Goal: Task Accomplishment & Management: Complete application form

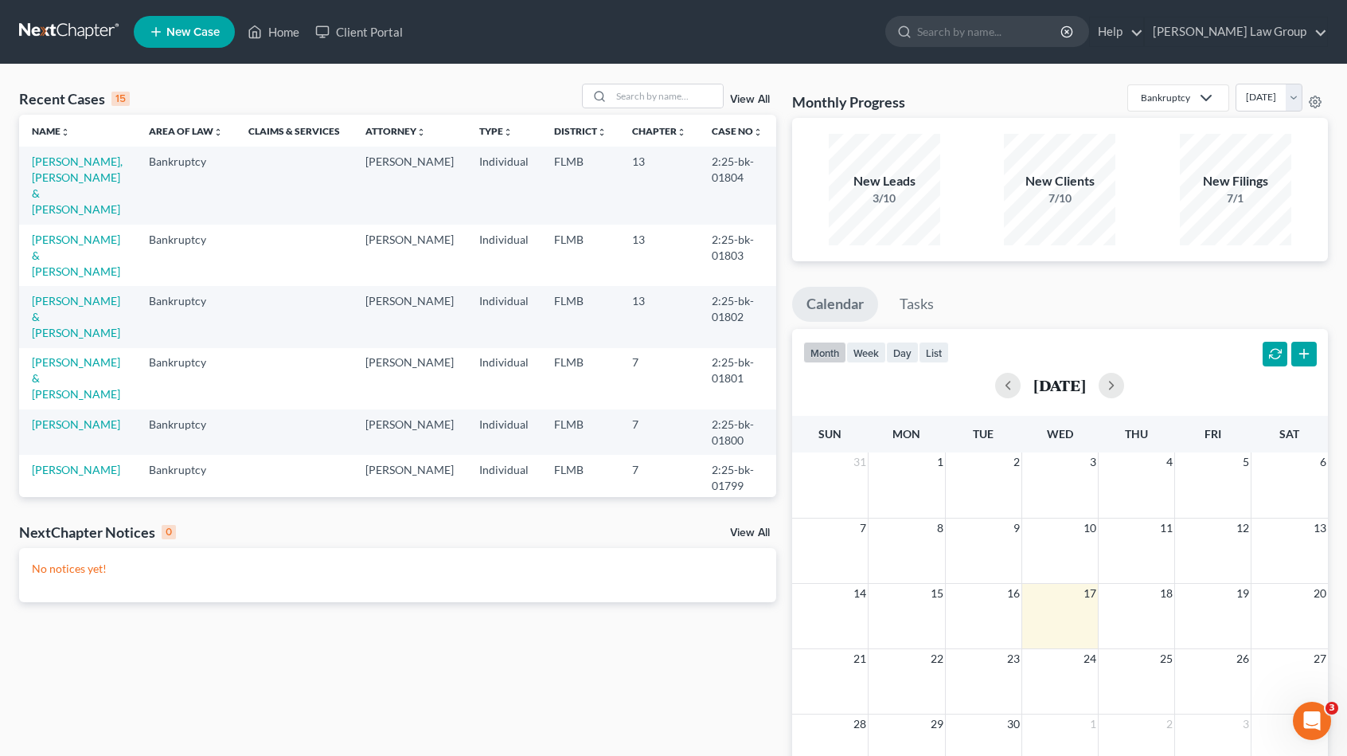
click at [67, 554] on link "[PERSON_NAME]" at bounding box center [76, 561] width 88 height 14
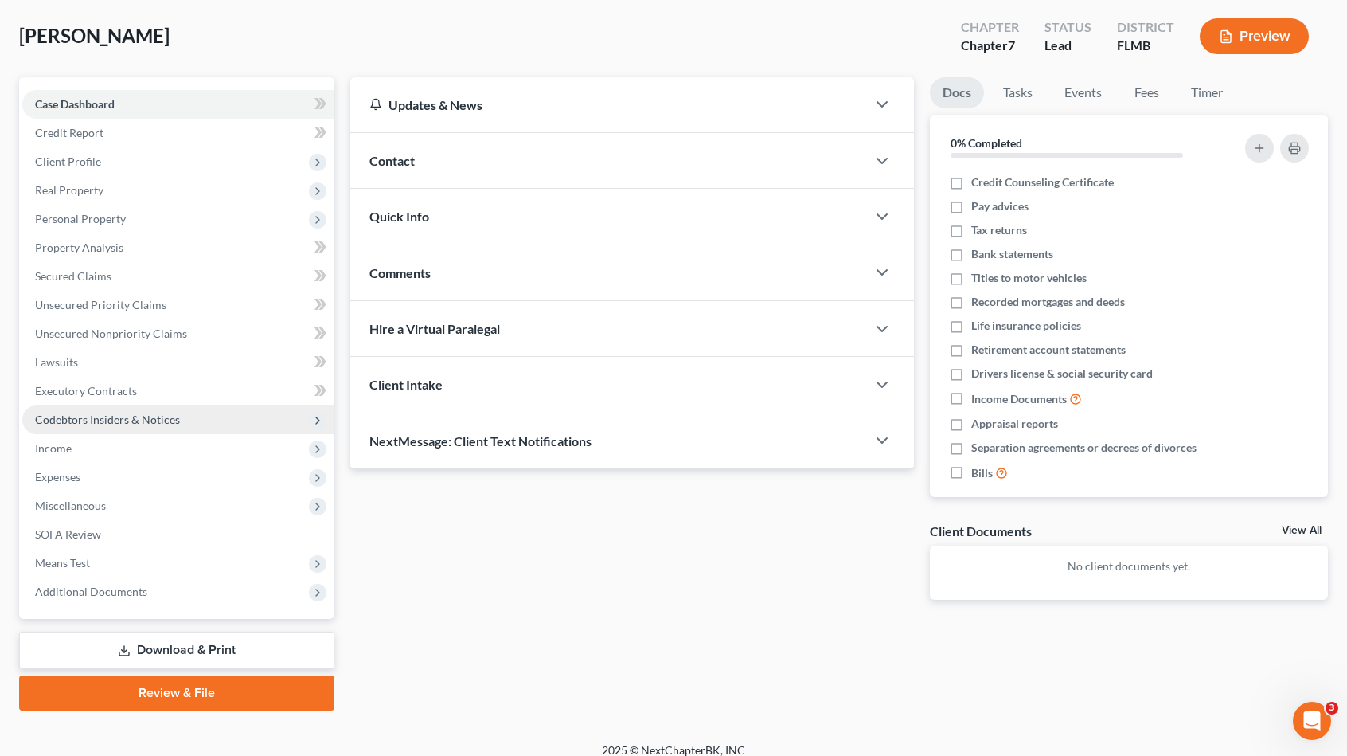
scroll to position [88, 0]
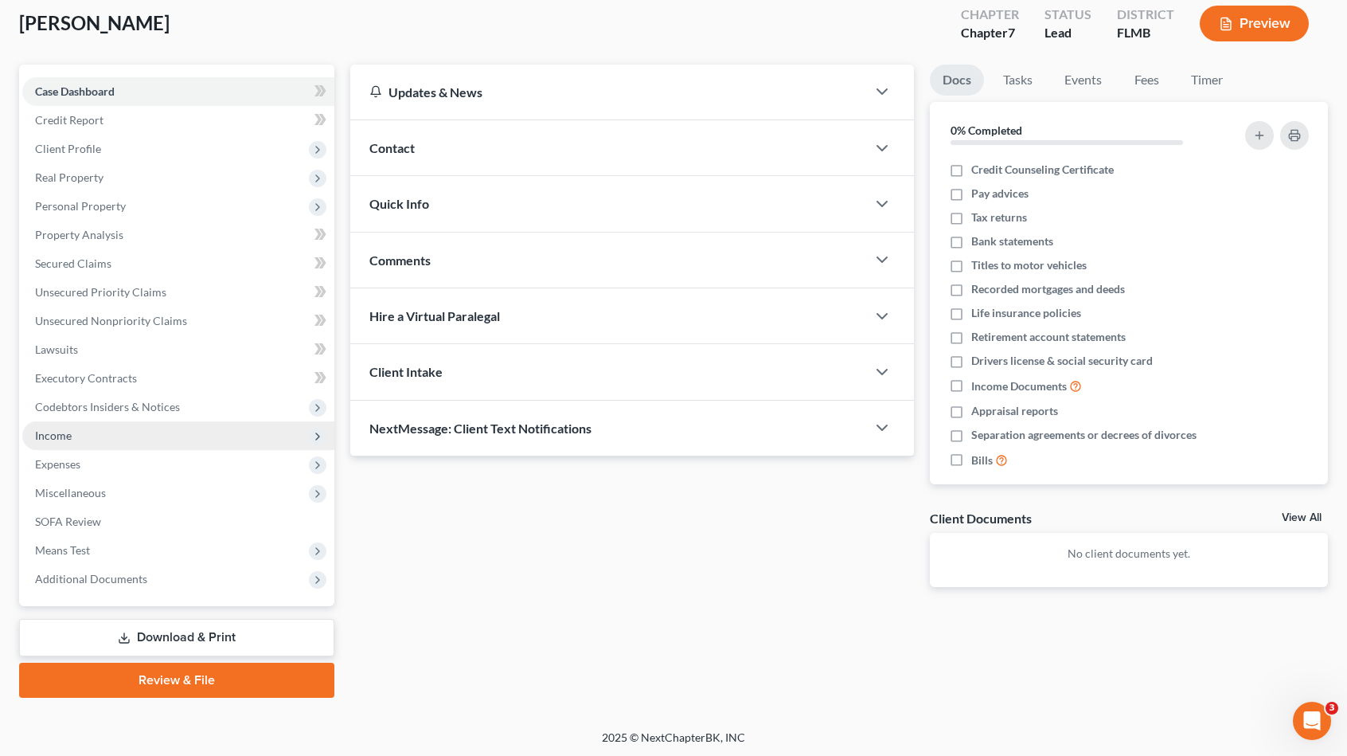
click at [147, 444] on span "Income" at bounding box center [178, 435] width 312 height 29
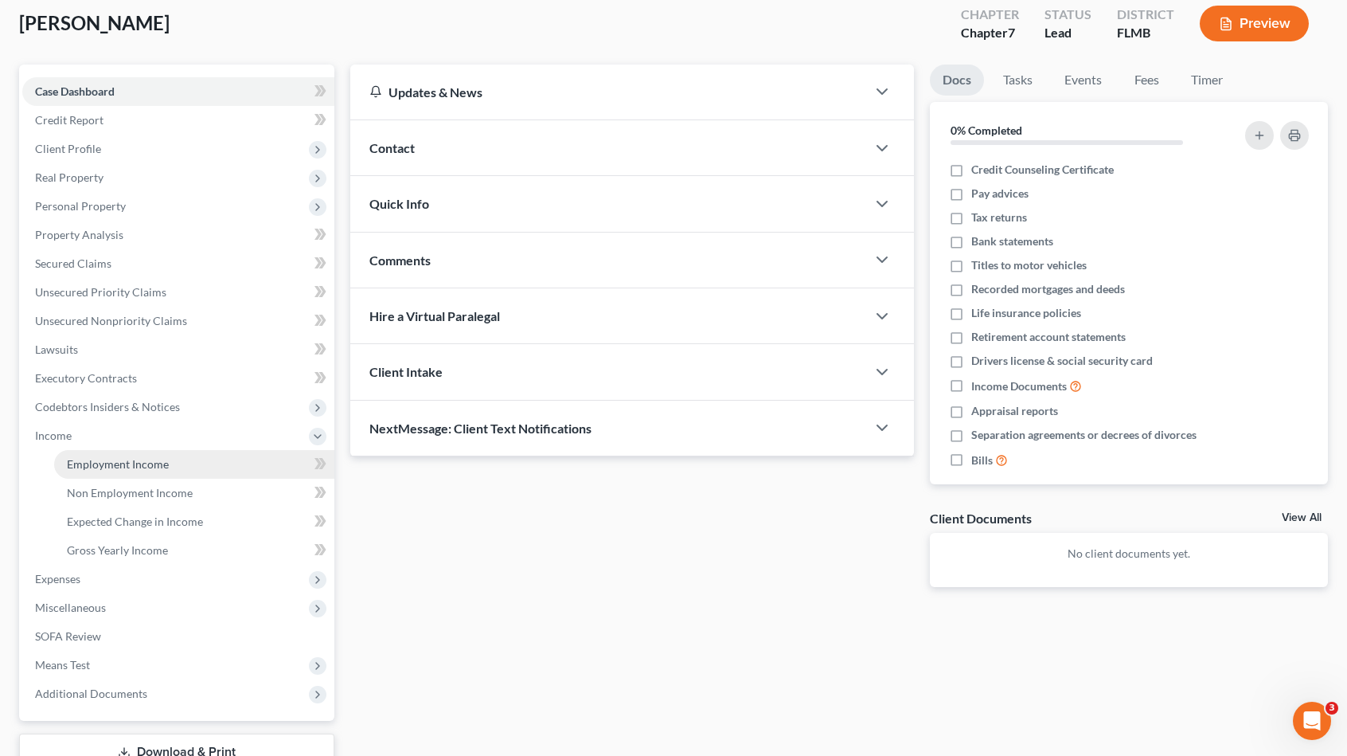
click at [165, 468] on span "Employment Income" at bounding box center [118, 464] width 102 height 14
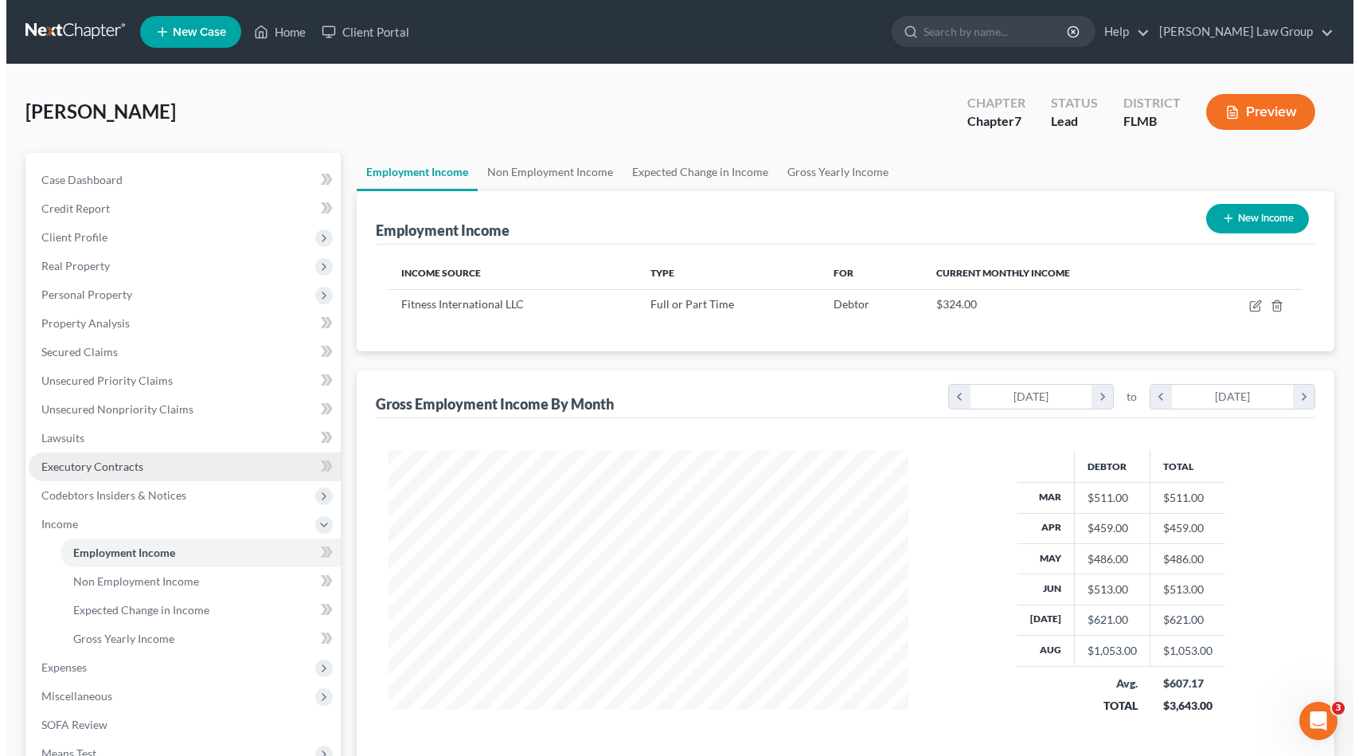
scroll to position [283, 551]
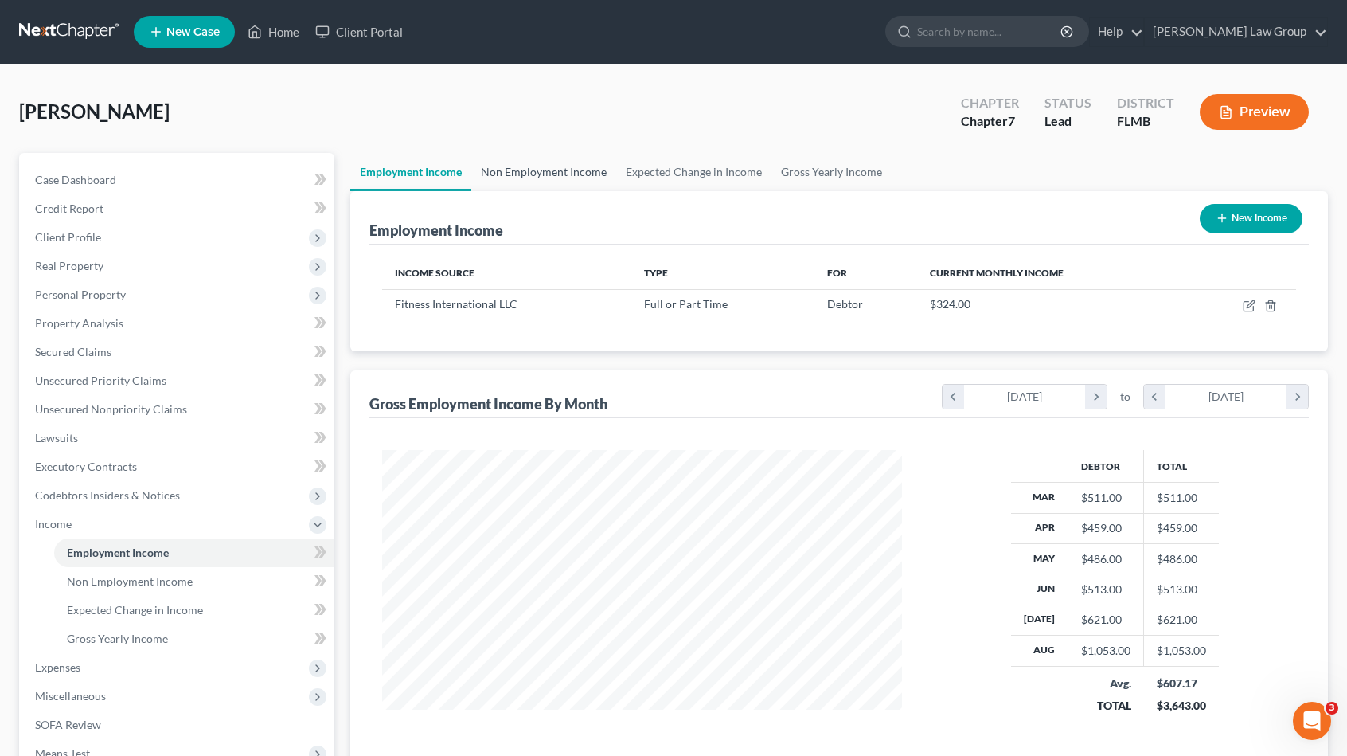
click at [522, 178] on link "Non Employment Income" at bounding box center [543, 172] width 145 height 38
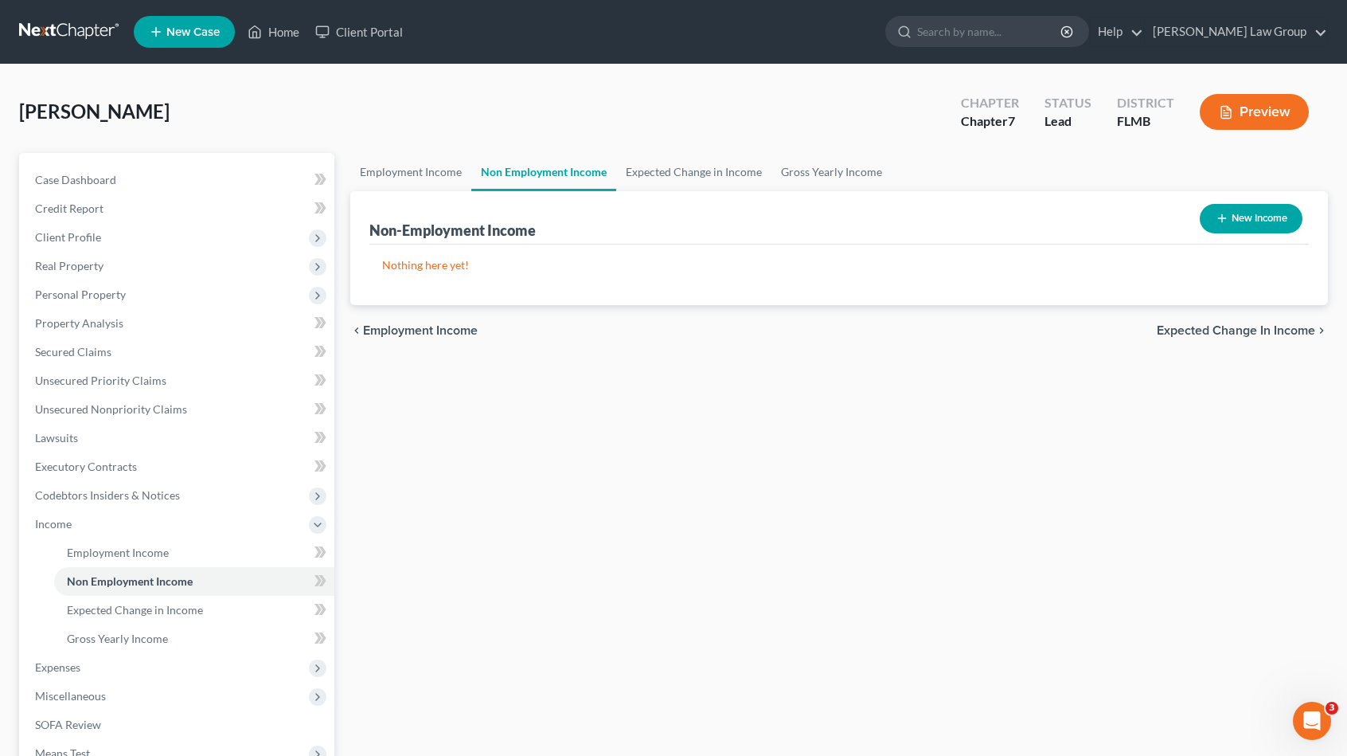
click at [1228, 210] on button "New Income" at bounding box center [1251, 218] width 103 height 29
select select "0"
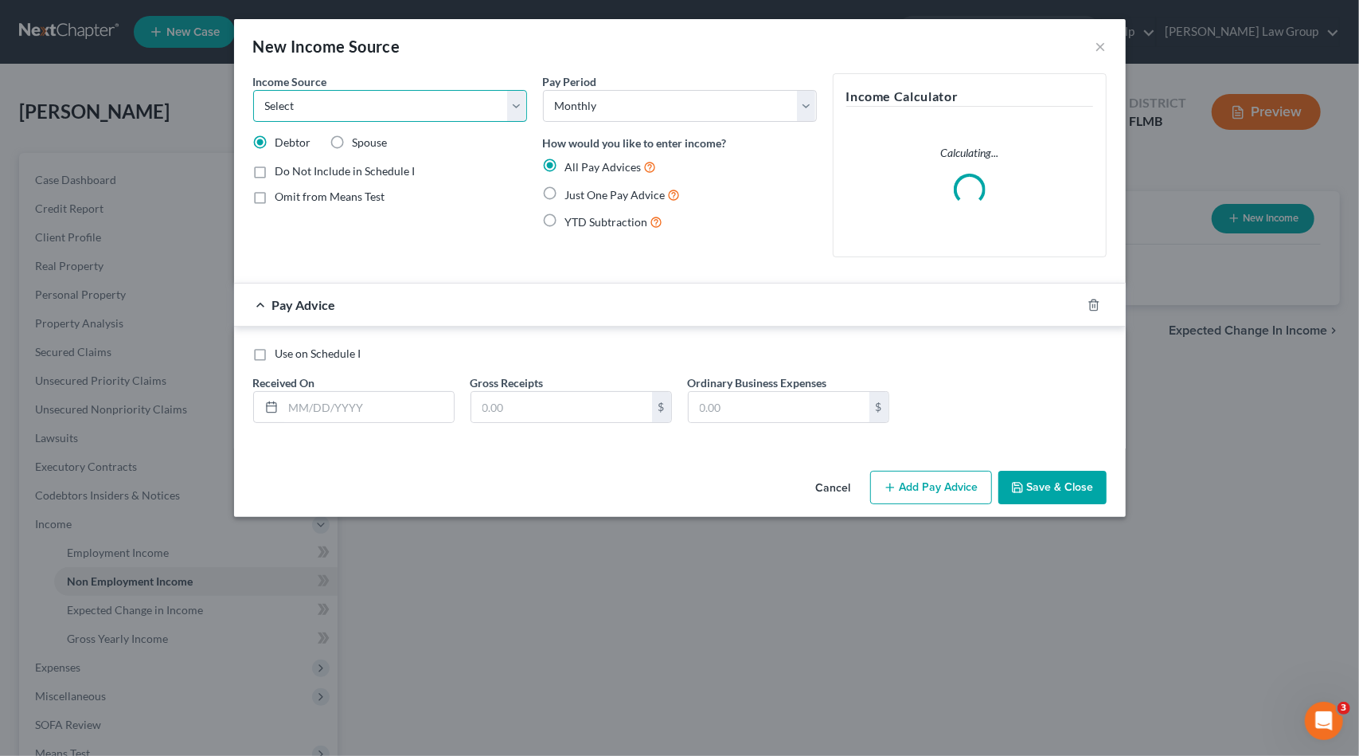
click at [334, 96] on select "Select Unemployment Disability (from employer) Pension Retirement Social Securi…" at bounding box center [390, 106] width 274 height 32
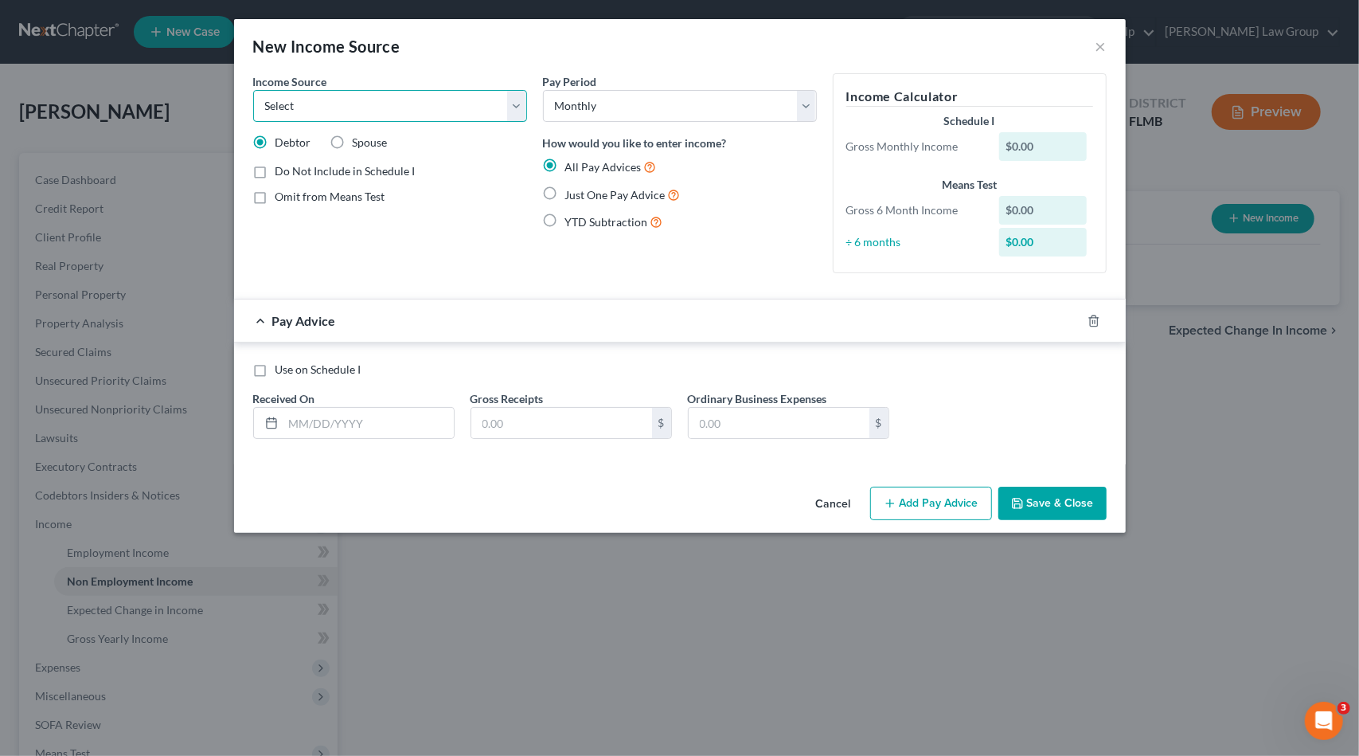
select select "4"
click at [253, 90] on select "Select Unemployment Disability (from employer) Pension Retirement Social Securi…" at bounding box center [390, 106] width 274 height 32
click at [387, 142] on span "Spouse" at bounding box center [370, 142] width 35 height 14
click at [369, 142] on input "Spouse" at bounding box center [364, 140] width 10 height 10
radio input "true"
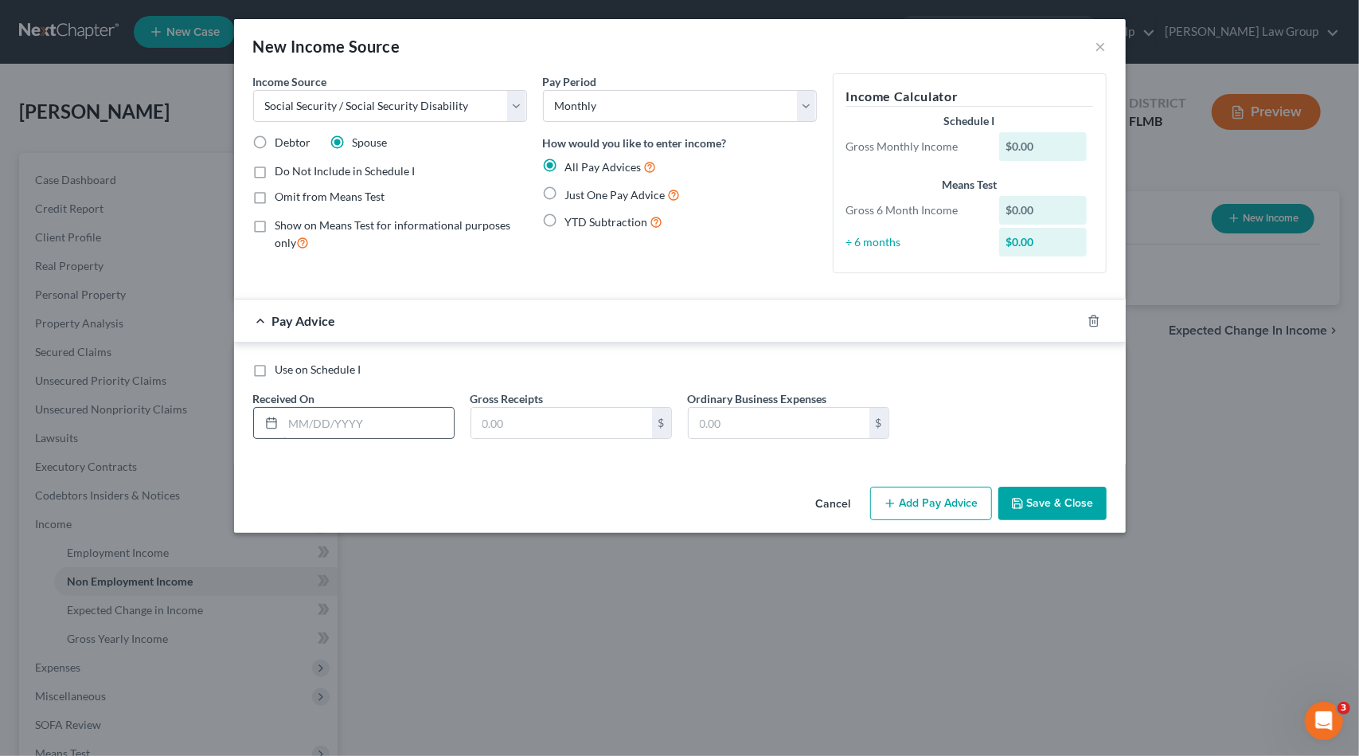
click at [323, 429] on input "text" at bounding box center [368, 423] width 170 height 30
click at [611, 201] on label "Just One Pay Advice" at bounding box center [622, 195] width 115 height 18
click at [582, 196] on input "Just One Pay Advice" at bounding box center [577, 191] width 10 height 10
radio input "true"
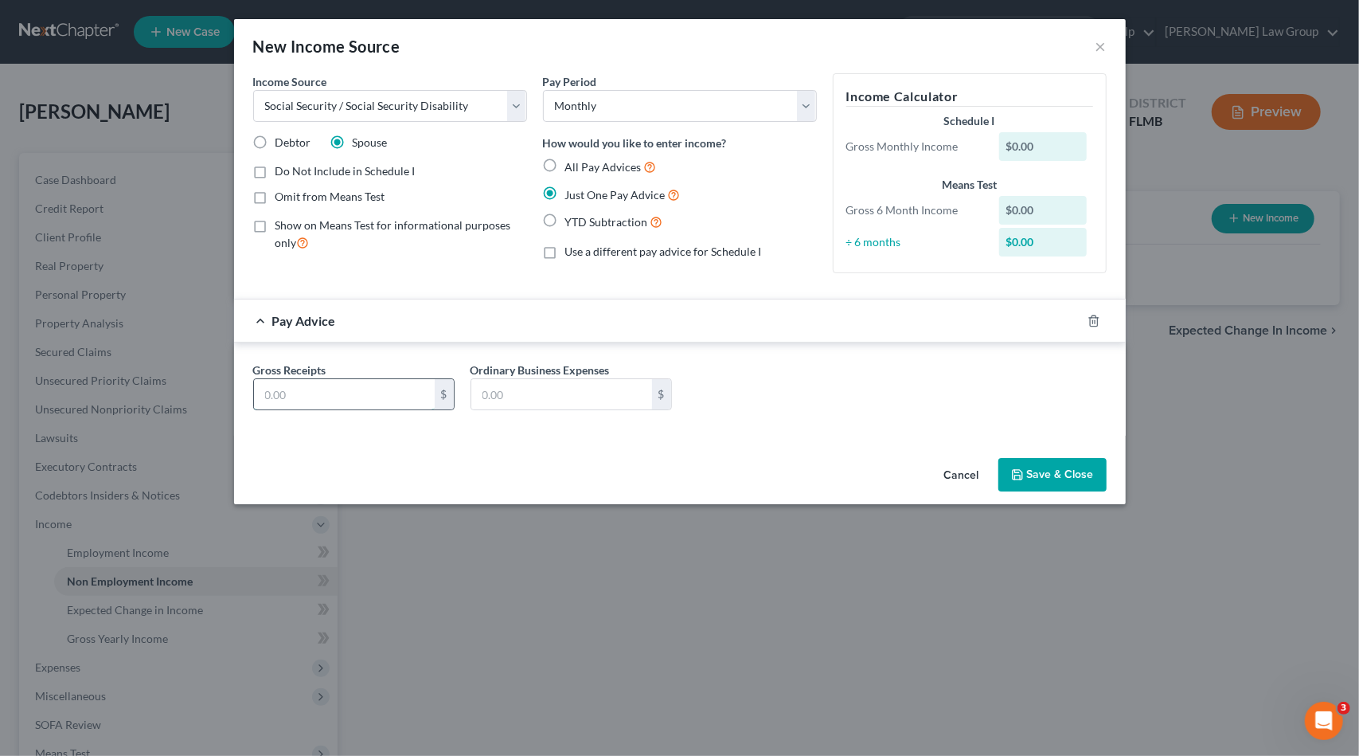
click at [360, 381] on input "text" at bounding box center [344, 394] width 181 height 30
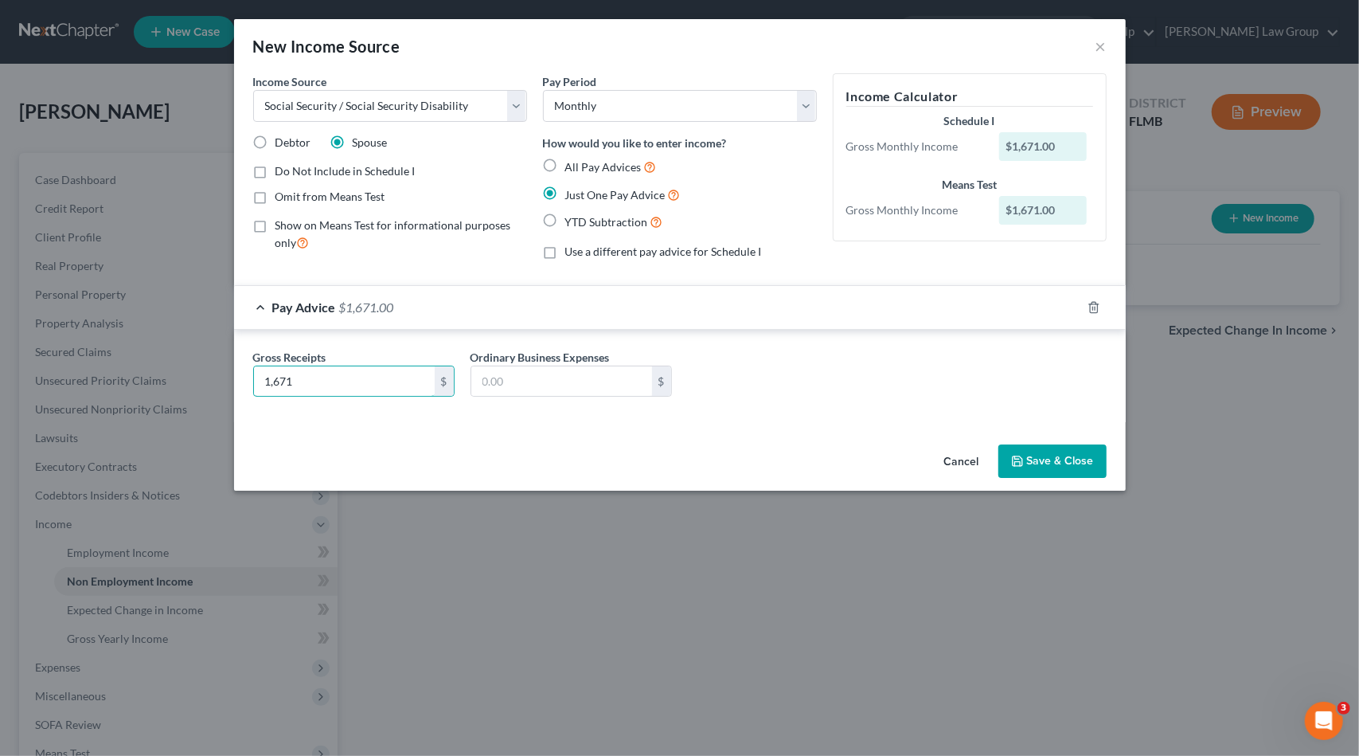
type input "1,671"
click at [1084, 484] on div "Cancel Save & Close" at bounding box center [680, 464] width 892 height 53
click at [1076, 461] on button "Save & Close" at bounding box center [1052, 460] width 108 height 33
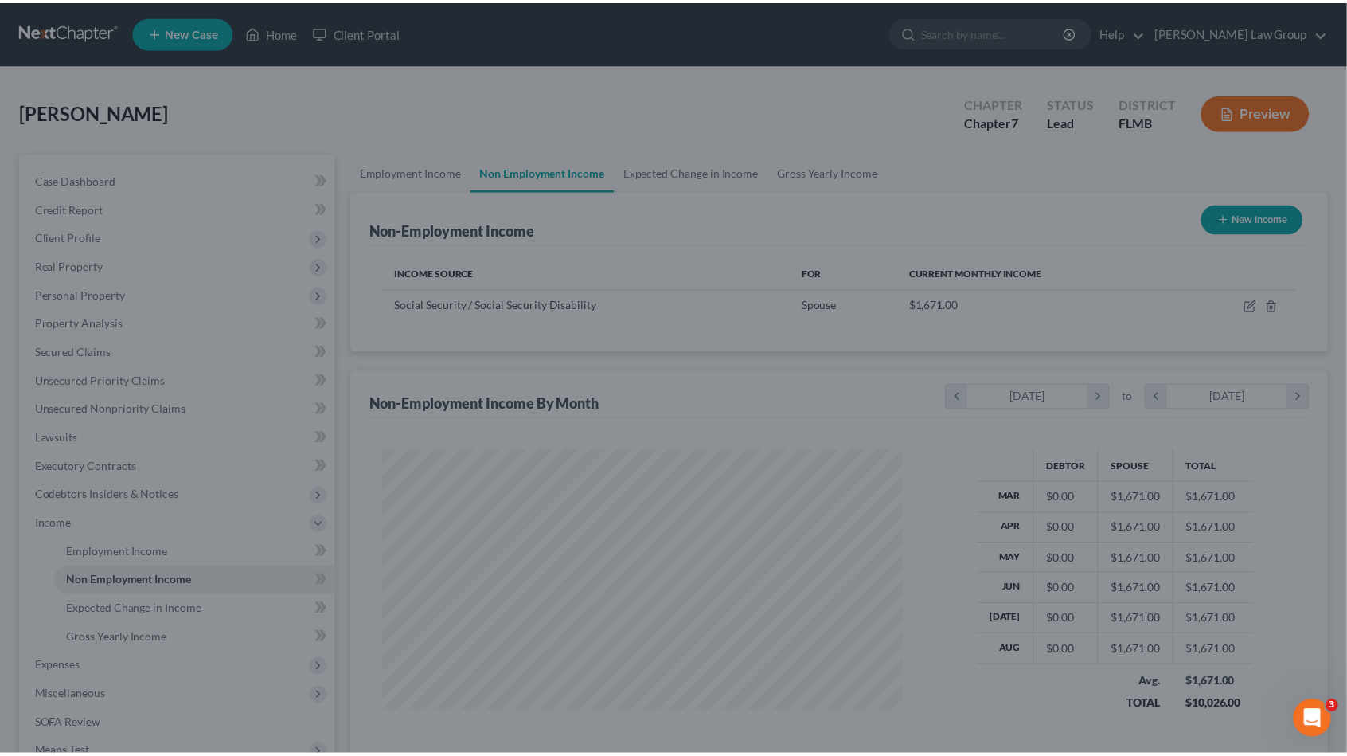
scroll to position [283, 551]
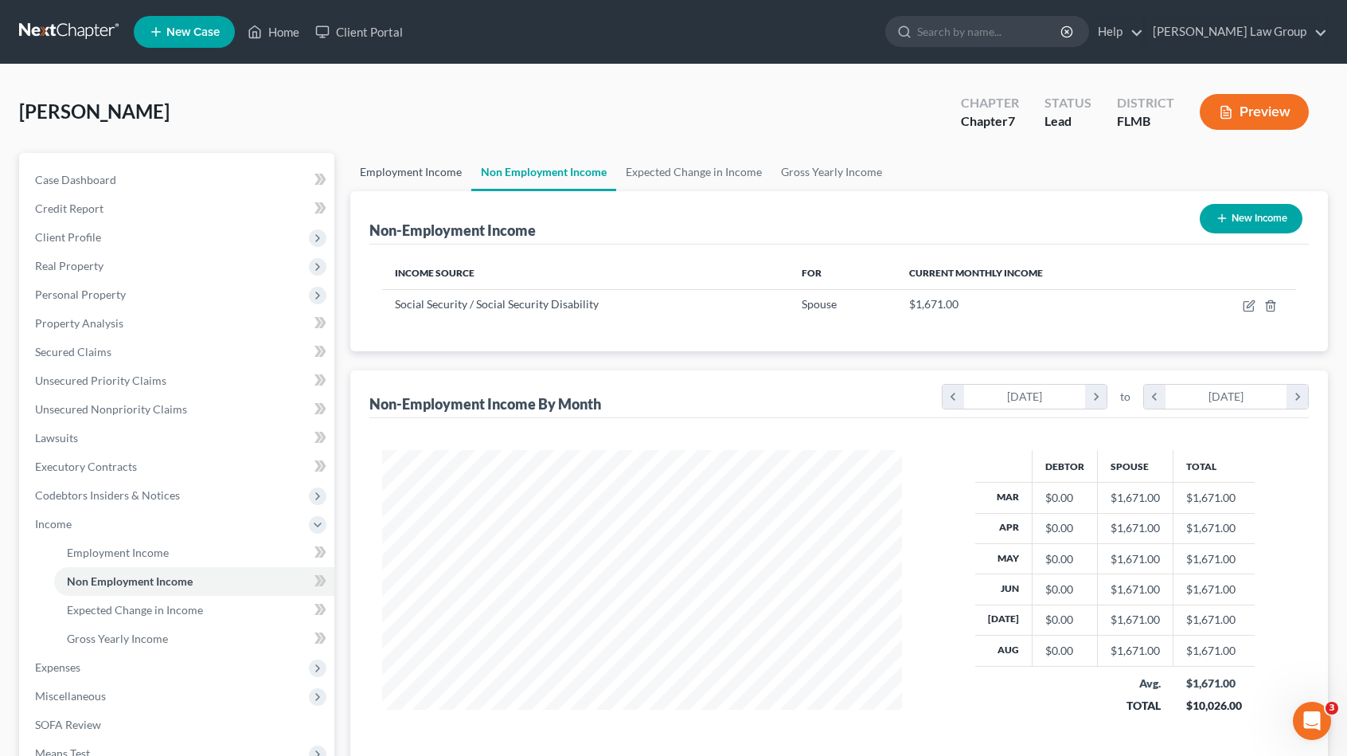
click at [415, 158] on link "Employment Income" at bounding box center [410, 172] width 121 height 38
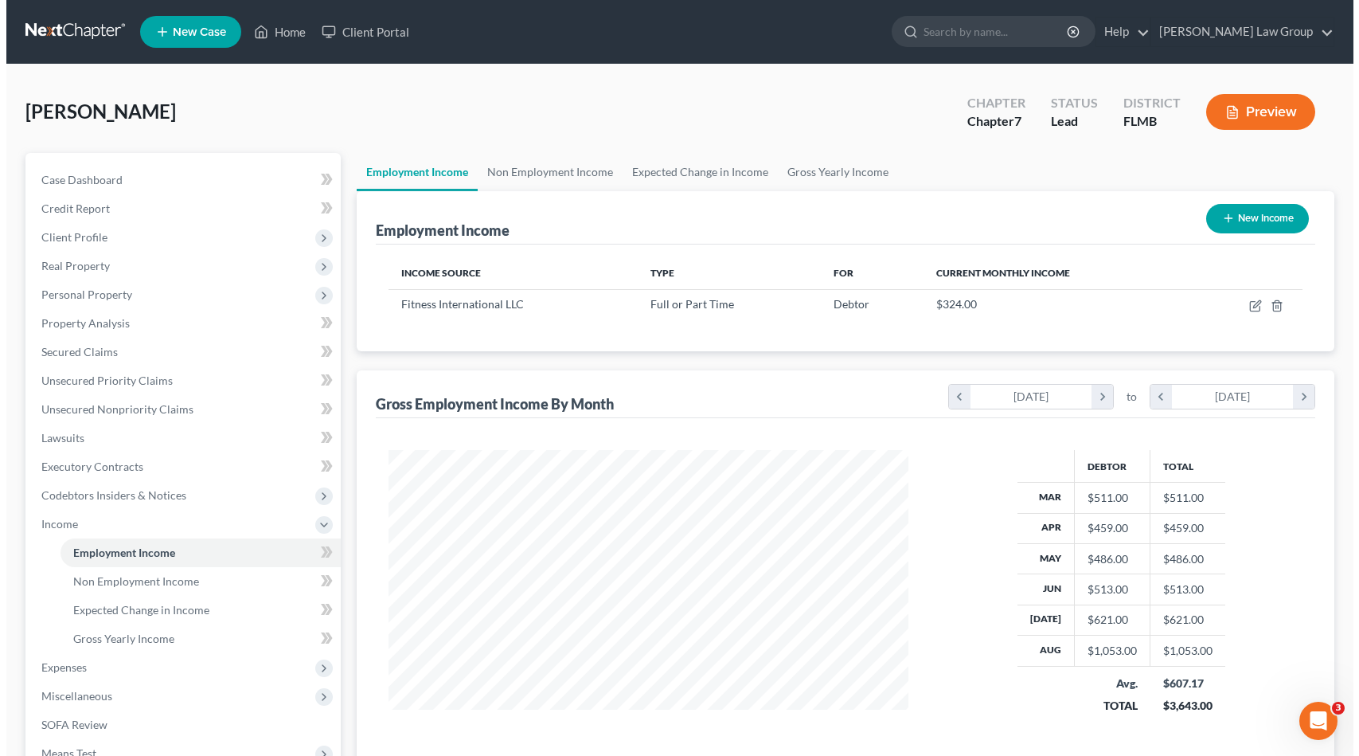
scroll to position [283, 551]
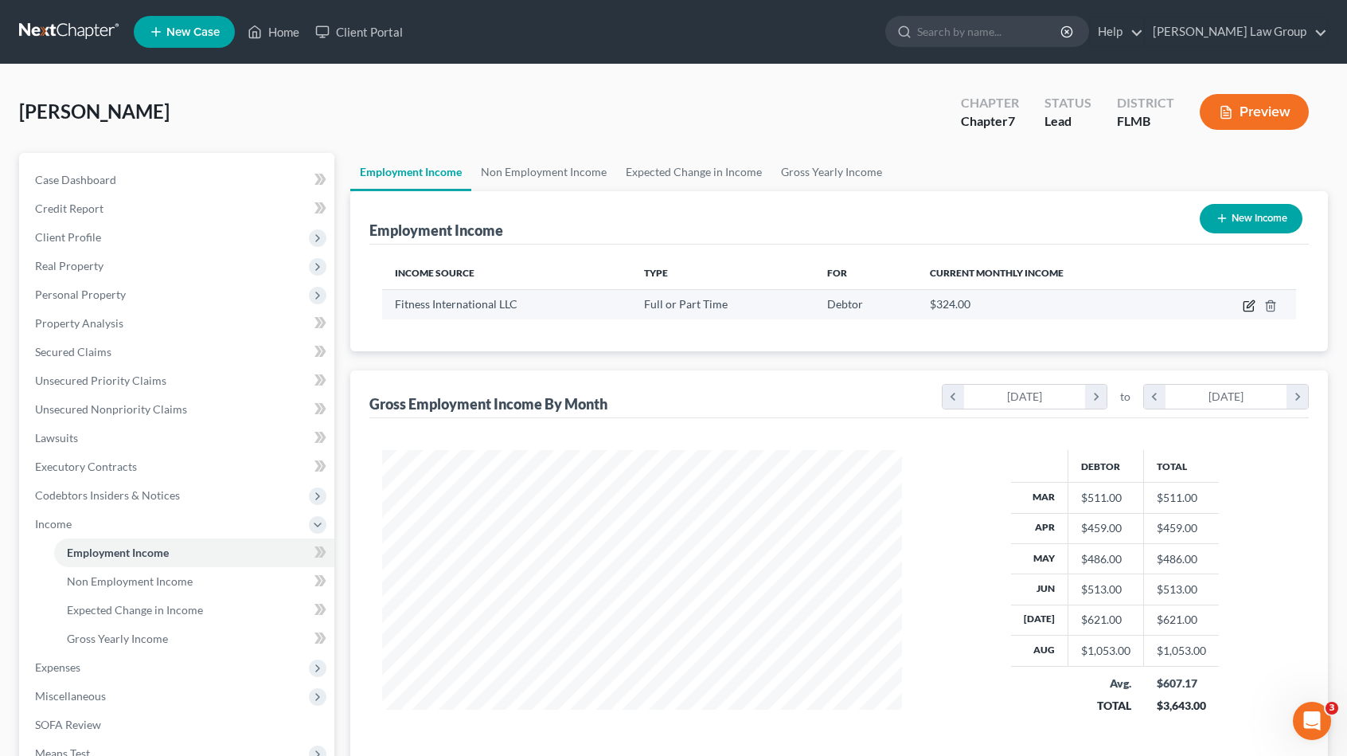
click at [1250, 299] on icon "button" at bounding box center [1249, 305] width 13 height 13
select select "0"
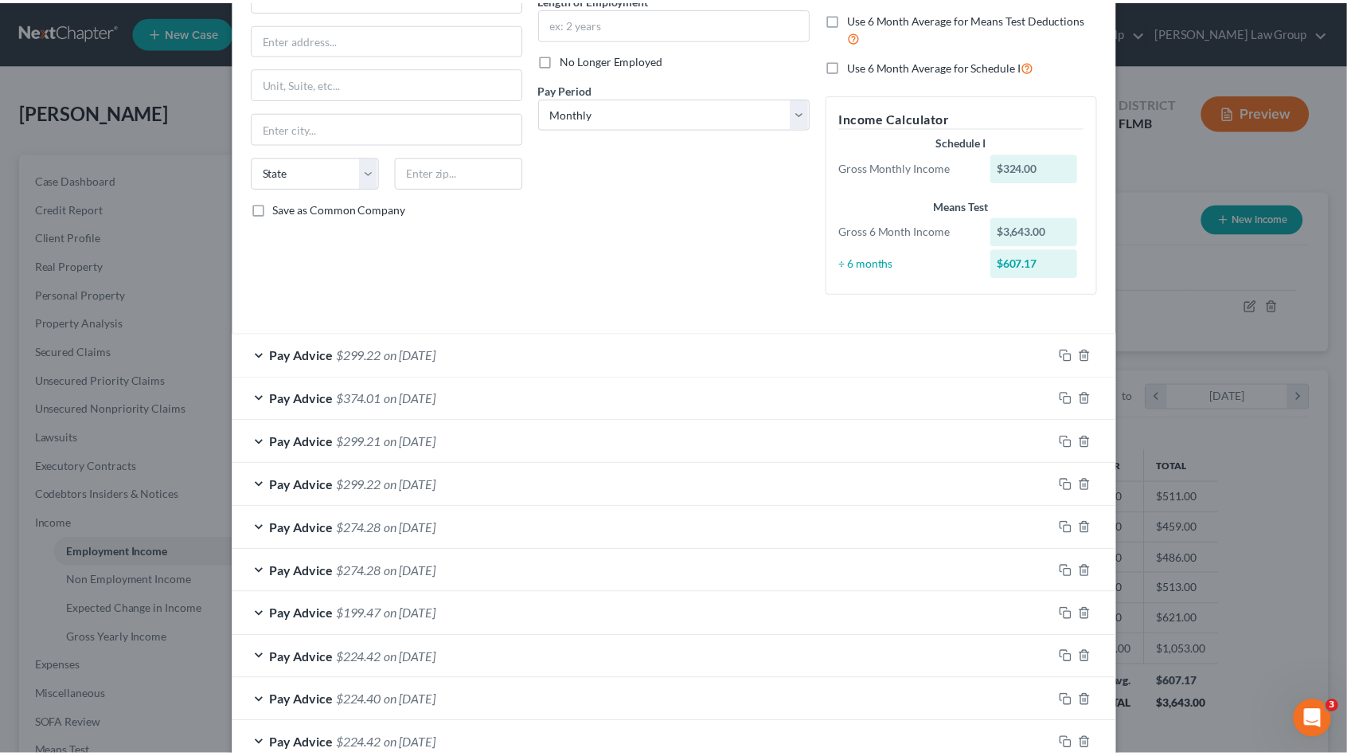
scroll to position [0, 0]
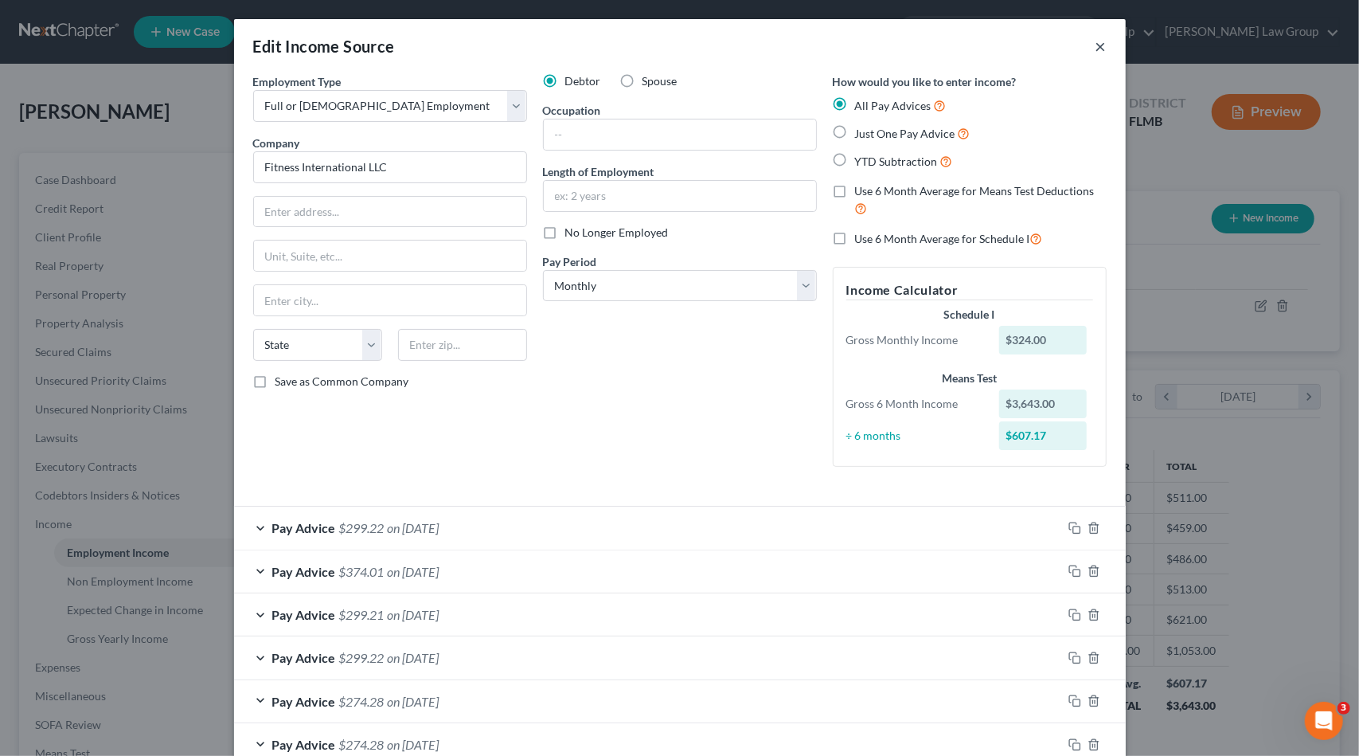
click at [1095, 45] on button "×" at bounding box center [1100, 46] width 11 height 19
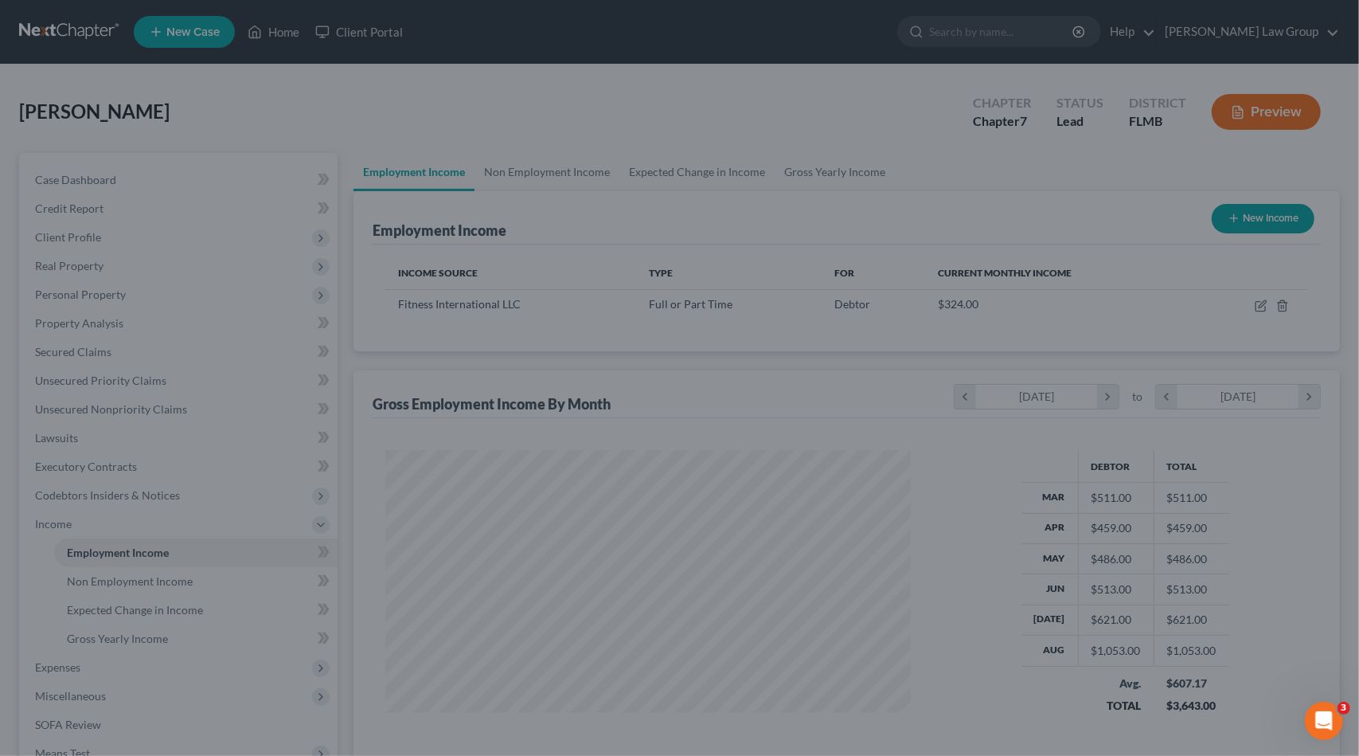
scroll to position [795858, 795589]
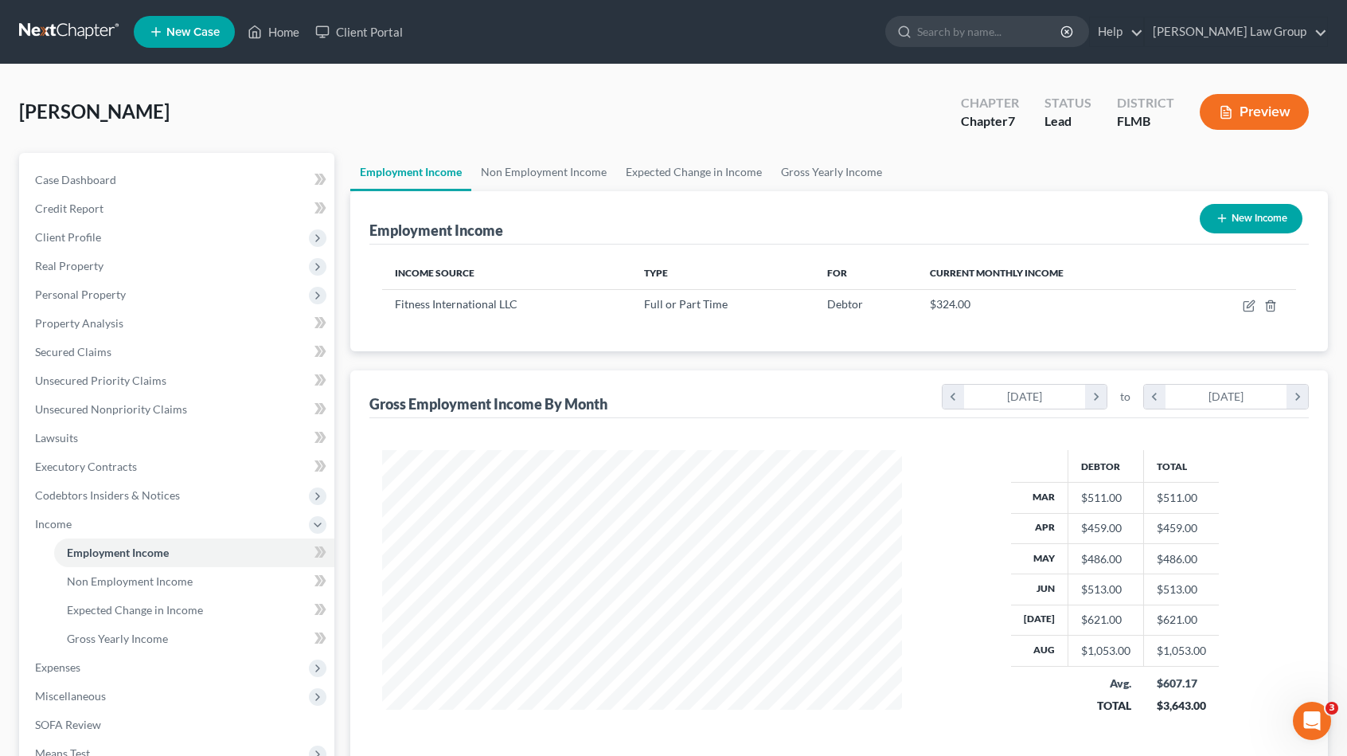
click at [1251, 218] on button "New Income" at bounding box center [1251, 218] width 103 height 29
select select "0"
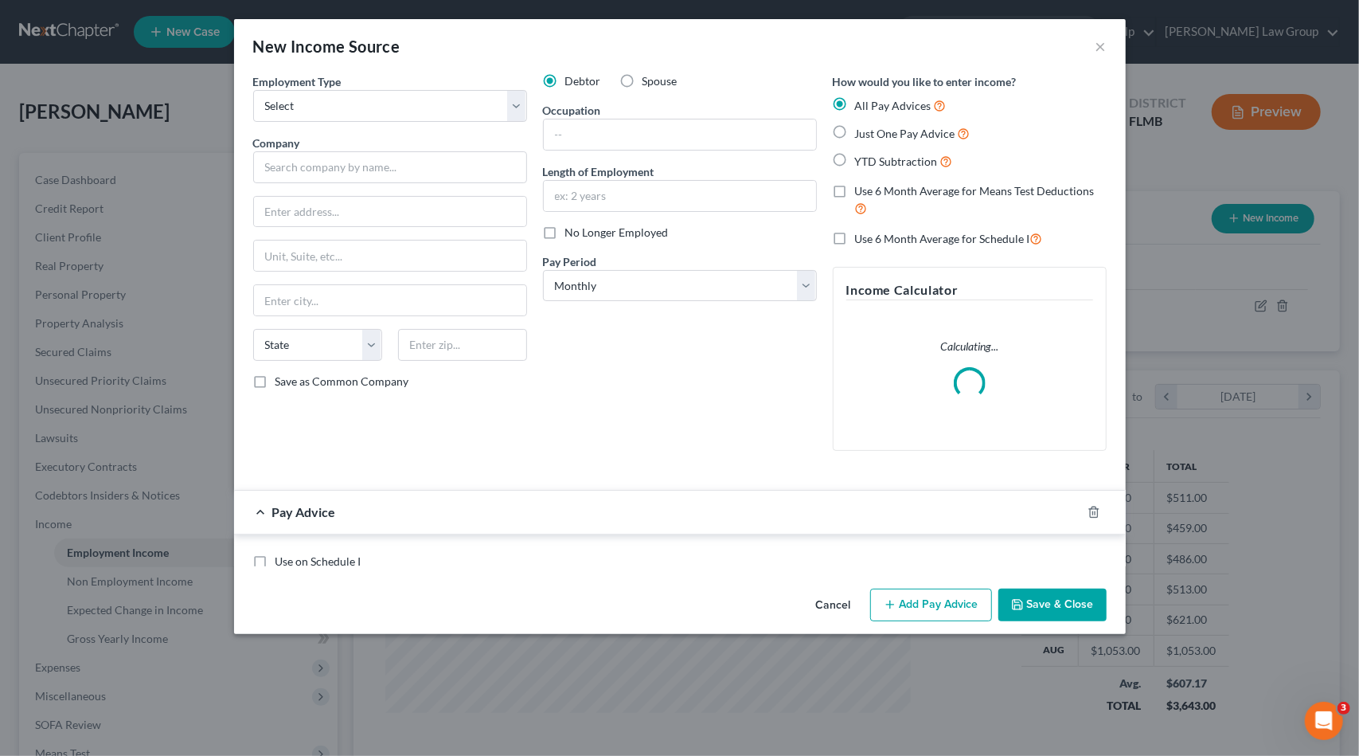
scroll to position [283, 557]
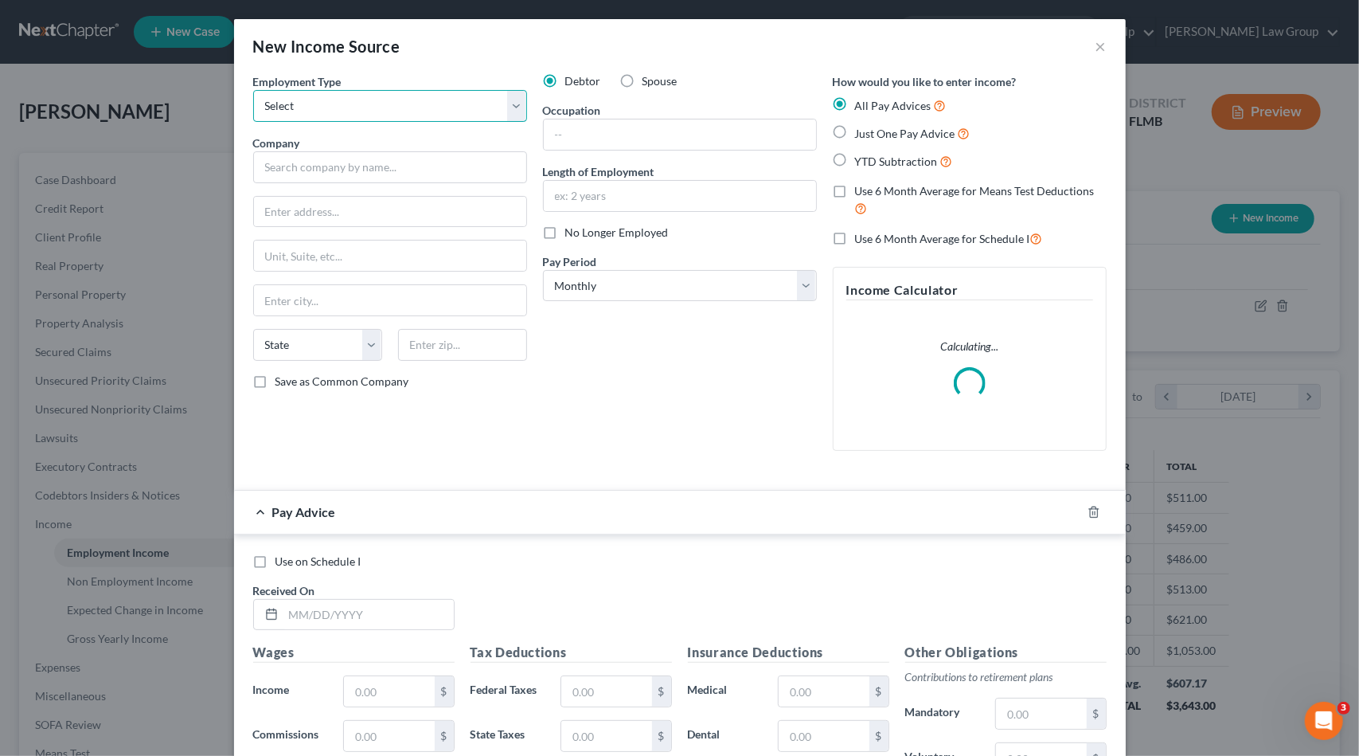
click at [411, 96] on select "Select Full or [DEMOGRAPHIC_DATA] Employment Self Employment" at bounding box center [390, 106] width 274 height 32
select select "0"
click at [253, 90] on select "Select Full or [DEMOGRAPHIC_DATA] Employment Self Employment" at bounding box center [390, 106] width 274 height 32
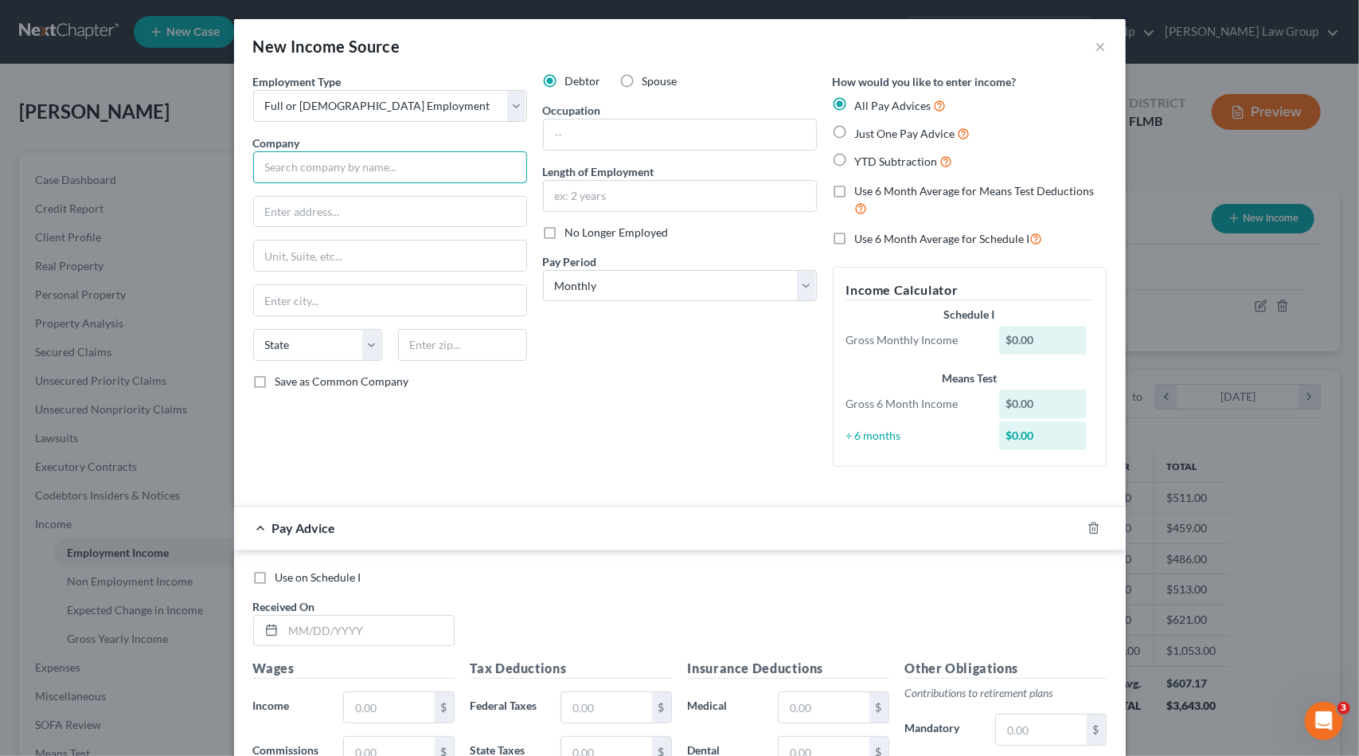
click at [419, 165] on input "text" at bounding box center [390, 167] width 274 height 32
type input "Allegiant Air, LLC"
type input "[STREET_ADDRESS]"
type input "89144"
type input "[GEOGRAPHIC_DATA]"
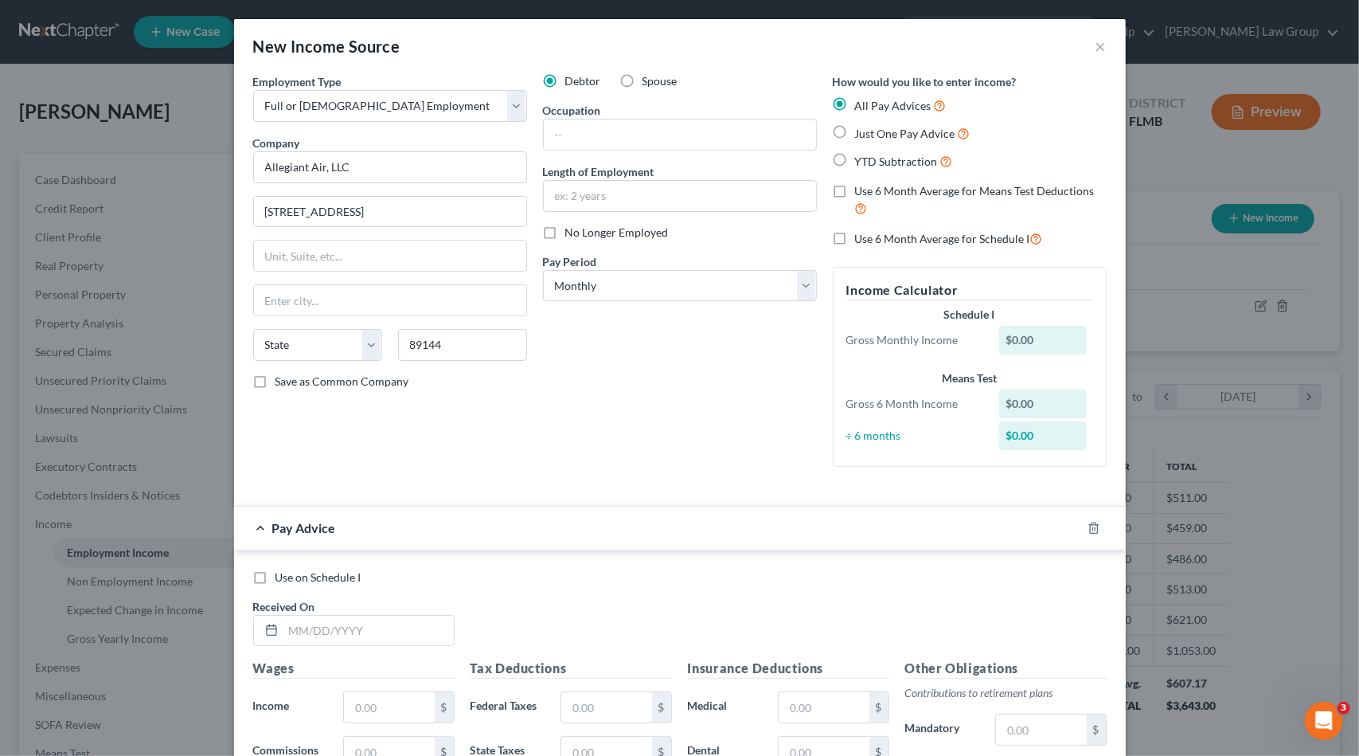
select select "31"
click at [572, 138] on input "text" at bounding box center [680, 134] width 272 height 30
type input "Flight Attendant"
click at [644, 285] on select "Select Monthly Twice Monthly Every Other Week Weekly" at bounding box center [680, 286] width 274 height 32
select select "1"
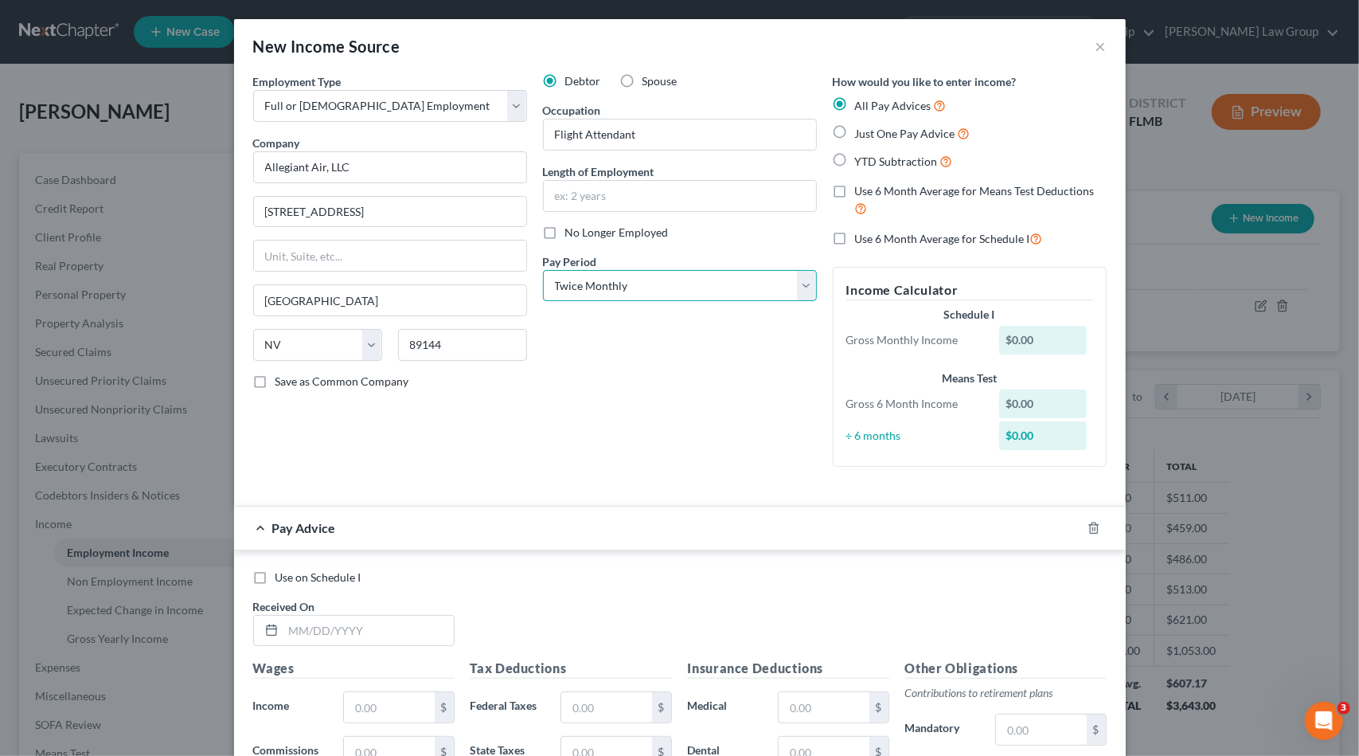
click at [543, 270] on select "Select Monthly Twice Monthly Every Other Week Weekly" at bounding box center [680, 286] width 274 height 32
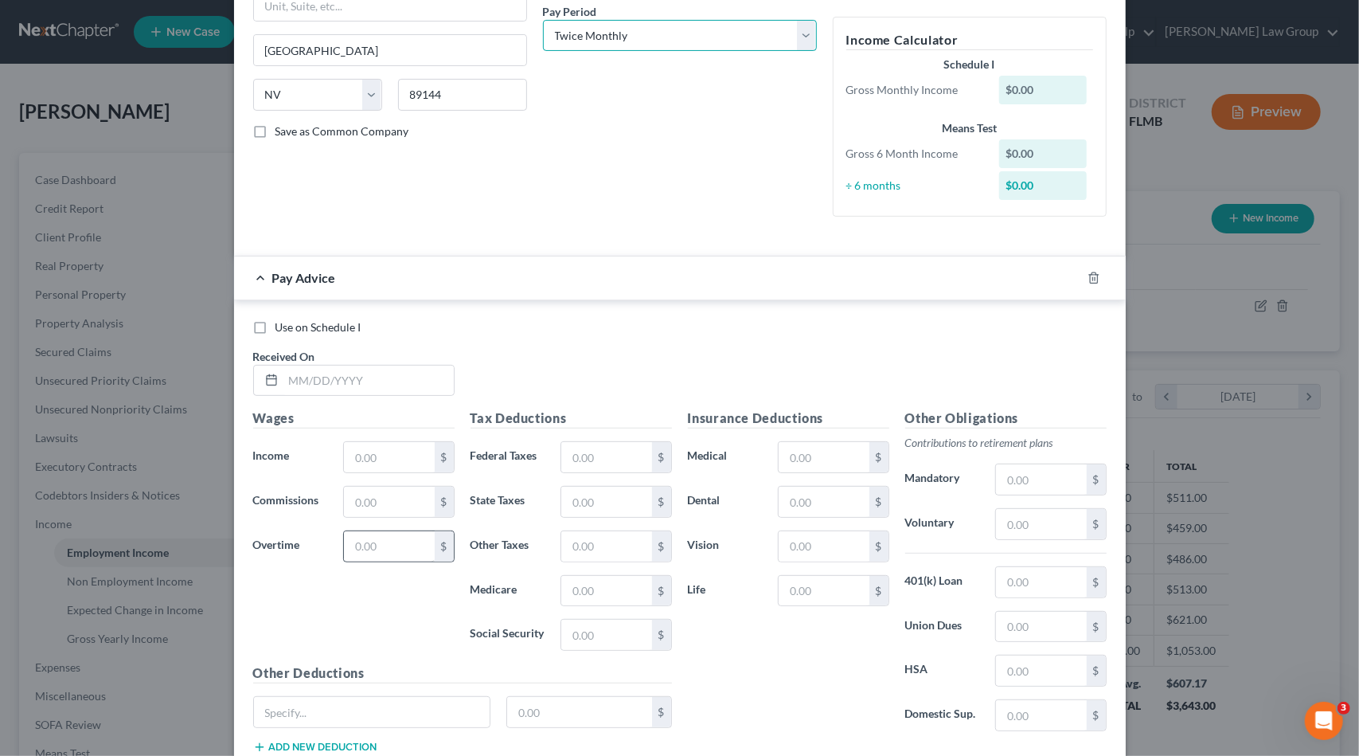
scroll to position [318, 0]
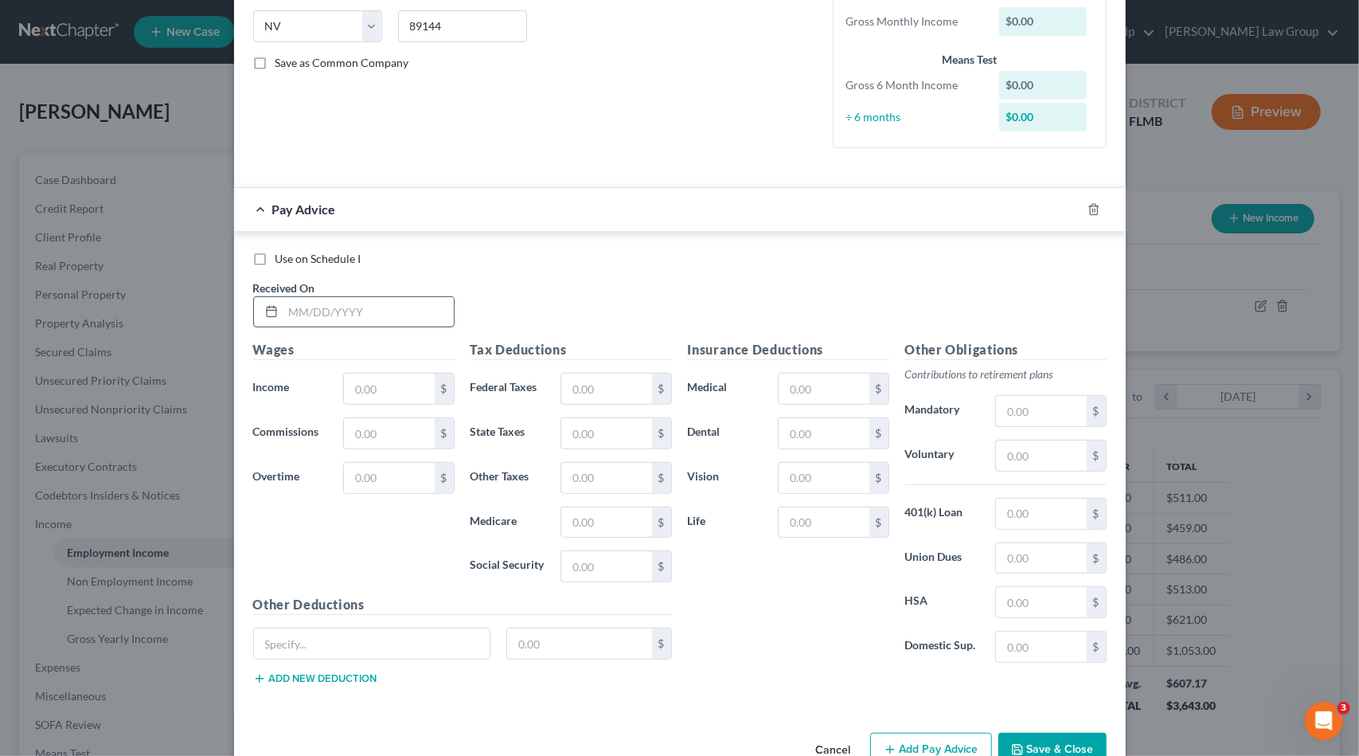
click at [342, 311] on input "text" at bounding box center [368, 312] width 170 height 30
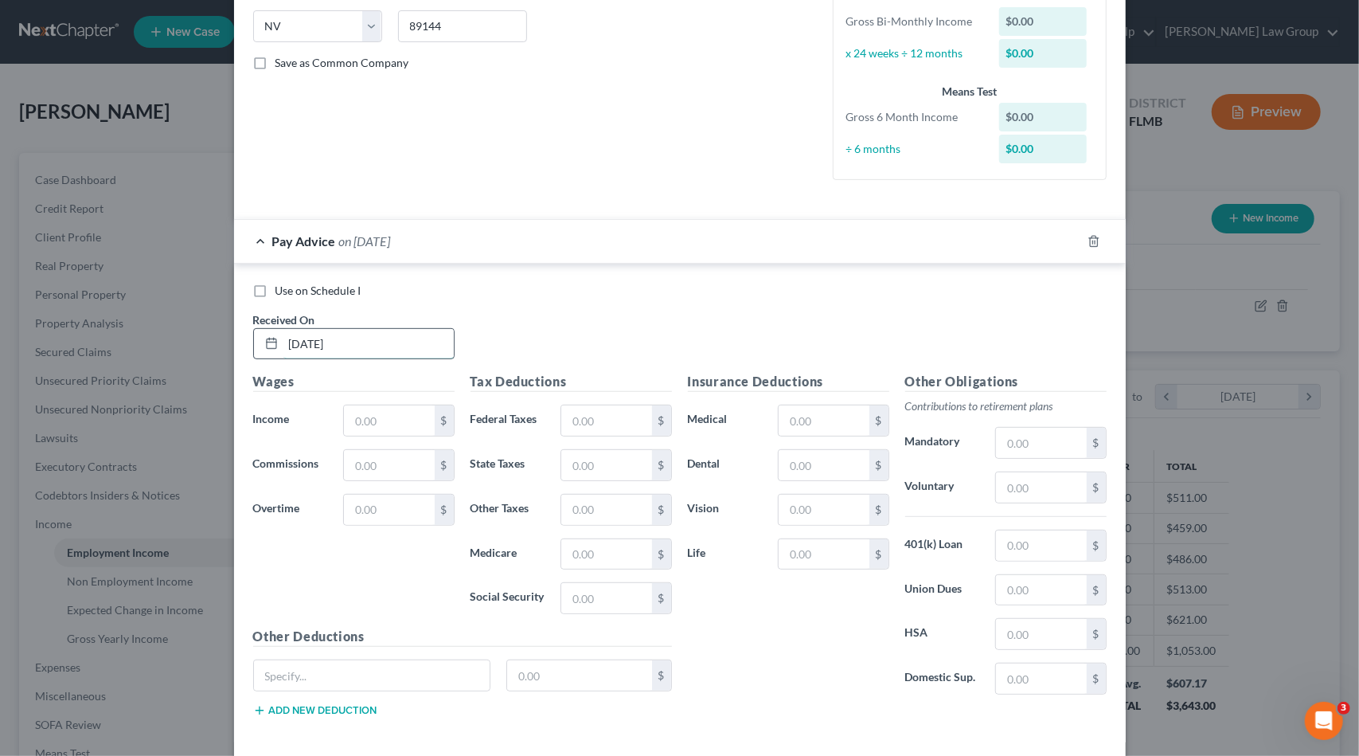
type input "[DATE]"
type input "2,064.38"
click at [1013, 547] on input "text" at bounding box center [1041, 545] width 90 height 30
click at [1012, 484] on input "text" at bounding box center [1041, 487] width 90 height 30
type input "82.58"
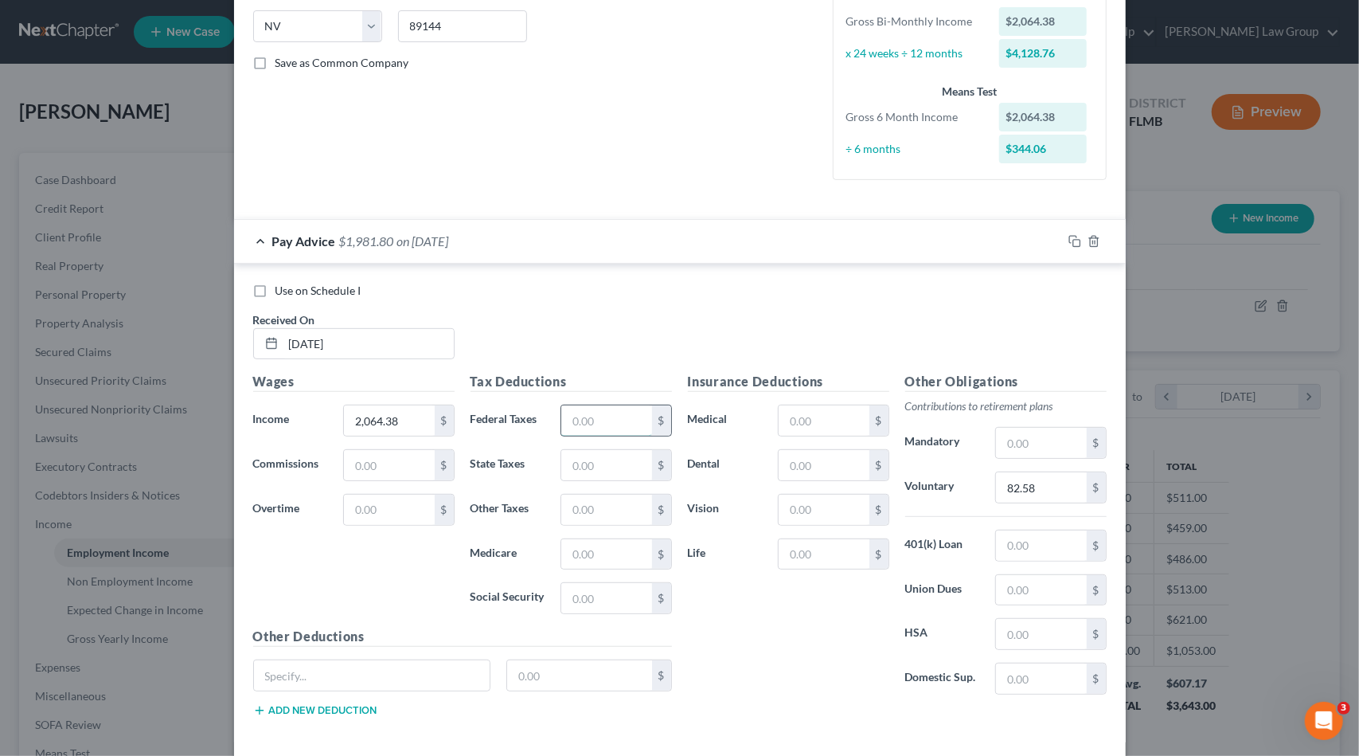
click at [585, 424] on input "text" at bounding box center [606, 420] width 90 height 30
type input "151.45"
click at [605, 549] on input "text" at bounding box center [606, 554] width 90 height 30
type input "27.06"
click at [625, 600] on input "text" at bounding box center [606, 598] width 90 height 30
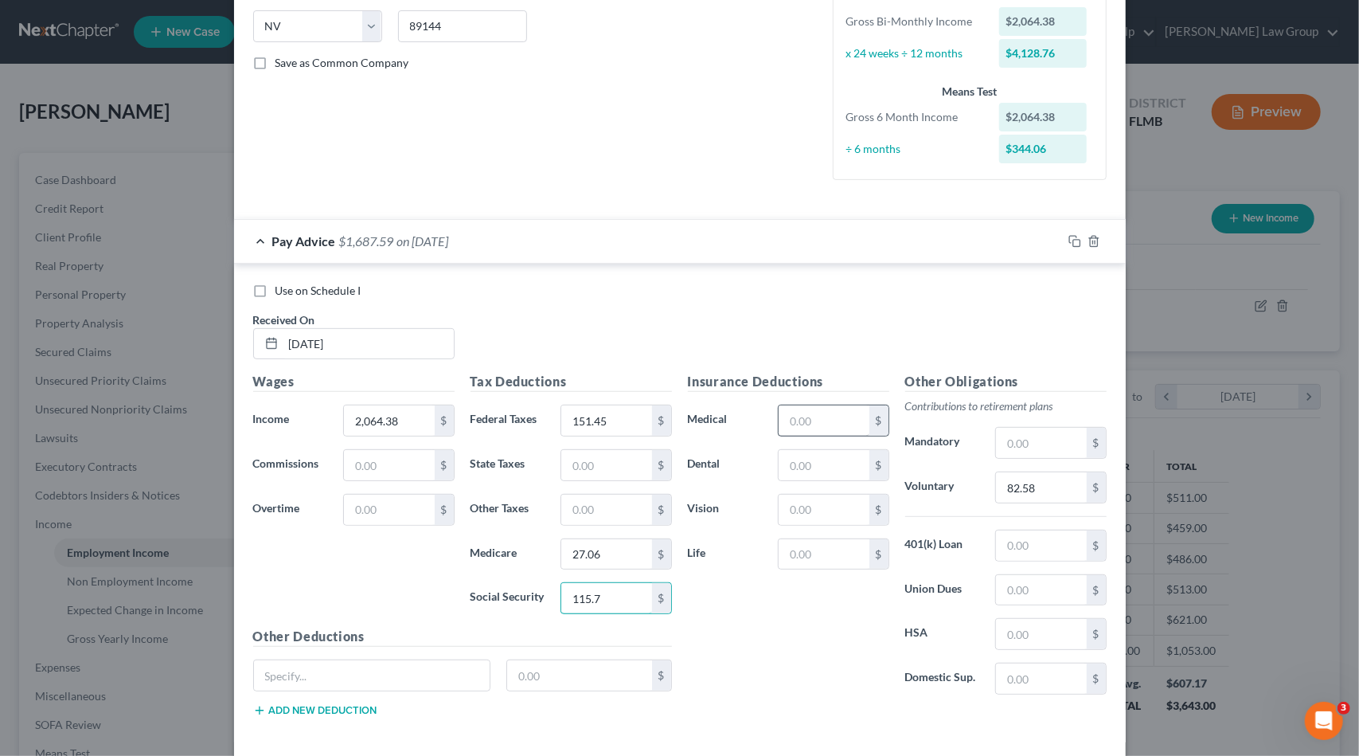
type input "115.7"
click at [832, 413] on input "text" at bounding box center [824, 420] width 90 height 30
type input "289.02"
click at [826, 420] on input "text" at bounding box center [824, 420] width 90 height 30
drag, startPoint x: 830, startPoint y: 426, endPoint x: 670, endPoint y: 413, distance: 160.5
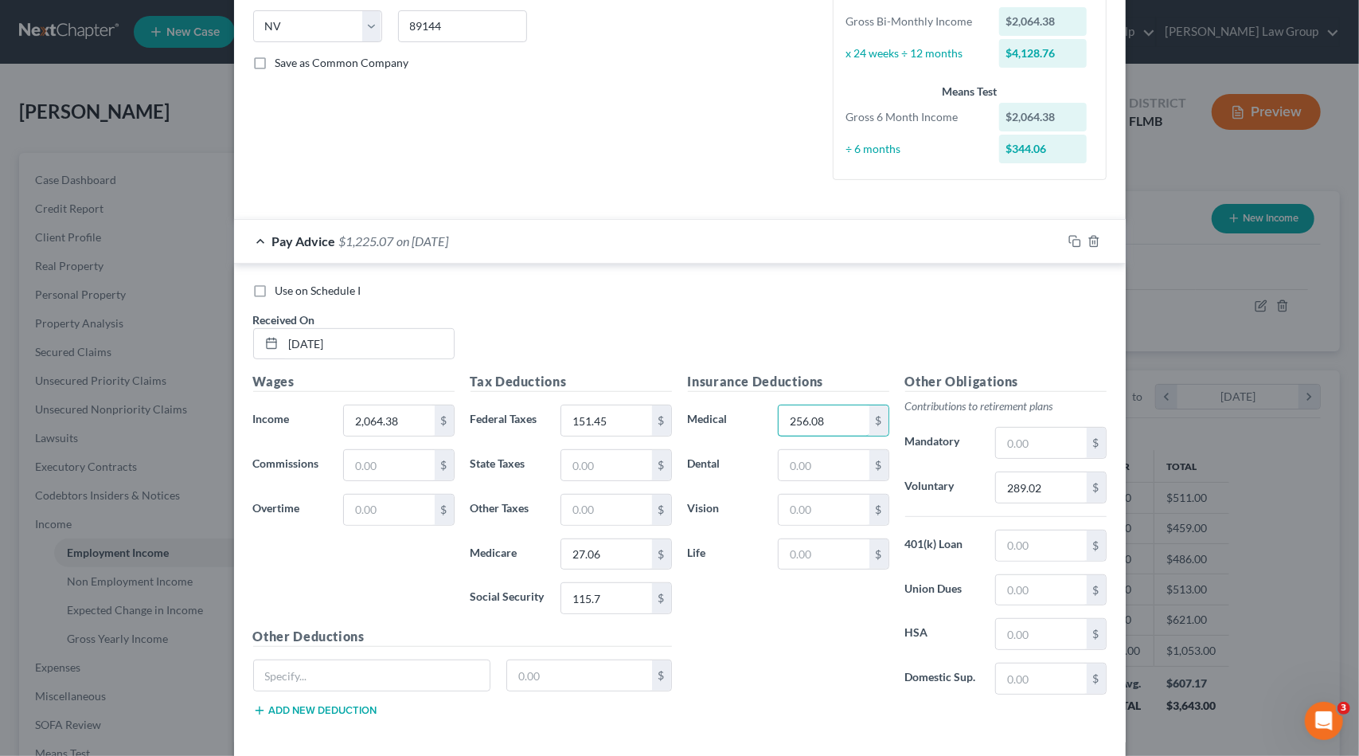
click at [680, 424] on div "Medical 256.08 $" at bounding box center [788, 420] width 217 height 32
type input "273.03"
type input "330.31"
click at [369, 424] on input "2,064.38" at bounding box center [389, 420] width 90 height 30
click at [371, 421] on input "2,064.38" at bounding box center [389, 420] width 90 height 30
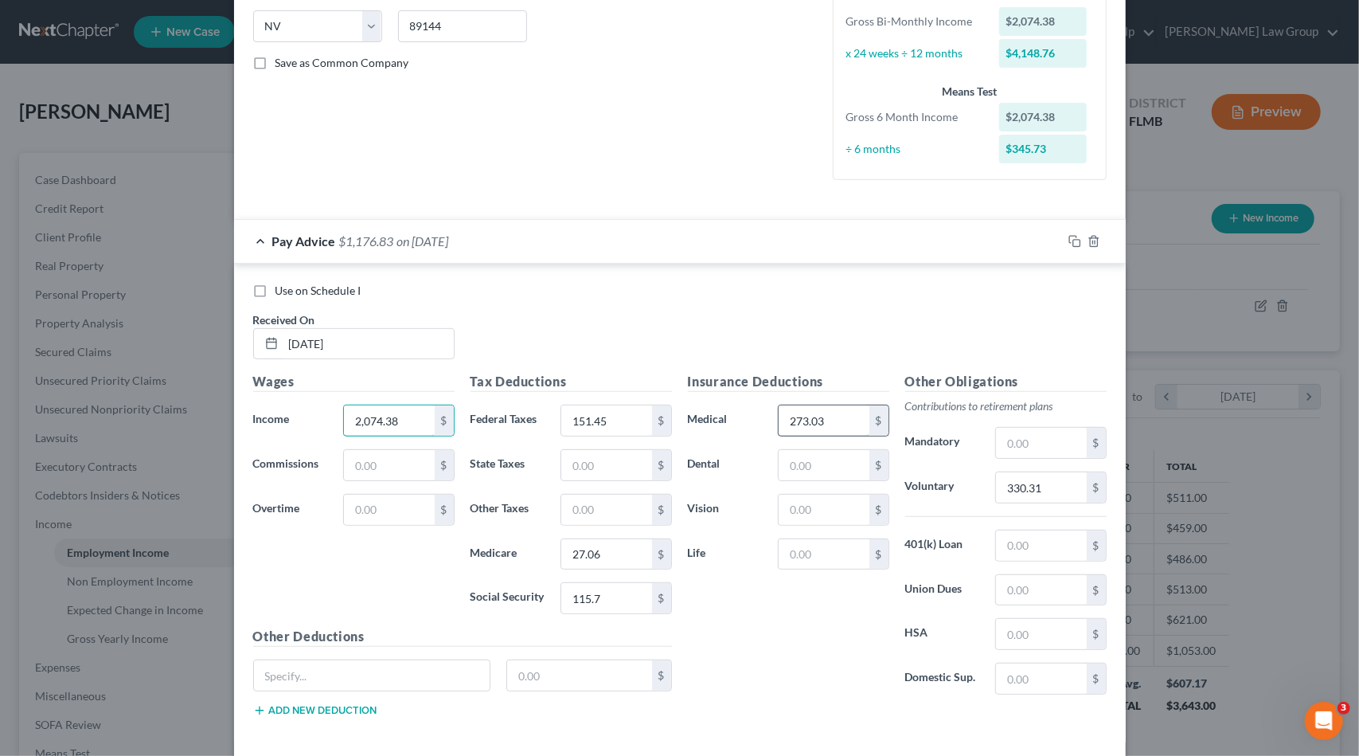
type input "2,074.38"
click at [786, 418] on input "273.03" at bounding box center [824, 420] width 90 height 30
click at [796, 420] on input "273.03" at bounding box center [824, 420] width 90 height 30
click at [802, 420] on input "273.03" at bounding box center [824, 420] width 90 height 30
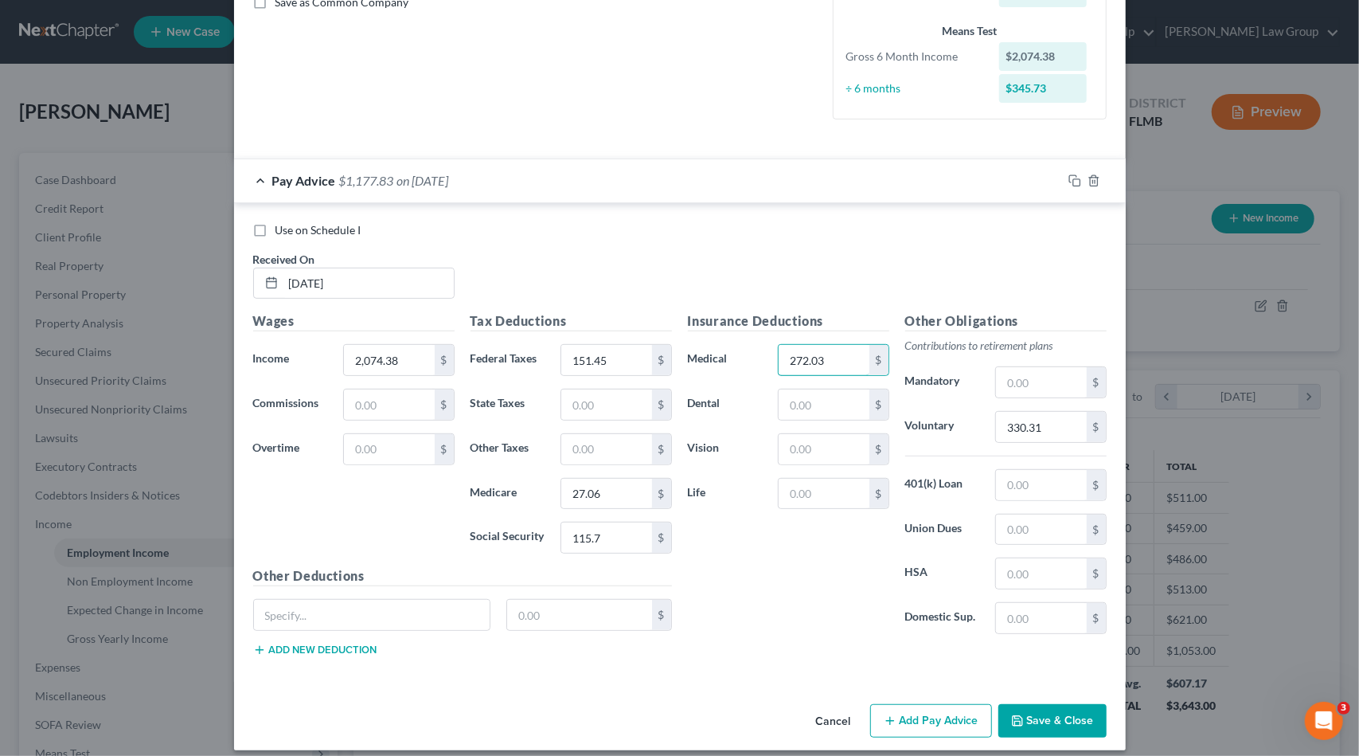
scroll to position [386, 0]
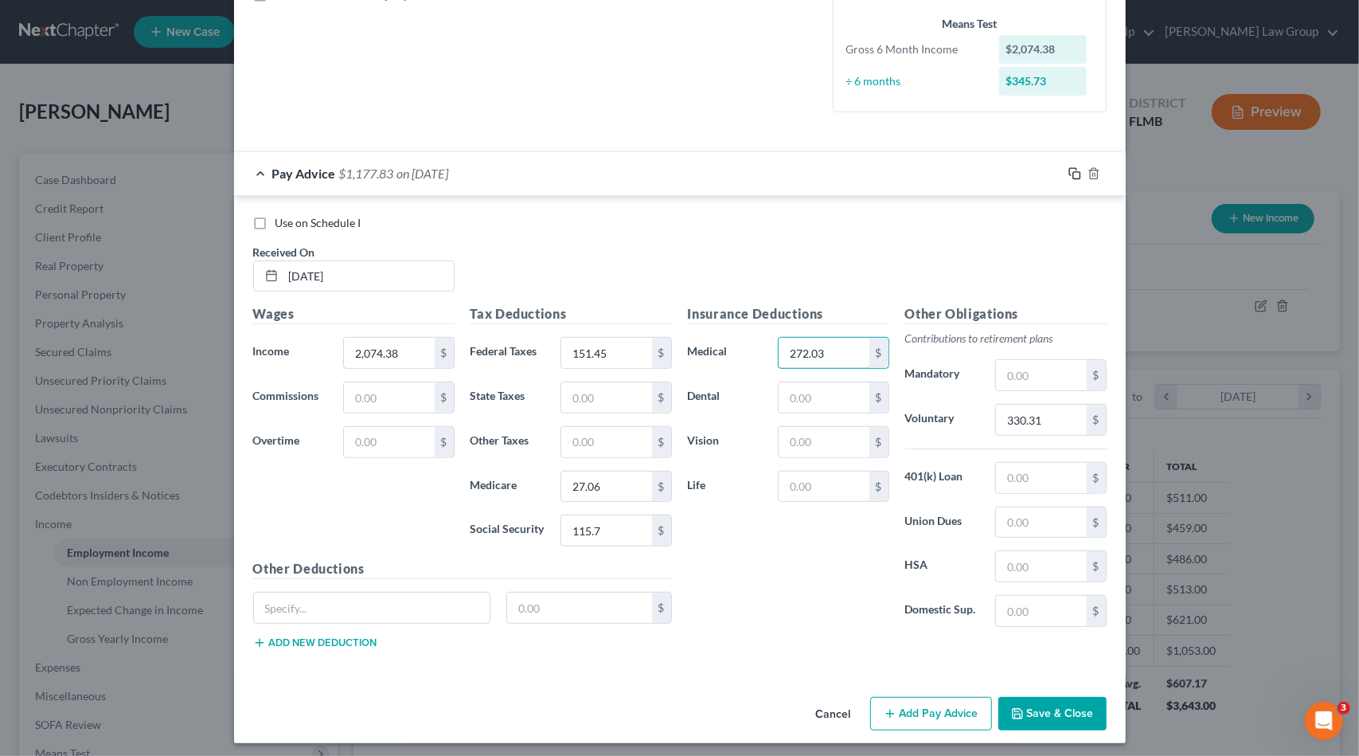
type input "272.03"
click at [1068, 170] on icon "button" at bounding box center [1074, 173] width 13 height 13
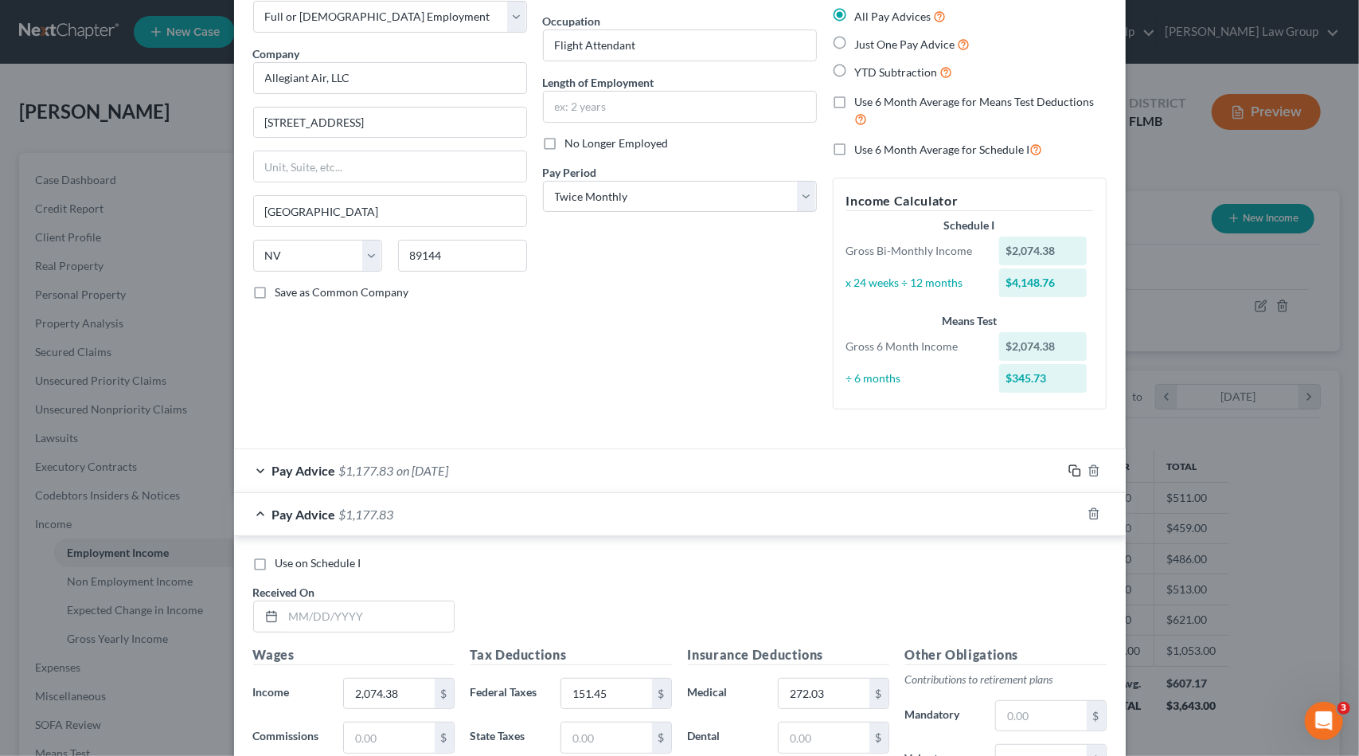
scroll to position [398, 0]
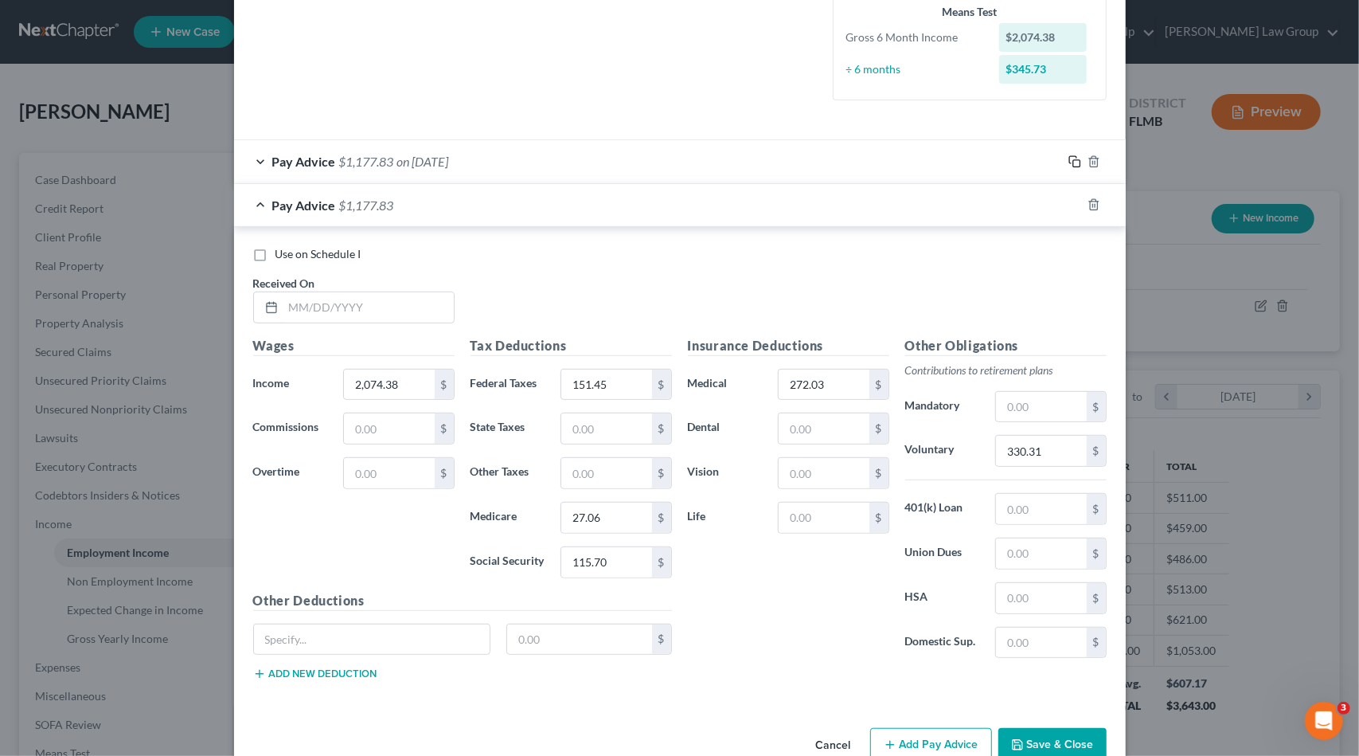
click at [1070, 156] on icon "button" at bounding box center [1072, 159] width 7 height 7
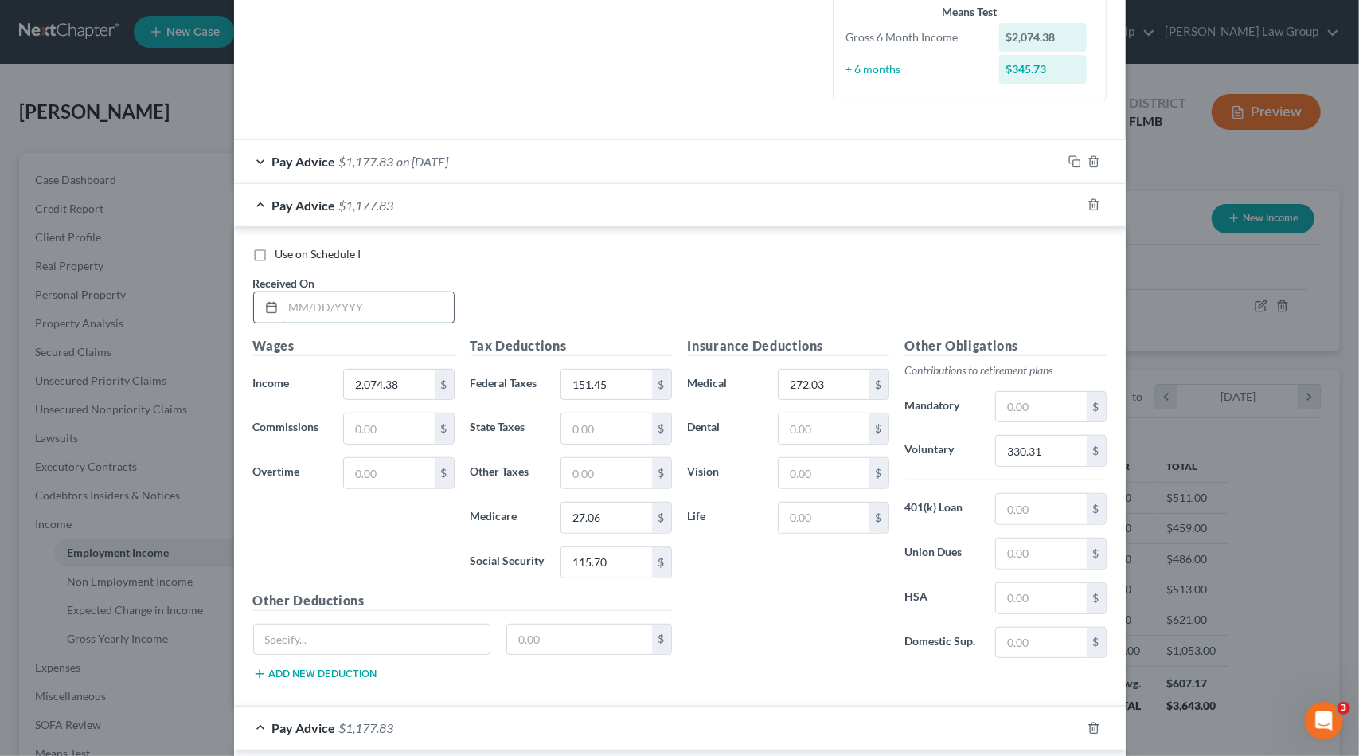
click at [320, 308] on input "text" at bounding box center [368, 307] width 170 height 30
type input "[DATE]"
type input "5,455.82"
click at [615, 377] on input "151.45" at bounding box center [606, 384] width 90 height 30
type input "799.53"
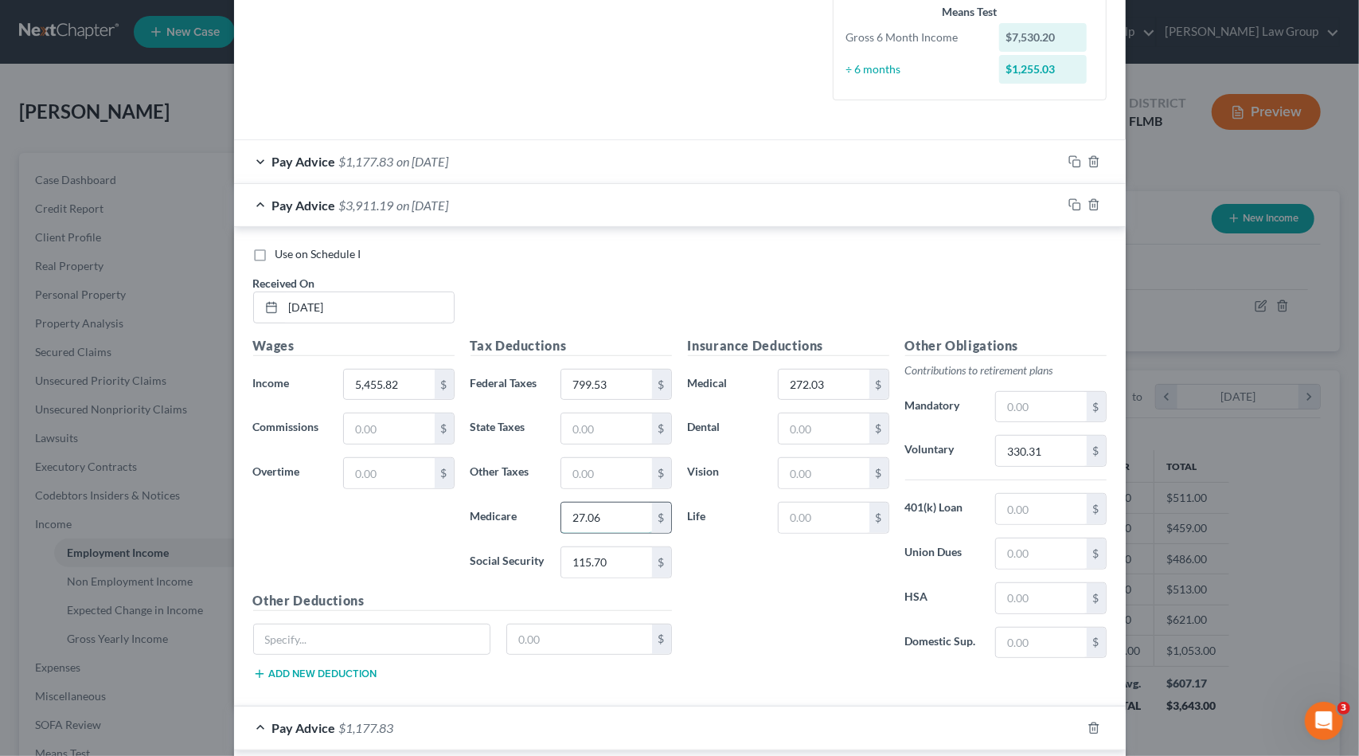
click at [622, 508] on input "27.06" at bounding box center [606, 517] width 90 height 30
type input "76.09"
click at [616, 560] on input "115.70" at bounding box center [606, 562] width 90 height 30
type input "325.35"
click at [826, 381] on input "272.03" at bounding box center [824, 384] width 90 height 30
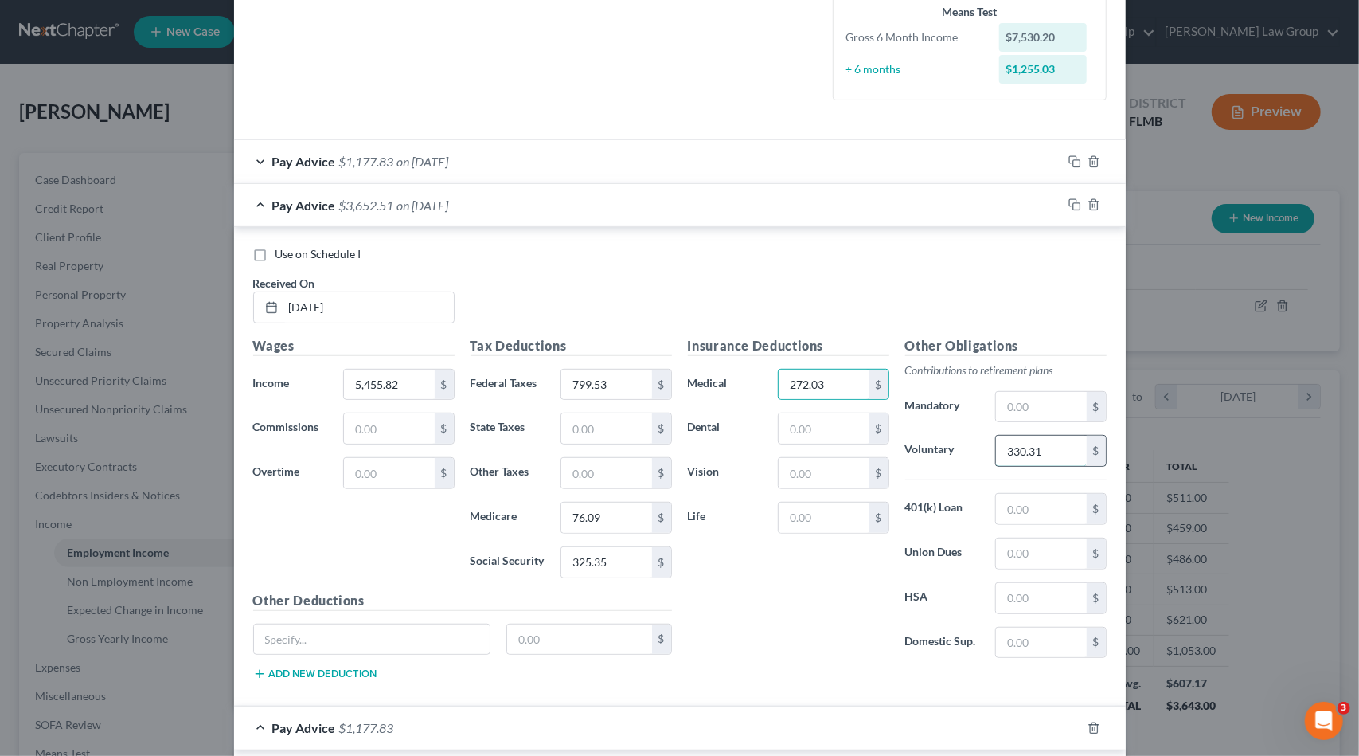
click at [1041, 456] on input "330.31" at bounding box center [1041, 450] width 90 height 30
type input "871.33"
click at [841, 373] on input "272.03" at bounding box center [824, 384] width 90 height 30
click at [295, 630] on input "text" at bounding box center [372, 639] width 236 height 30
click at [1000, 557] on input "text" at bounding box center [1041, 553] width 90 height 30
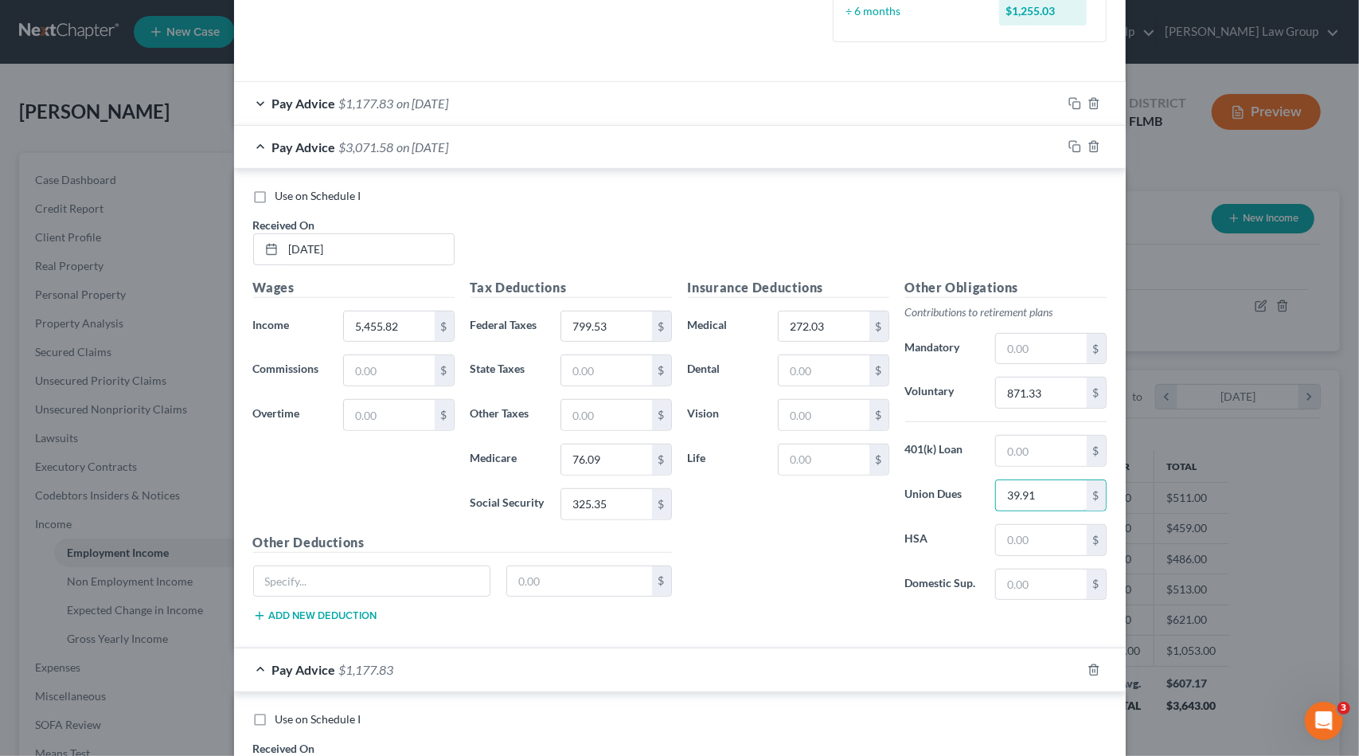
scroll to position [796, 0]
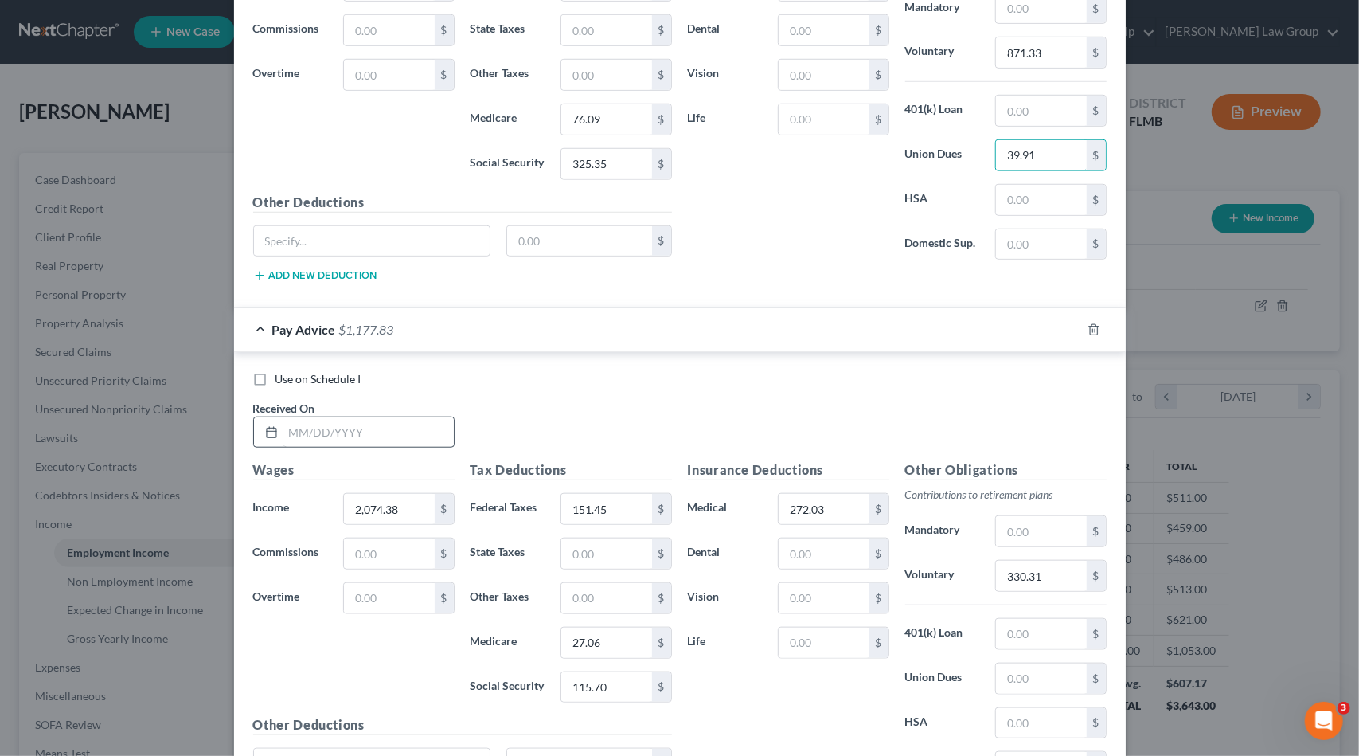
type input "39.91"
click at [341, 424] on input "text" at bounding box center [368, 432] width 170 height 30
type input "[DATE]"
click at [412, 512] on input "2,074.38" at bounding box center [389, 509] width 90 height 30
type input "2,136.25"
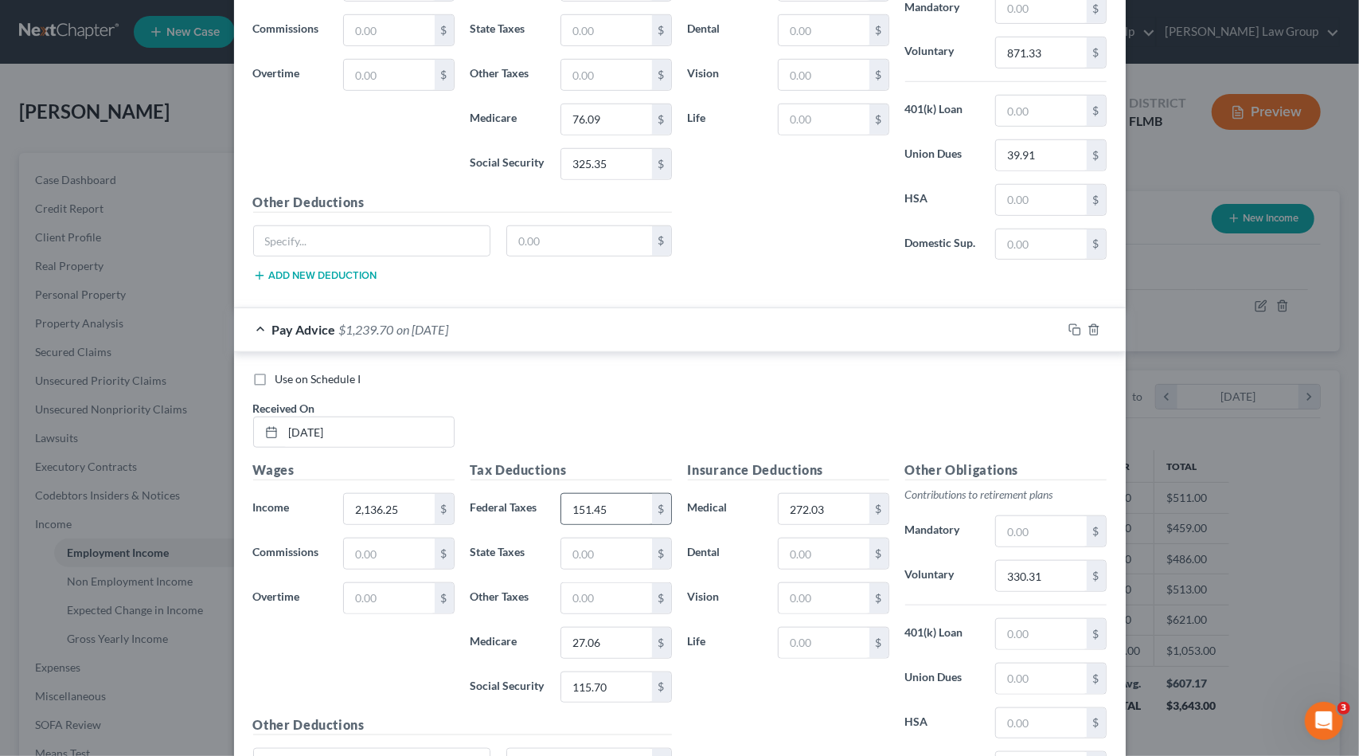
click at [658, 496] on div "$" at bounding box center [661, 509] width 19 height 30
click at [596, 501] on input "151.45" at bounding box center [606, 509] width 90 height 30
type input "158.58"
click at [596, 633] on input "27.06" at bounding box center [606, 642] width 90 height 30
type input "27.96"
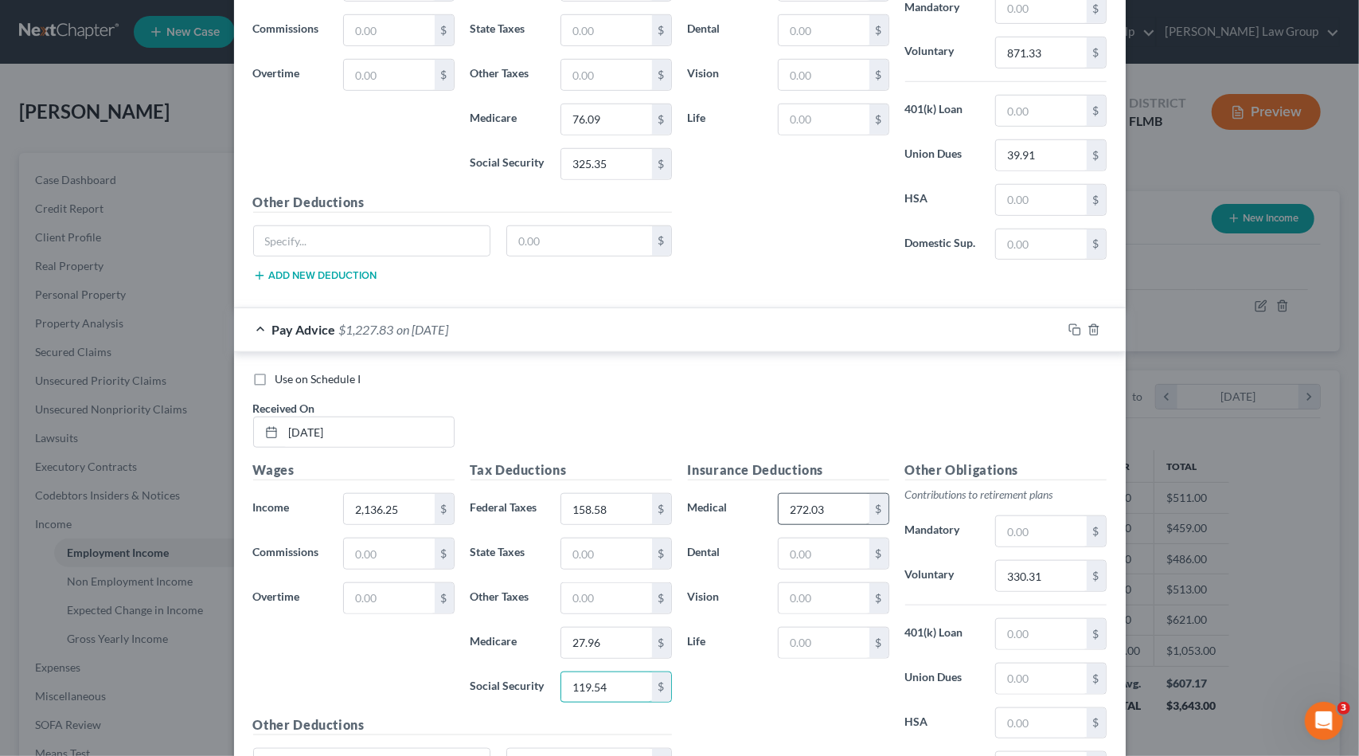
type input "119.54"
click at [845, 506] on input "272.03" at bounding box center [824, 509] width 90 height 30
click at [1025, 562] on input "330.31" at bounding box center [1041, 575] width 90 height 30
type input "340.19"
click at [815, 502] on input "272.03" at bounding box center [824, 509] width 90 height 30
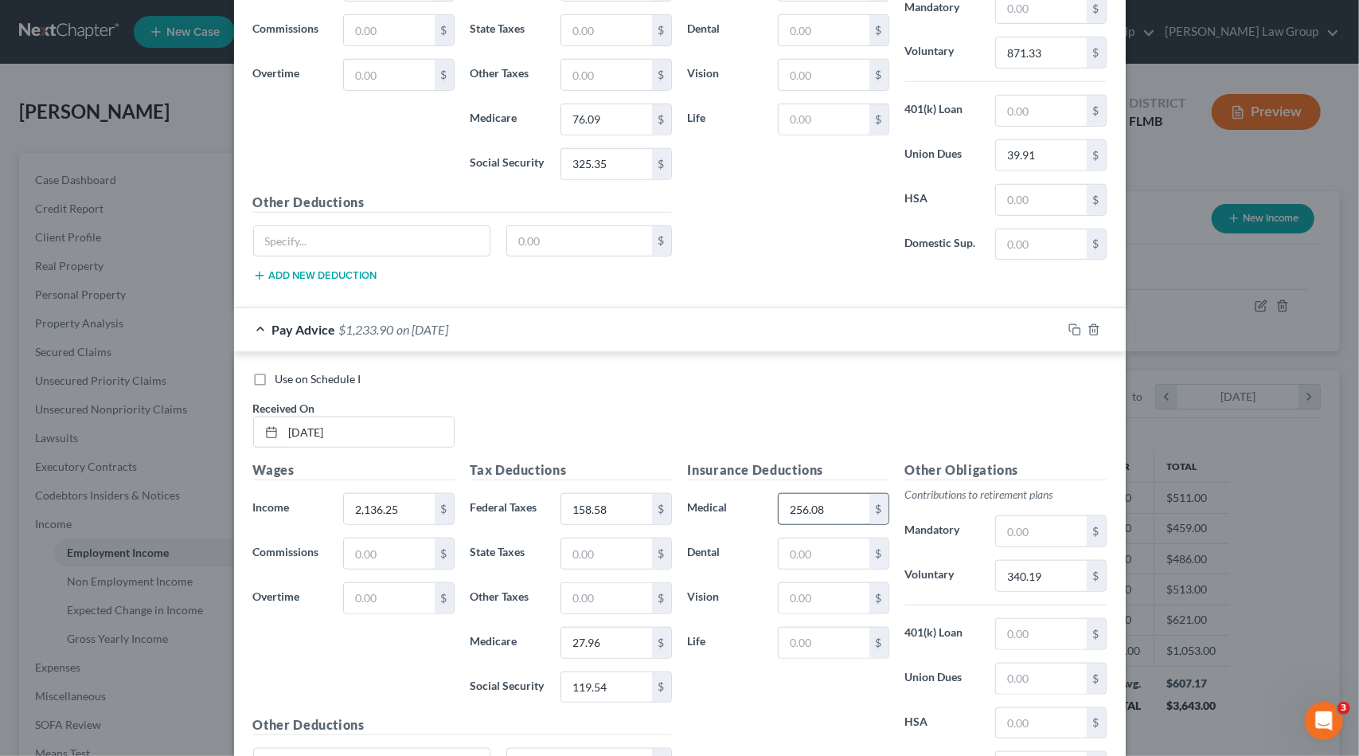
click at [824, 500] on input "256.08" at bounding box center [824, 509] width 90 height 30
click at [830, 553] on input "text" at bounding box center [824, 553] width 90 height 30
click at [830, 506] on input "256.08" at bounding box center [824, 509] width 90 height 30
click at [838, 507] on input "272.03" at bounding box center [824, 509] width 90 height 30
drag, startPoint x: 808, startPoint y: 502, endPoint x: 847, endPoint y: 504, distance: 39.0
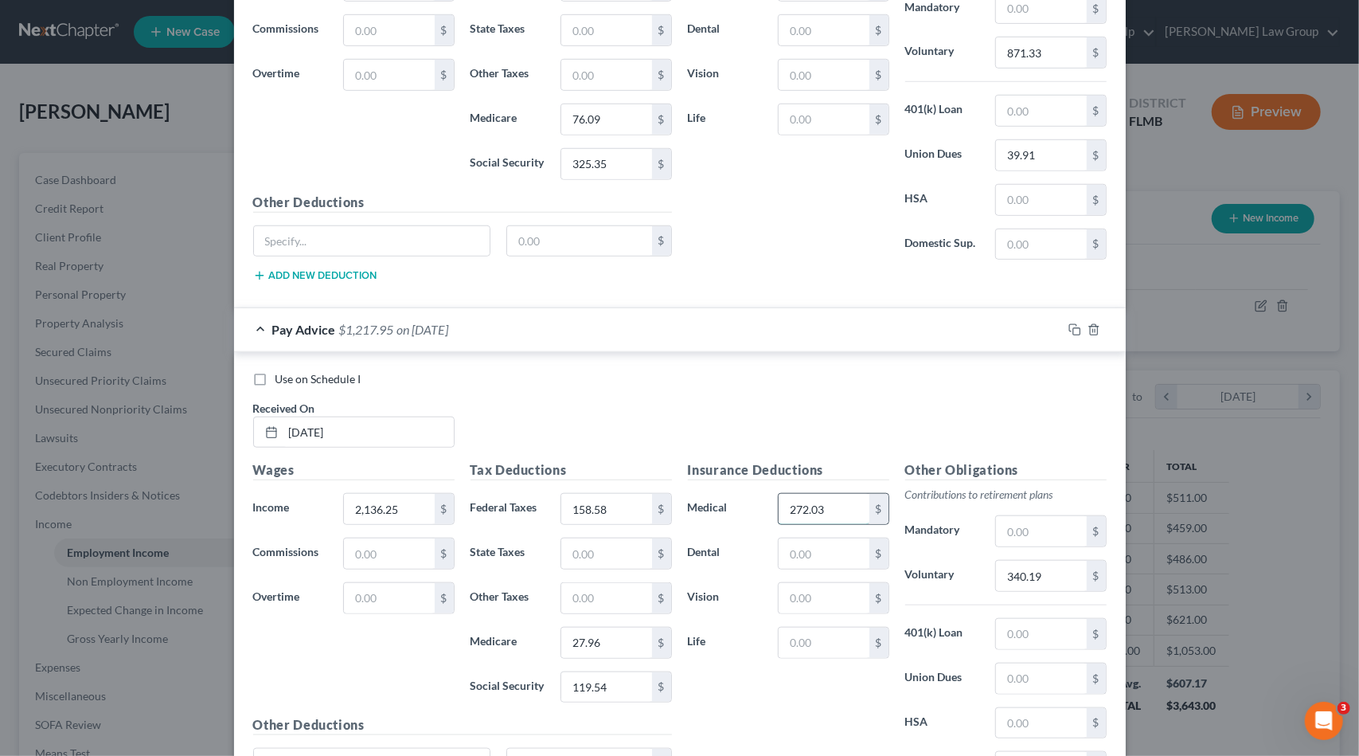
click at [847, 504] on input "272.03" at bounding box center [824, 509] width 90 height 30
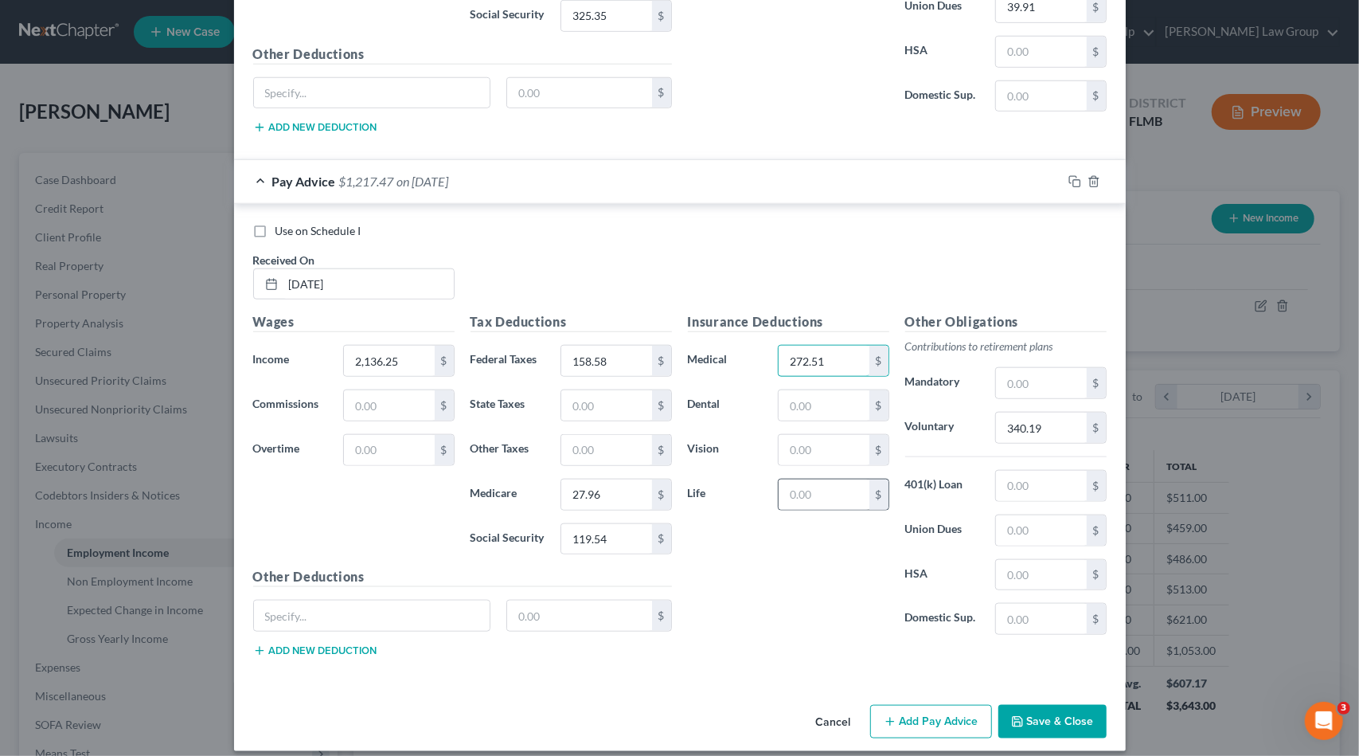
scroll to position [947, 0]
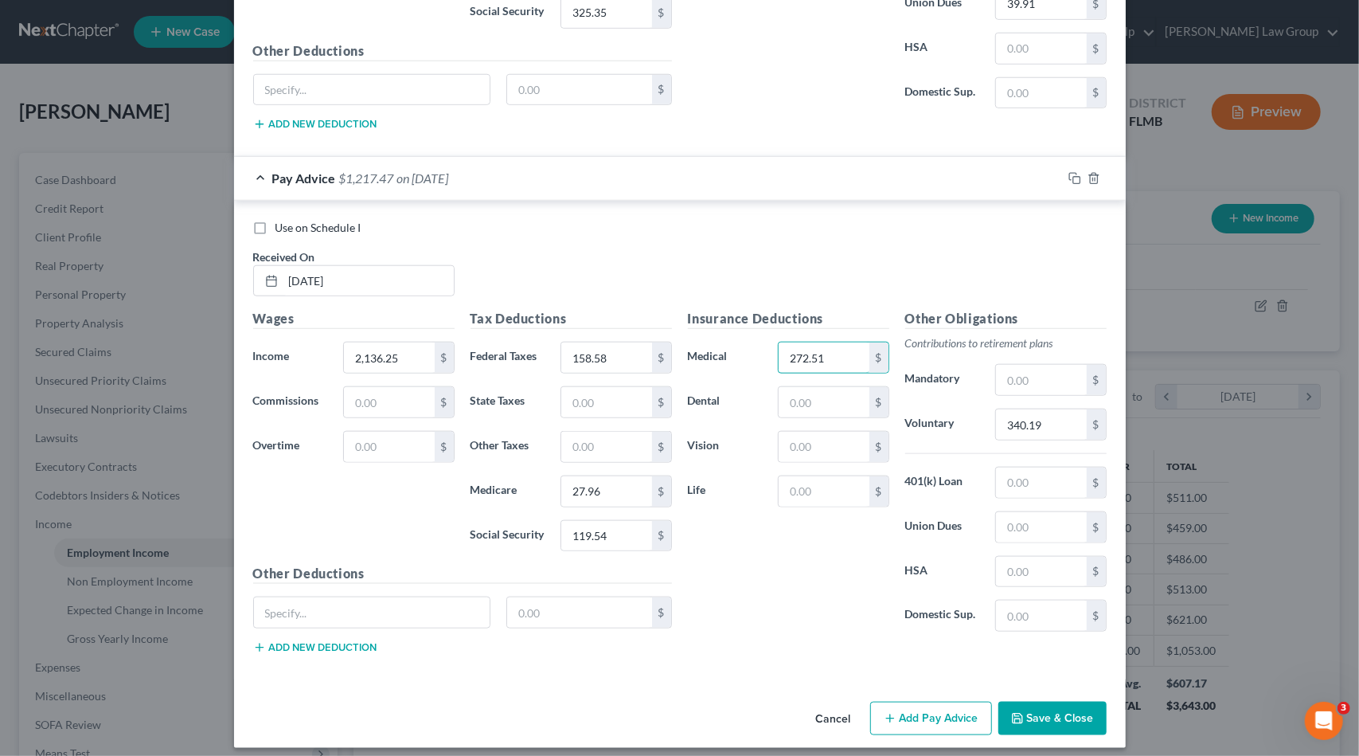
type input "272.51"
click at [972, 711] on button "Add Pay Advice" at bounding box center [931, 717] width 122 height 33
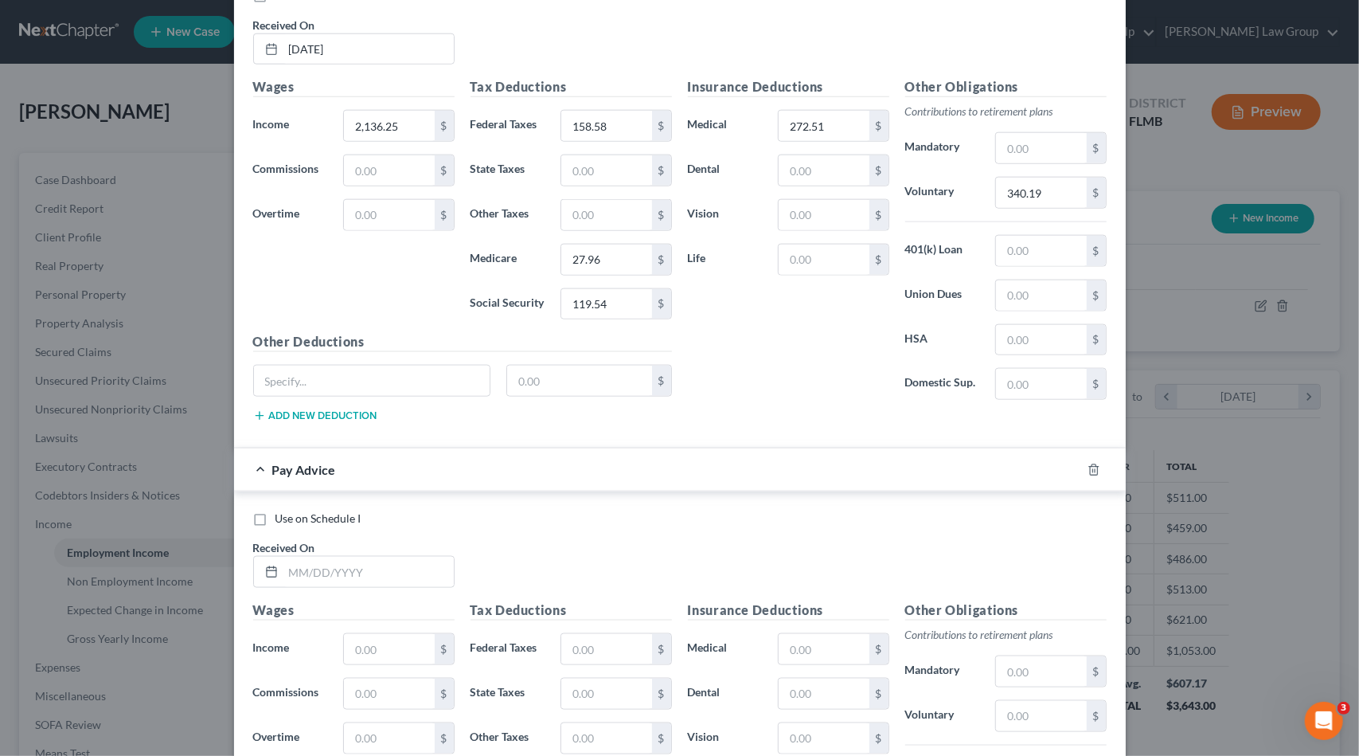
scroll to position [1186, 0]
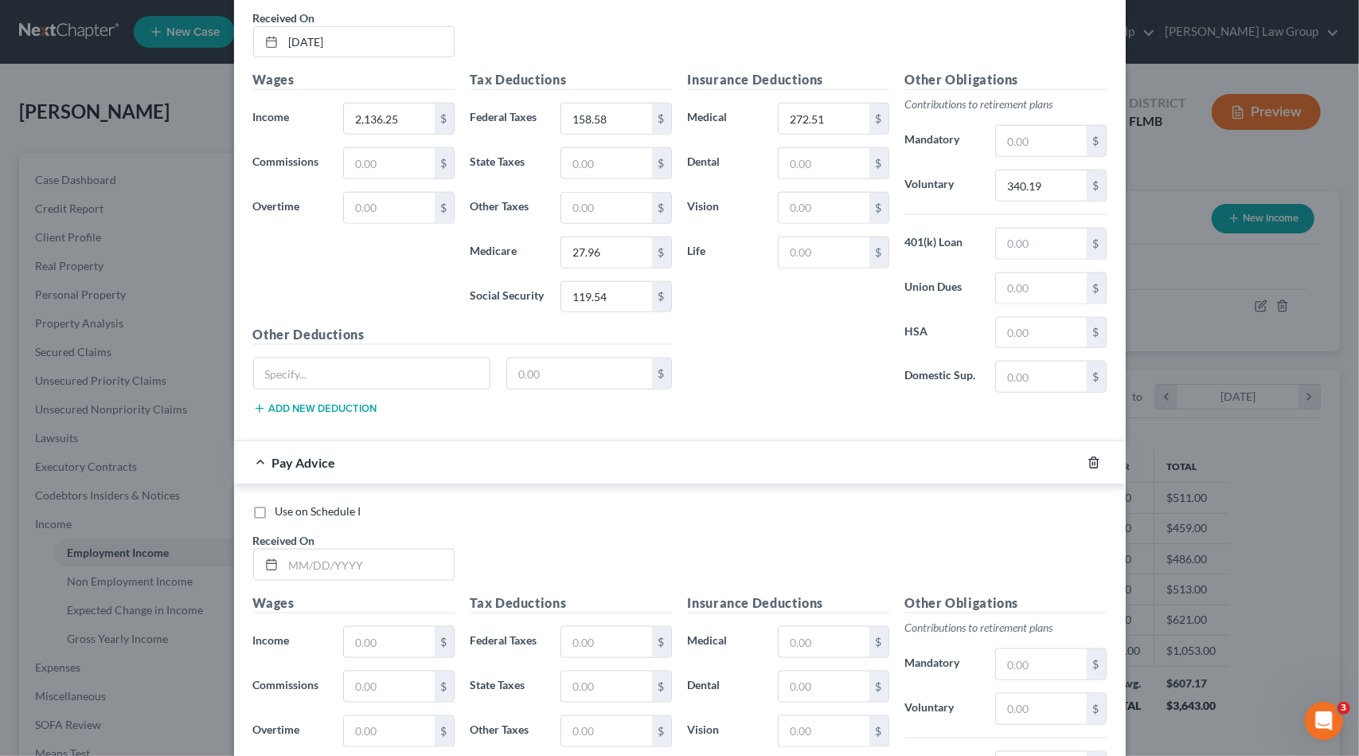
click at [1092, 462] on line "button" at bounding box center [1092, 463] width 0 height 3
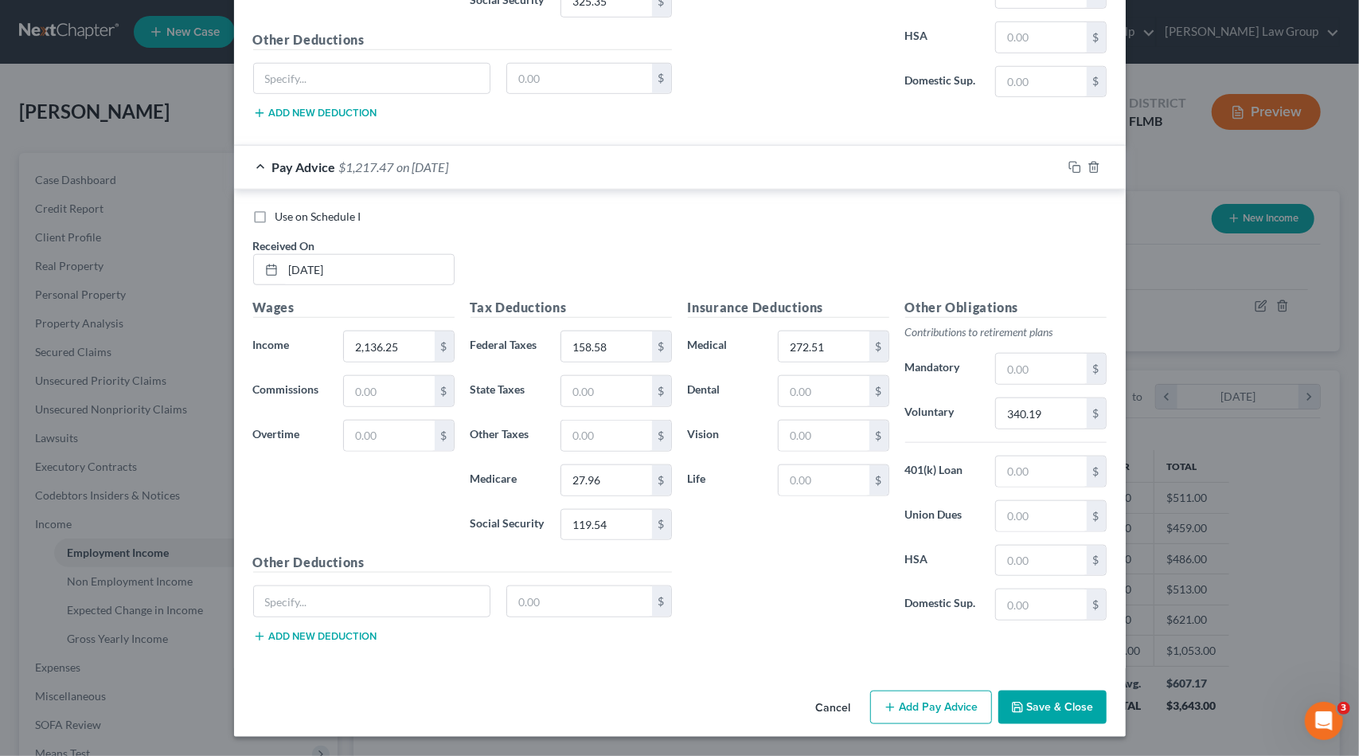
scroll to position [947, 0]
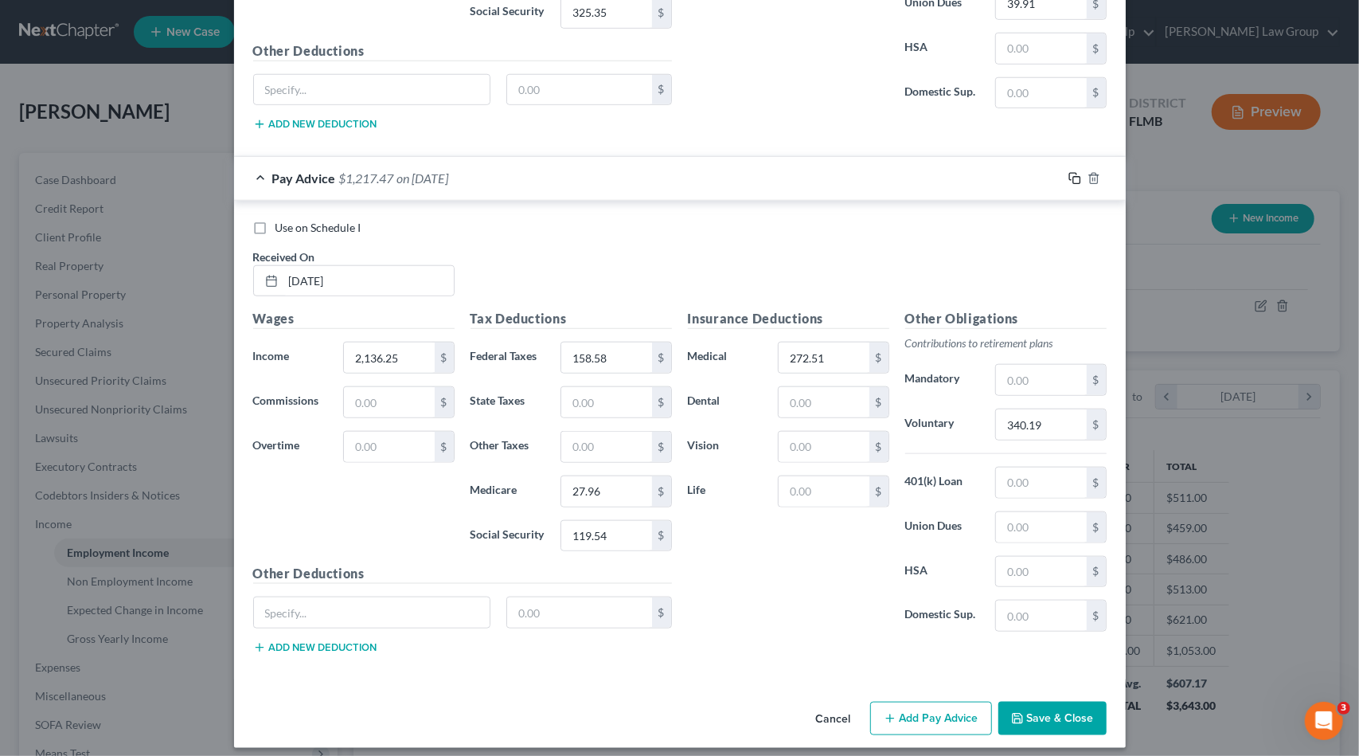
click at [1070, 174] on icon "button" at bounding box center [1074, 178] width 13 height 13
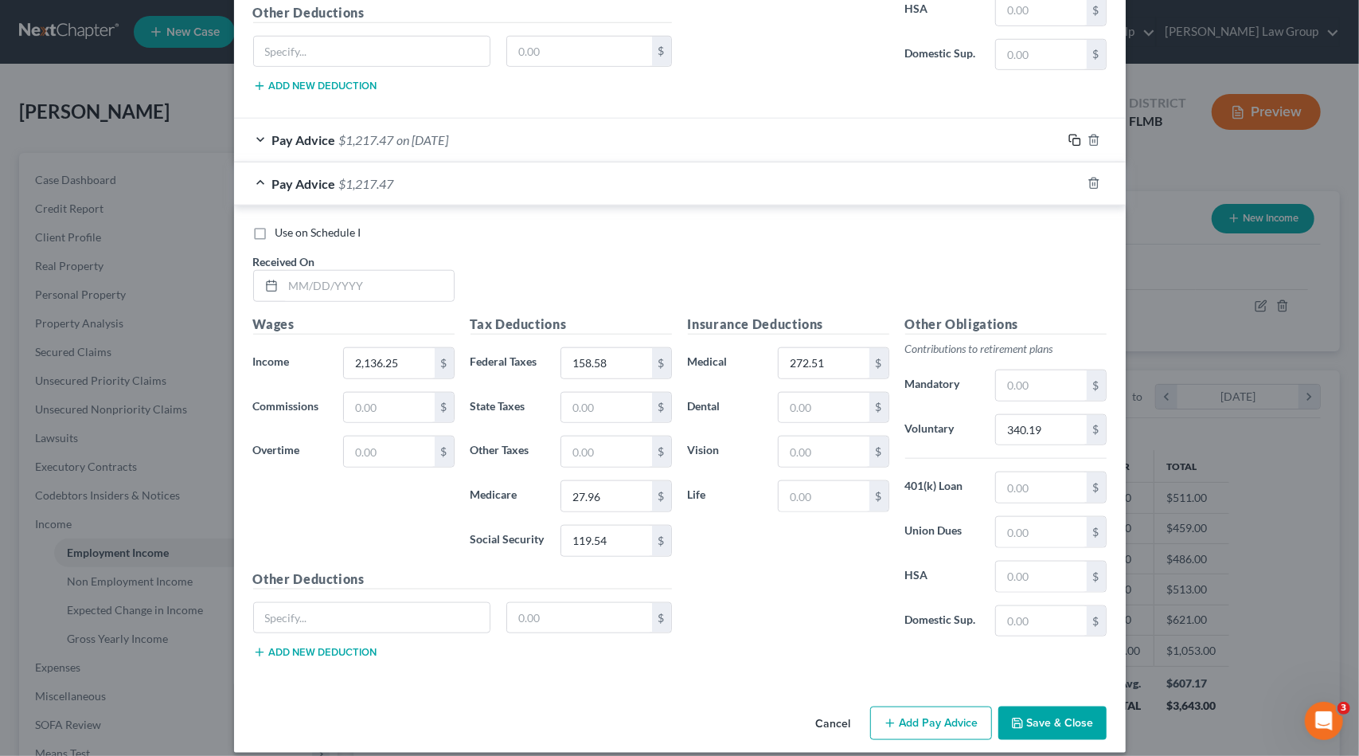
scroll to position [990, 0]
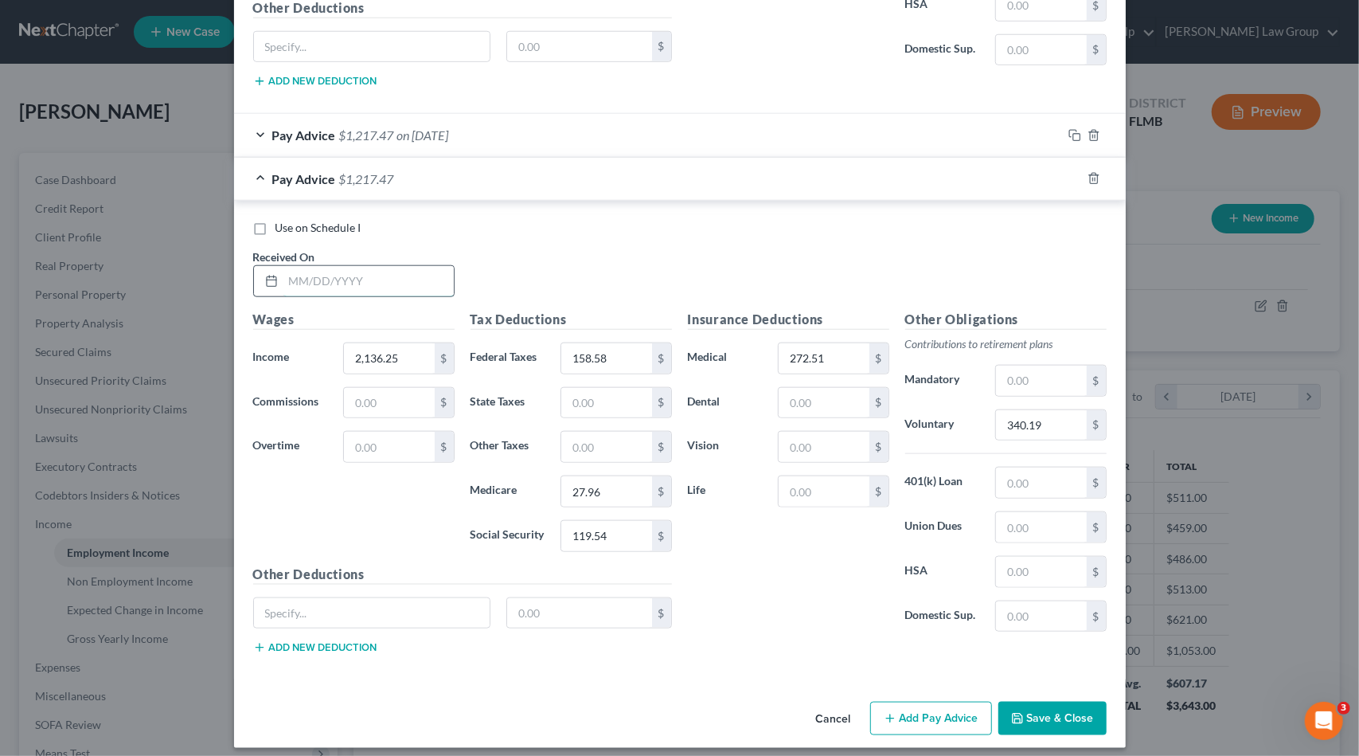
click at [363, 275] on input "text" at bounding box center [368, 281] width 170 height 30
type input "[DATE]"
click at [411, 346] on input "2,136.25" at bounding box center [389, 358] width 90 height 30
type input "3,784.03"
click at [627, 361] on input "158.58" at bounding box center [606, 358] width 90 height 30
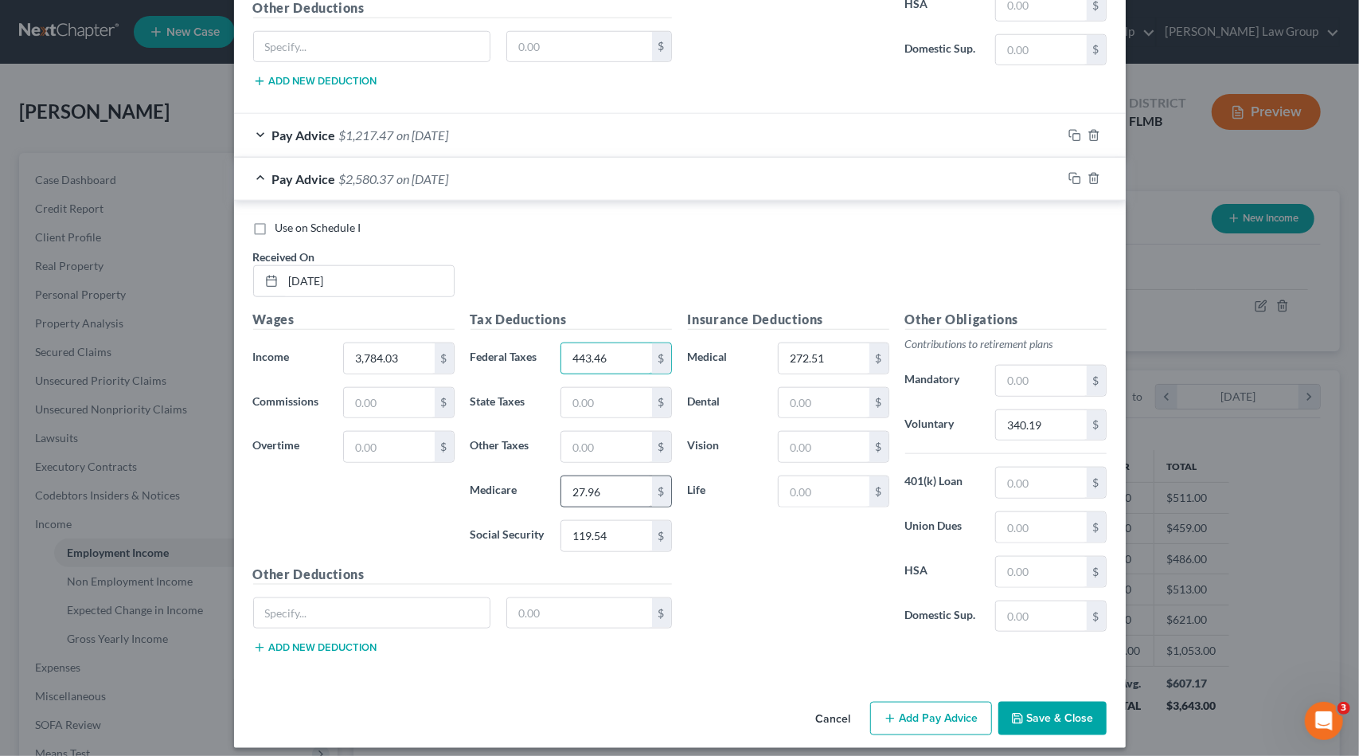
type input "443.46"
click at [619, 487] on input "27.96" at bounding box center [606, 491] width 90 height 30
type input "51.85"
click at [617, 528] on input "119.54" at bounding box center [606, 536] width 90 height 30
type input "1"
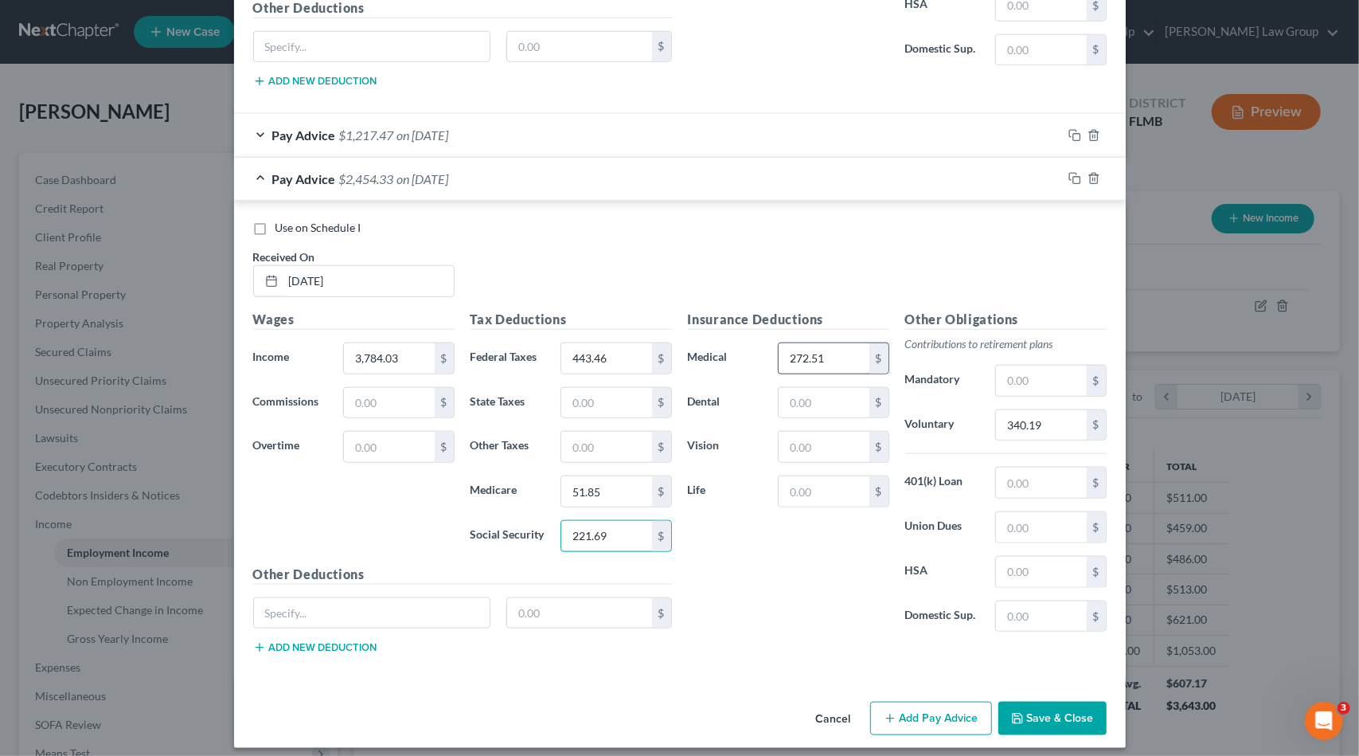
type input "221.69"
click at [846, 344] on input "272.51" at bounding box center [824, 358] width 90 height 30
click at [1043, 414] on input "340.19" at bounding box center [1041, 425] width 90 height 30
type input "603.84"
click at [1040, 480] on input "text" at bounding box center [1041, 482] width 90 height 30
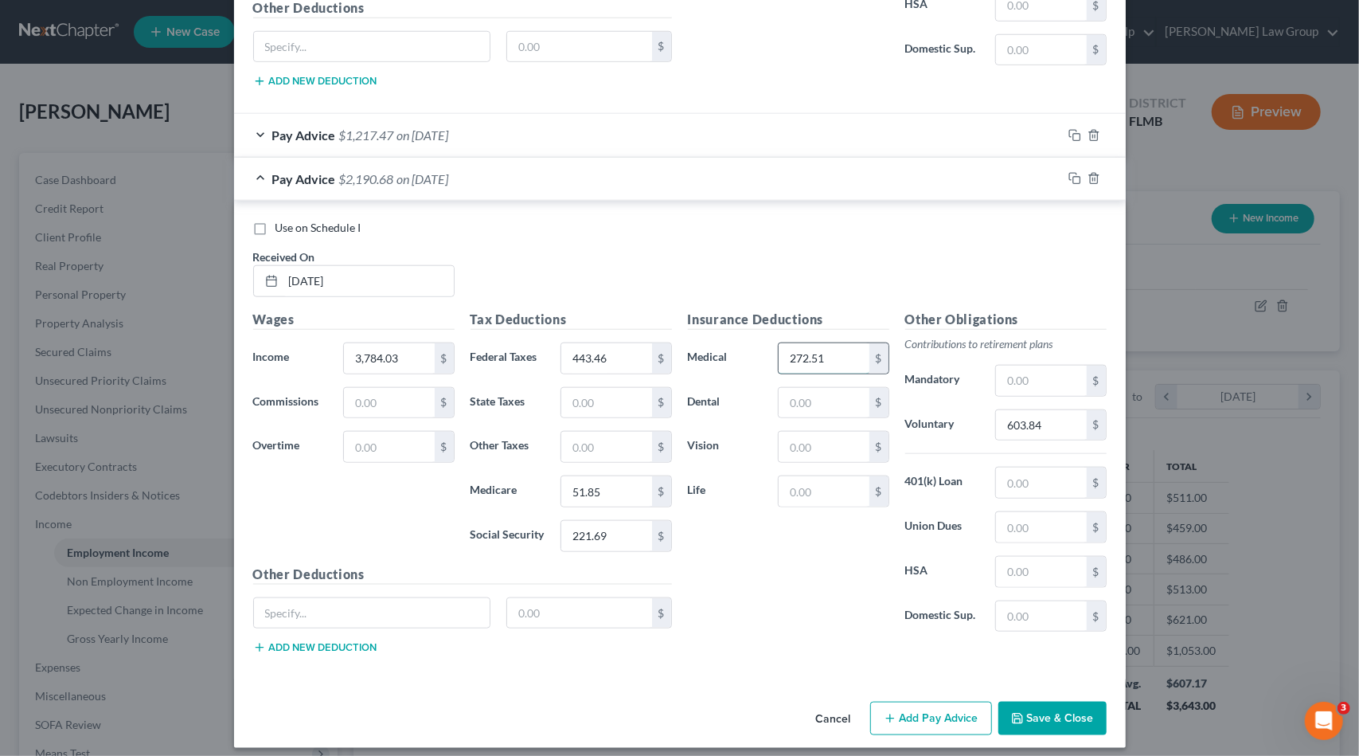
click at [831, 351] on input "272.51" at bounding box center [824, 358] width 90 height 30
drag, startPoint x: 1044, startPoint y: 528, endPoint x: 1010, endPoint y: 499, distance: 44.6
click at [1041, 516] on input "text" at bounding box center [1041, 527] width 90 height 30
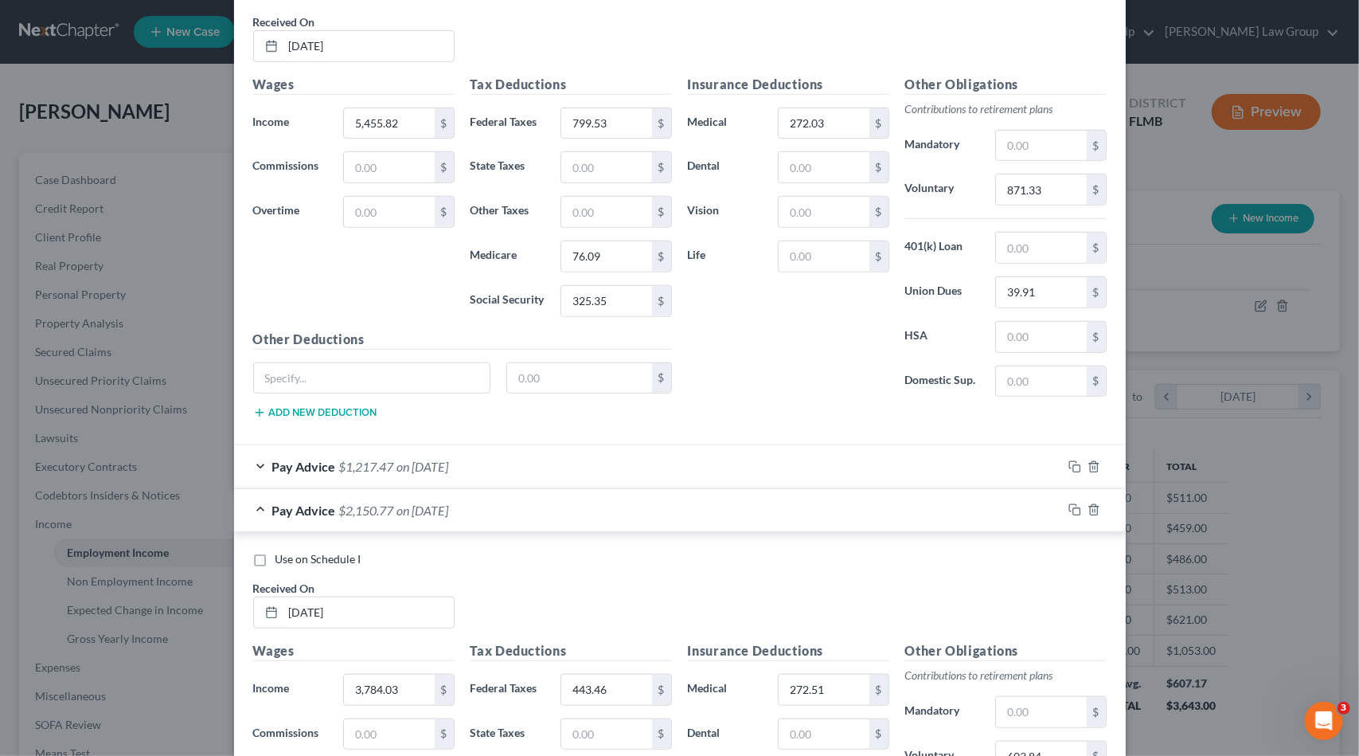
scroll to position [592, 0]
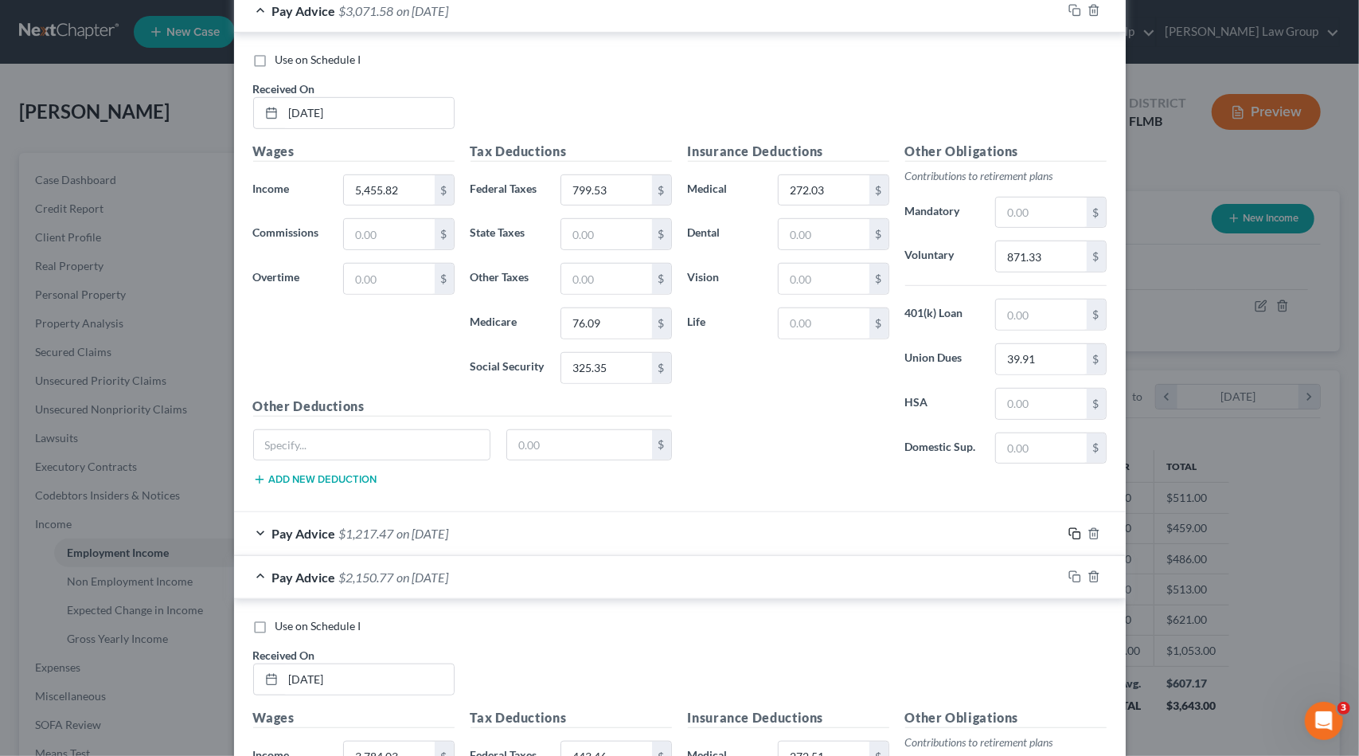
type input "39.91"
click at [1069, 527] on icon "button" at bounding box center [1074, 533] width 13 height 13
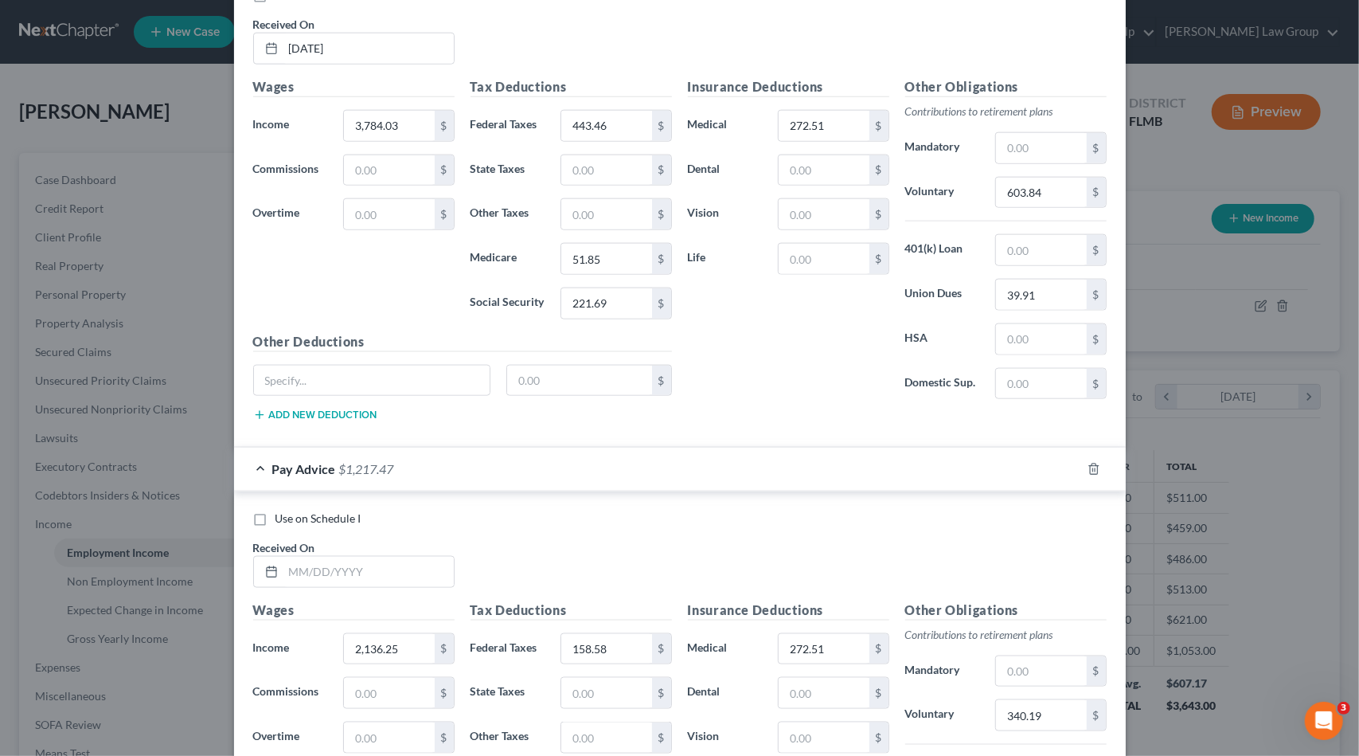
scroll to position [1229, 0]
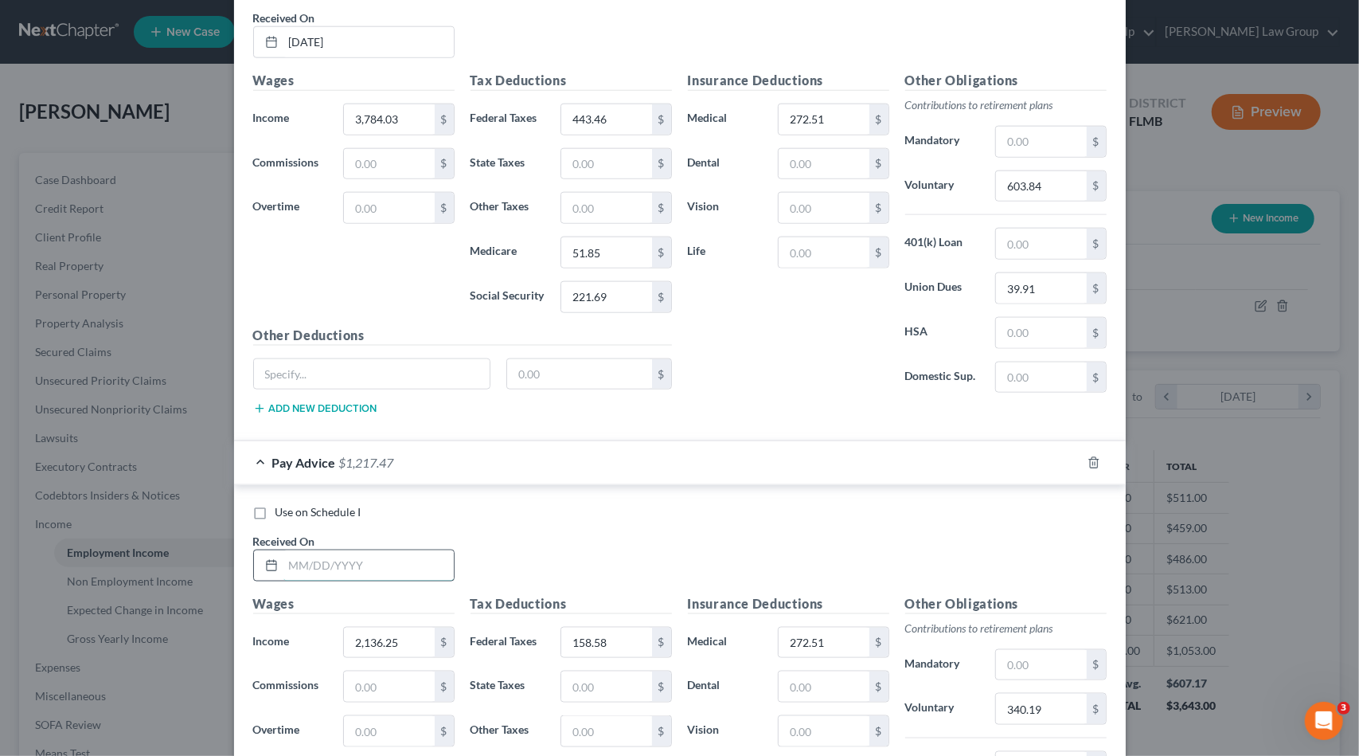
click at [340, 560] on input "text" at bounding box center [368, 565] width 170 height 30
type input "[DATE]"
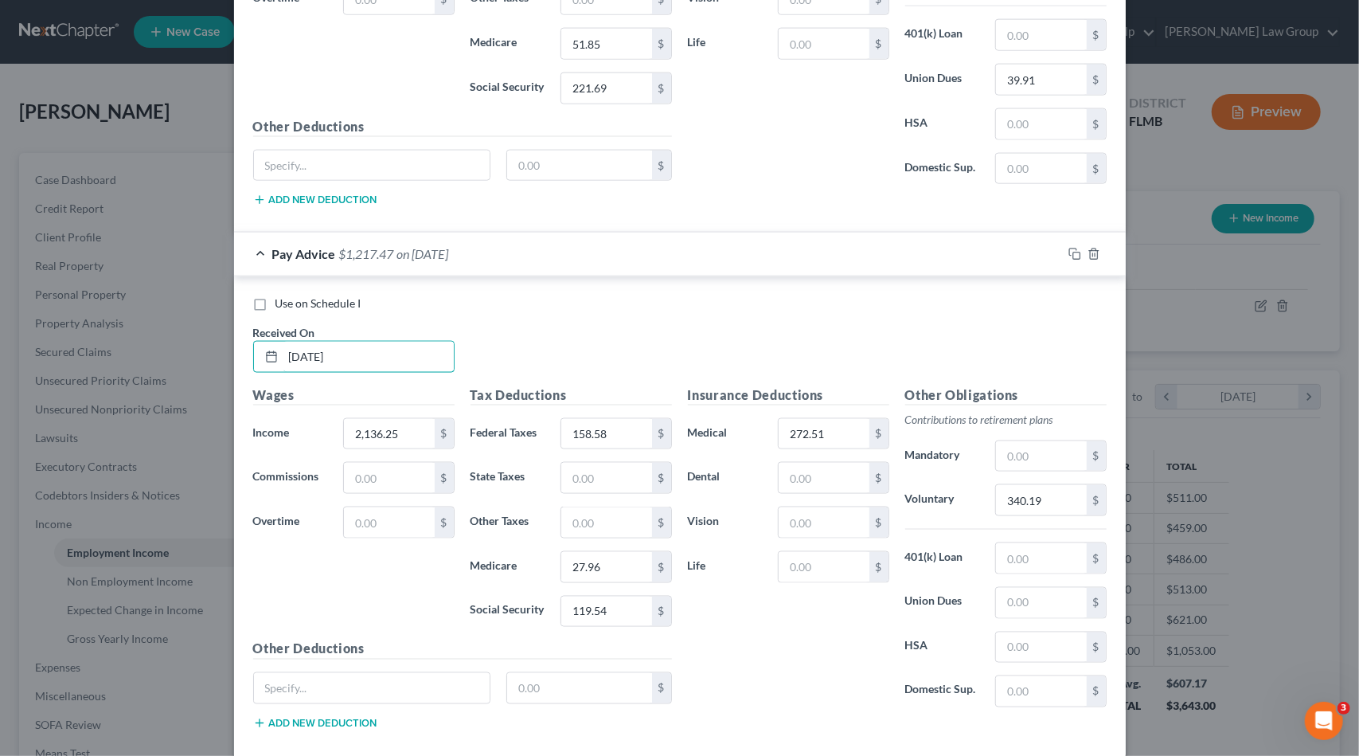
scroll to position [1509, 0]
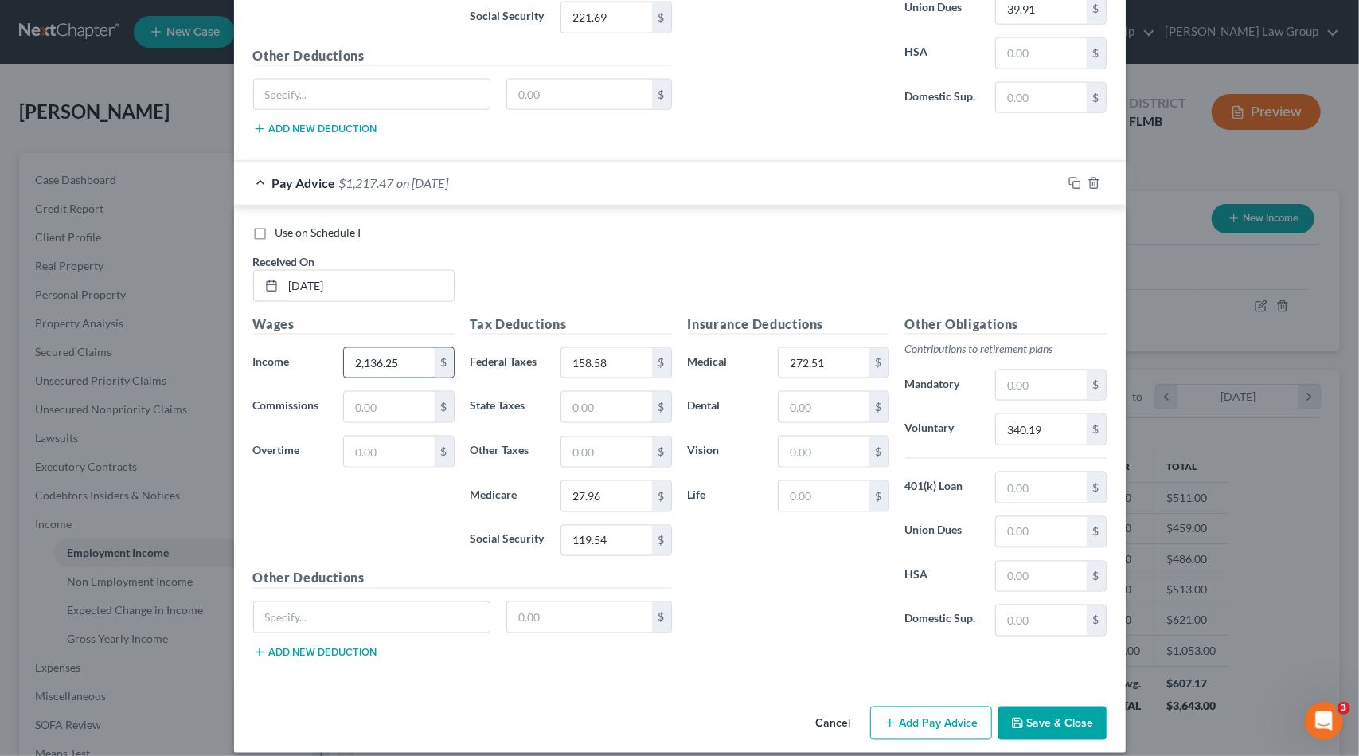
click at [410, 357] on input "2,136.25" at bounding box center [389, 363] width 90 height 30
click at [631, 353] on input "158.58" at bounding box center [606, 363] width 90 height 30
click at [611, 485] on input "27.96" at bounding box center [606, 496] width 90 height 30
click at [615, 486] on input "27.96" at bounding box center [606, 496] width 90 height 30
type input "27.95"
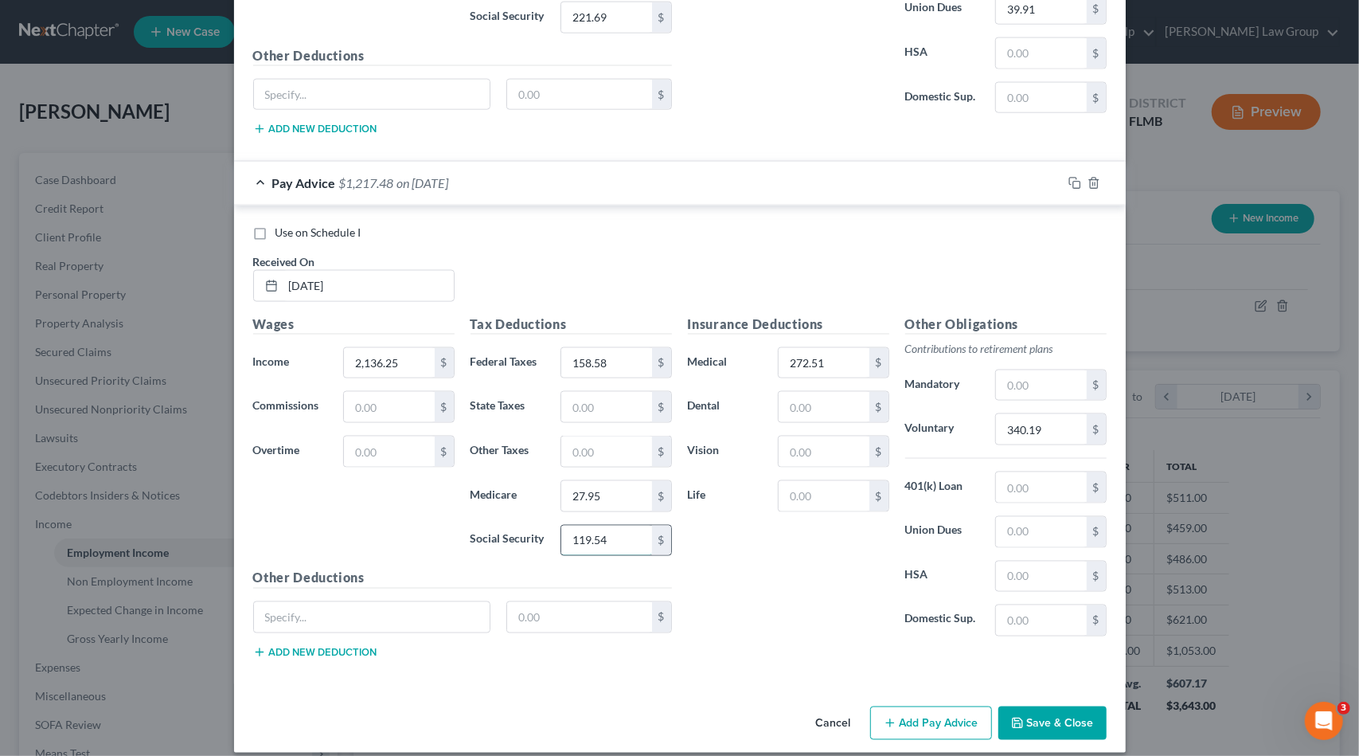
click at [602, 527] on input "119.54" at bounding box center [606, 540] width 90 height 30
click at [850, 358] on input "272.51" at bounding box center [824, 363] width 90 height 30
click at [940, 719] on button "Add Pay Advice" at bounding box center [931, 722] width 122 height 33
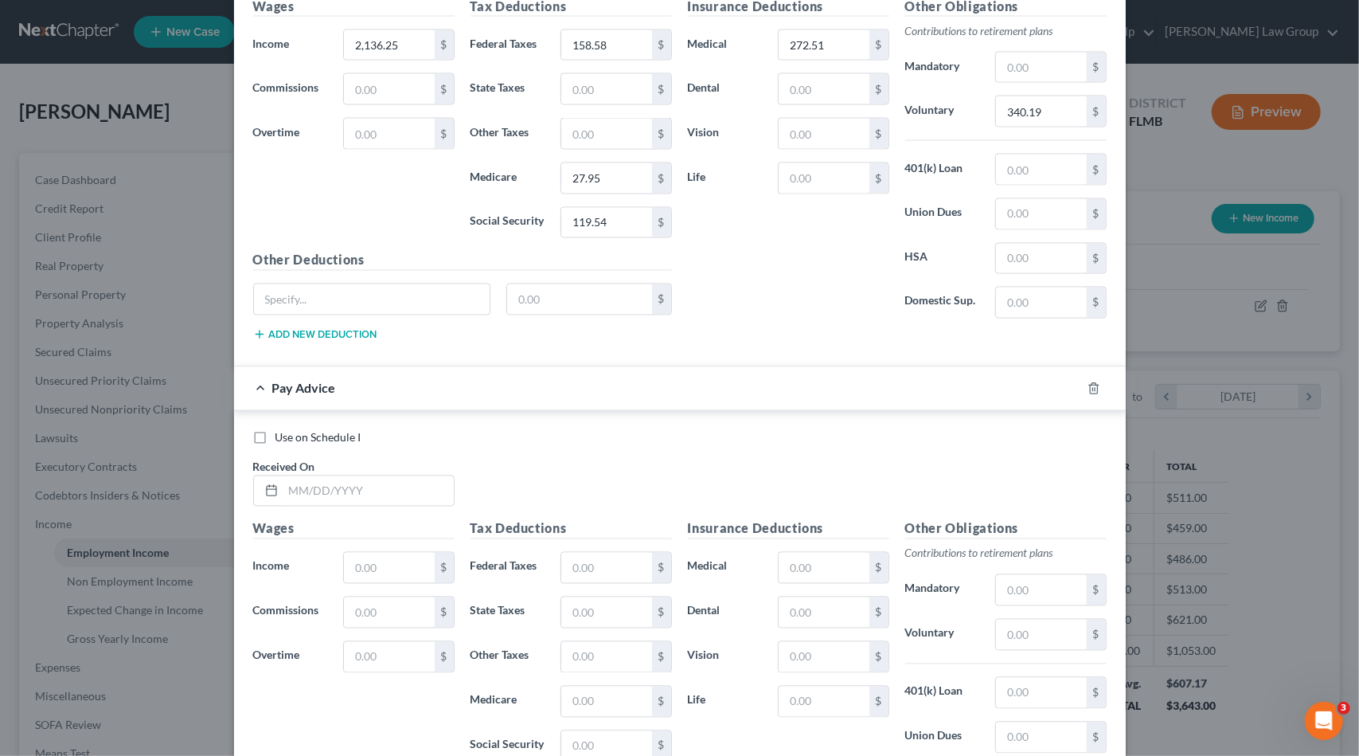
scroll to position [1827, 0]
click at [375, 475] on input "text" at bounding box center [368, 490] width 170 height 30
type input "[DATE]"
click at [380, 557] on input "text" at bounding box center [389, 567] width 90 height 30
click at [376, 553] on input "text" at bounding box center [389, 567] width 90 height 30
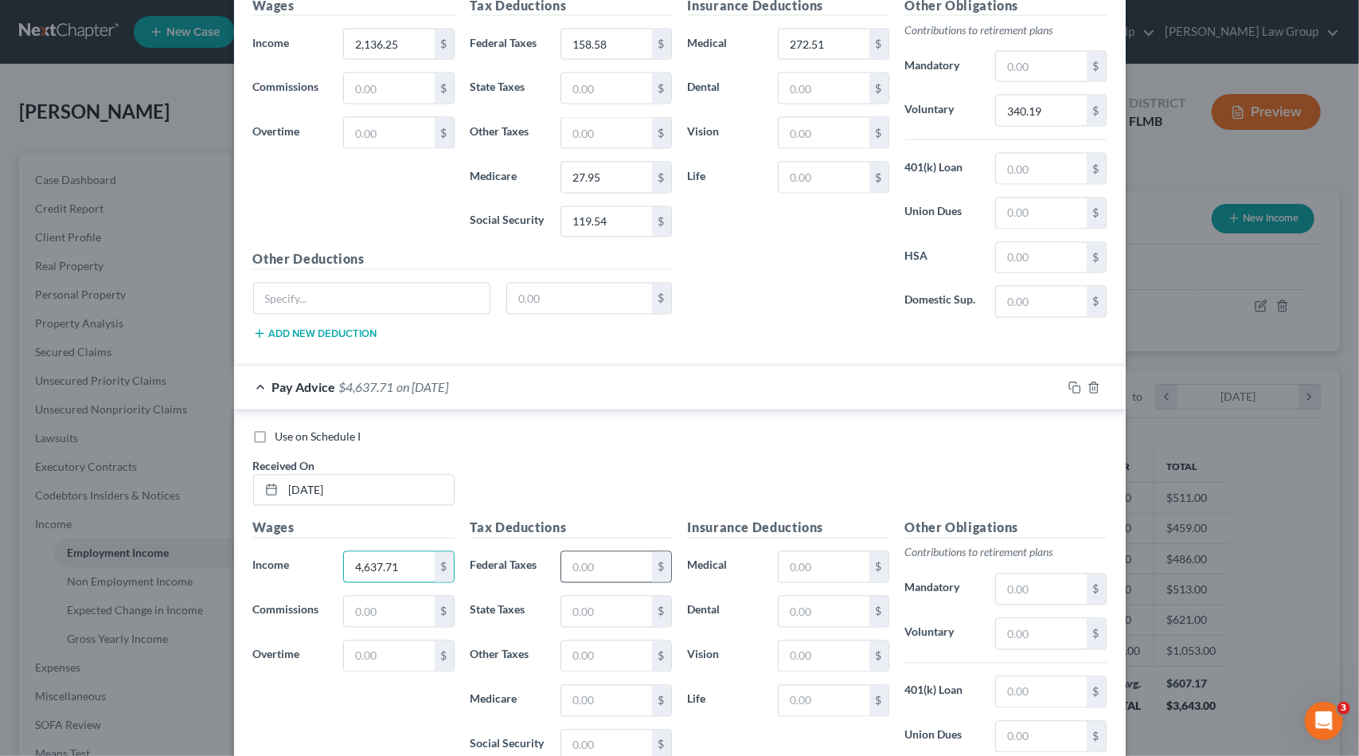
type input "4,637.71"
click at [603, 558] on input "text" at bounding box center [606, 567] width 90 height 30
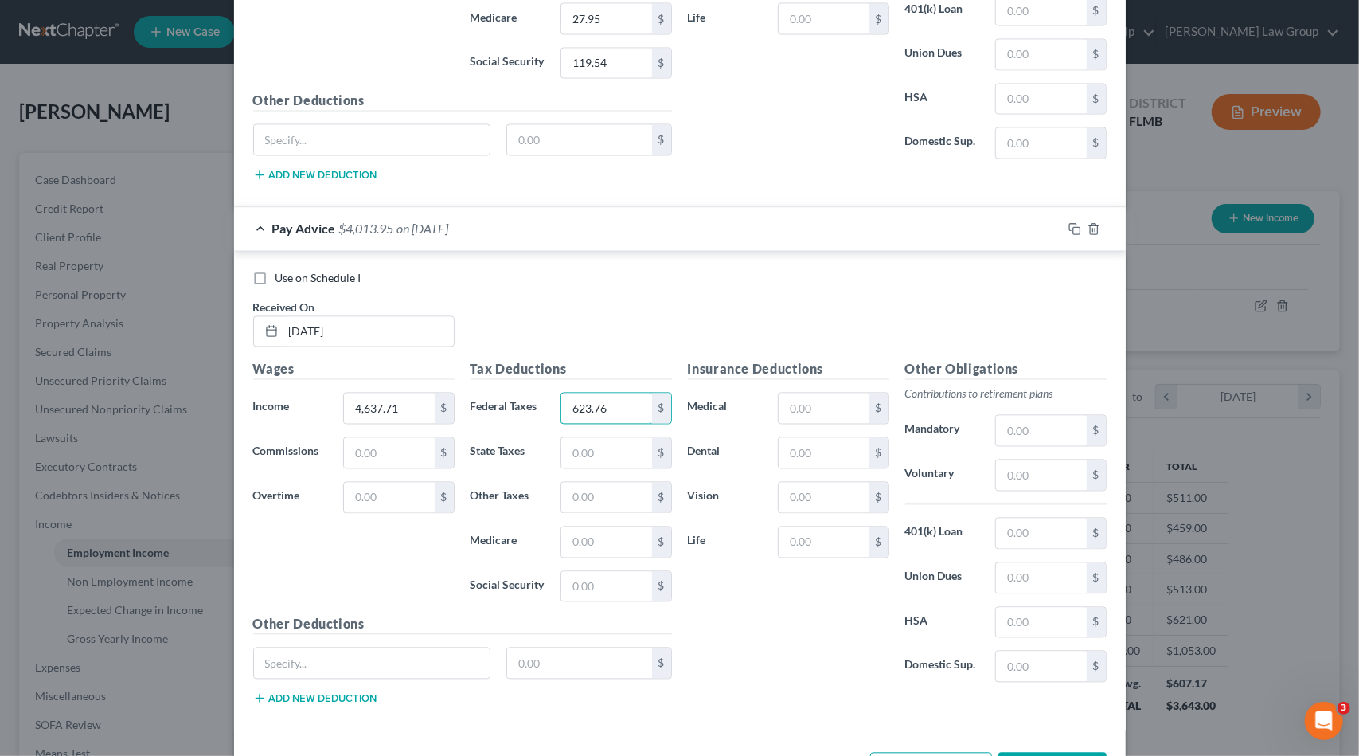
scroll to position [1986, 0]
type input "623.76"
click at [592, 526] on input "text" at bounding box center [606, 541] width 90 height 30
type input "64.23"
click at [608, 571] on input "text" at bounding box center [606, 586] width 90 height 30
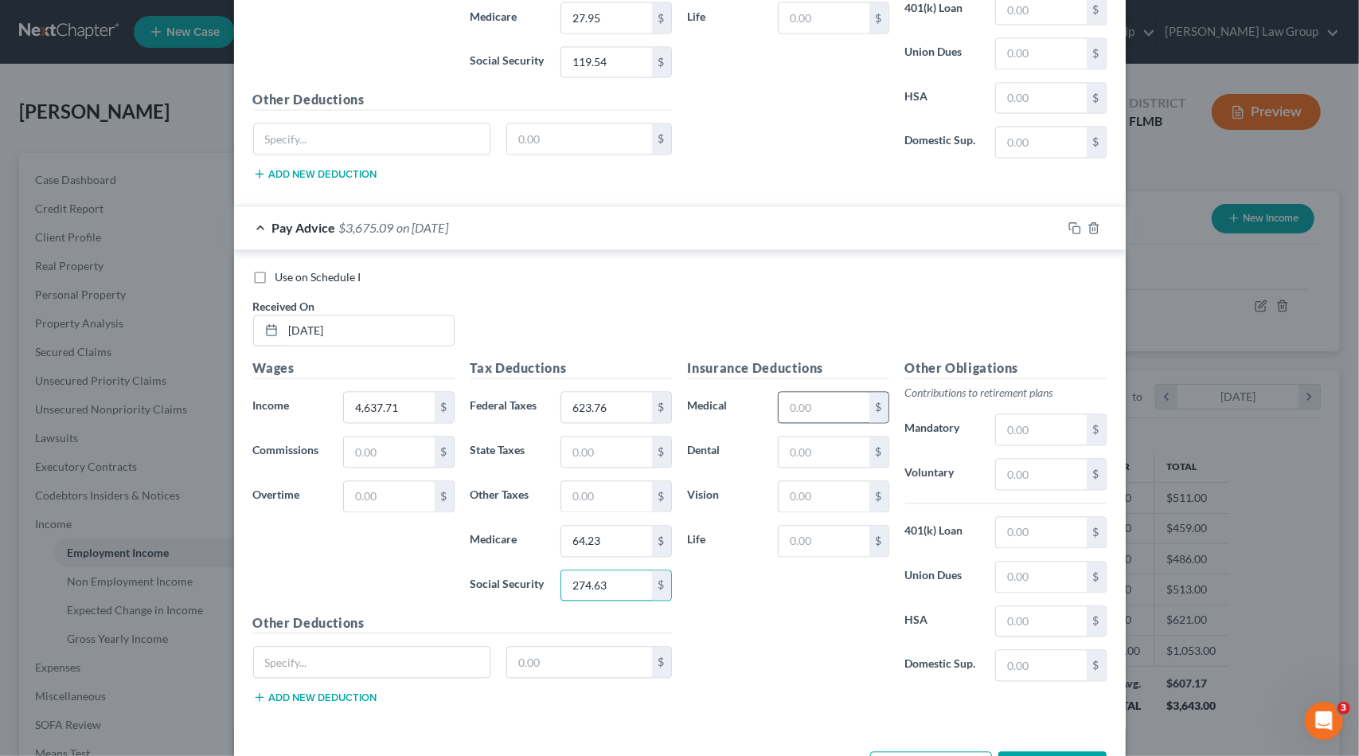
type input "274.63"
click at [828, 392] on input "text" at bounding box center [824, 407] width 90 height 30
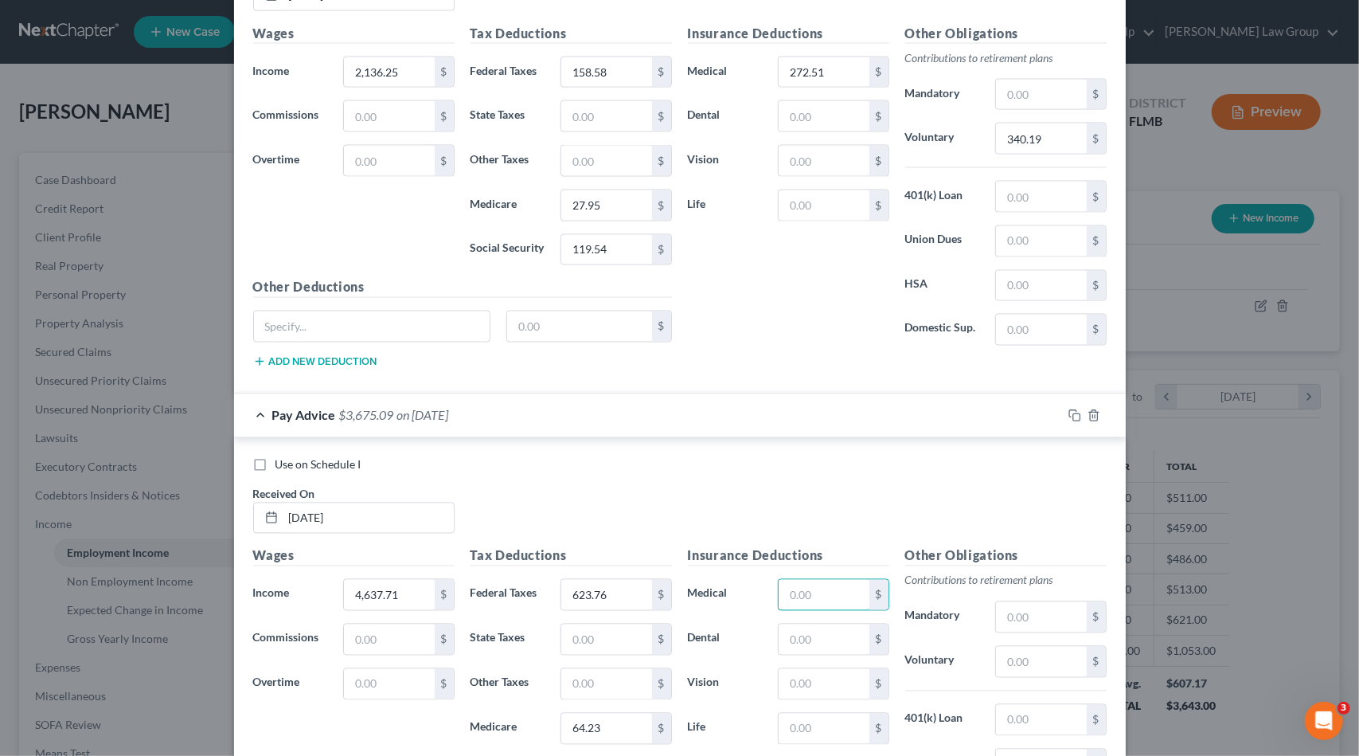
scroll to position [1748, 0]
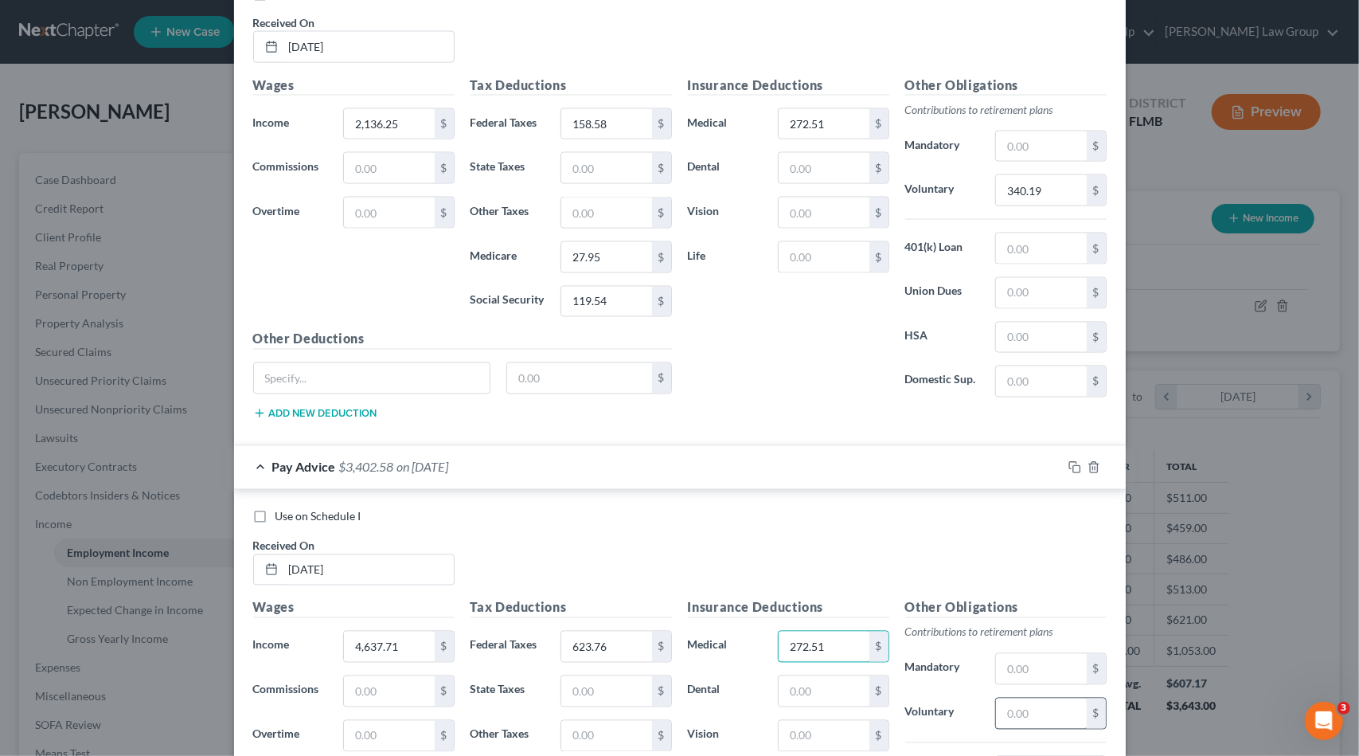
type input "272.51"
click at [1023, 705] on input "text" at bounding box center [1041, 713] width 90 height 30
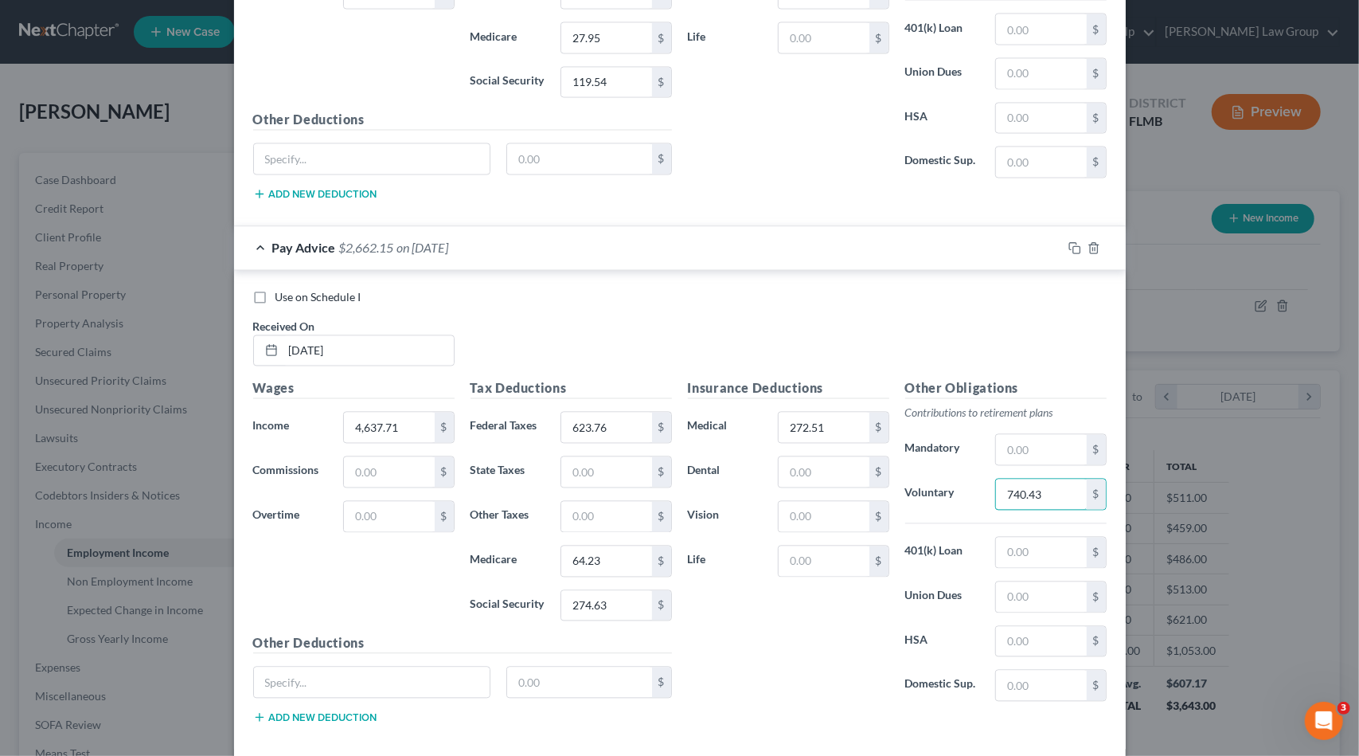
scroll to position [2027, 0]
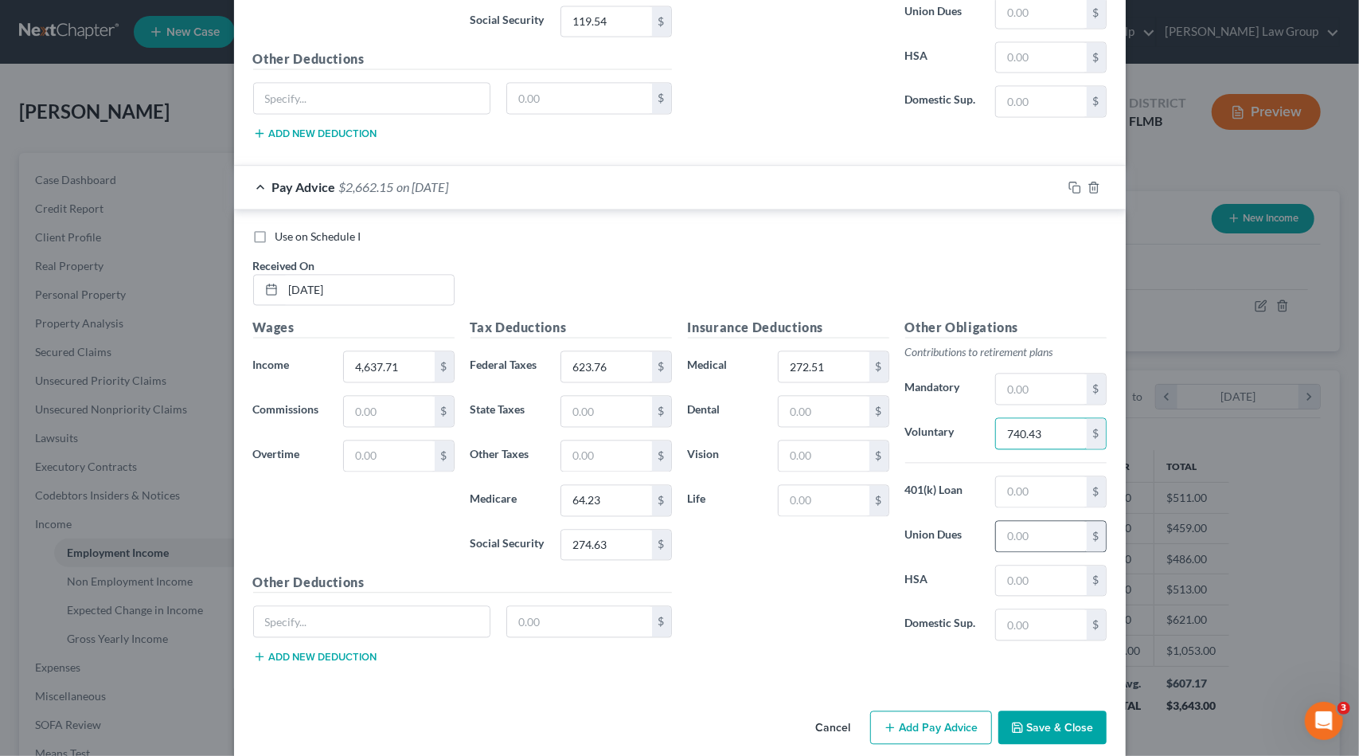
type input "740.43"
click at [1037, 525] on input "text" at bounding box center [1041, 536] width 90 height 30
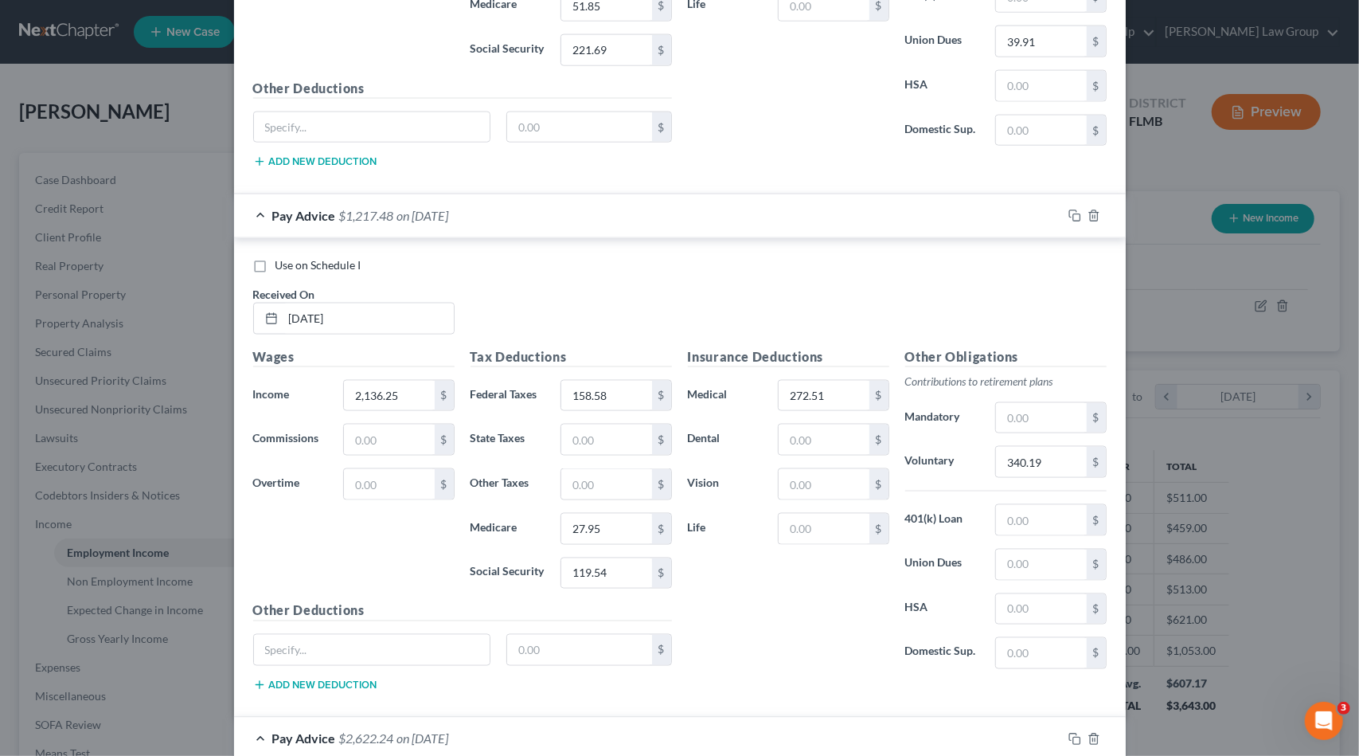
scroll to position [1470, 0]
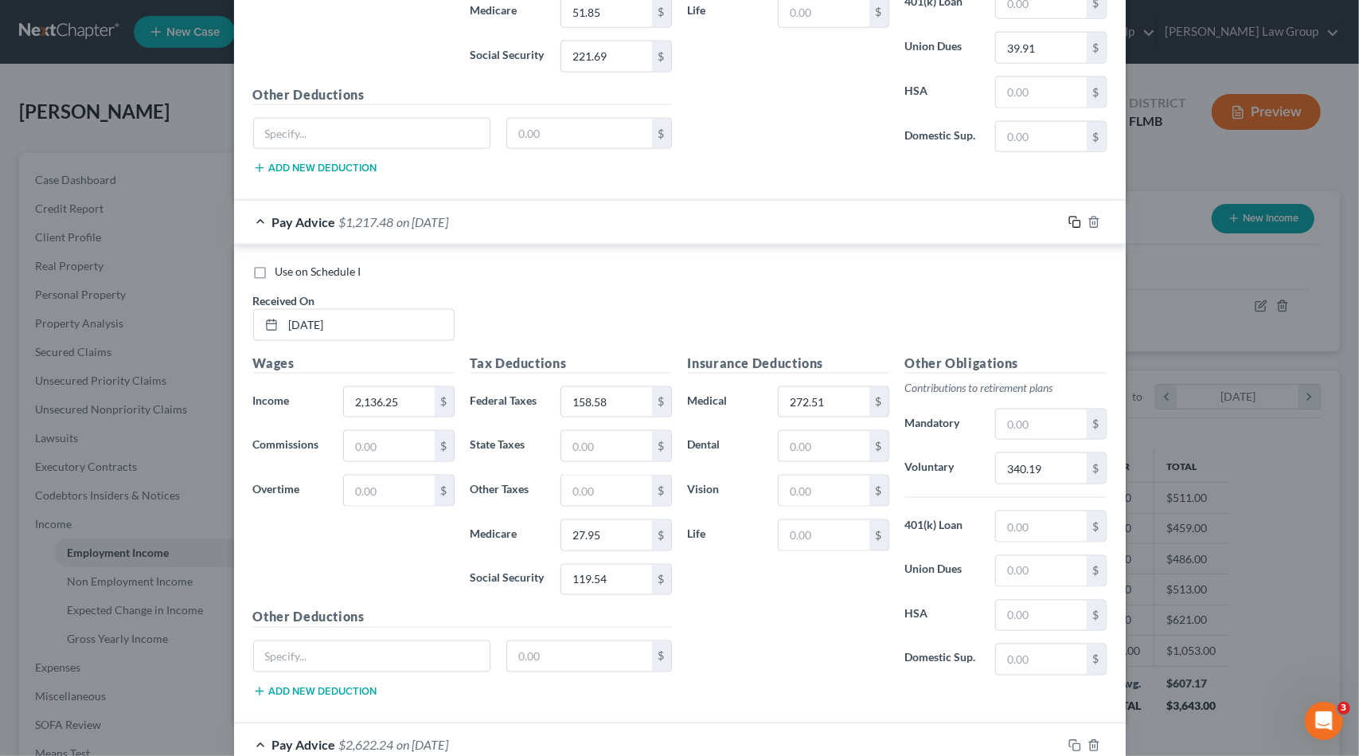
type input "39.91"
click at [1070, 216] on icon "button" at bounding box center [1074, 222] width 13 height 13
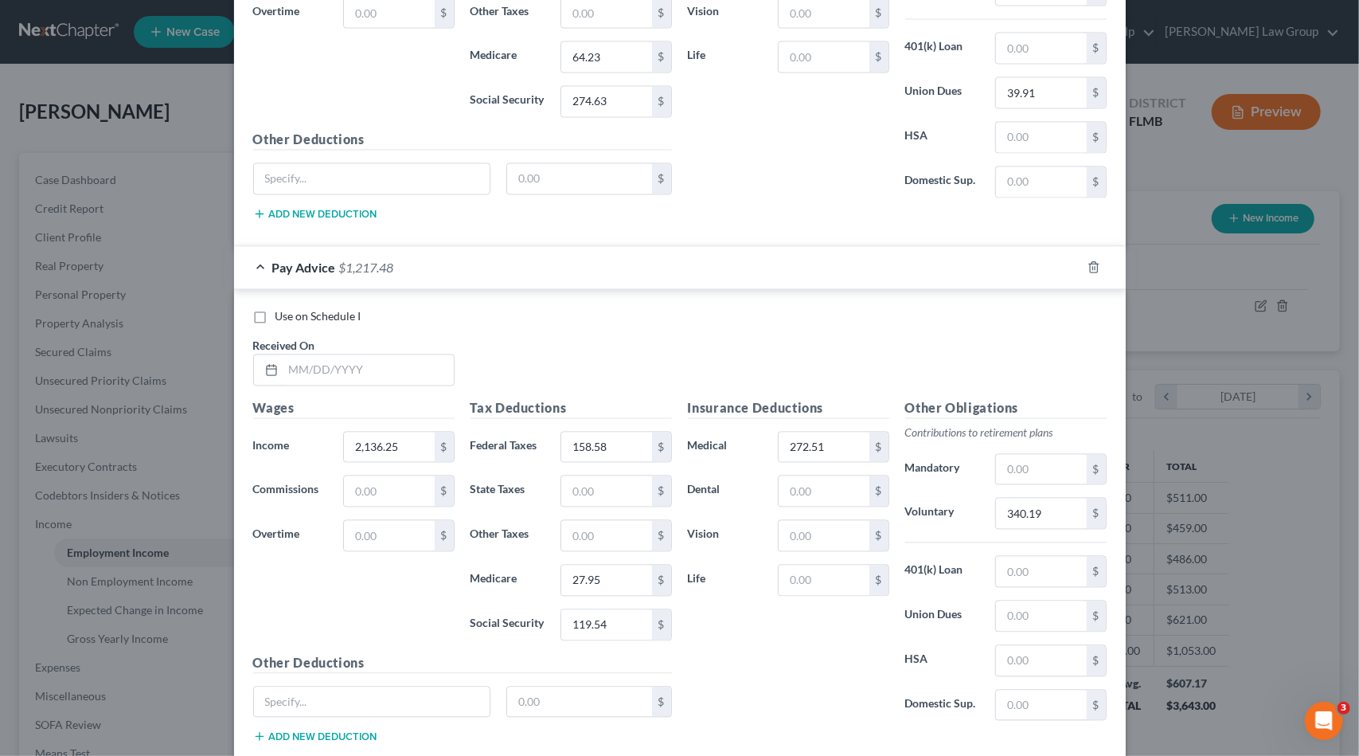
scroll to position [2027, 0]
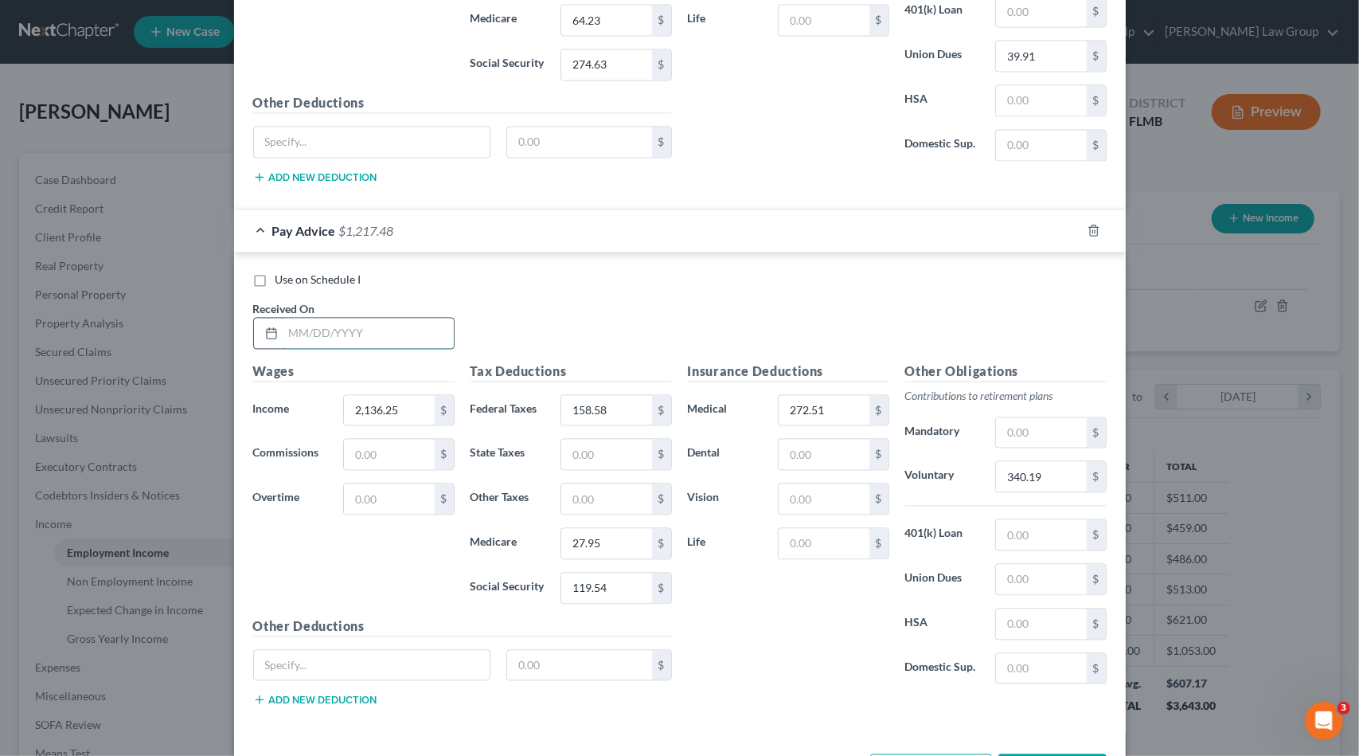
click at [404, 318] on input "text" at bounding box center [368, 333] width 170 height 30
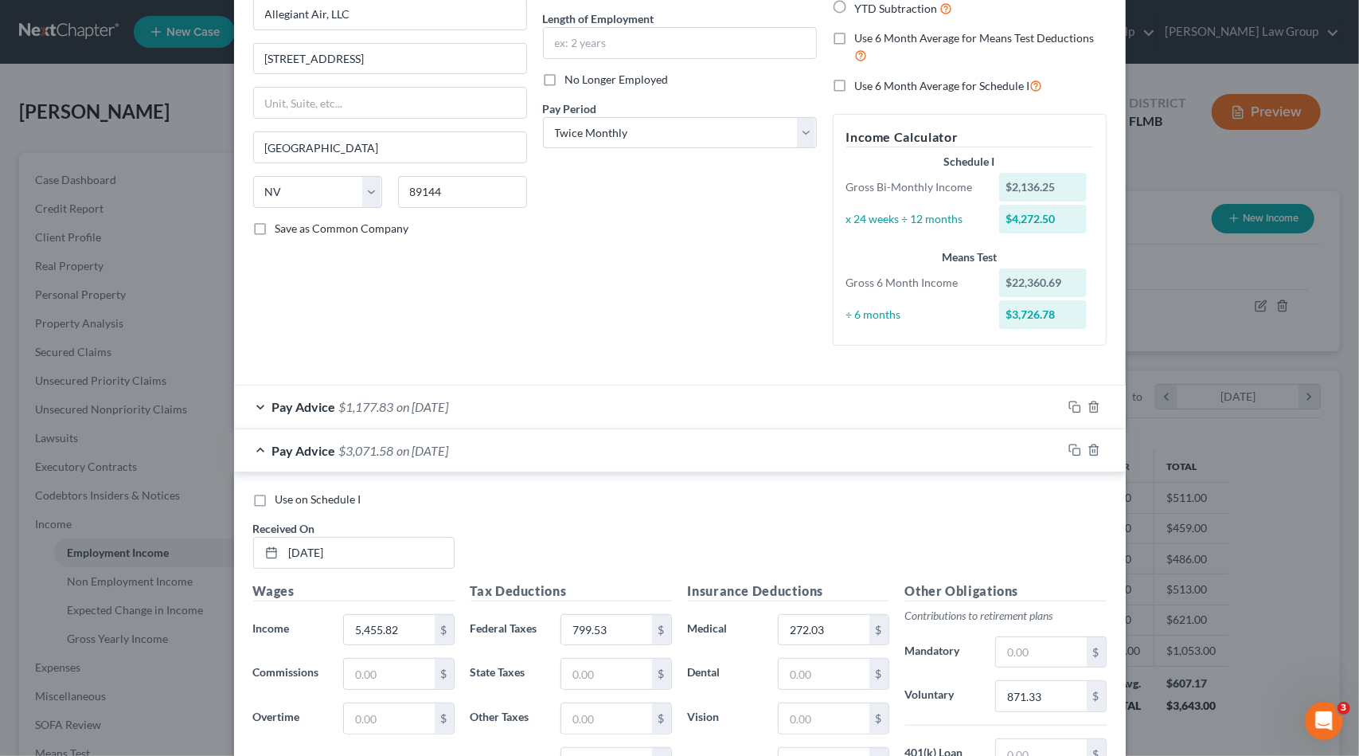
scroll to position [159, 0]
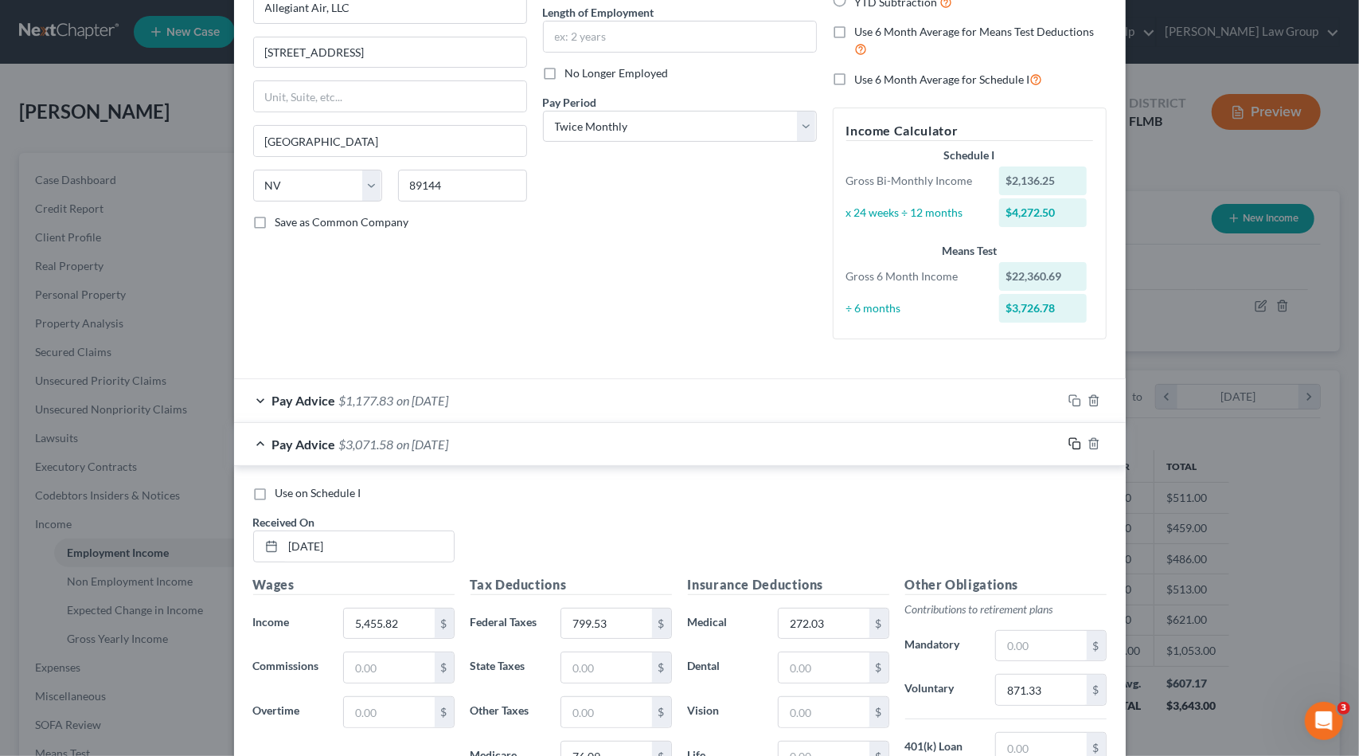
type input "[DATE]"
click at [1073, 442] on rect "button" at bounding box center [1076, 445] width 7 height 7
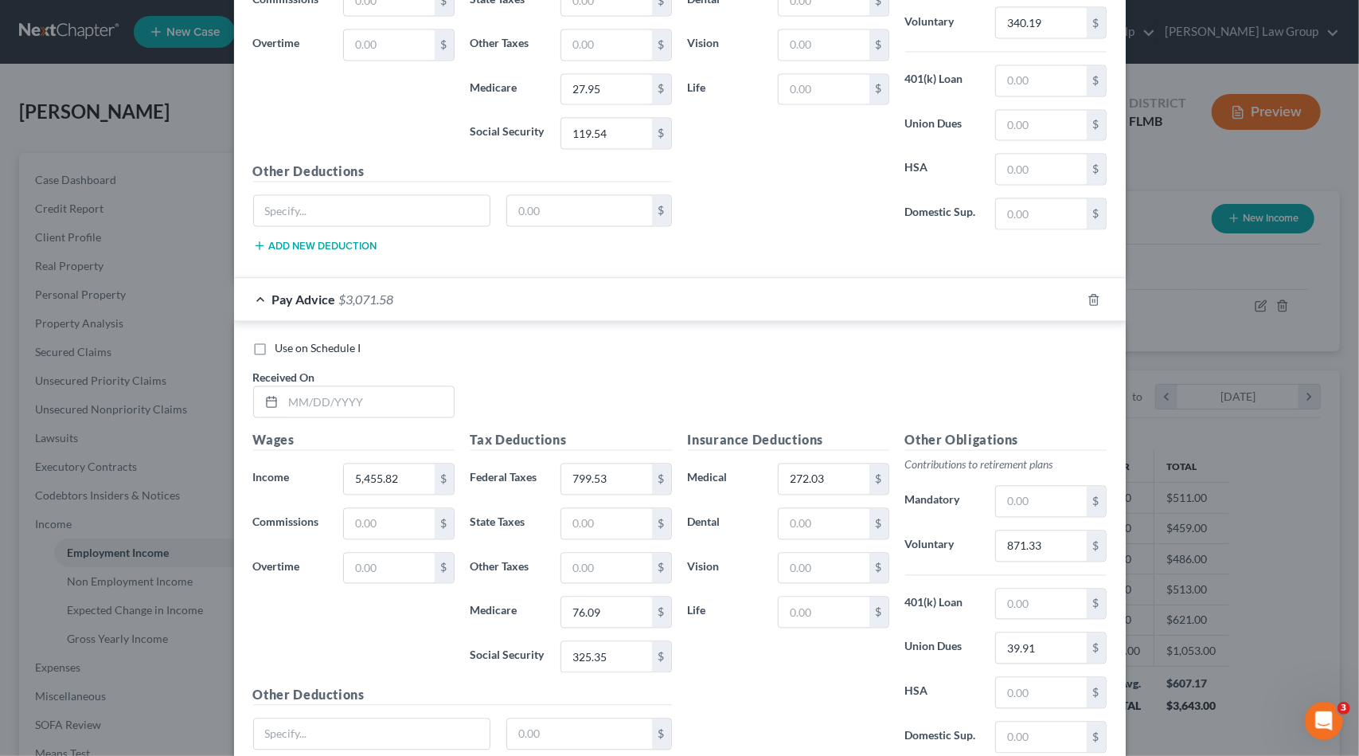
scroll to position [2113, 0]
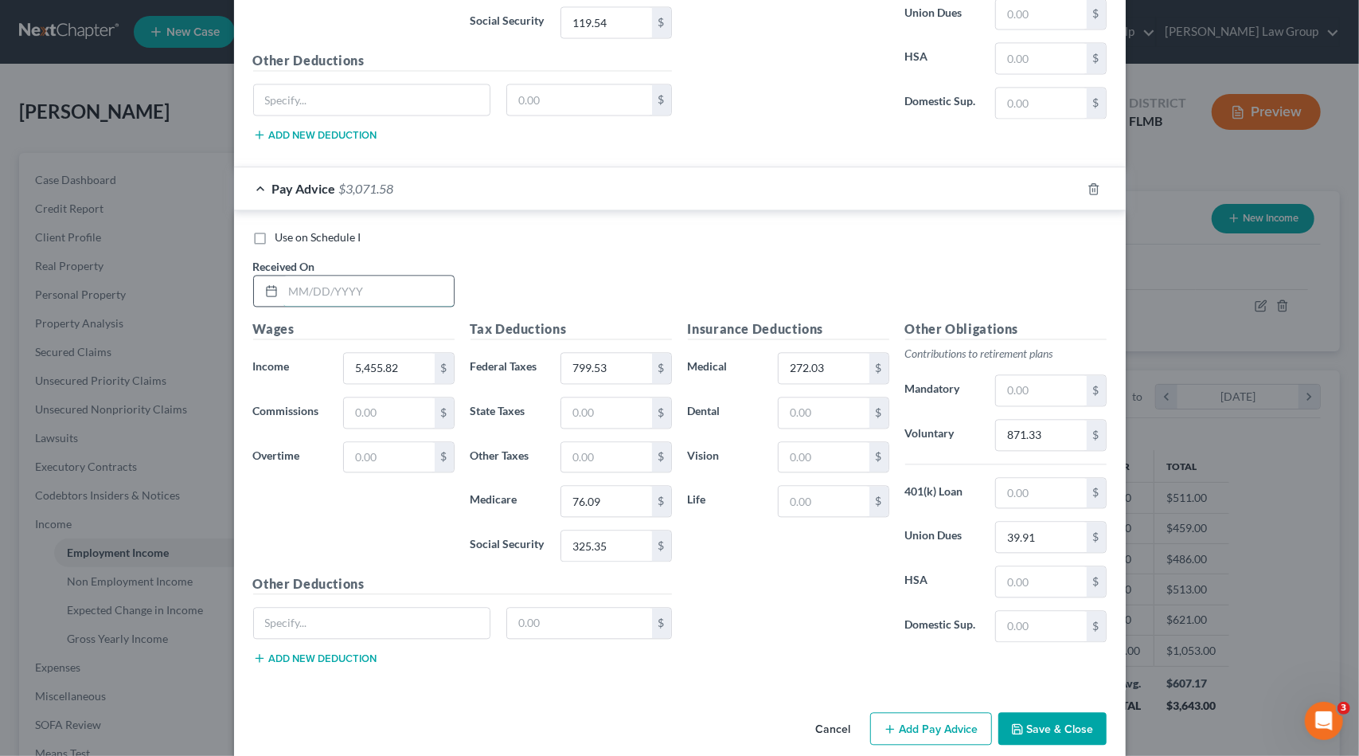
click at [333, 281] on input "text" at bounding box center [368, 290] width 170 height 30
type input "[DATE]"
click at [412, 355] on input "5,455.82" at bounding box center [389, 368] width 90 height 30
type input "5,490.96"
click at [609, 353] on input "799.53" at bounding box center [606, 368] width 90 height 30
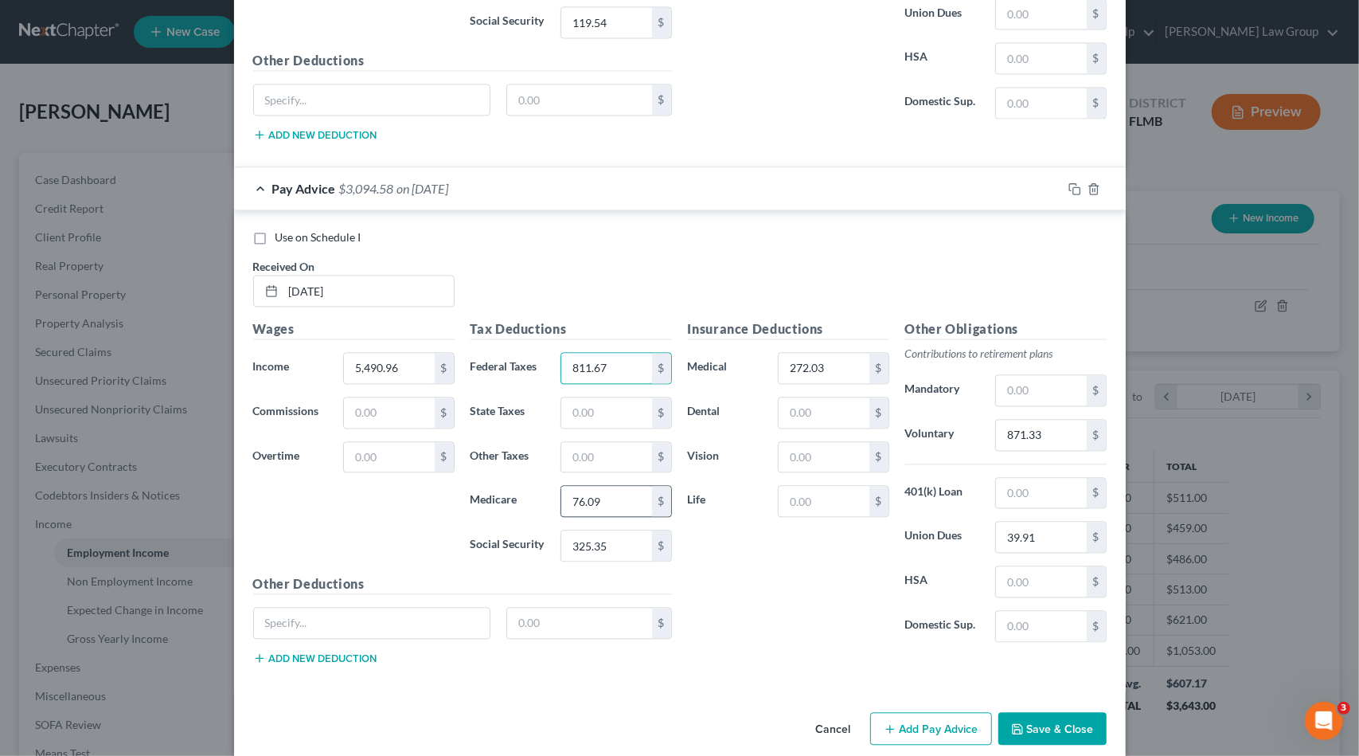
type input "811.67"
click at [629, 486] on input "76.09" at bounding box center [606, 501] width 90 height 30
click at [628, 486] on input "76.09" at bounding box center [606, 501] width 90 height 30
type input "76.74"
click at [623, 535] on input "325.35" at bounding box center [606, 545] width 90 height 30
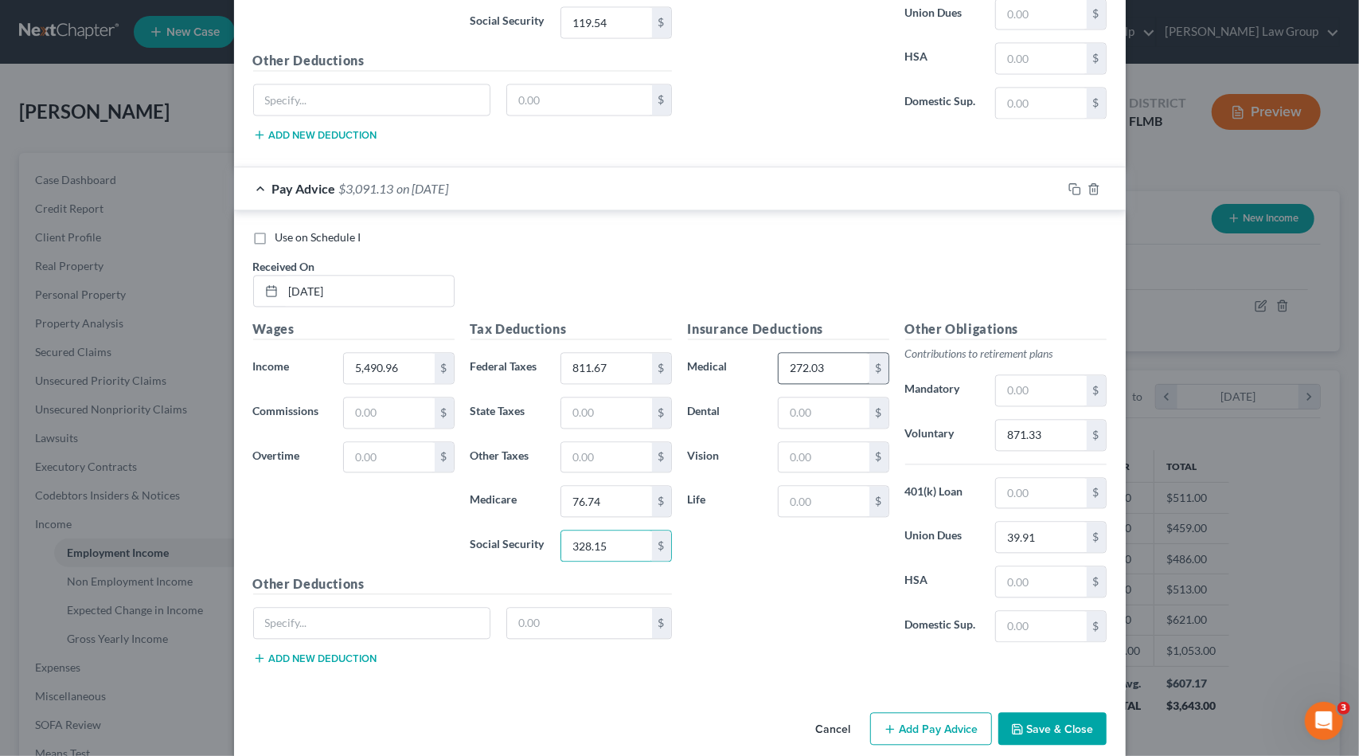
type input "328.15"
click at [821, 357] on input "272.03" at bounding box center [824, 368] width 90 height 30
click at [1041, 425] on input "871.33" at bounding box center [1041, 435] width 90 height 30
type input "876.96"
click at [842, 361] on input "272.03" at bounding box center [824, 368] width 90 height 30
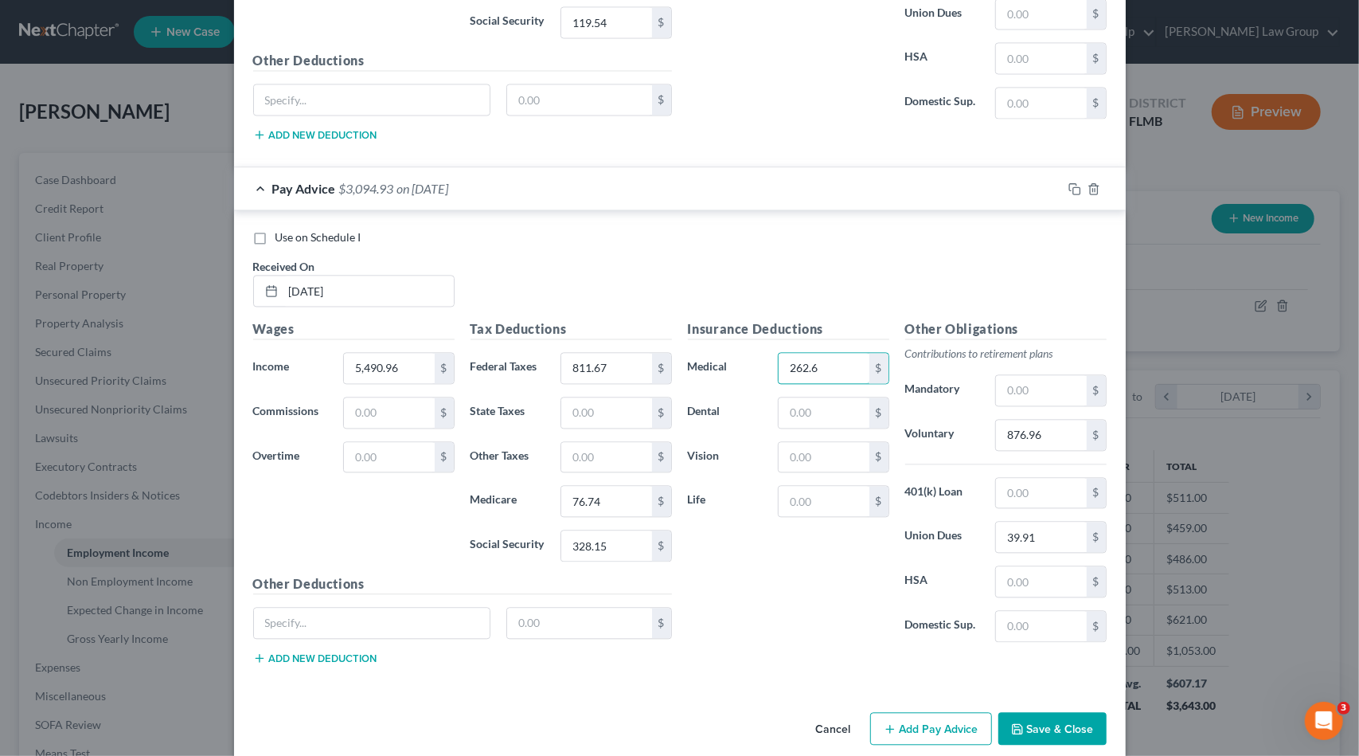
type input "262.6"
click at [943, 712] on button "Add Pay Advice" at bounding box center [931, 728] width 122 height 33
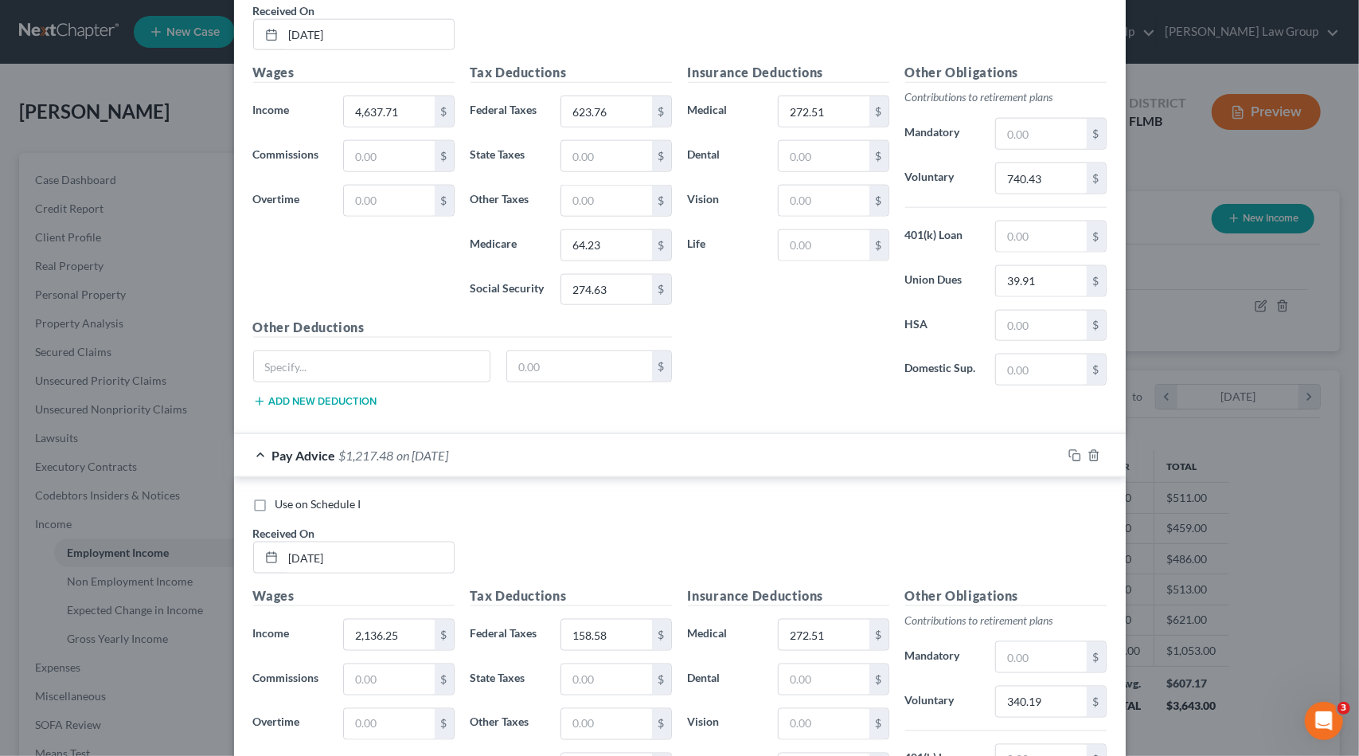
scroll to position [1317, 0]
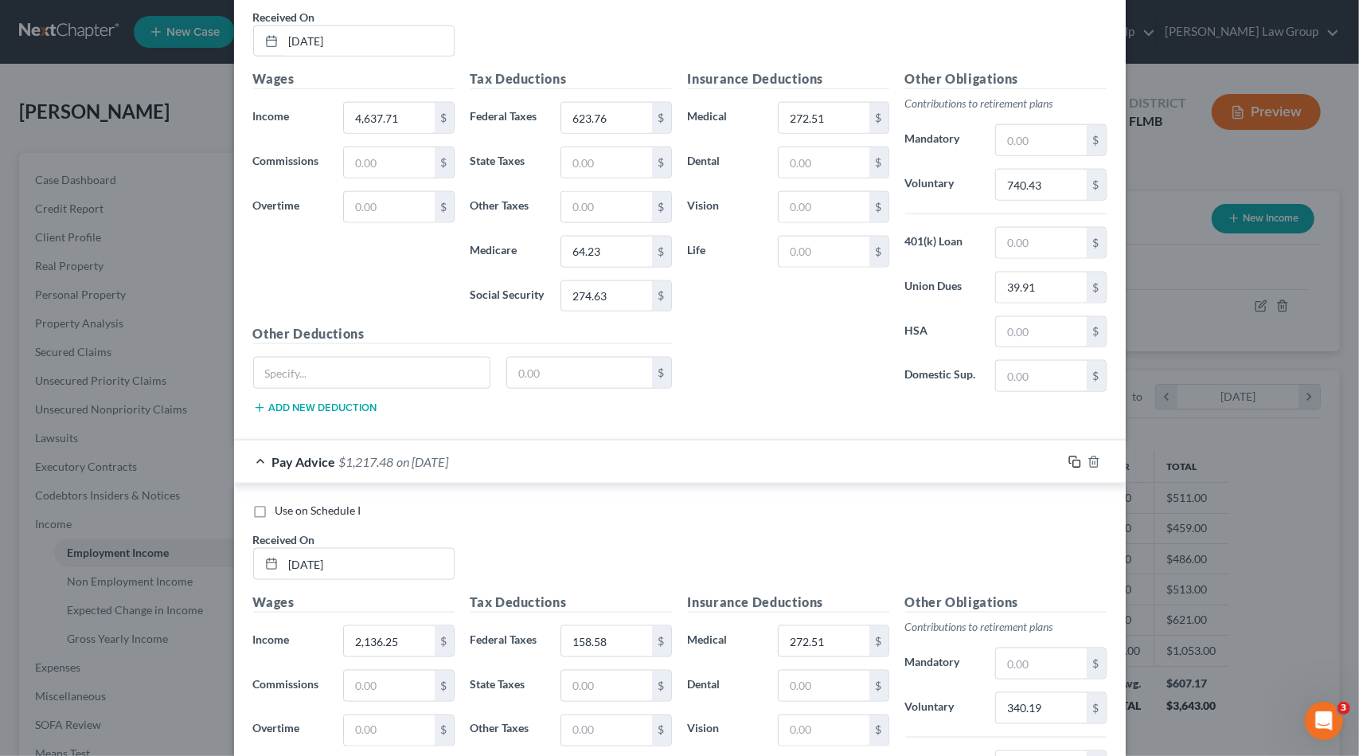
click at [1073, 460] on rect "button" at bounding box center [1076, 463] width 7 height 7
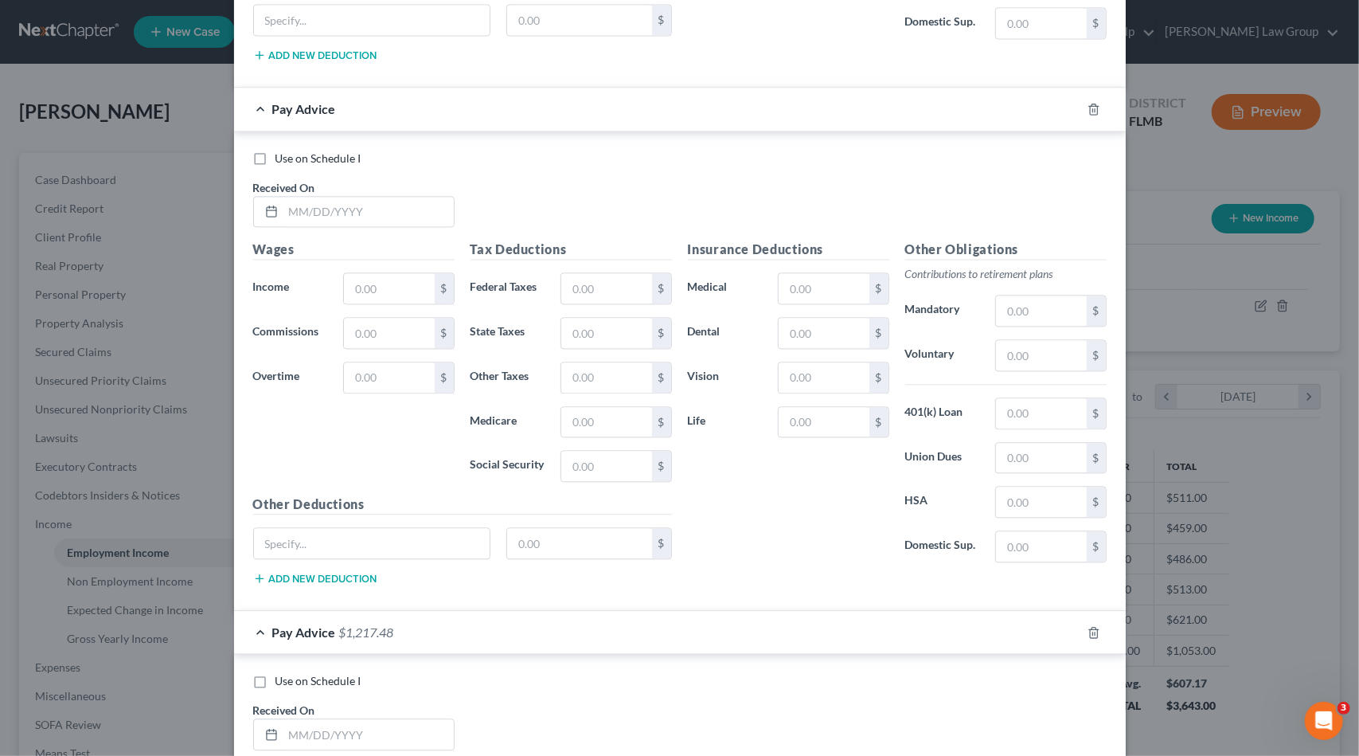
scroll to position [2116, 0]
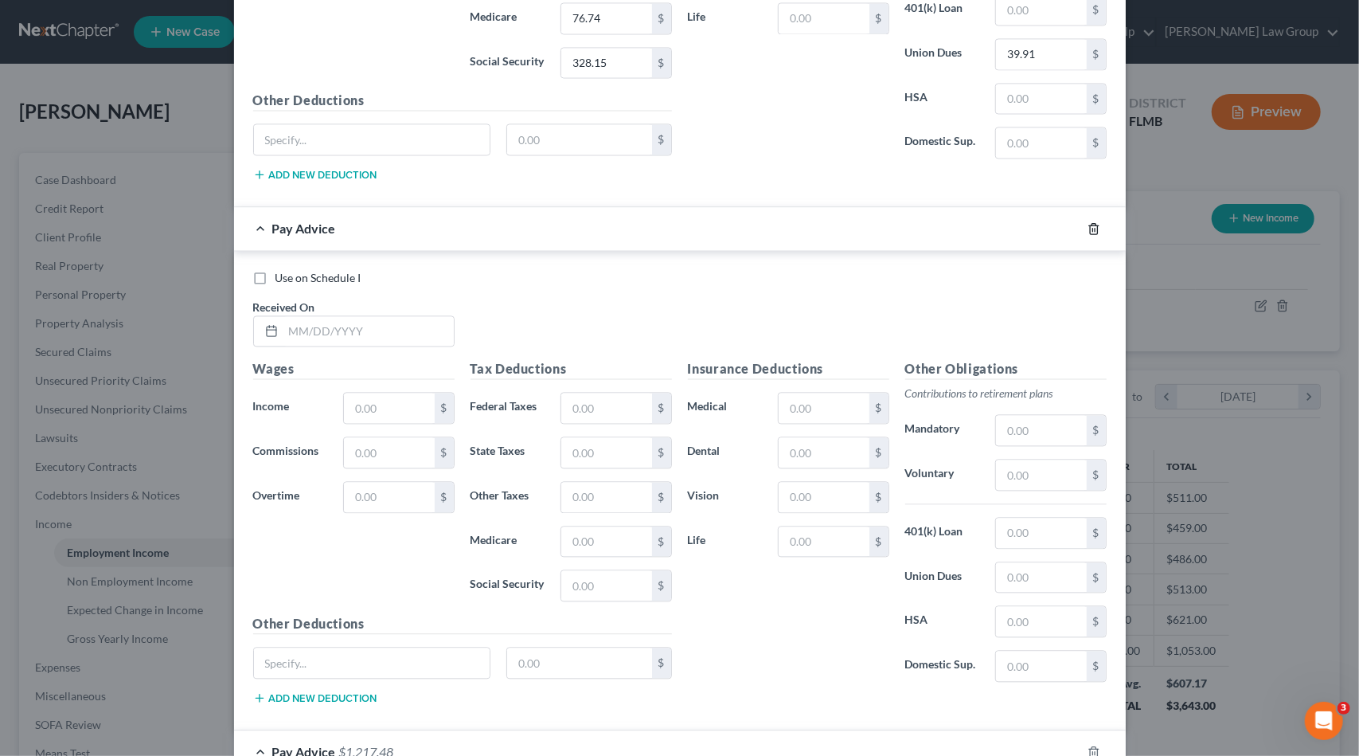
click at [1089, 222] on icon "button" at bounding box center [1094, 228] width 13 height 13
click at [376, 316] on input "text" at bounding box center [368, 331] width 170 height 30
type input "/"
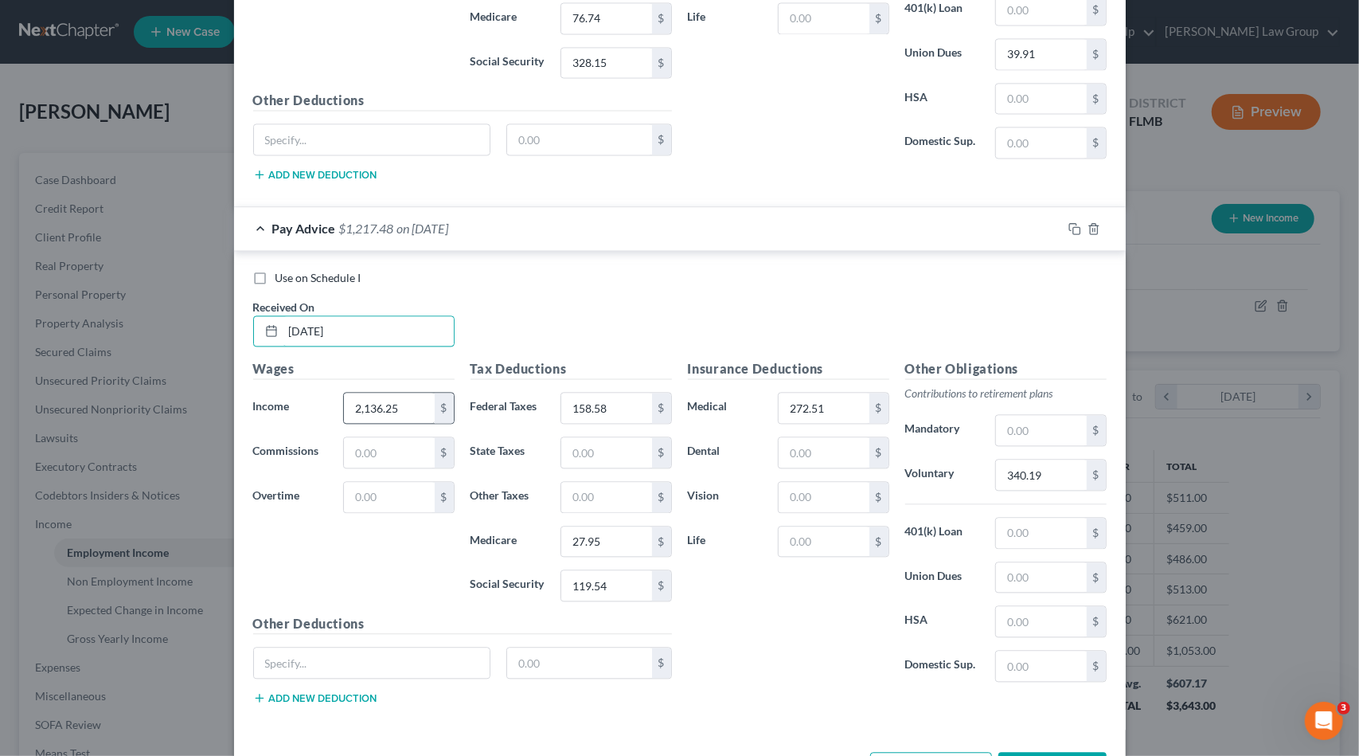
type input "[DATE]"
click at [408, 392] on input "2,136.25" at bounding box center [389, 407] width 90 height 30
click at [607, 396] on input "158.58" at bounding box center [606, 407] width 90 height 30
type input "157.22"
click at [615, 526] on input "27.95" at bounding box center [606, 541] width 90 height 30
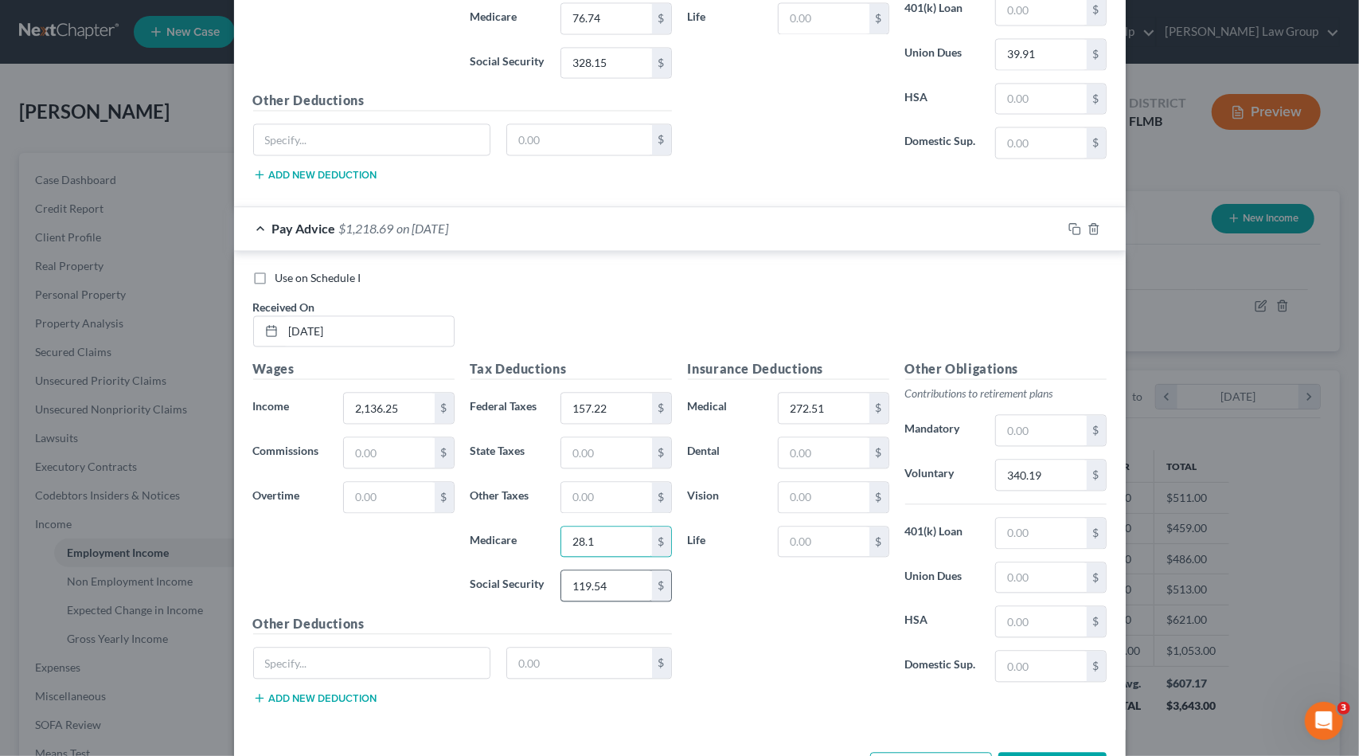
type input "28.1"
click at [627, 570] on input "119.54" at bounding box center [606, 585] width 90 height 30
type input "120.15"
click at [844, 392] on input "272.51" at bounding box center [824, 407] width 90 height 30
click at [1056, 459] on input "340.19" at bounding box center [1041, 474] width 90 height 30
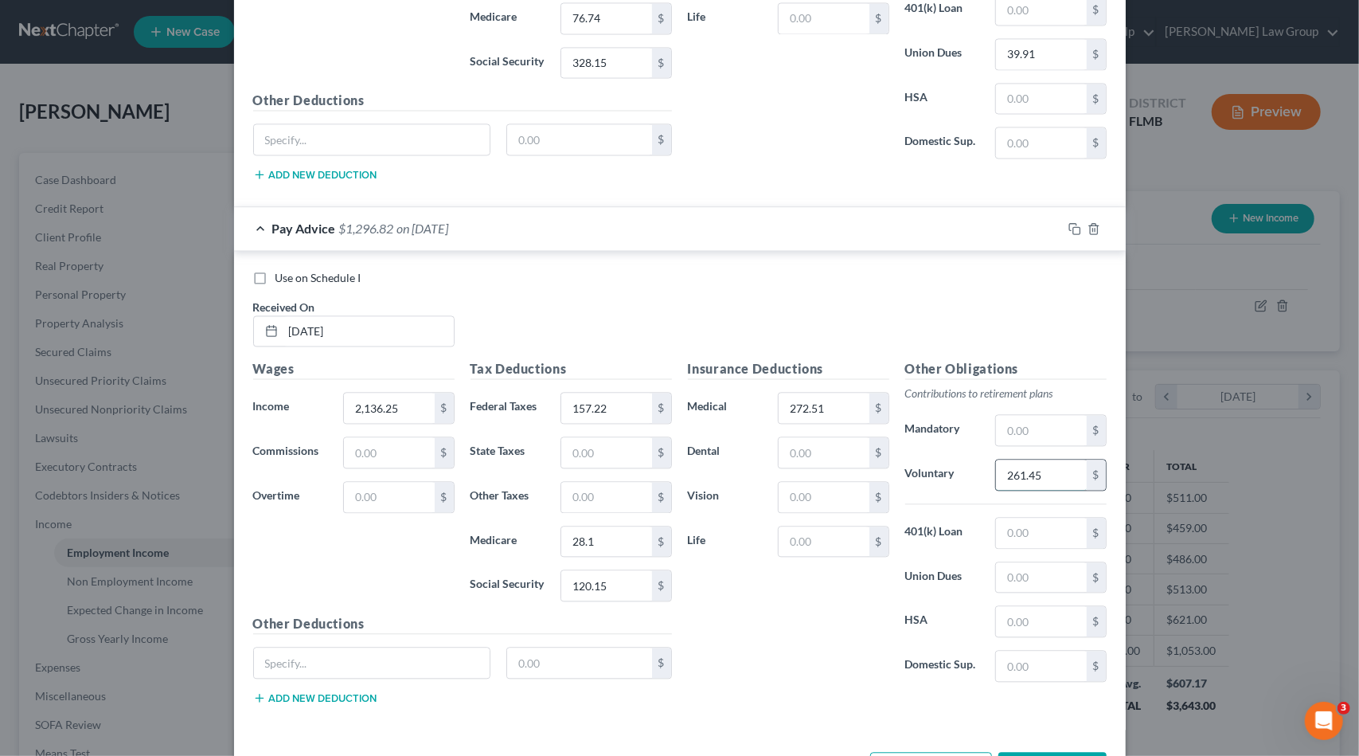
drag, startPoint x: 1009, startPoint y: 456, endPoint x: 994, endPoint y: 454, distance: 15.3
click at [996, 459] on input "261.45" at bounding box center [1041, 474] width 90 height 30
type input "361.45"
click at [834, 396] on input "272.51" at bounding box center [824, 407] width 90 height 30
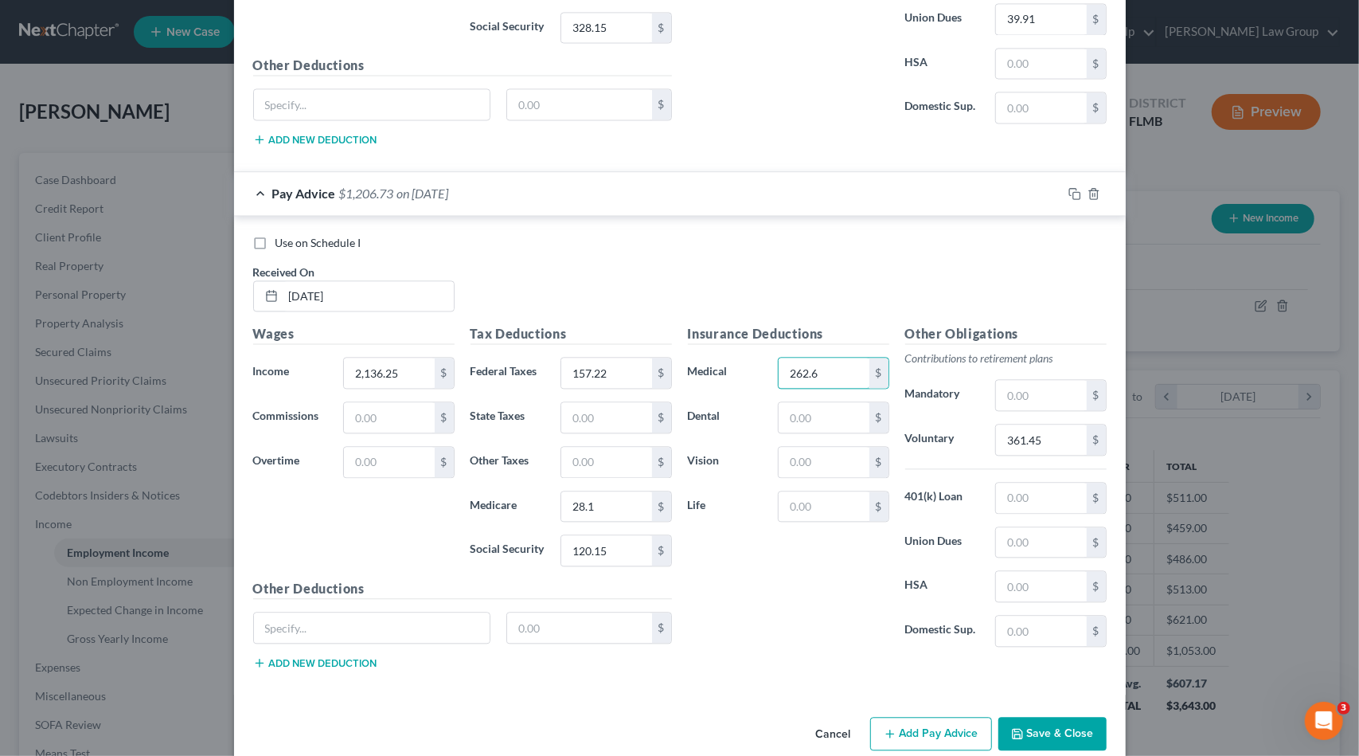
scroll to position [2156, 0]
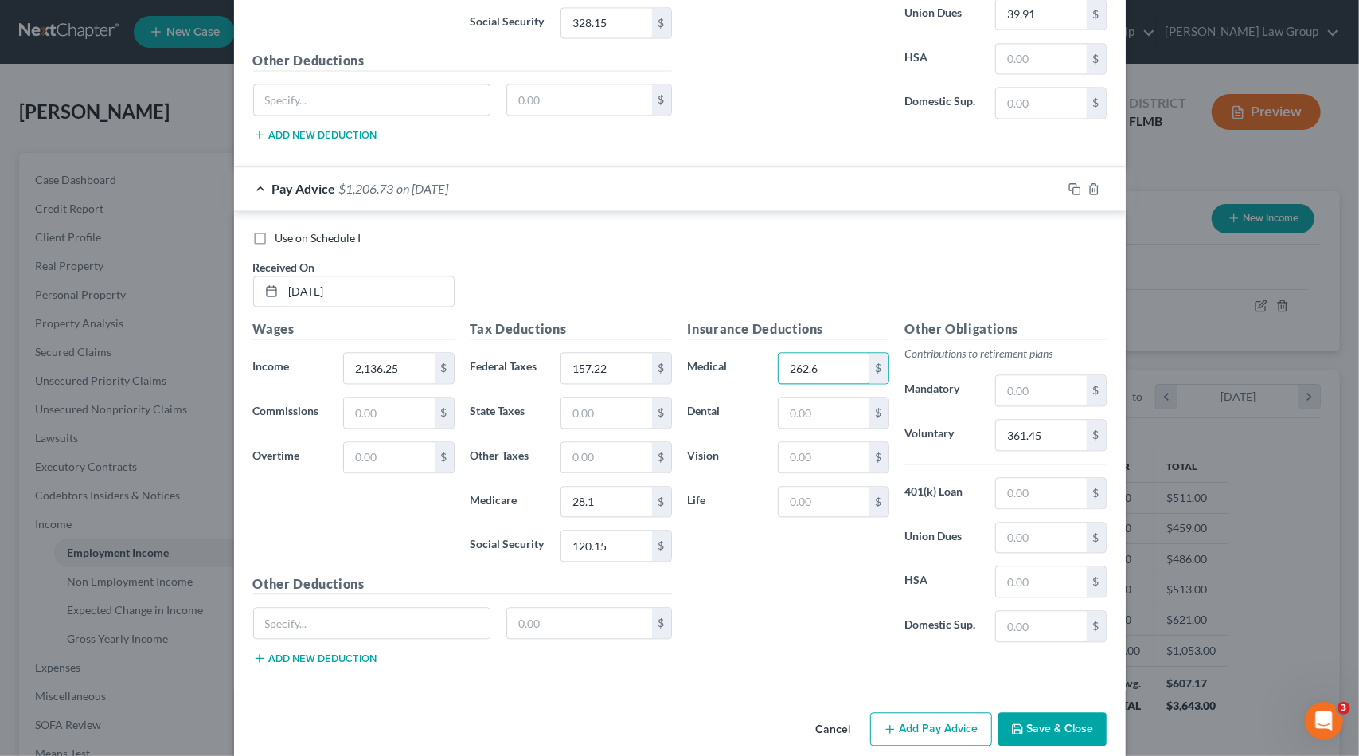
type input "262.6"
click at [929, 712] on button "Add Pay Advice" at bounding box center [931, 728] width 122 height 33
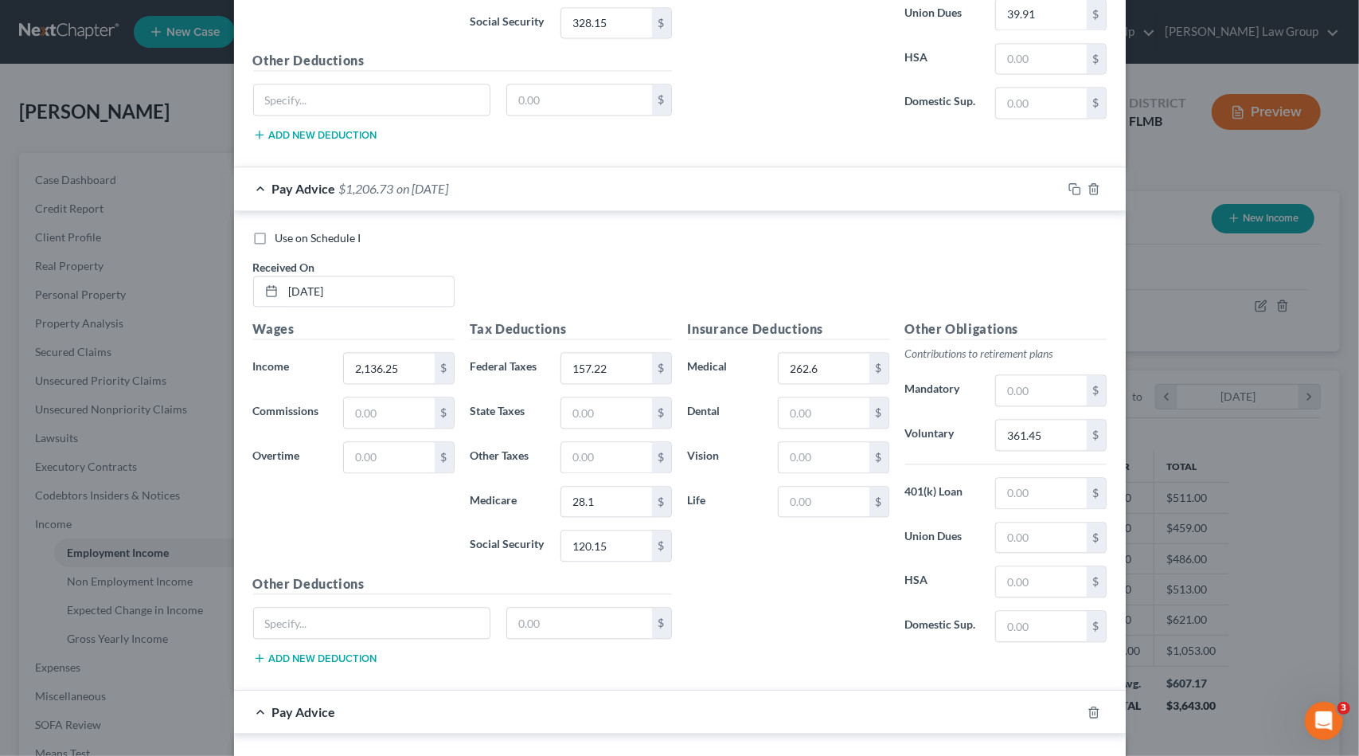
scroll to position [2395, 0]
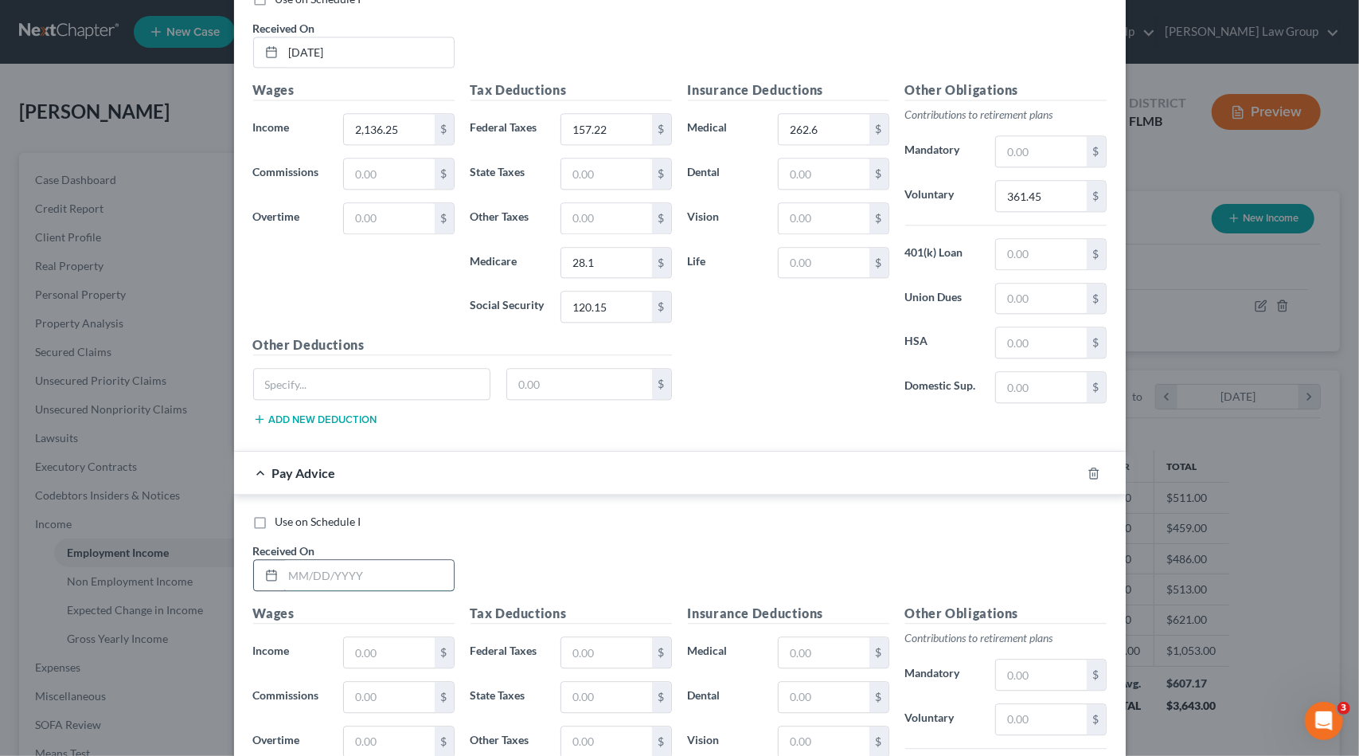
click at [357, 563] on input "text" at bounding box center [368, 575] width 170 height 30
type input "[DATE]"
click at [374, 637] on input "text" at bounding box center [389, 652] width 90 height 30
type input "119"
click at [594, 637] on input "text" at bounding box center [606, 652] width 90 height 30
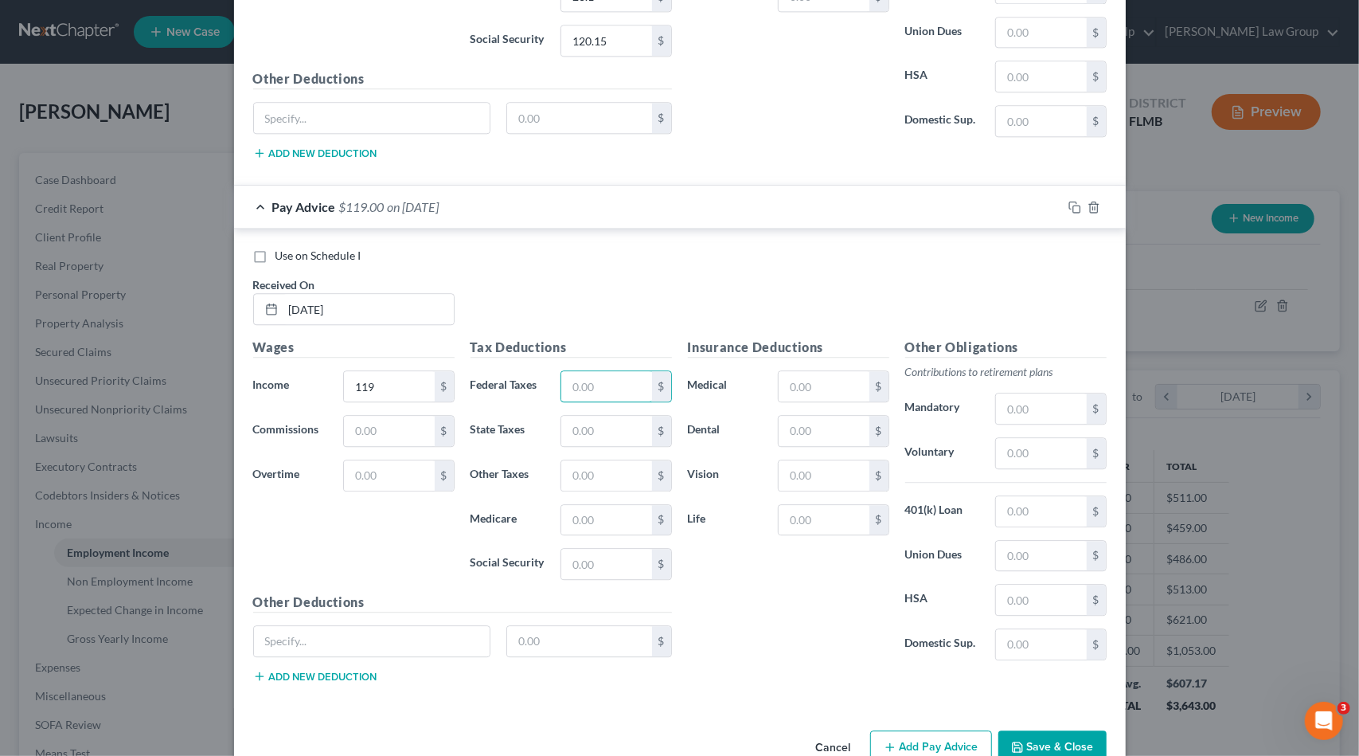
scroll to position [2673, 0]
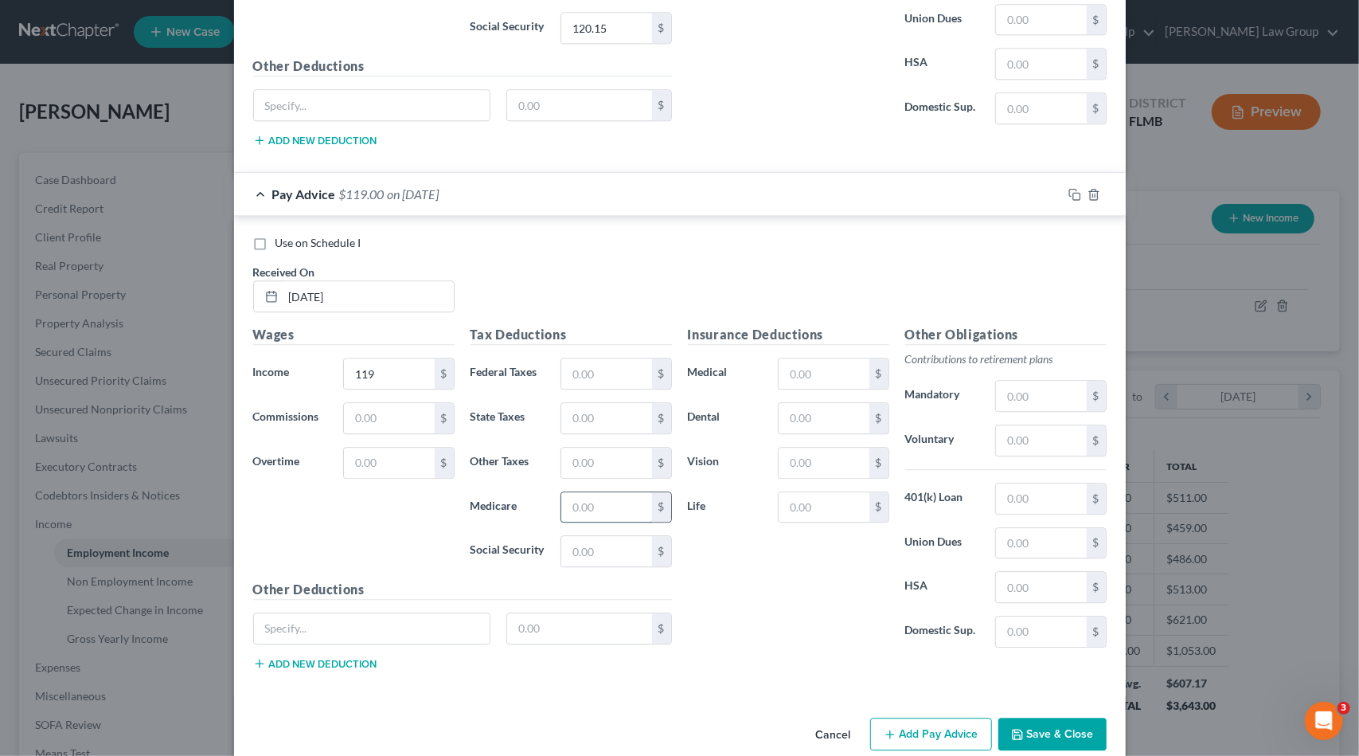
click at [561, 492] on input "text" at bounding box center [606, 507] width 90 height 30
drag, startPoint x: 576, startPoint y: 486, endPoint x: 363, endPoint y: 503, distance: 213.2
click at [363, 503] on div "Wages Income * 119 $ Commissions $ Overtime $ Tax Deductions Federal Taxes $ St…" at bounding box center [462, 503] width 435 height 357
type input "1.73"
click at [607, 536] on input "text" at bounding box center [606, 551] width 90 height 30
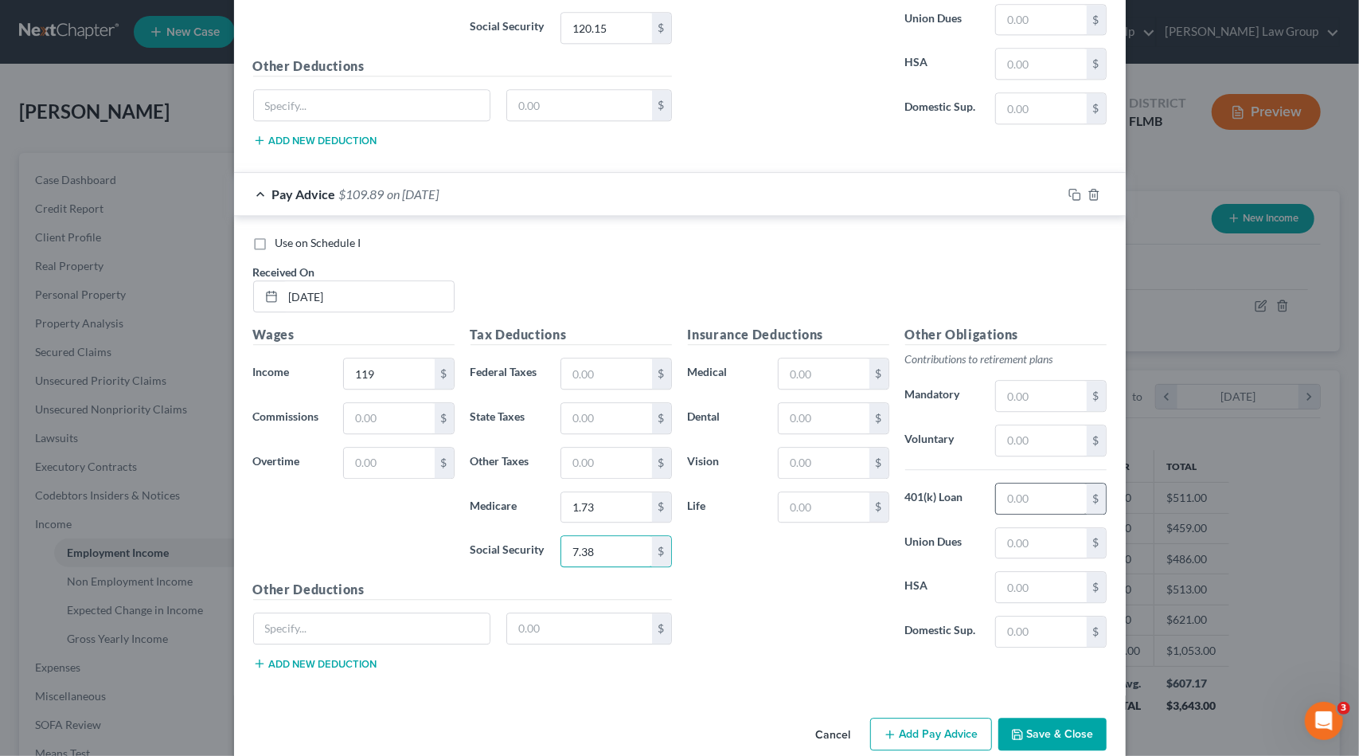
type input "7.38"
click at [1020, 483] on input "text" at bounding box center [1041, 498] width 90 height 30
click at [1016, 425] on input "text" at bounding box center [1041, 440] width 90 height 30
drag, startPoint x: 1036, startPoint y: 413, endPoint x: 947, endPoint y: 405, distance: 88.7
click at [947, 424] on div "Voluntary 17.85 $" at bounding box center [1005, 440] width 217 height 32
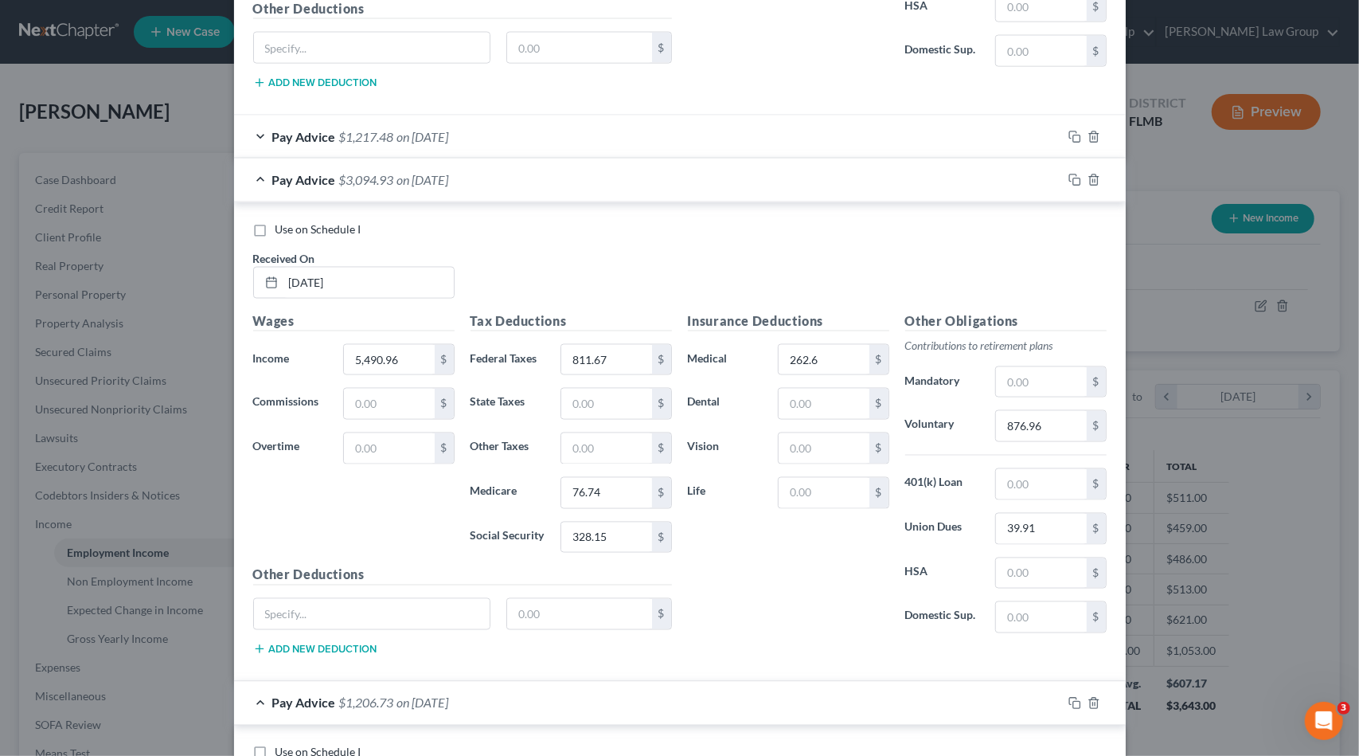
scroll to position [1638, 0]
type input "20.23"
click at [1068, 177] on icon "button" at bounding box center [1074, 183] width 13 height 13
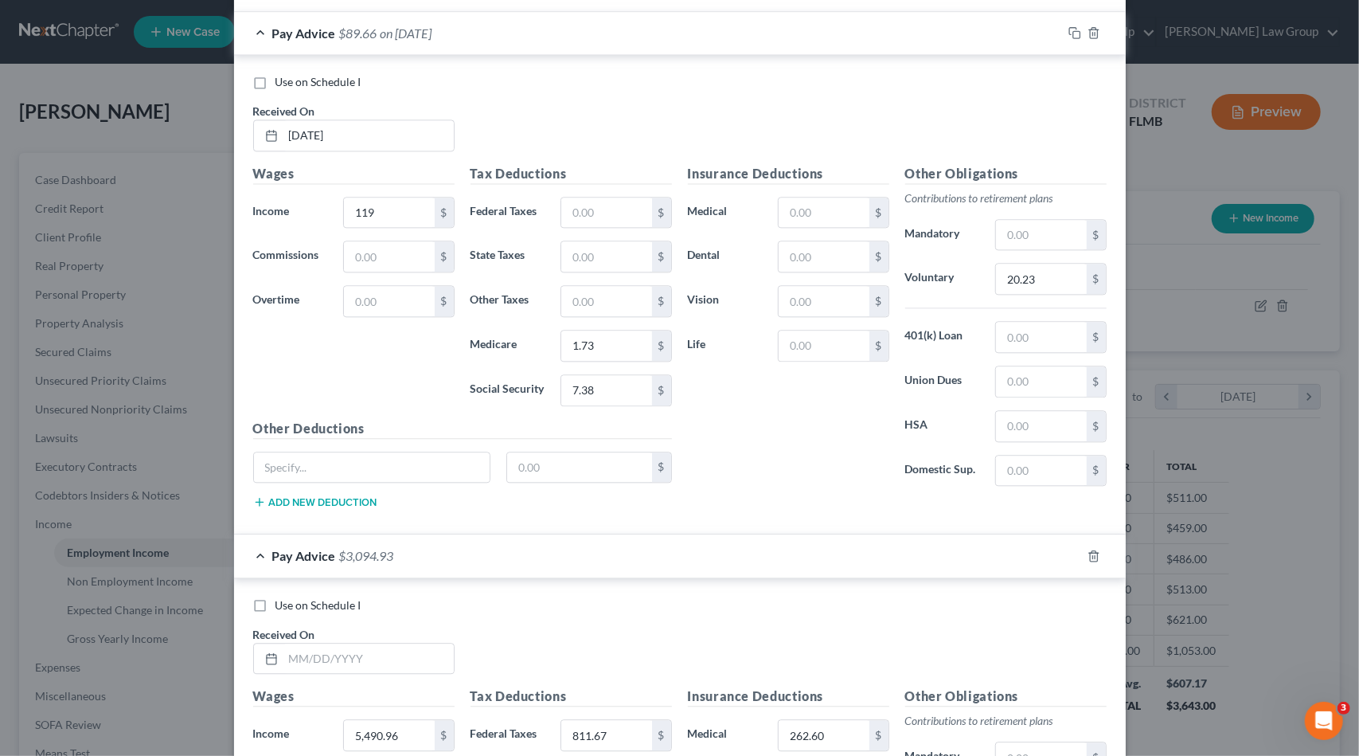
scroll to position [2716, 0]
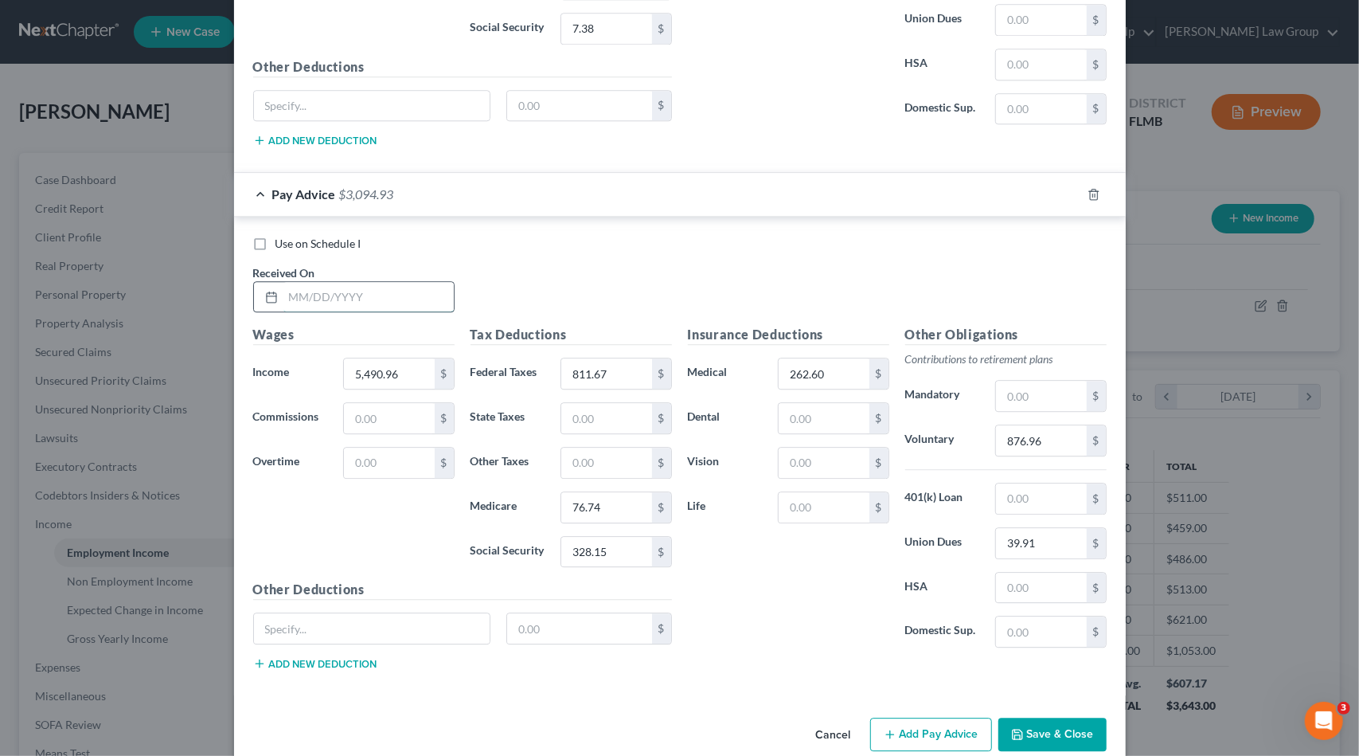
click at [350, 282] on input "text" at bounding box center [368, 297] width 170 height 30
type input "[DATE]"
click at [395, 358] on input "5,490.96" at bounding box center [389, 373] width 90 height 30
type input "5,144.79"
click at [626, 358] on input "811.67" at bounding box center [606, 373] width 90 height 30
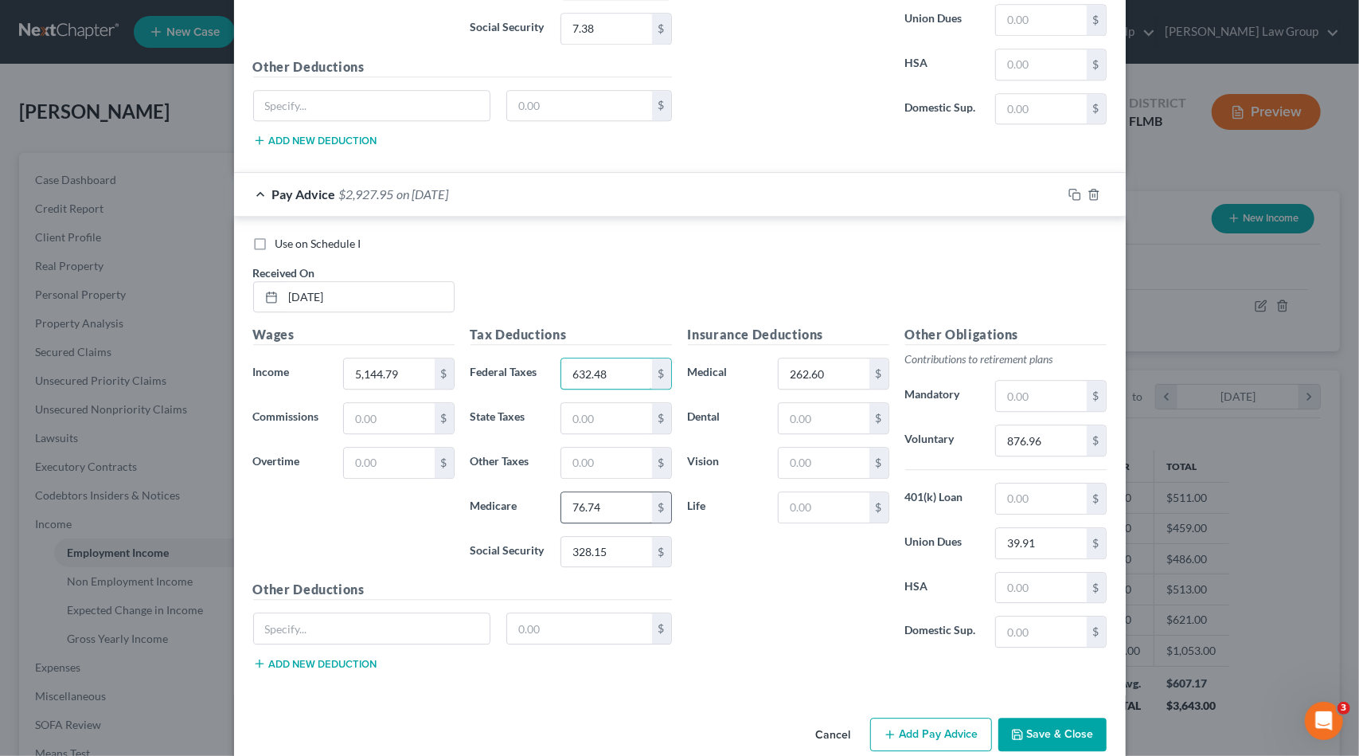
type input "632.48"
click at [613, 492] on input "76.74" at bounding box center [606, 507] width 90 height 30
type input "65.53"
click at [610, 537] on input "328.15" at bounding box center [606, 552] width 90 height 30
type input "280.2"
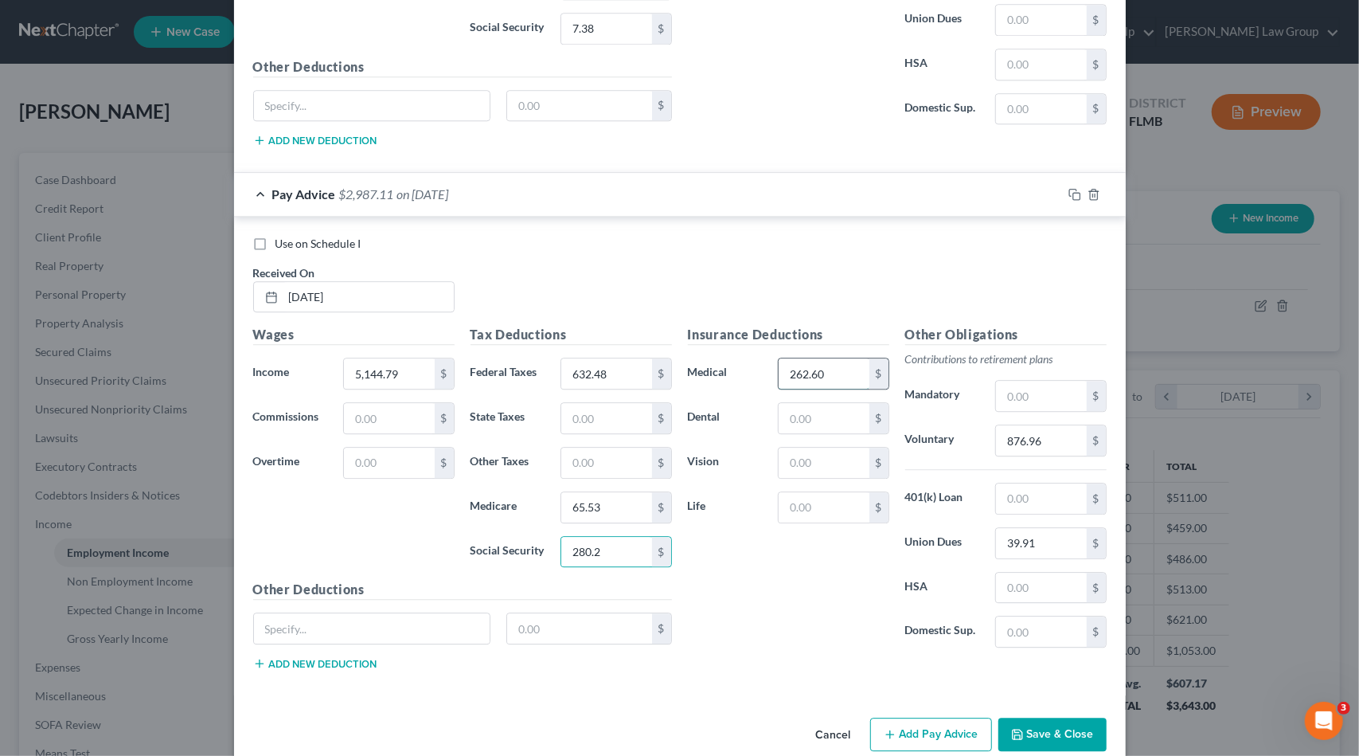
click at [833, 358] on input "262.60" at bounding box center [824, 373] width 90 height 30
click at [1051, 425] on input "876.96" at bounding box center [1041, 440] width 90 height 30
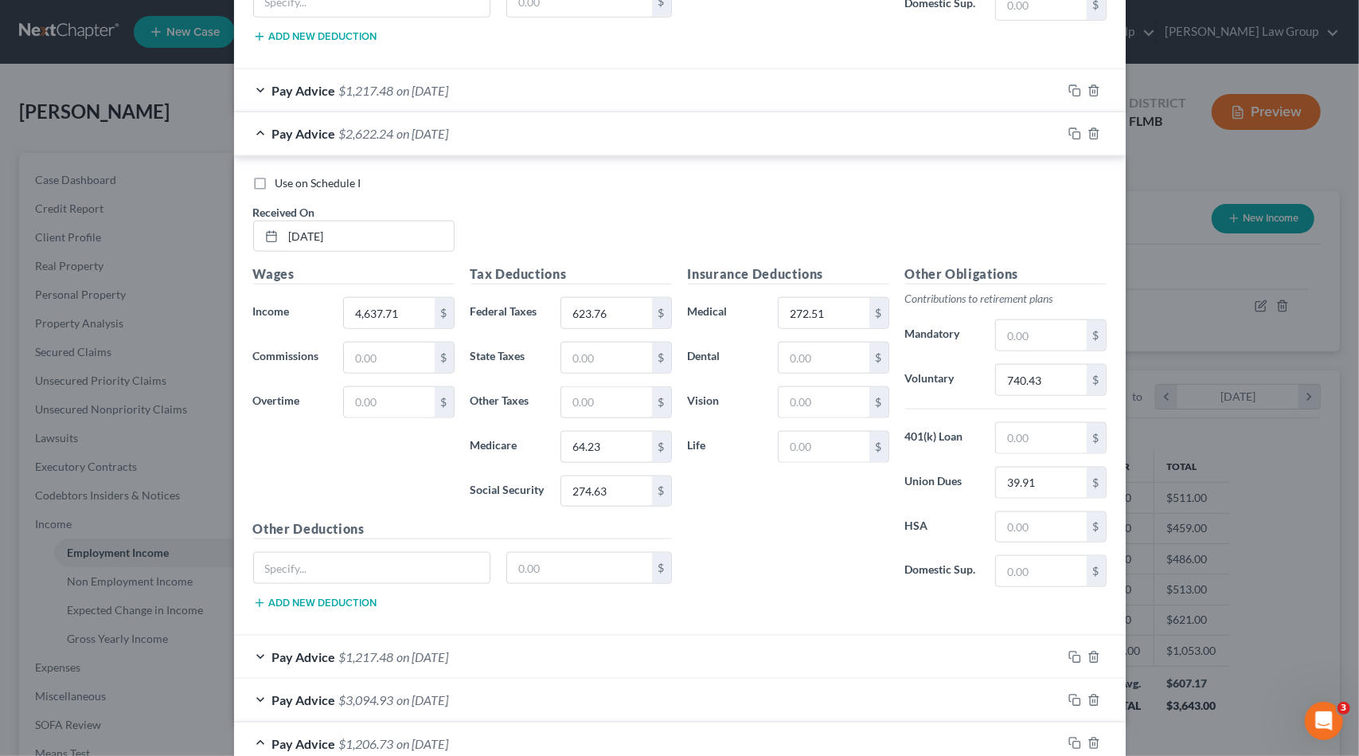
scroll to position [1045, 0]
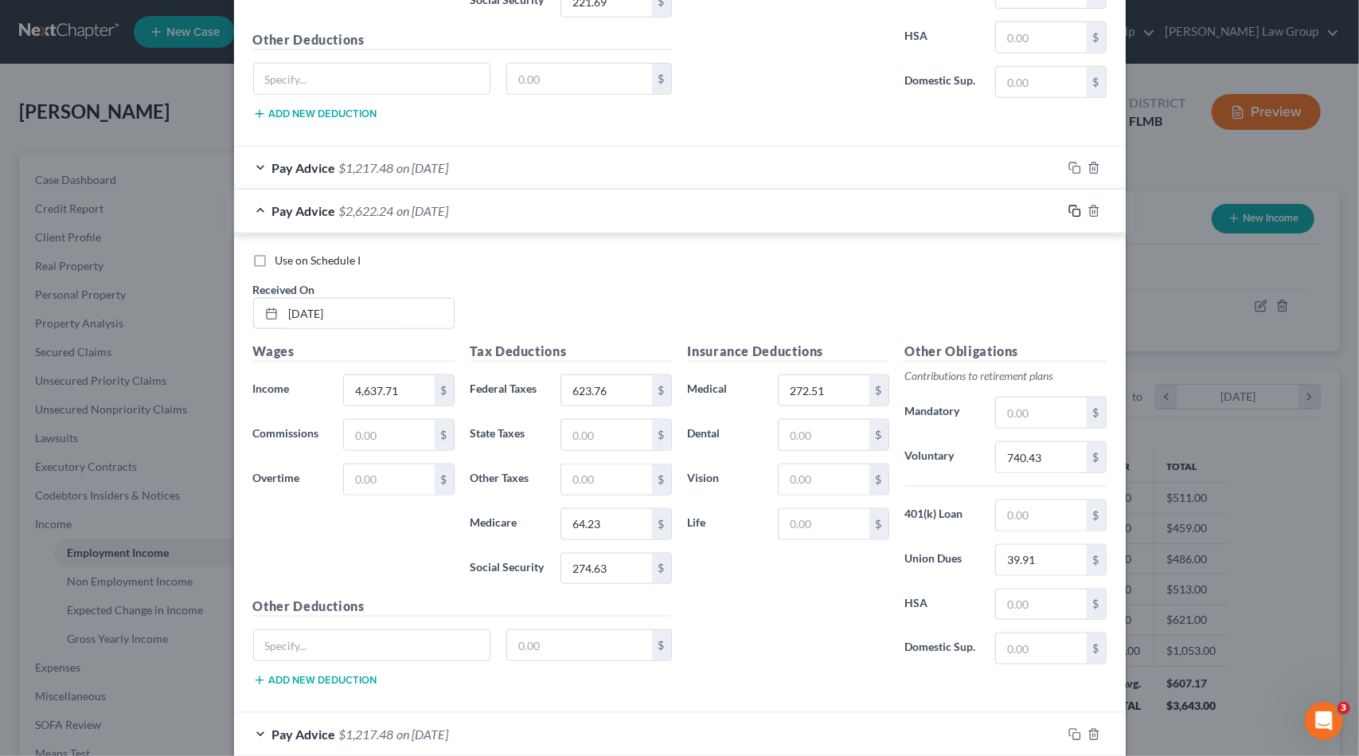
type input "800.3"
click at [1068, 205] on icon "button" at bounding box center [1074, 211] width 13 height 13
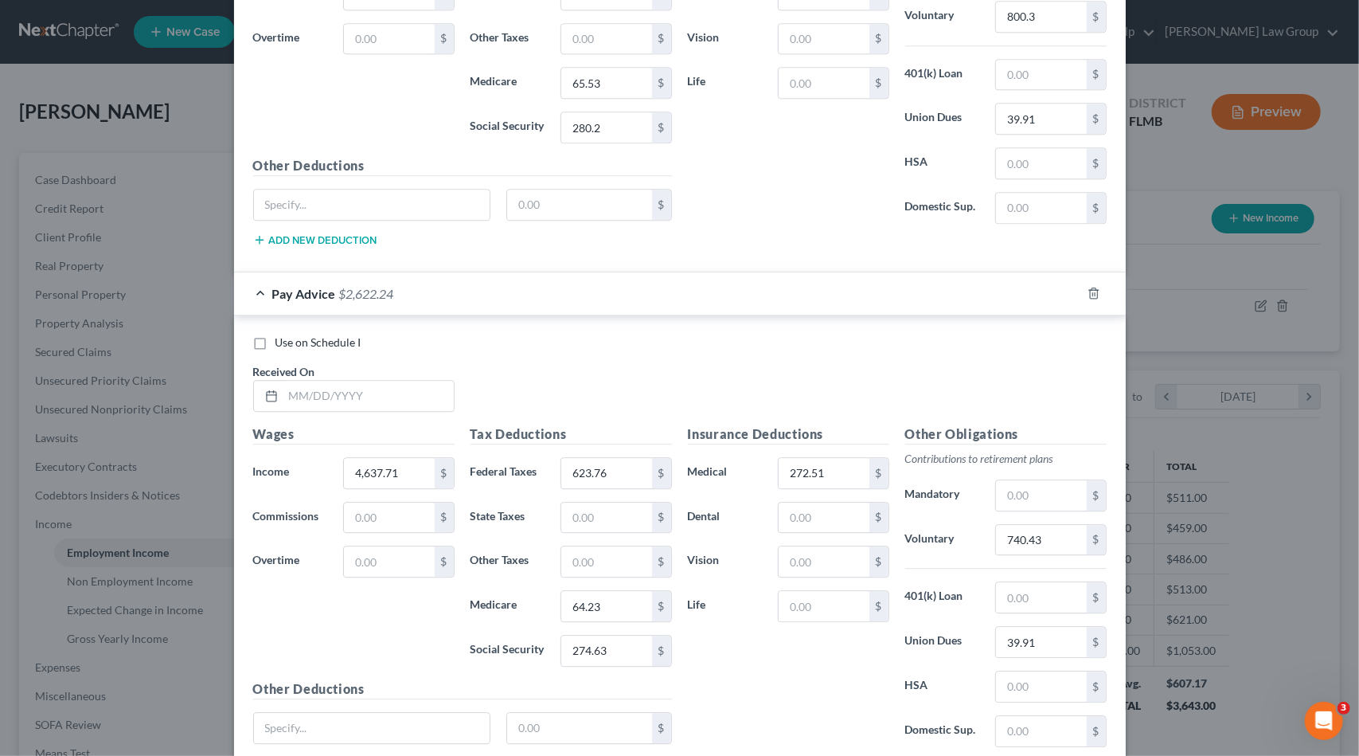
scroll to position [2759, 0]
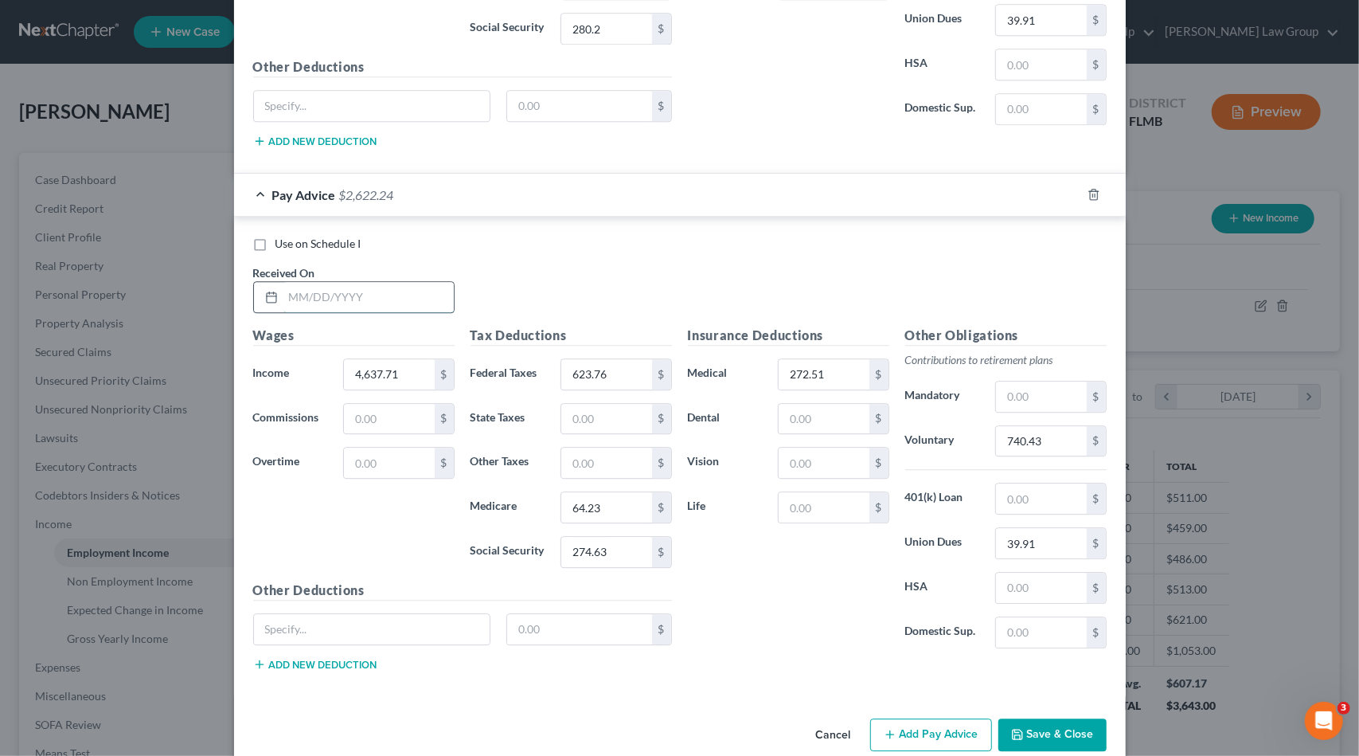
click at [283, 282] on input "text" at bounding box center [368, 297] width 170 height 30
type input "[DATE]"
click at [407, 359] on input "4,637.71" at bounding box center [389, 374] width 90 height 30
type input "1,113.77"
click at [606, 359] on input "623.76" at bounding box center [606, 374] width 90 height 30
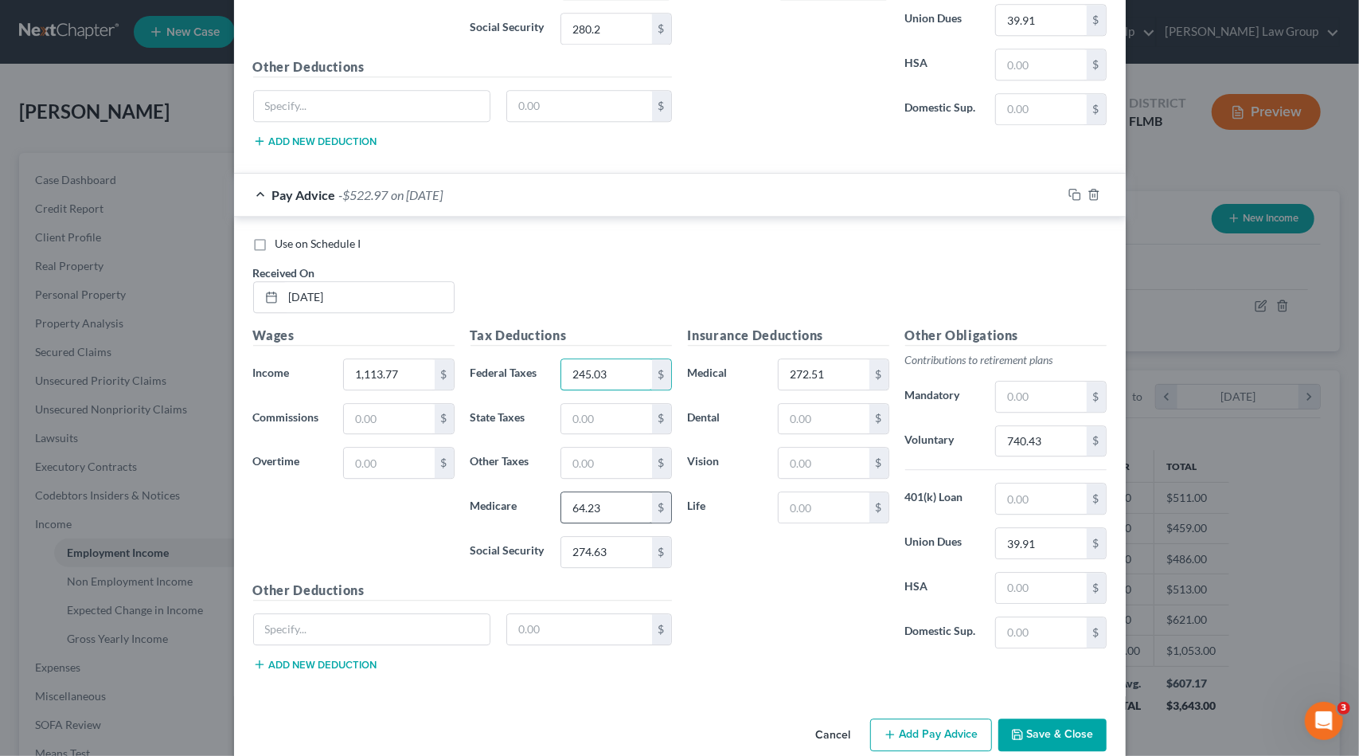
type input "245.03"
click at [602, 492] on input "64.23" at bounding box center [606, 507] width 90 height 30
type input "16.15"
click at [625, 537] on input "274.63" at bounding box center [606, 552] width 90 height 30
type input "69.05"
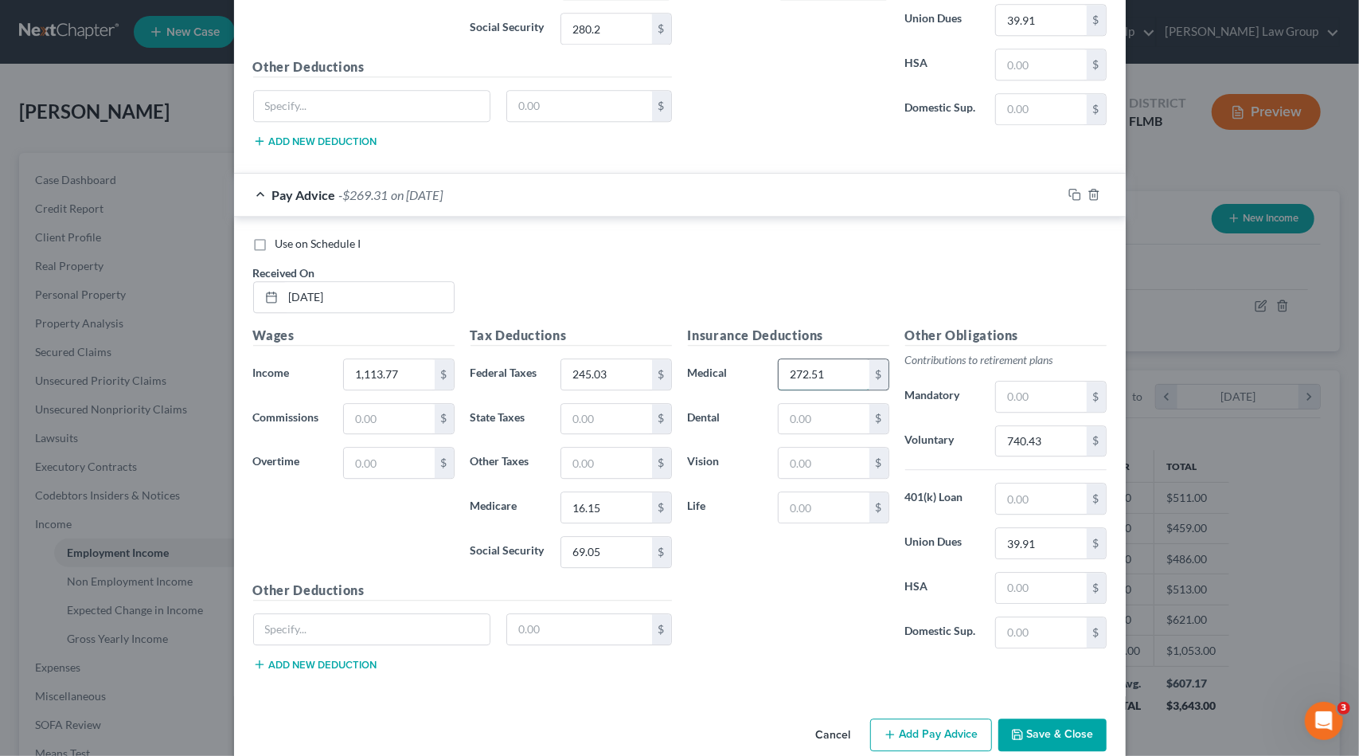
click at [846, 359] on input "272.51" at bounding box center [824, 374] width 90 height 30
click at [1051, 426] on input "740.43" at bounding box center [1041, 441] width 90 height 30
click at [830, 359] on input "272.51" at bounding box center [824, 374] width 90 height 30
click at [610, 359] on input "245.03" at bounding box center [606, 374] width 90 height 30
click at [1024, 528] on input "39.91" at bounding box center [1041, 543] width 90 height 30
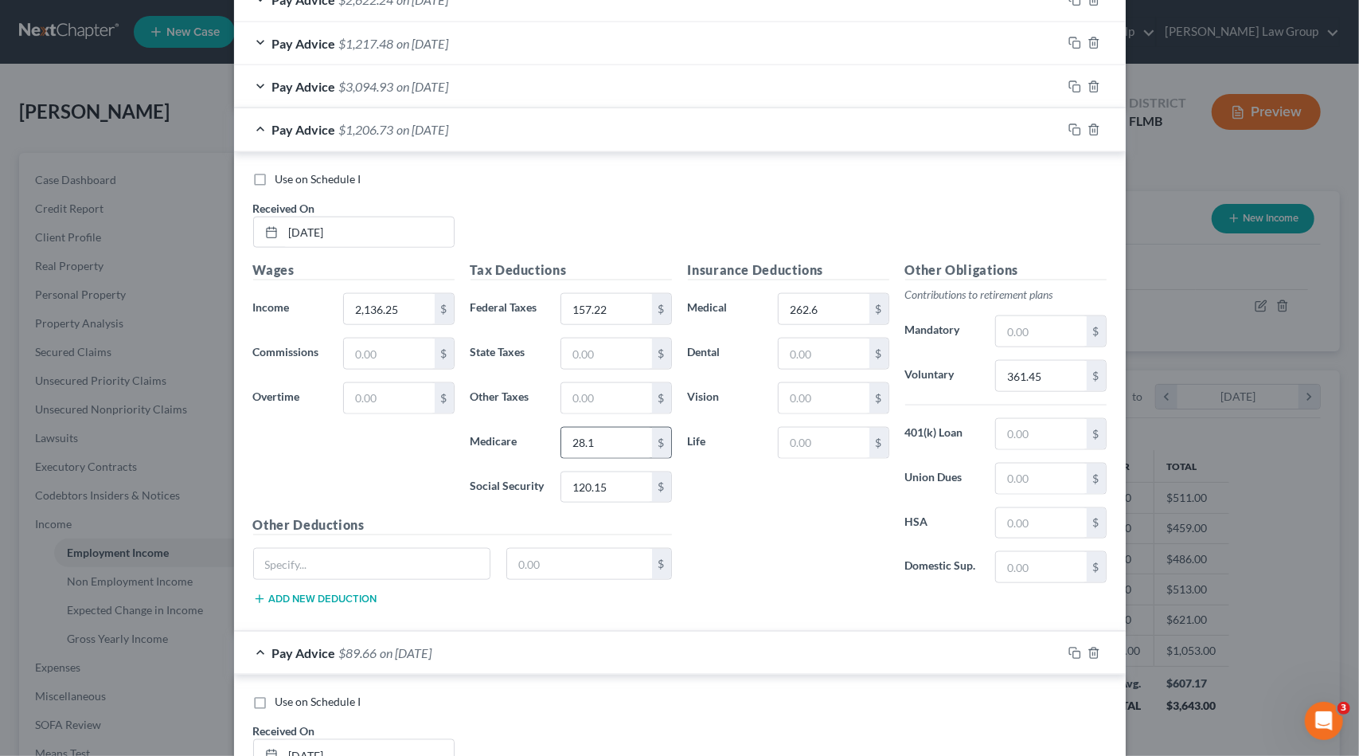
scroll to position [1167, 0]
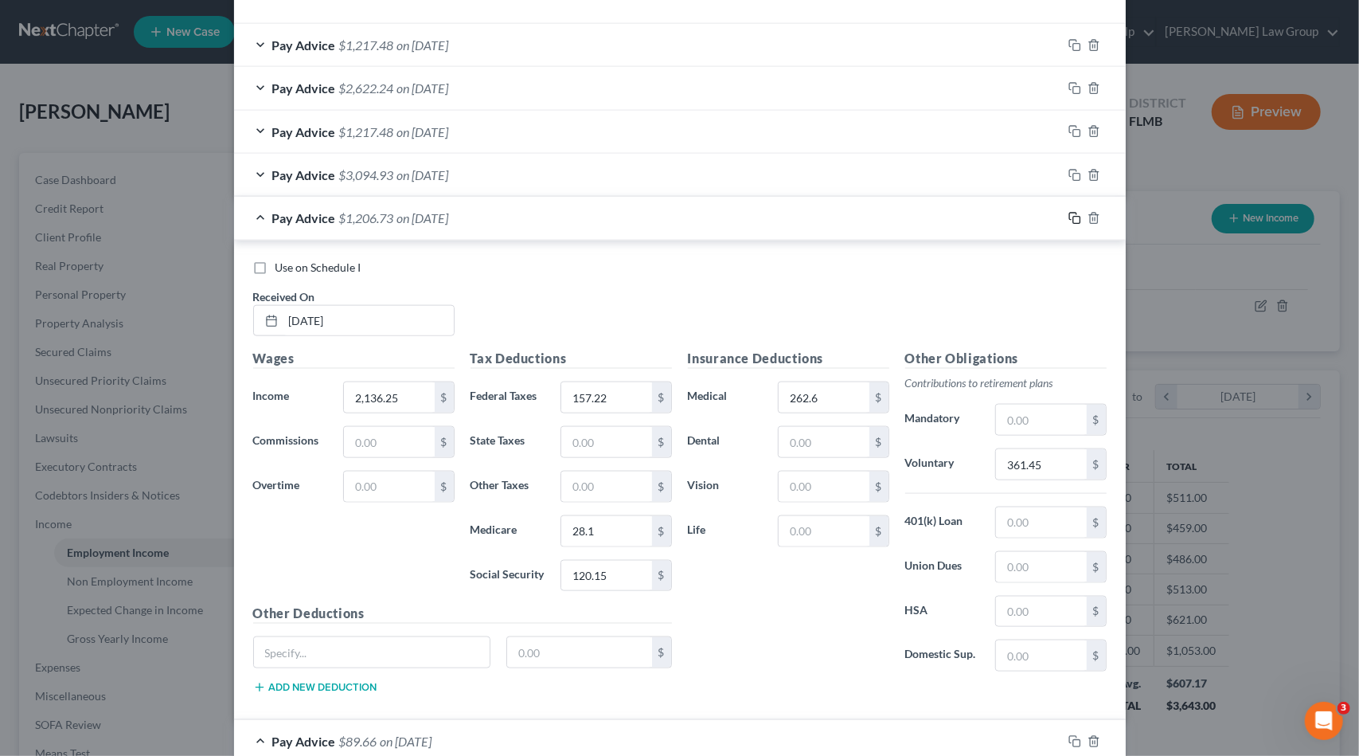
click at [1073, 217] on rect "button" at bounding box center [1076, 220] width 7 height 7
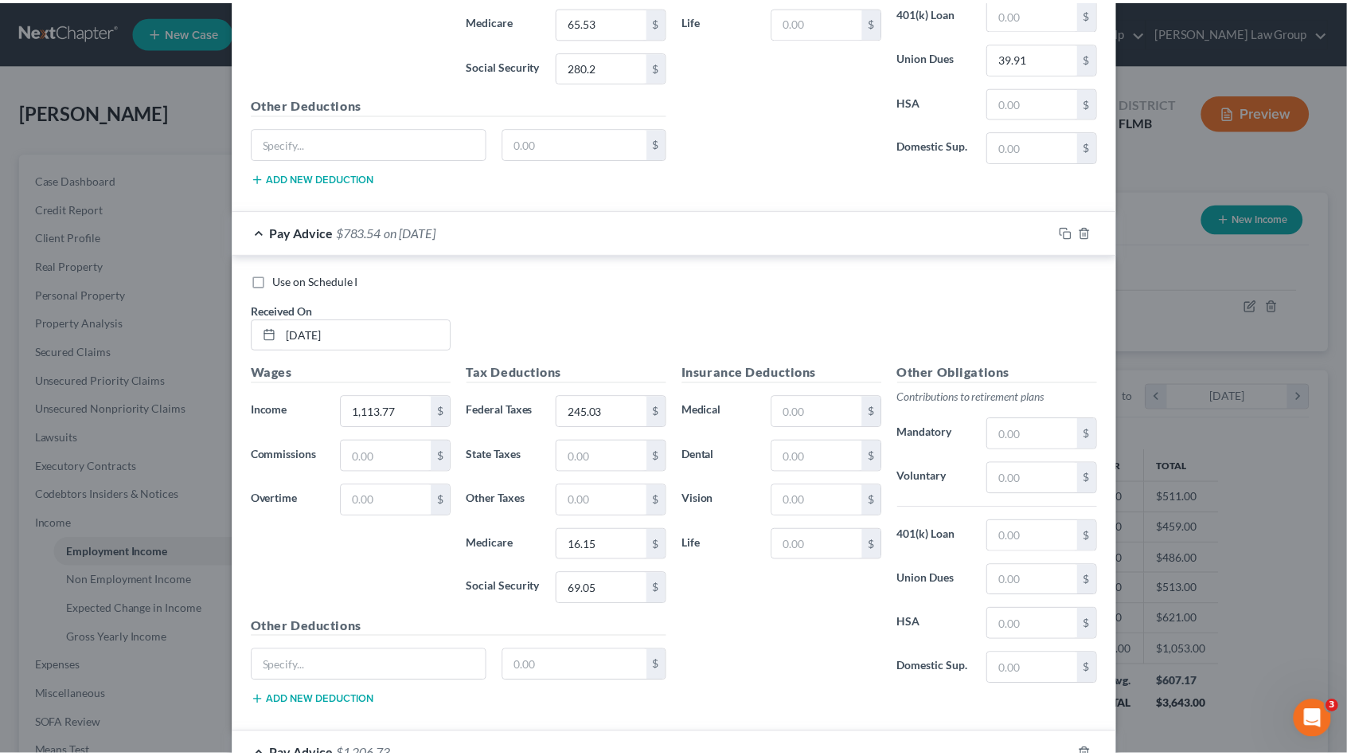
scroll to position [2802, 0]
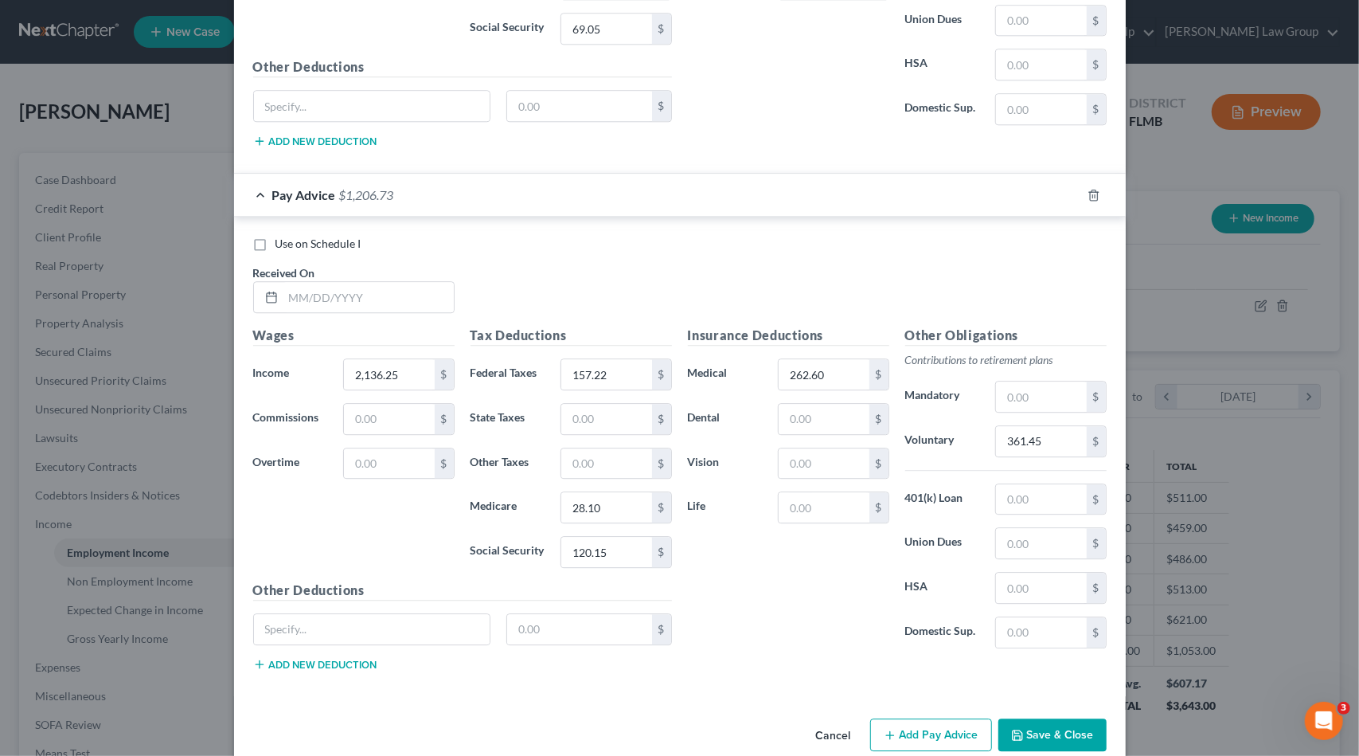
click at [373, 264] on div "Received On *" at bounding box center [353, 288] width 217 height 49
click at [374, 282] on input "text" at bounding box center [368, 297] width 170 height 30
type input "[DATE]"
click at [1013, 718] on button "Save & Close" at bounding box center [1052, 734] width 108 height 33
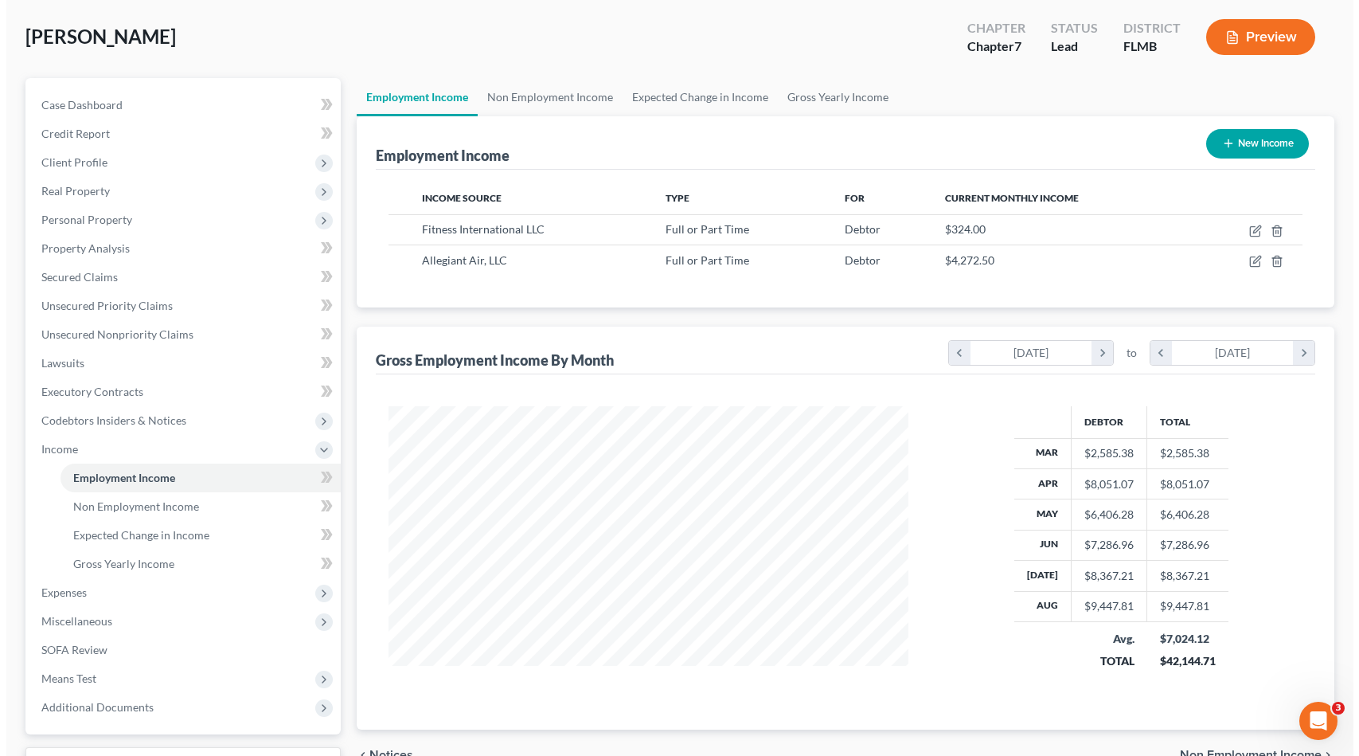
scroll to position [80, 0]
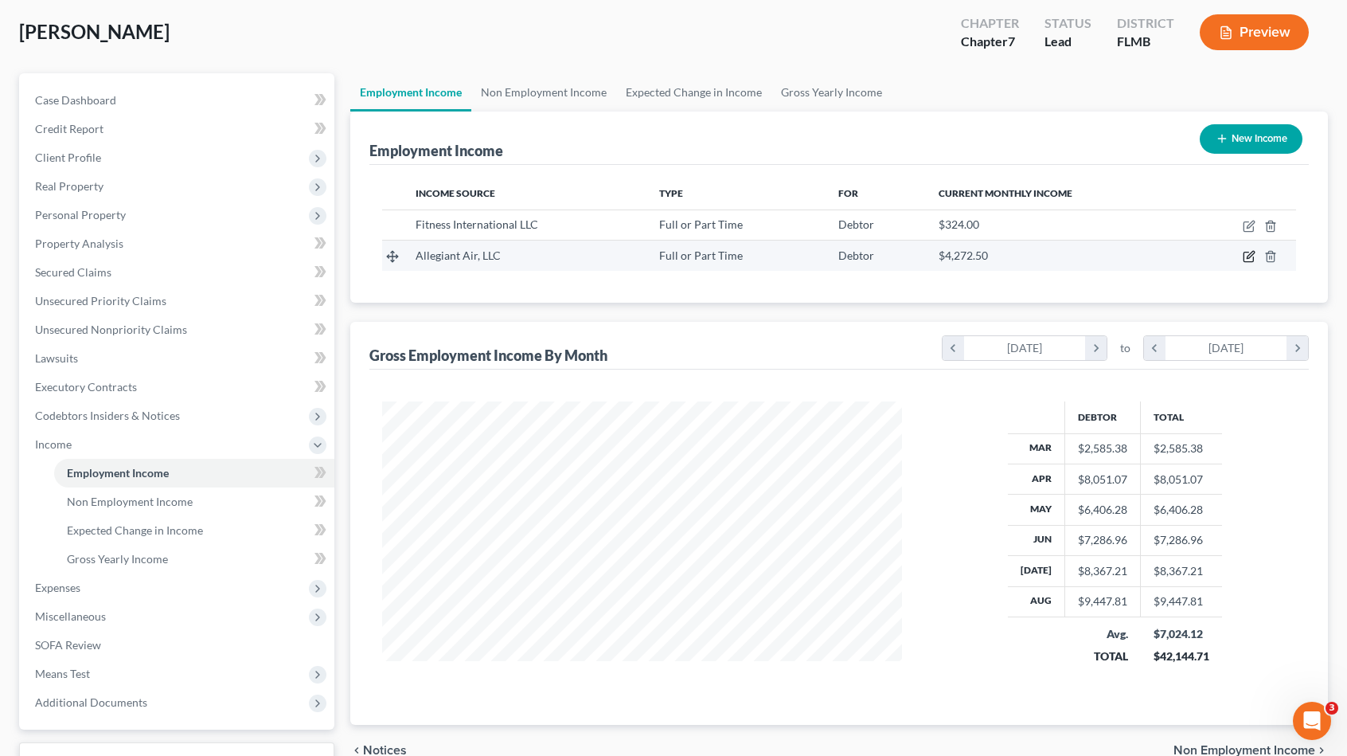
click at [1244, 256] on icon "button" at bounding box center [1249, 257] width 10 height 10
select select "0"
select select "31"
select select "1"
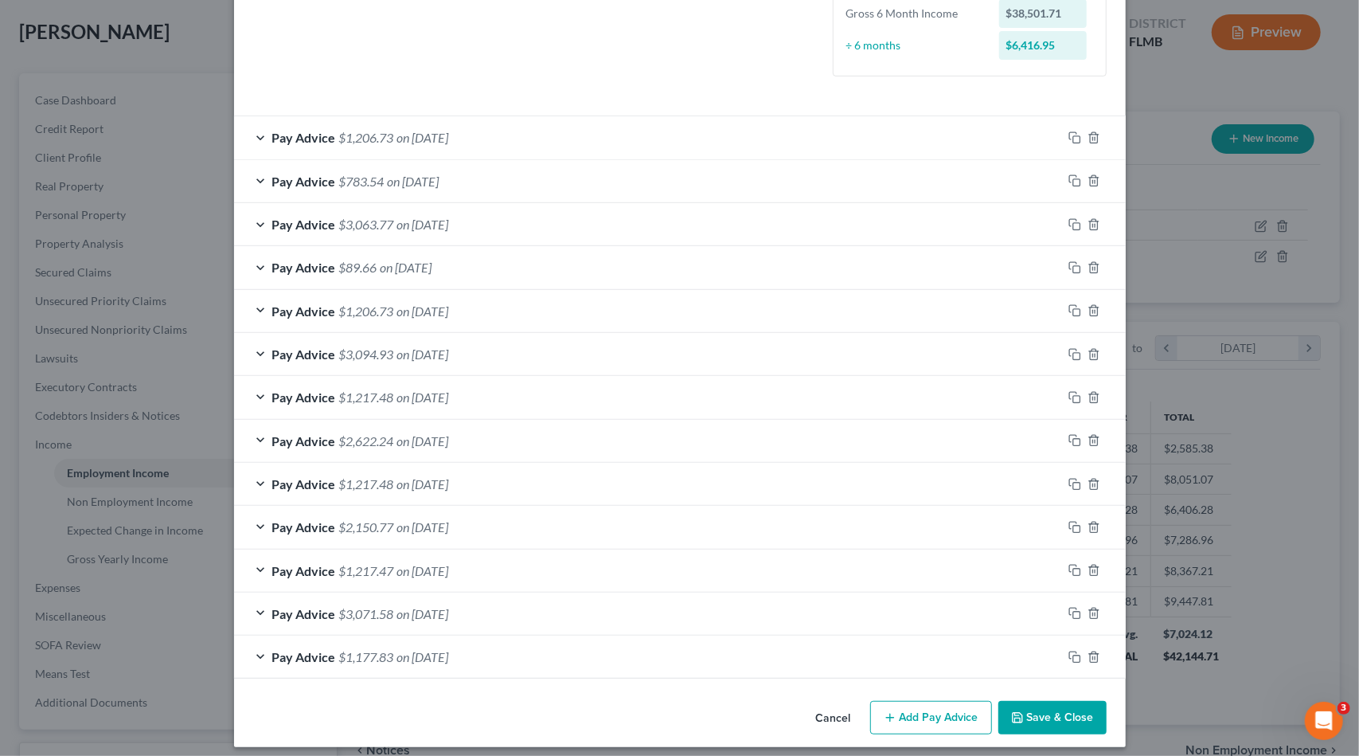
scroll to position [428, 0]
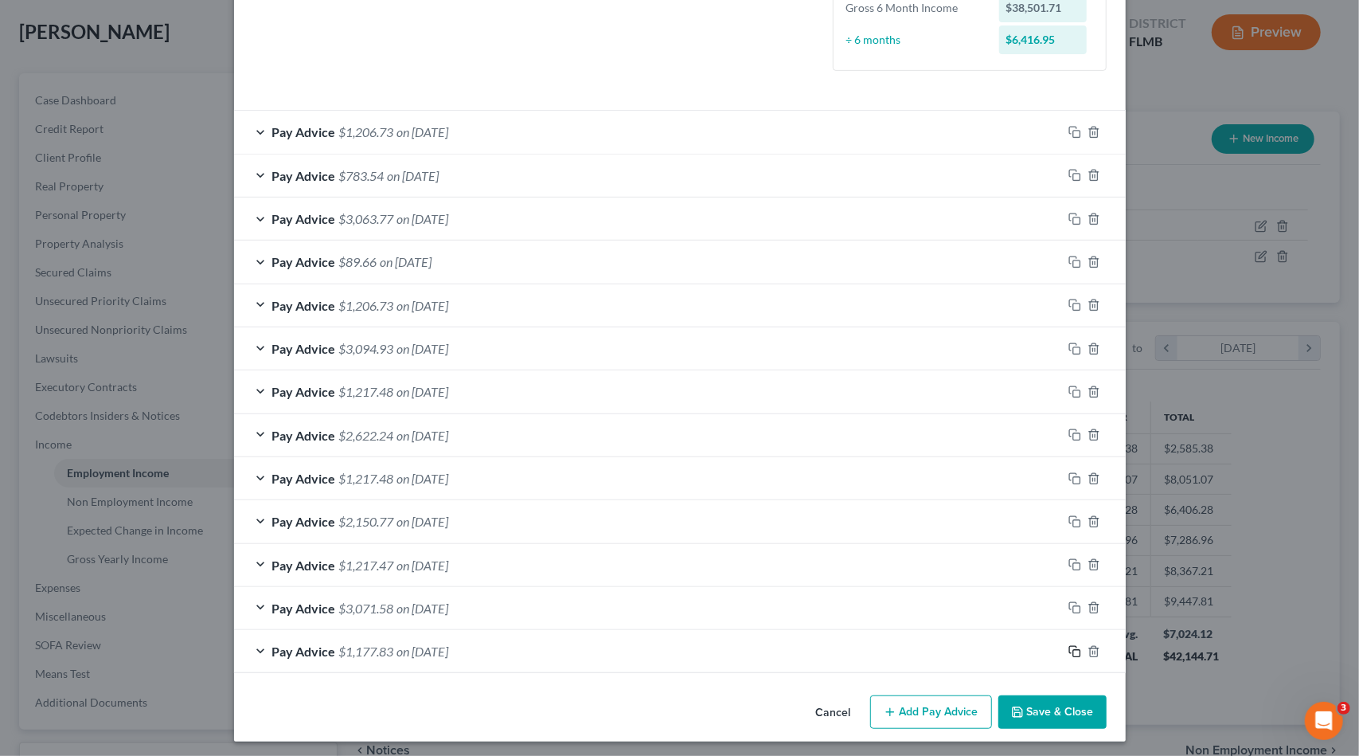
click at [1068, 645] on icon "button" at bounding box center [1074, 651] width 13 height 13
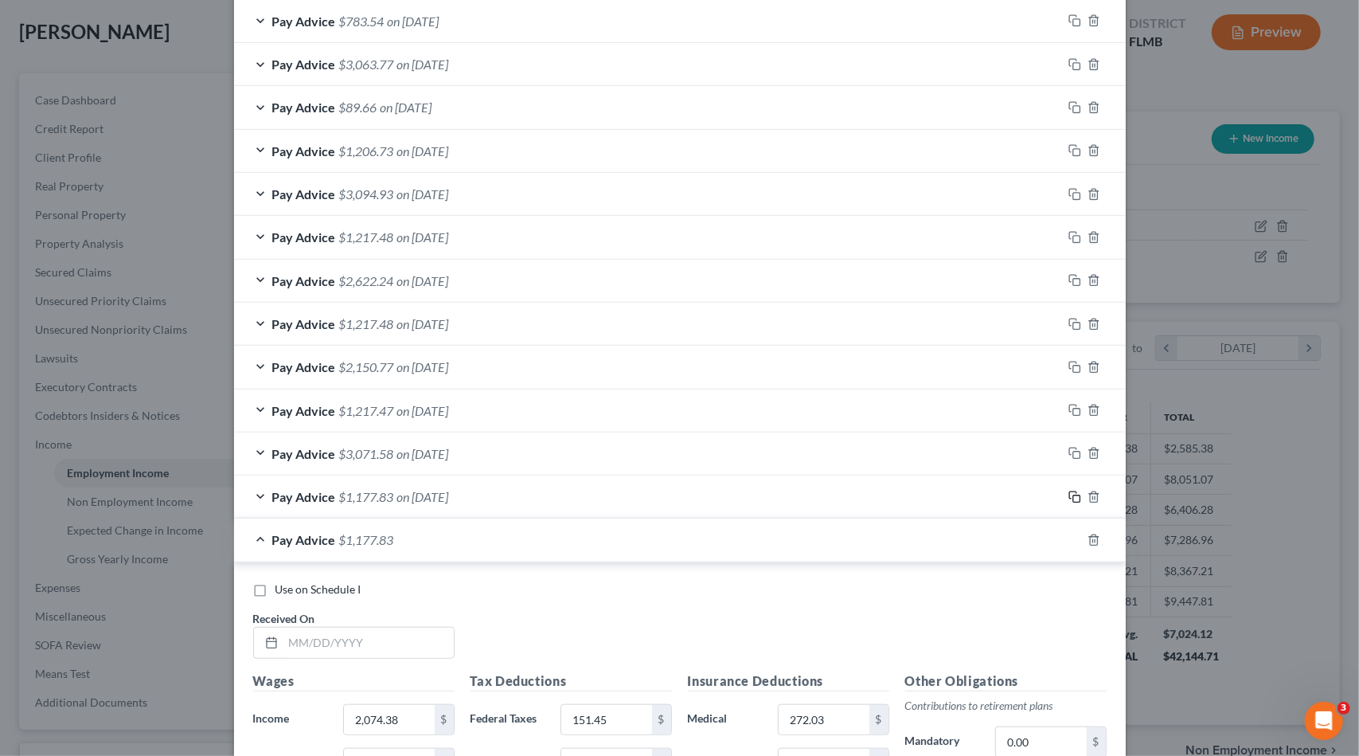
scroll to position [666, 0]
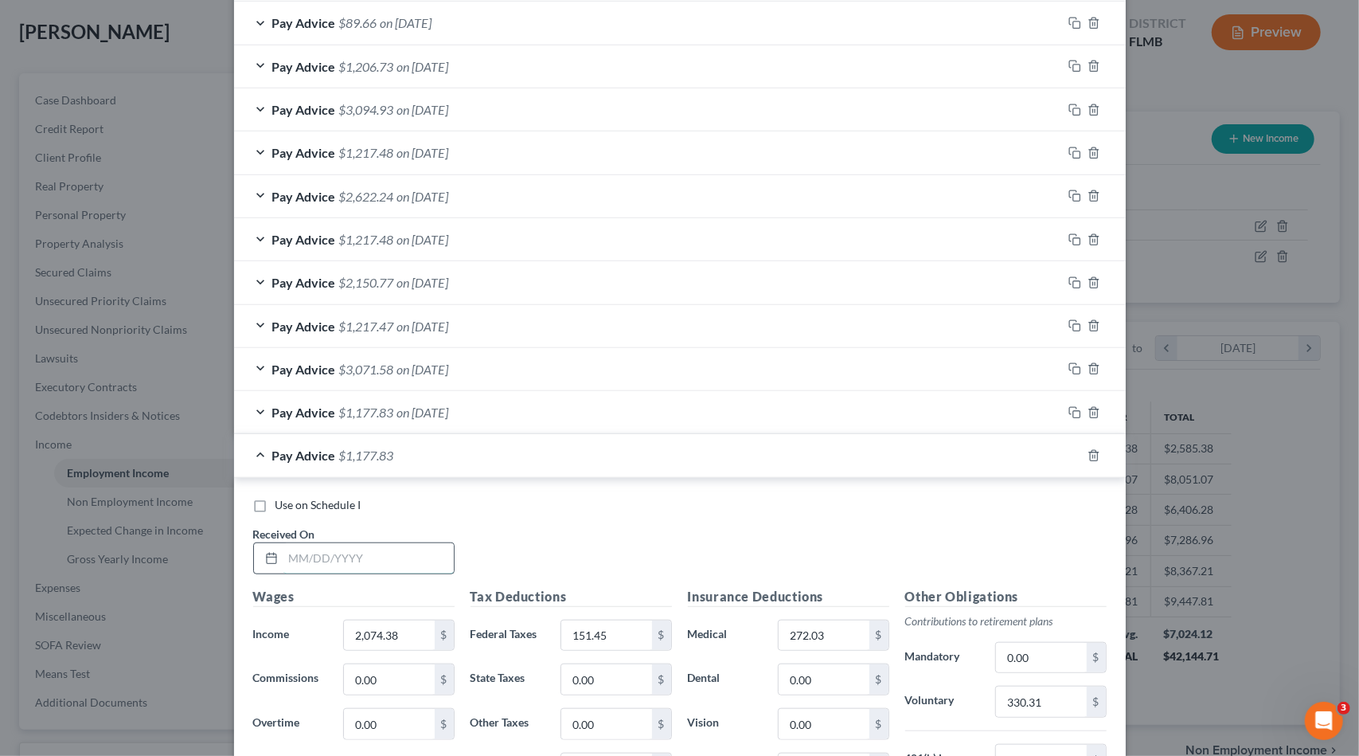
click at [368, 557] on input "text" at bounding box center [368, 558] width 170 height 30
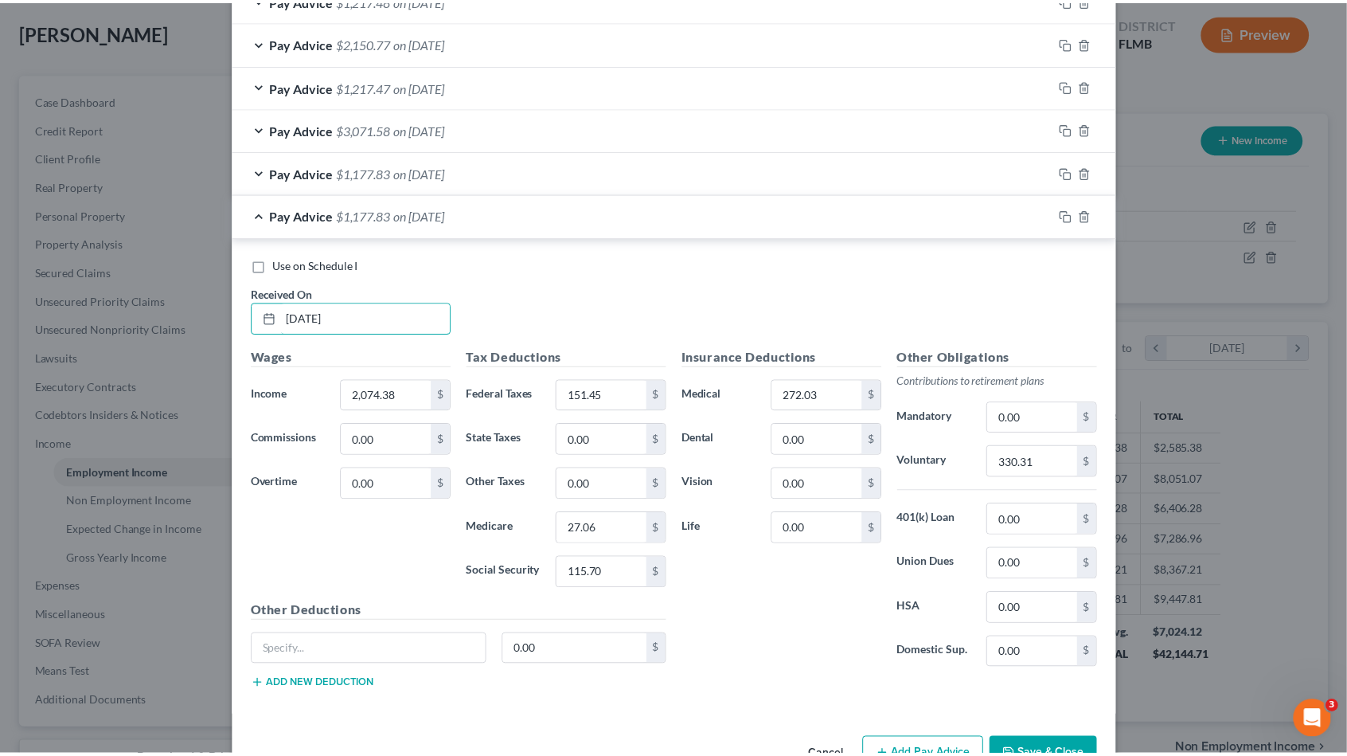
scroll to position [945, 0]
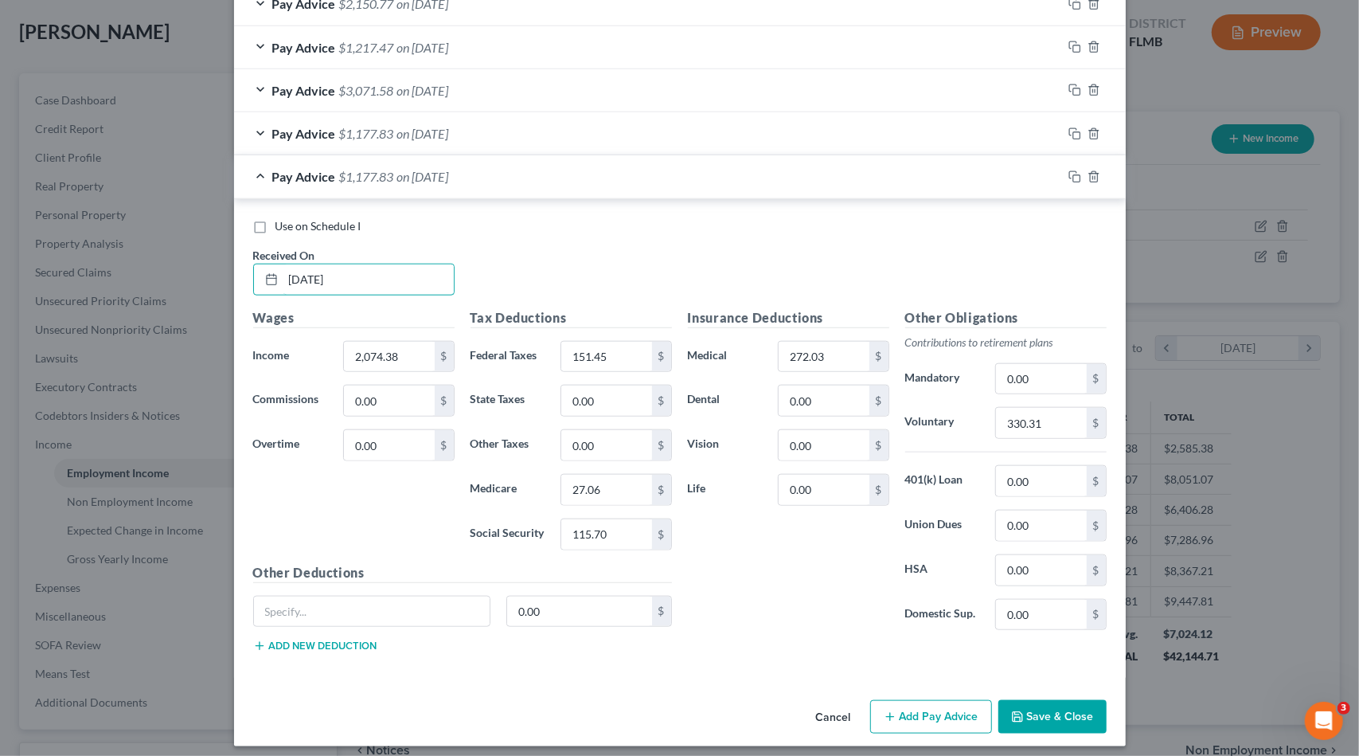
type input "[DATE]"
click at [1025, 714] on button "Save & Close" at bounding box center [1052, 716] width 108 height 33
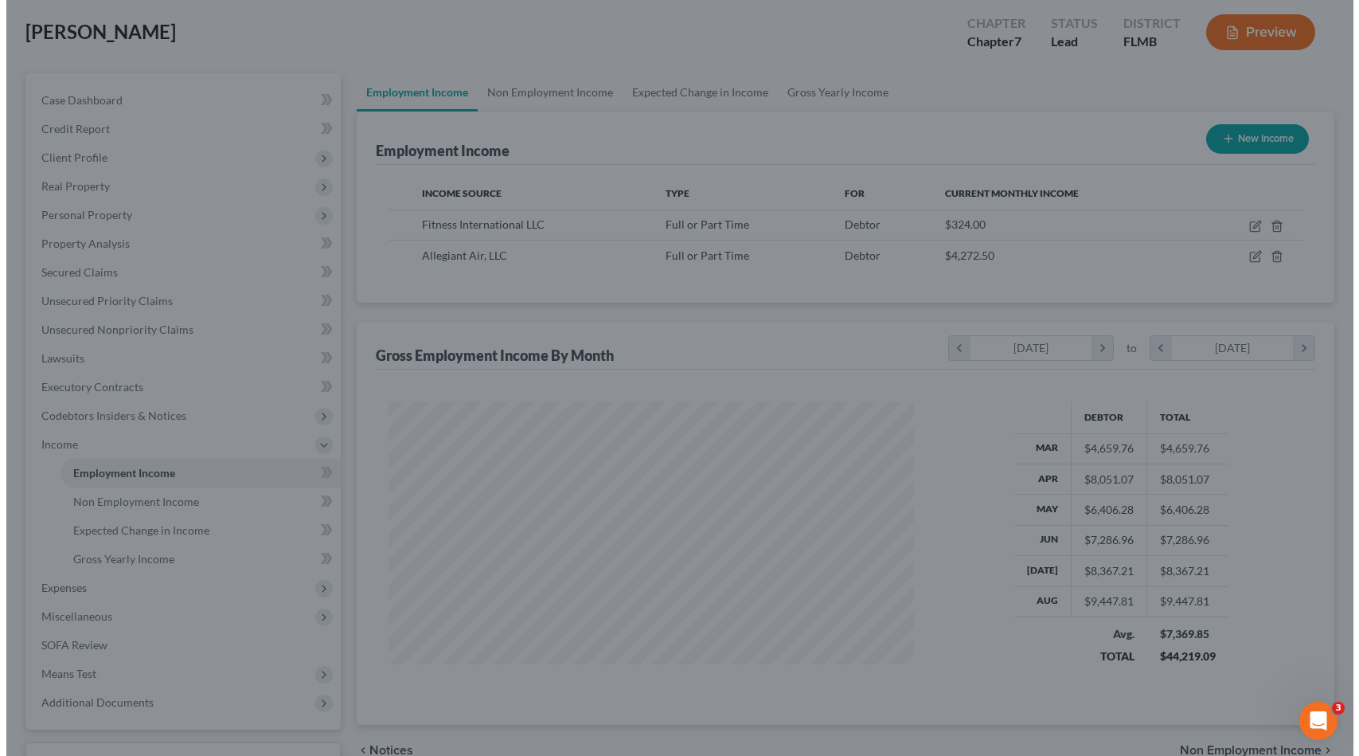
scroll to position [795858, 795589]
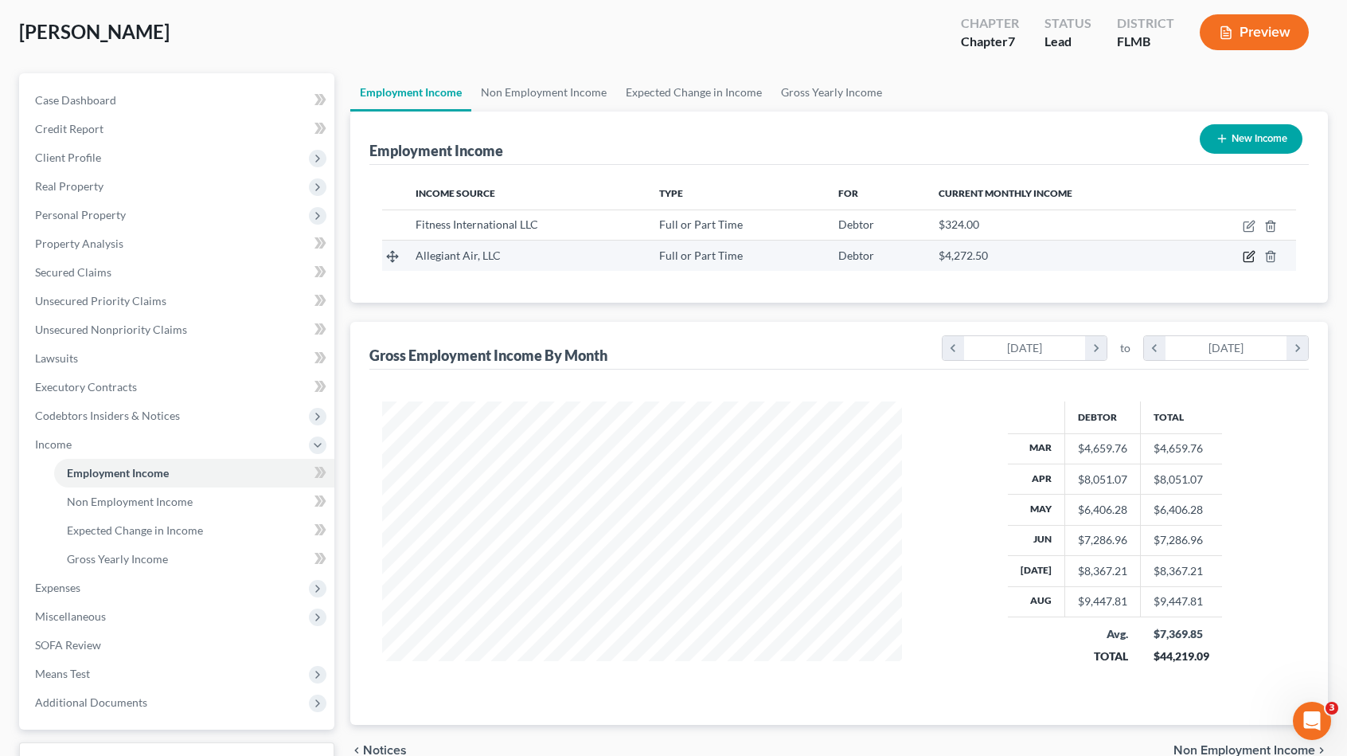
click at [1253, 257] on icon "button" at bounding box center [1249, 257] width 10 height 10
select select "0"
select select "31"
select select "1"
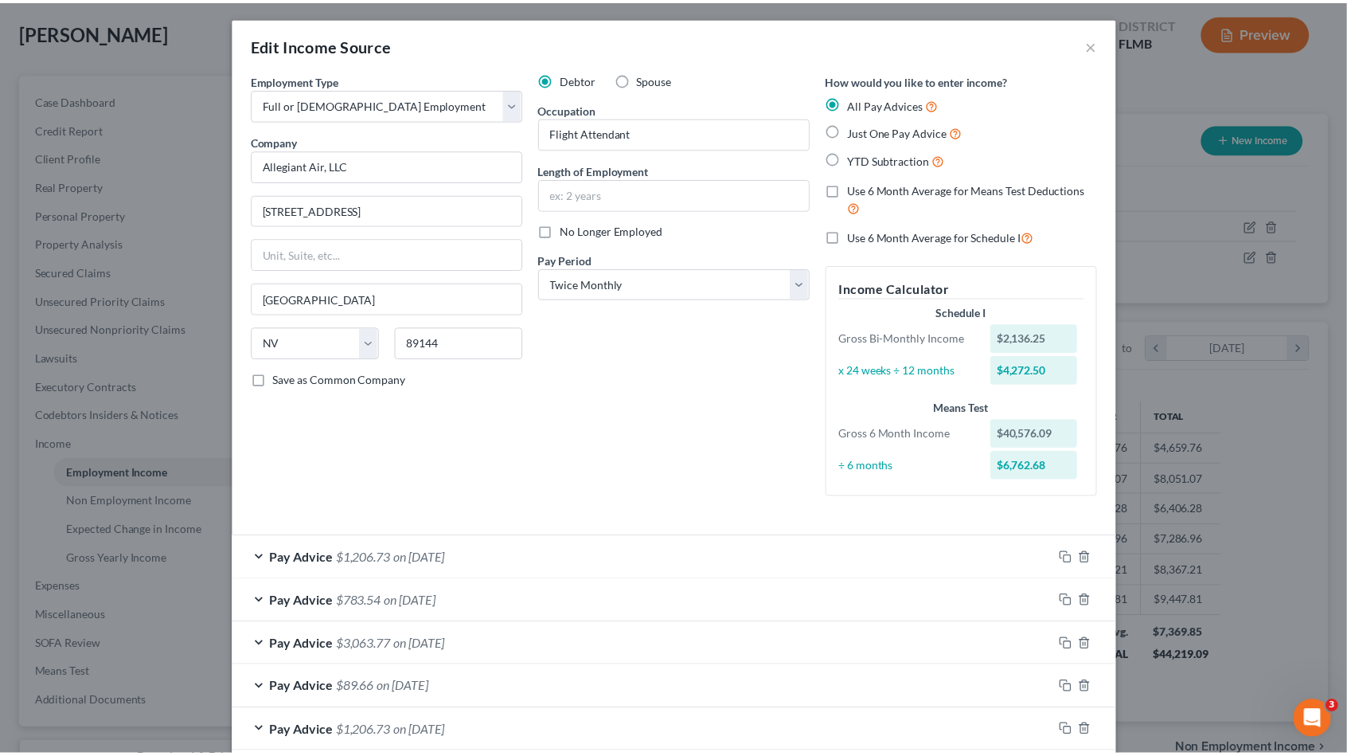
scroll to position [0, 0]
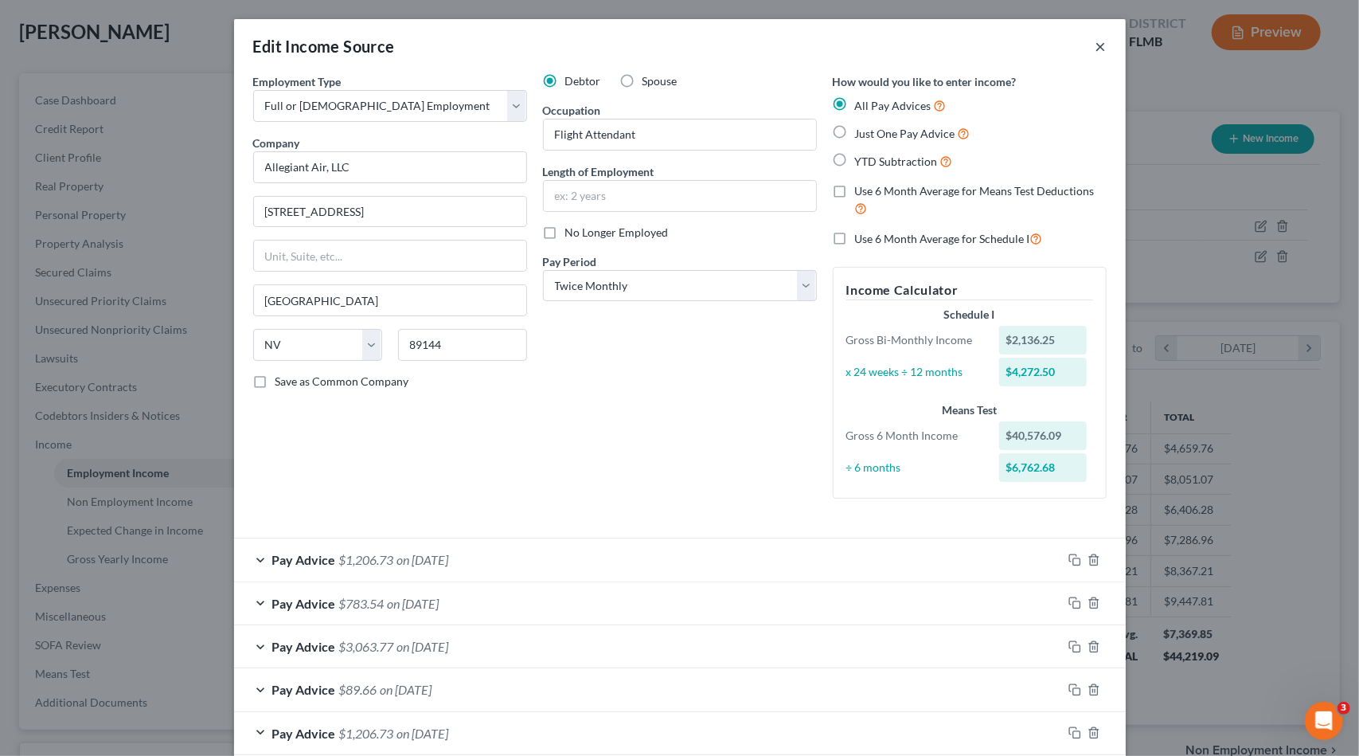
click at [1099, 48] on button "×" at bounding box center [1100, 46] width 11 height 19
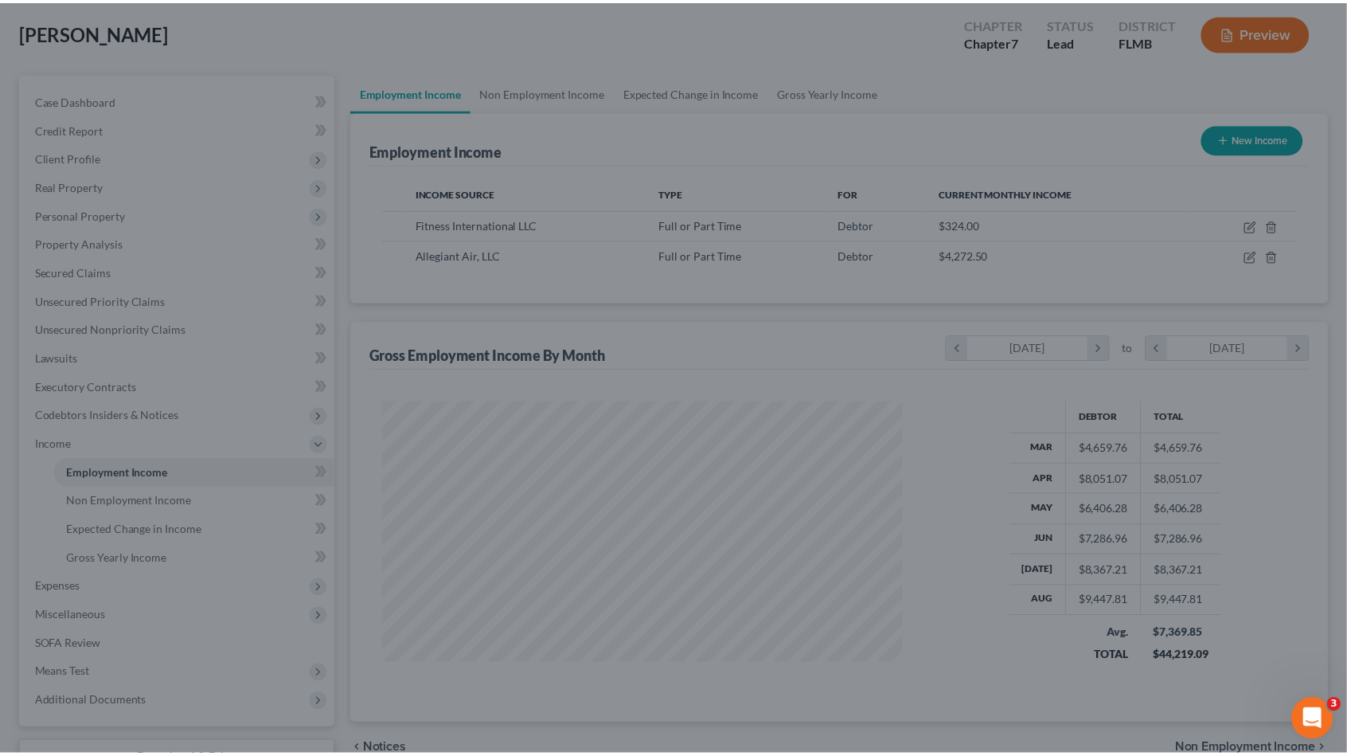
scroll to position [795858, 795589]
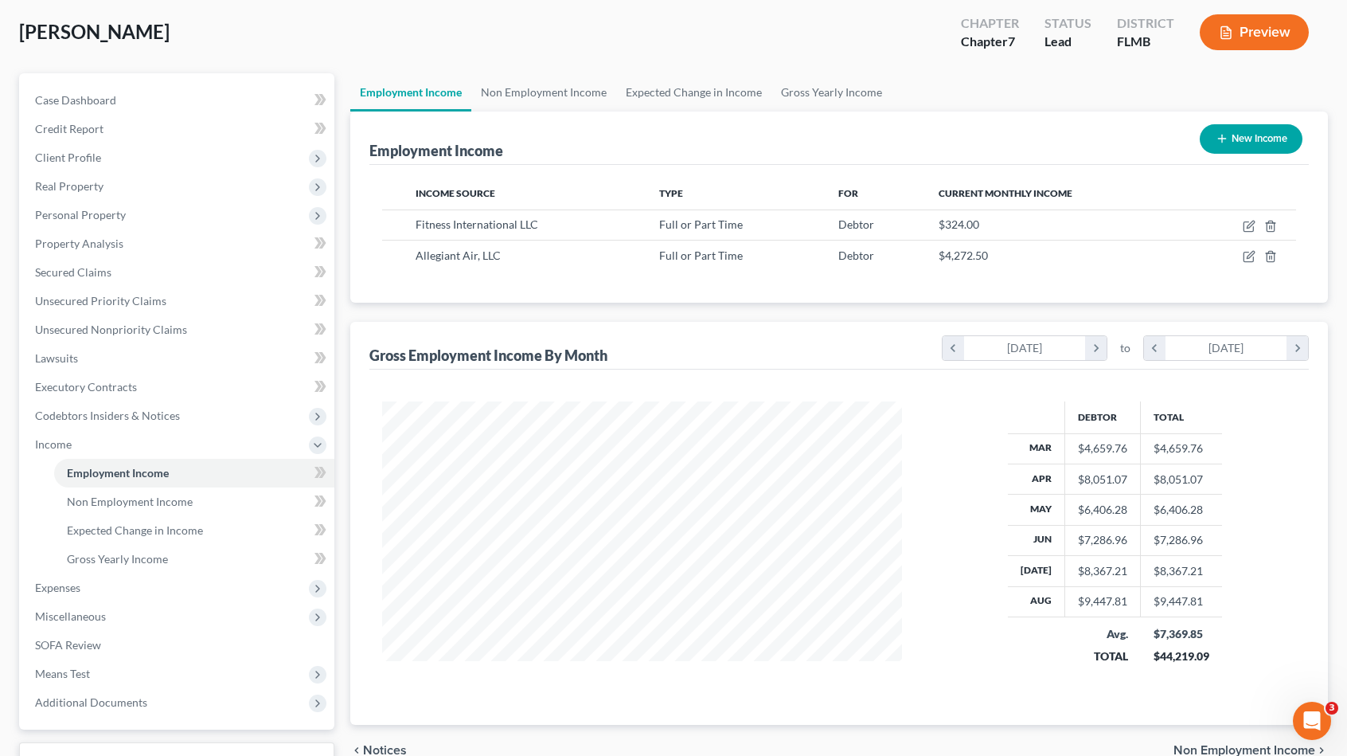
click at [879, 112] on div "Employment Income New Income" at bounding box center [838, 137] width 939 height 53
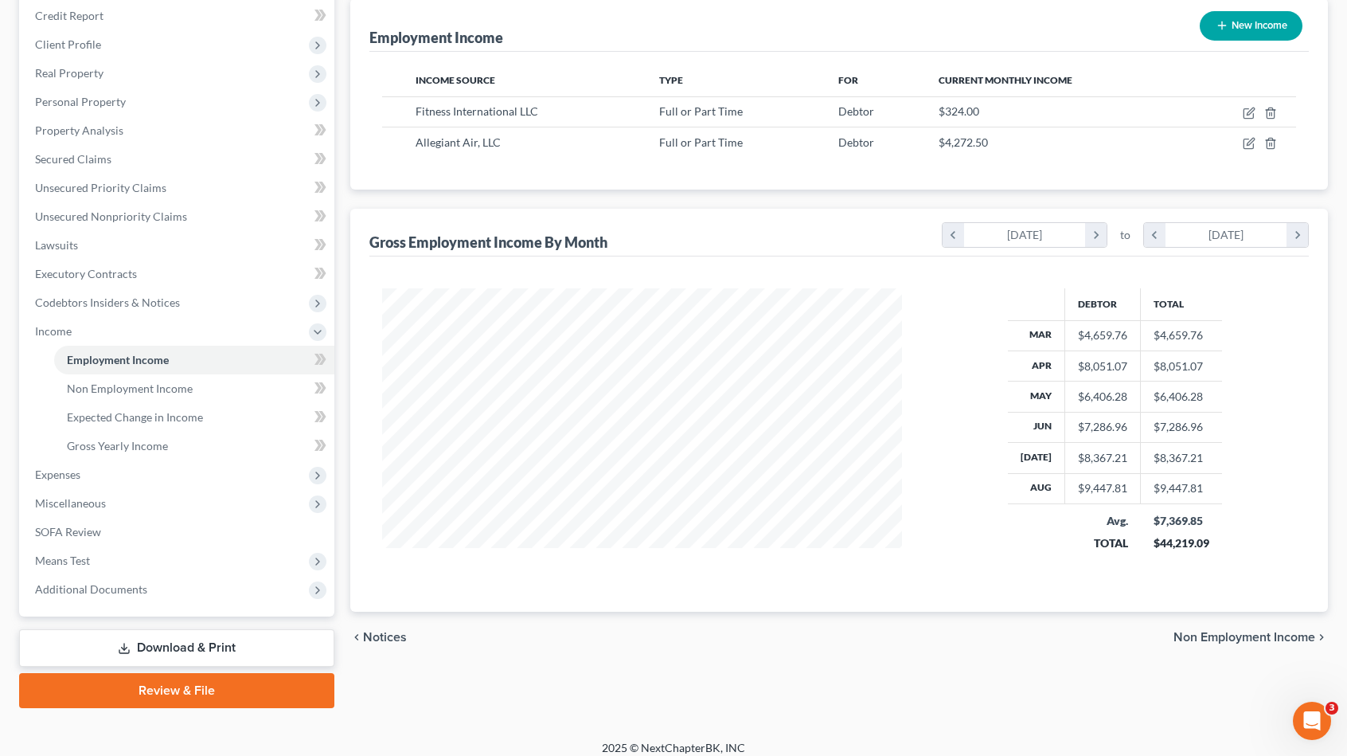
scroll to position [203, 0]
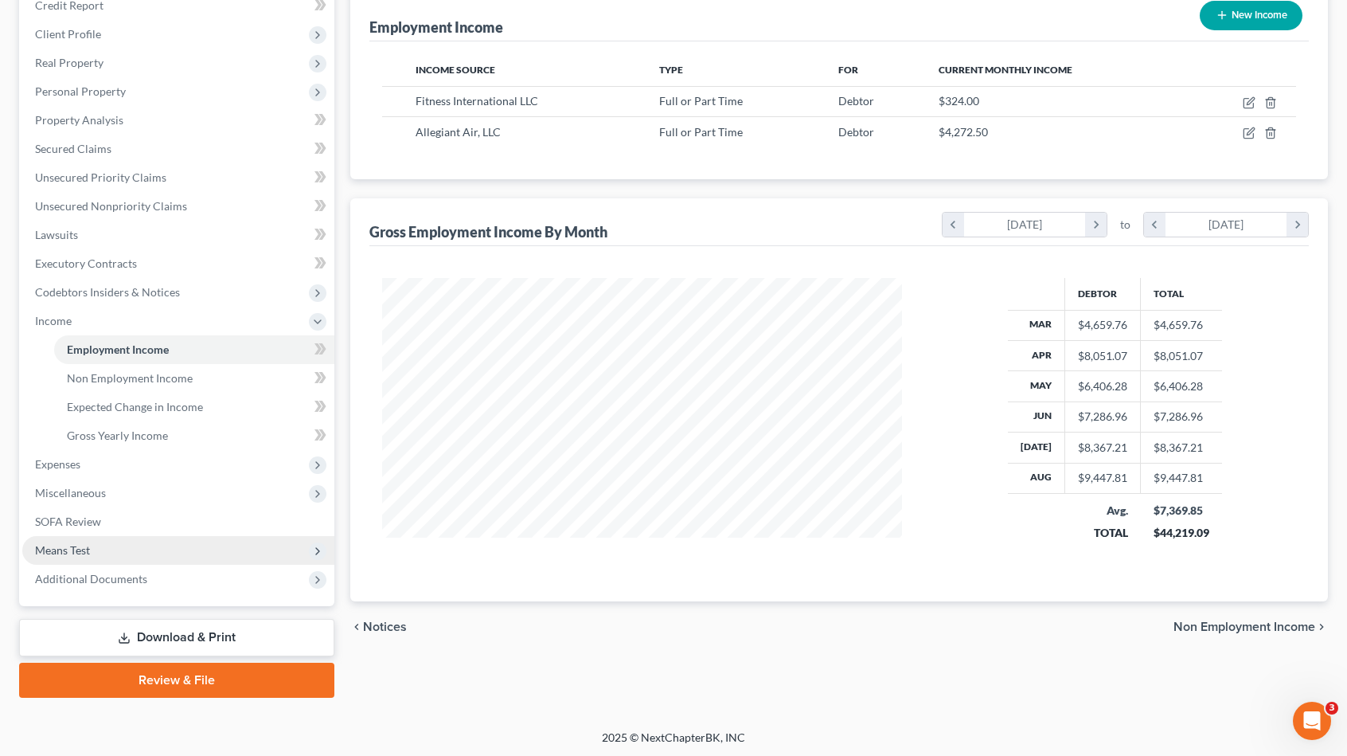
click at [131, 556] on span "Means Test" at bounding box center [178, 550] width 312 height 29
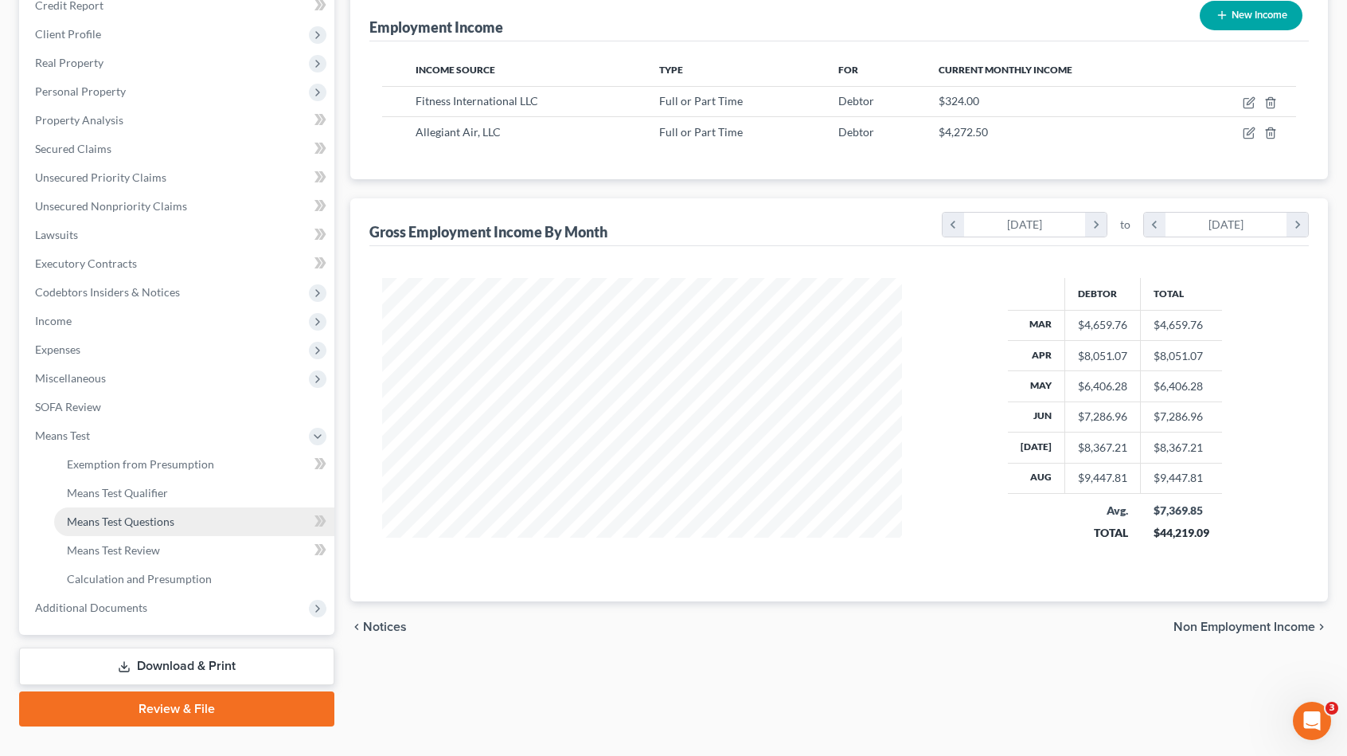
click at [182, 522] on link "Means Test Questions" at bounding box center [194, 521] width 280 height 29
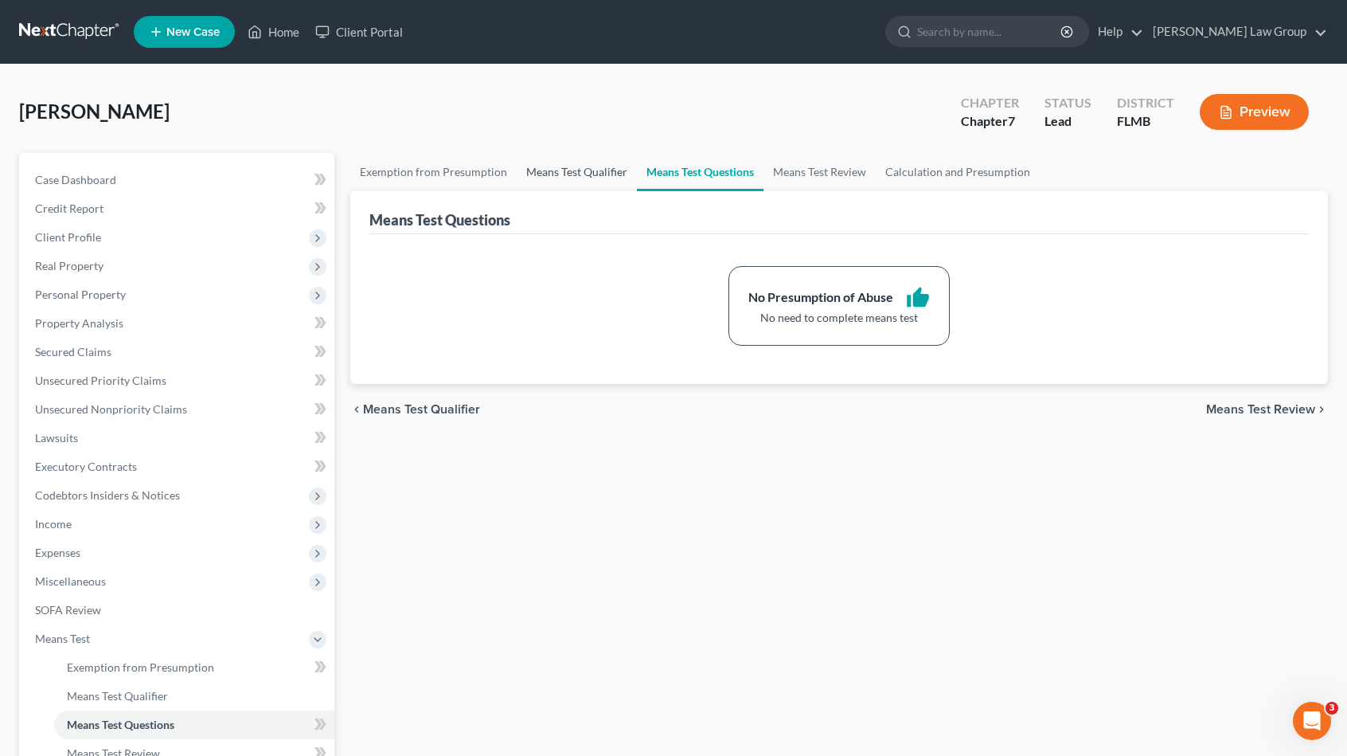
click at [591, 176] on link "Means Test Qualifier" at bounding box center [577, 172] width 120 height 38
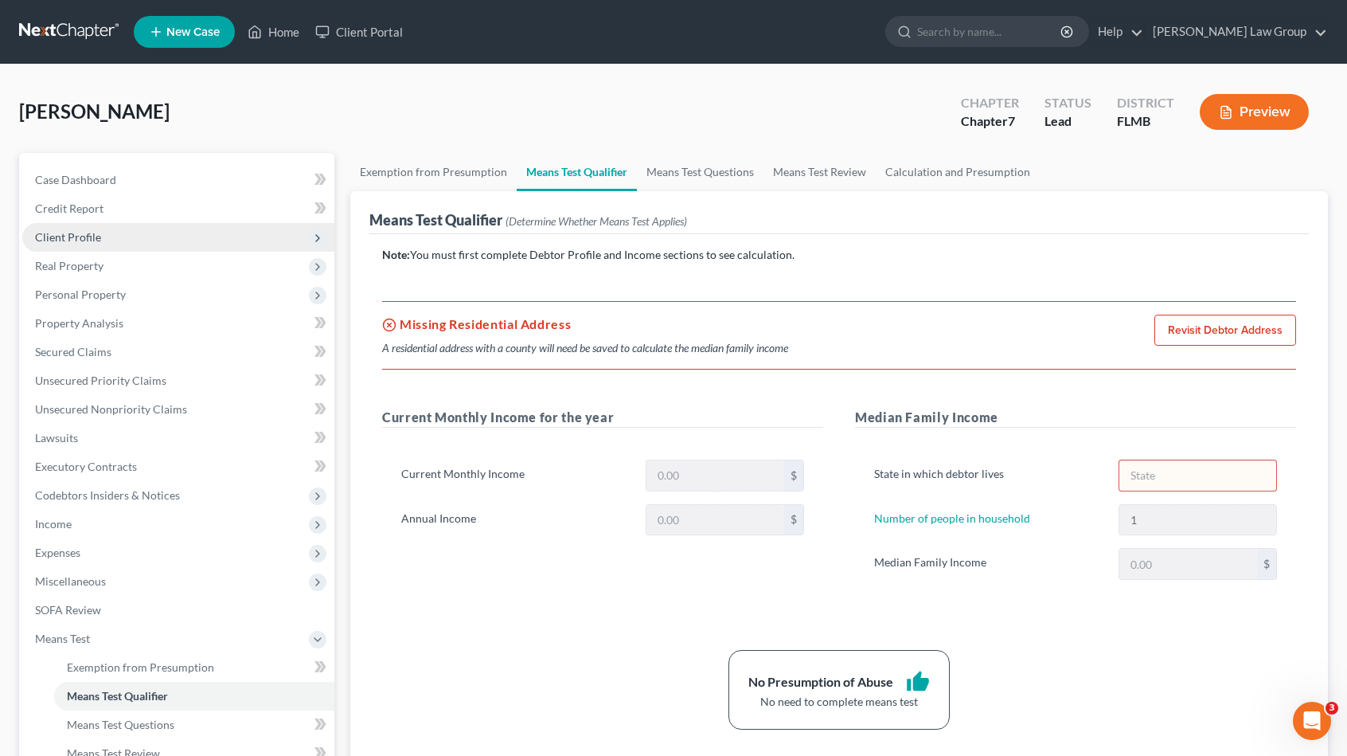
click at [154, 237] on span "Client Profile" at bounding box center [178, 237] width 312 height 29
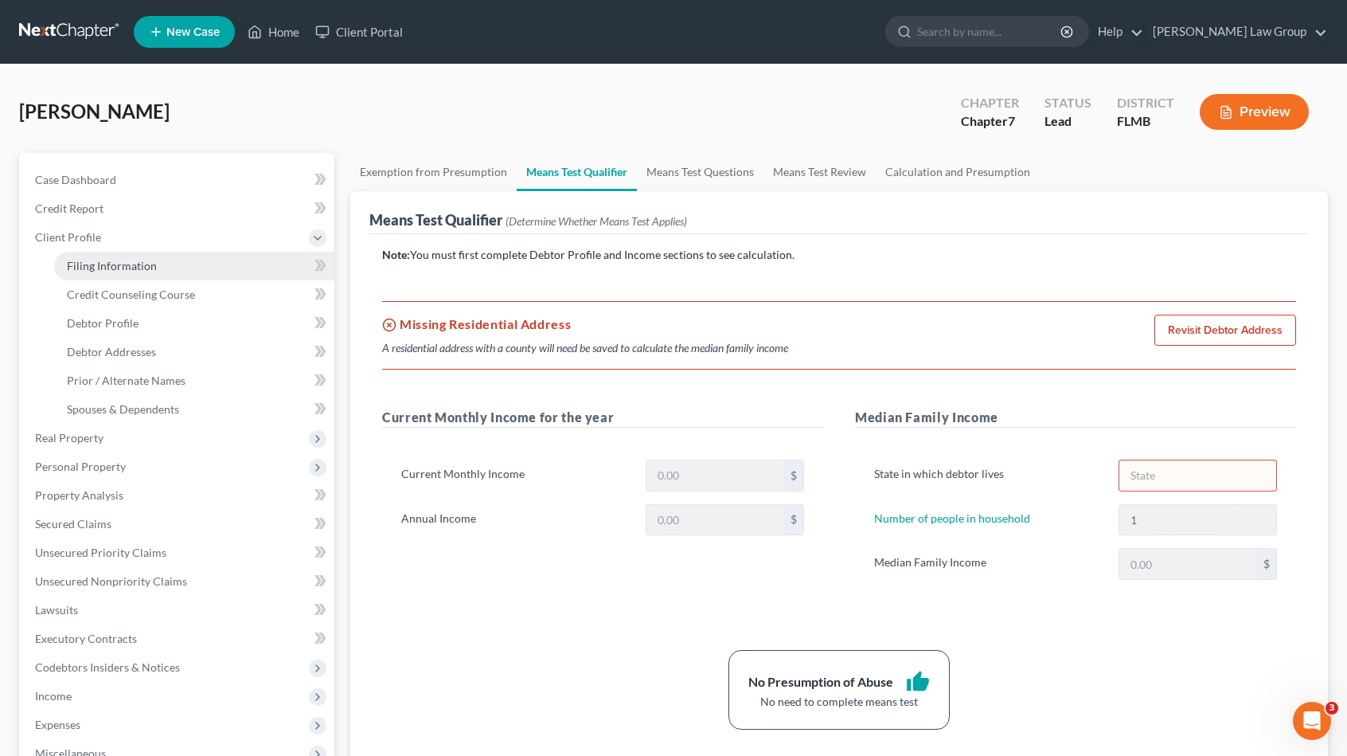
click at [190, 268] on link "Filing Information" at bounding box center [194, 266] width 280 height 29
select select "1"
select select "0"
select select "9"
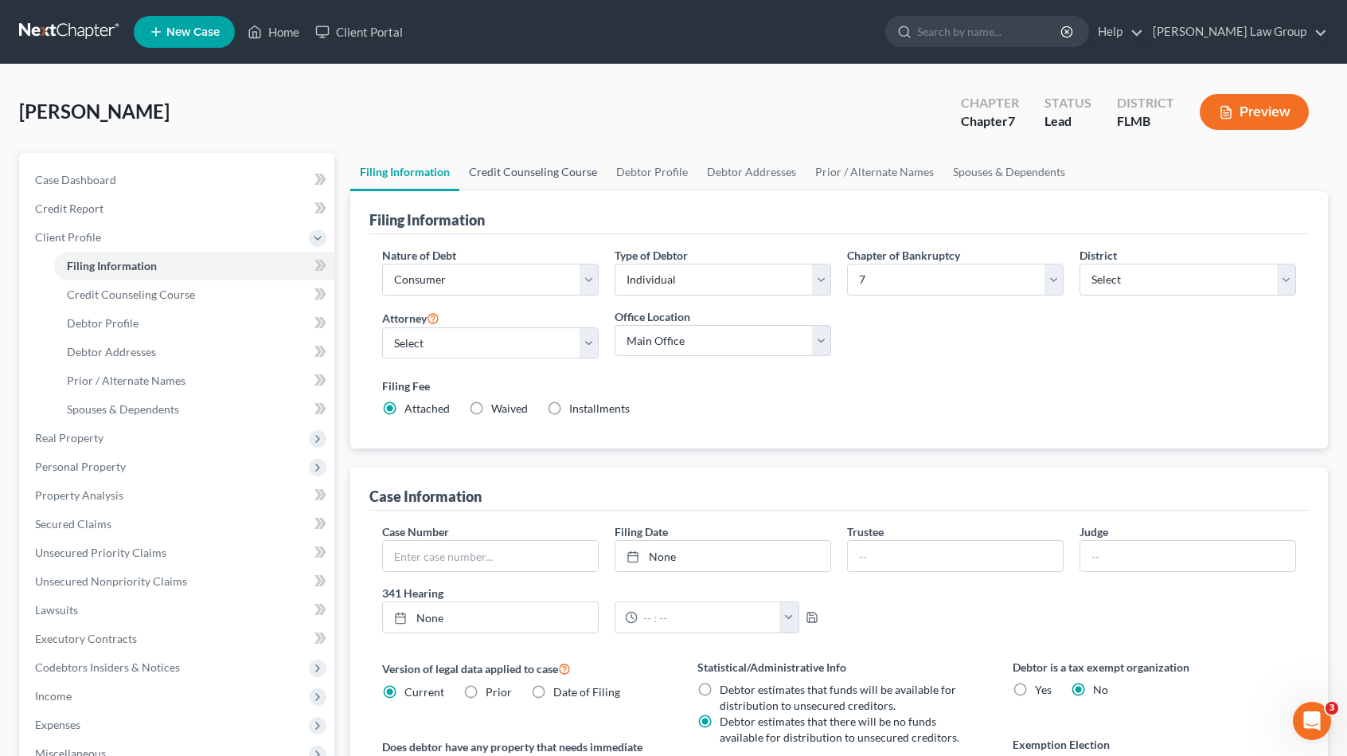
click at [521, 172] on link "Credit Counseling Course" at bounding box center [532, 172] width 147 height 38
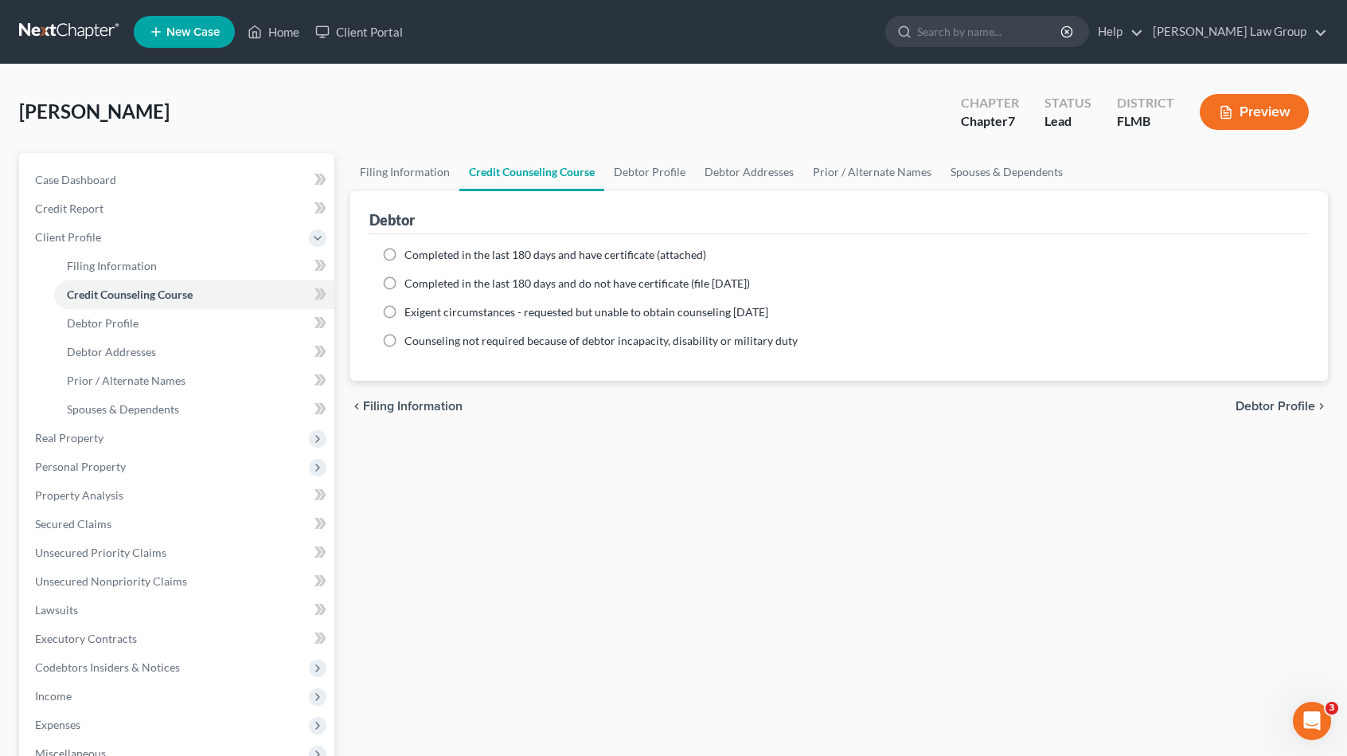
click at [473, 250] on span "Completed in the last 180 days and have certificate (attached)" at bounding box center [555, 255] width 302 height 14
click at [421, 250] on input "Completed in the last 180 days and have certificate (attached)" at bounding box center [416, 252] width 10 height 10
radio input "true"
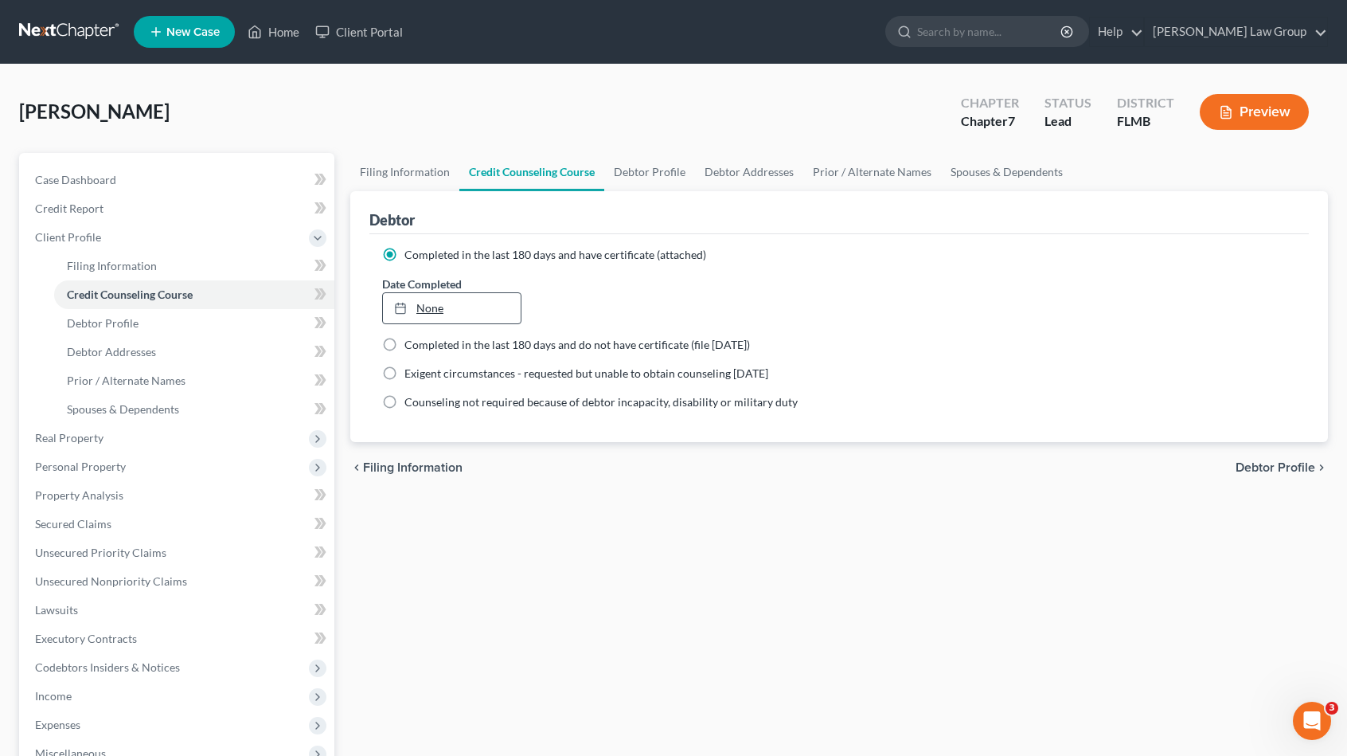
type input "[DATE]"
click at [453, 307] on link "[DATE]" at bounding box center [452, 308] width 138 height 30
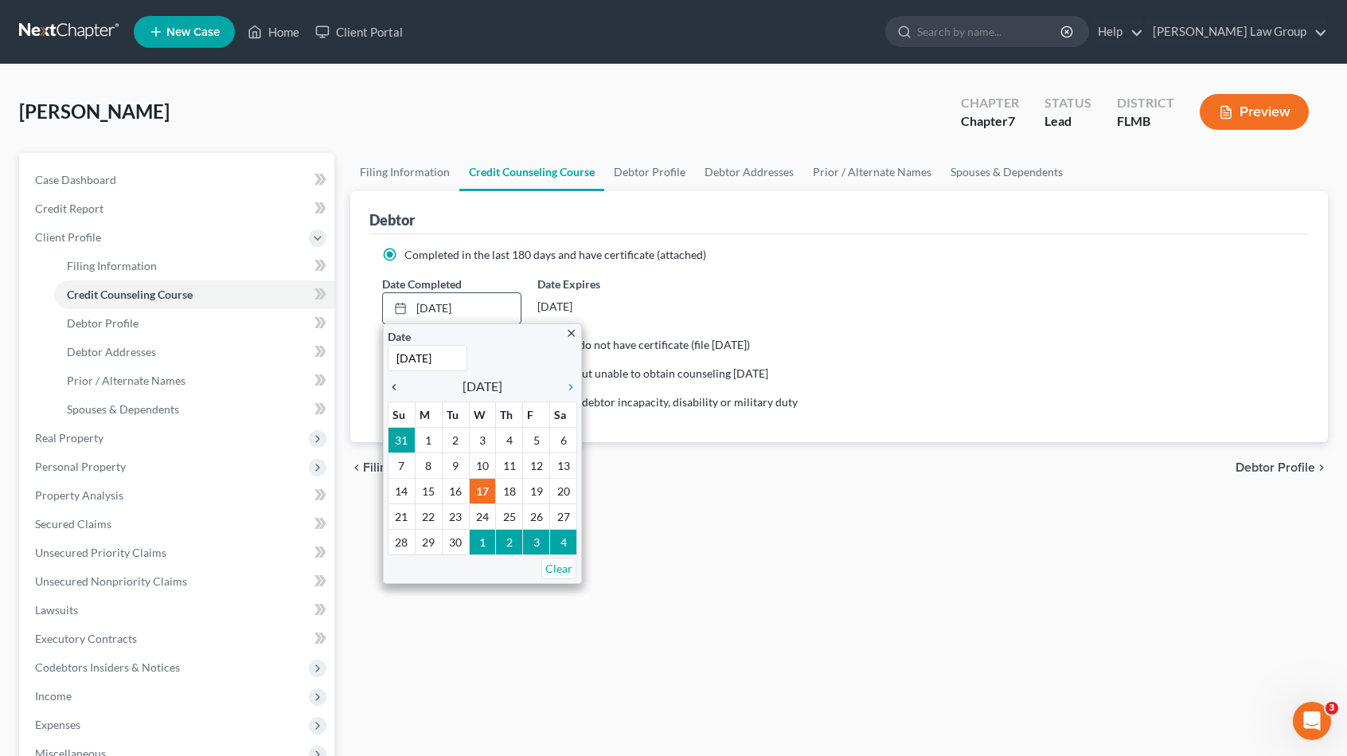
click at [396, 382] on icon "chevron_left" at bounding box center [398, 387] width 21 height 13
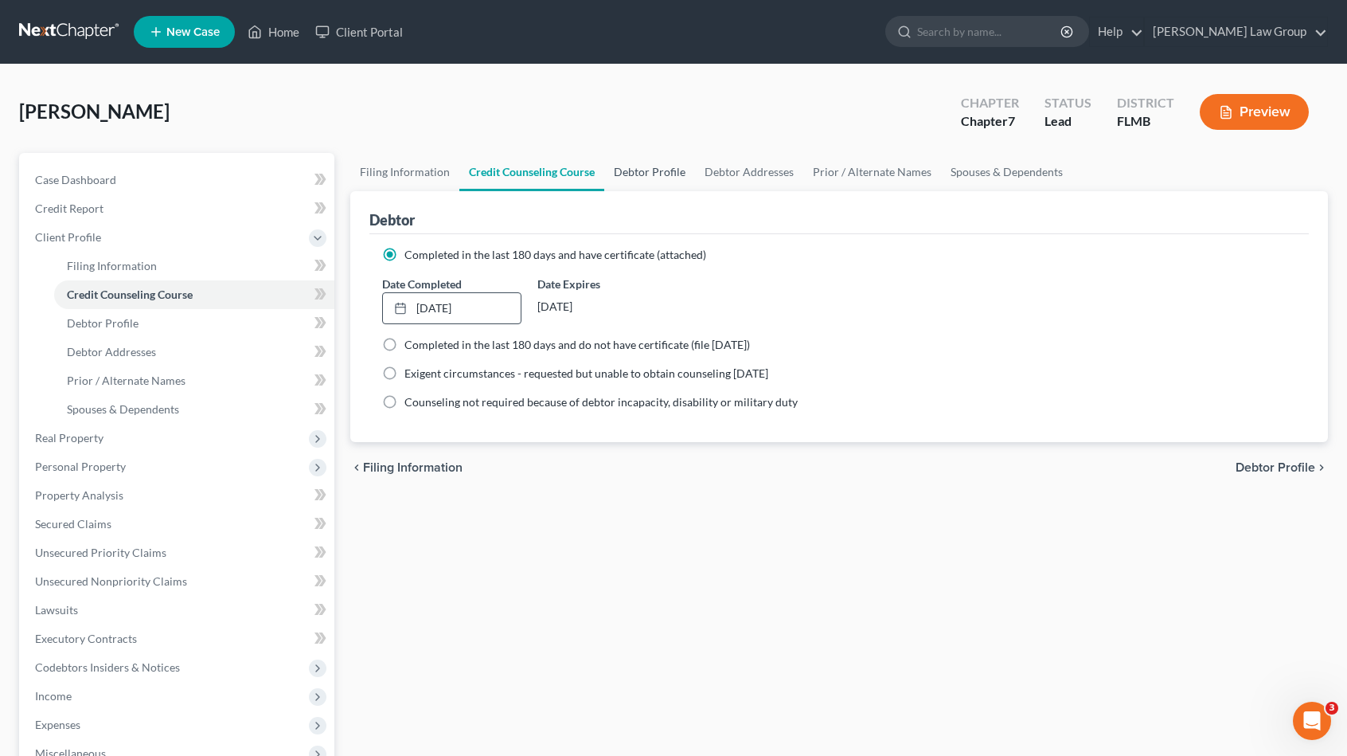
click at [615, 166] on link "Debtor Profile" at bounding box center [649, 172] width 91 height 38
select select "0"
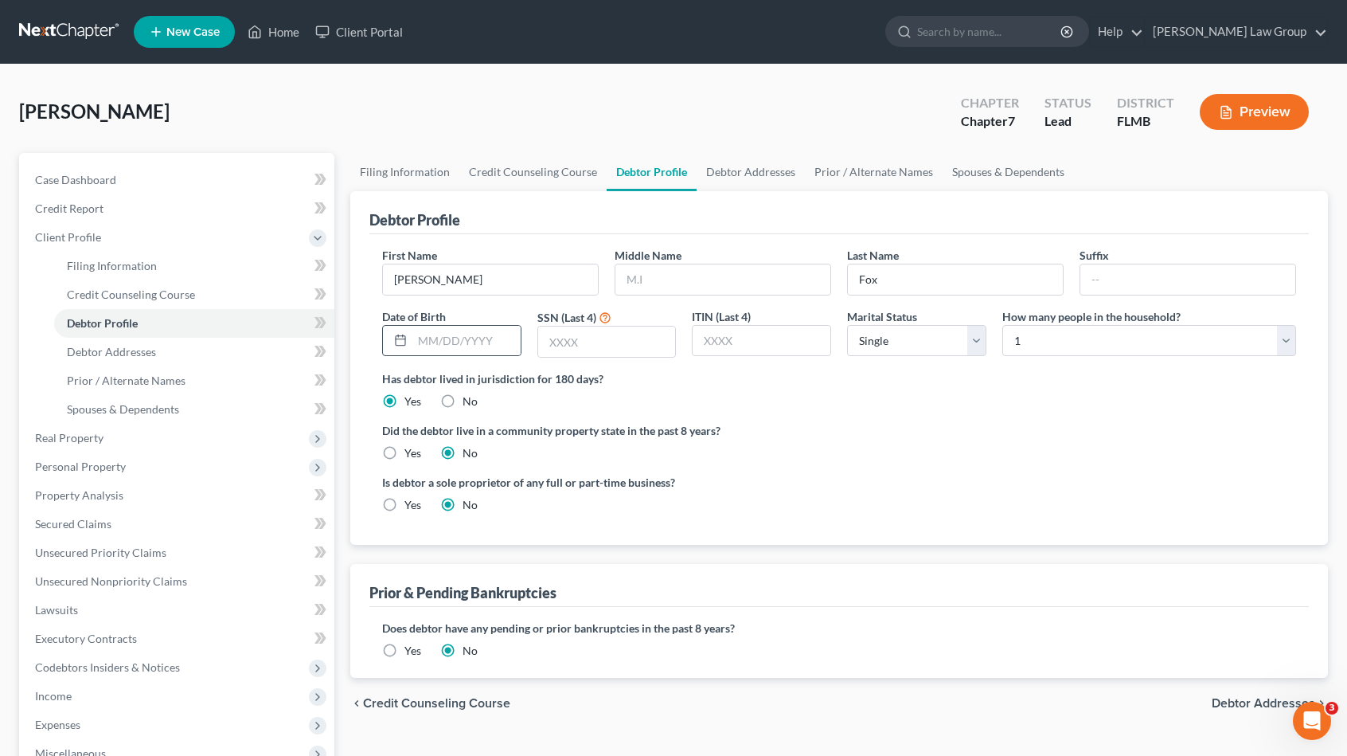
drag, startPoint x: 407, startPoint y: 340, endPoint x: 419, endPoint y: 340, distance: 11.9
click at [408, 340] on div at bounding box center [397, 341] width 29 height 30
click at [424, 341] on input "text" at bounding box center [466, 341] width 108 height 30
type input "04/21/081"
click at [642, 345] on input "text" at bounding box center [607, 341] width 138 height 30
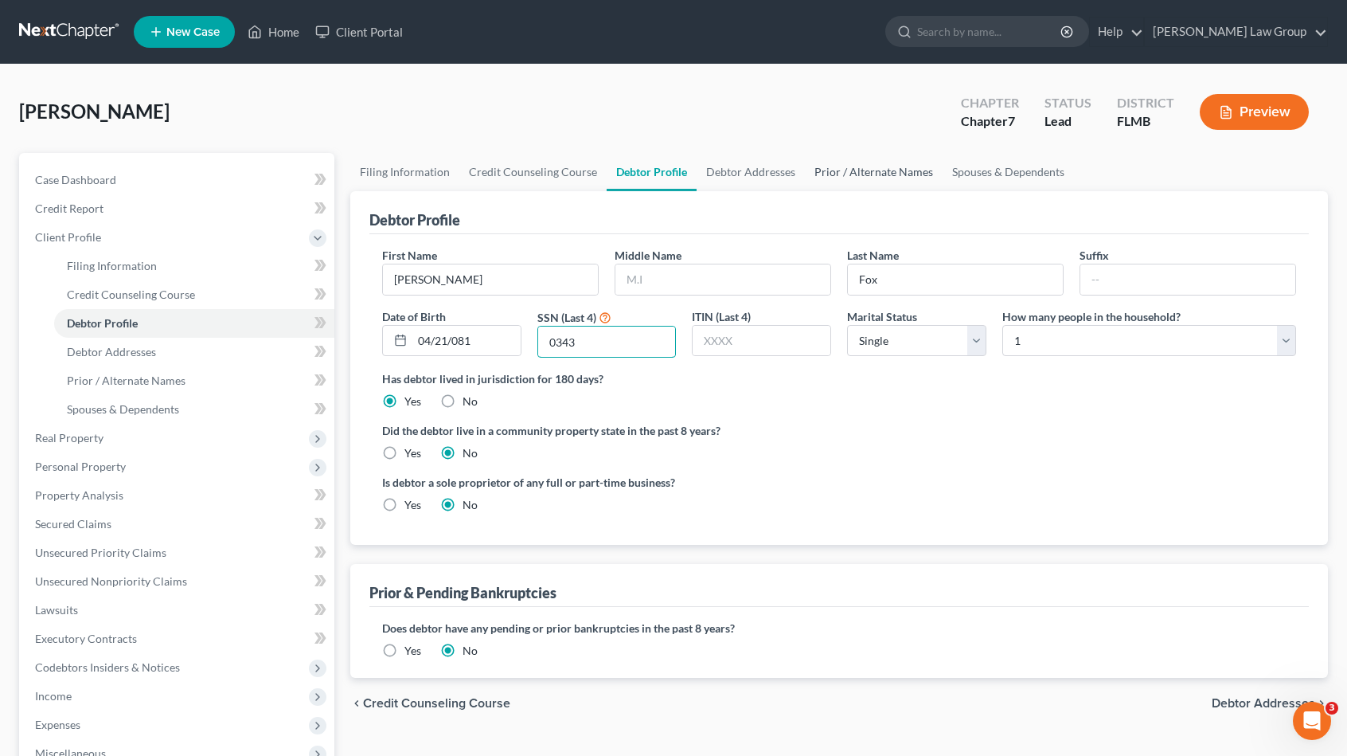
type input "0343"
click at [853, 170] on link "Prior / Alternate Names" at bounding box center [874, 172] width 138 height 38
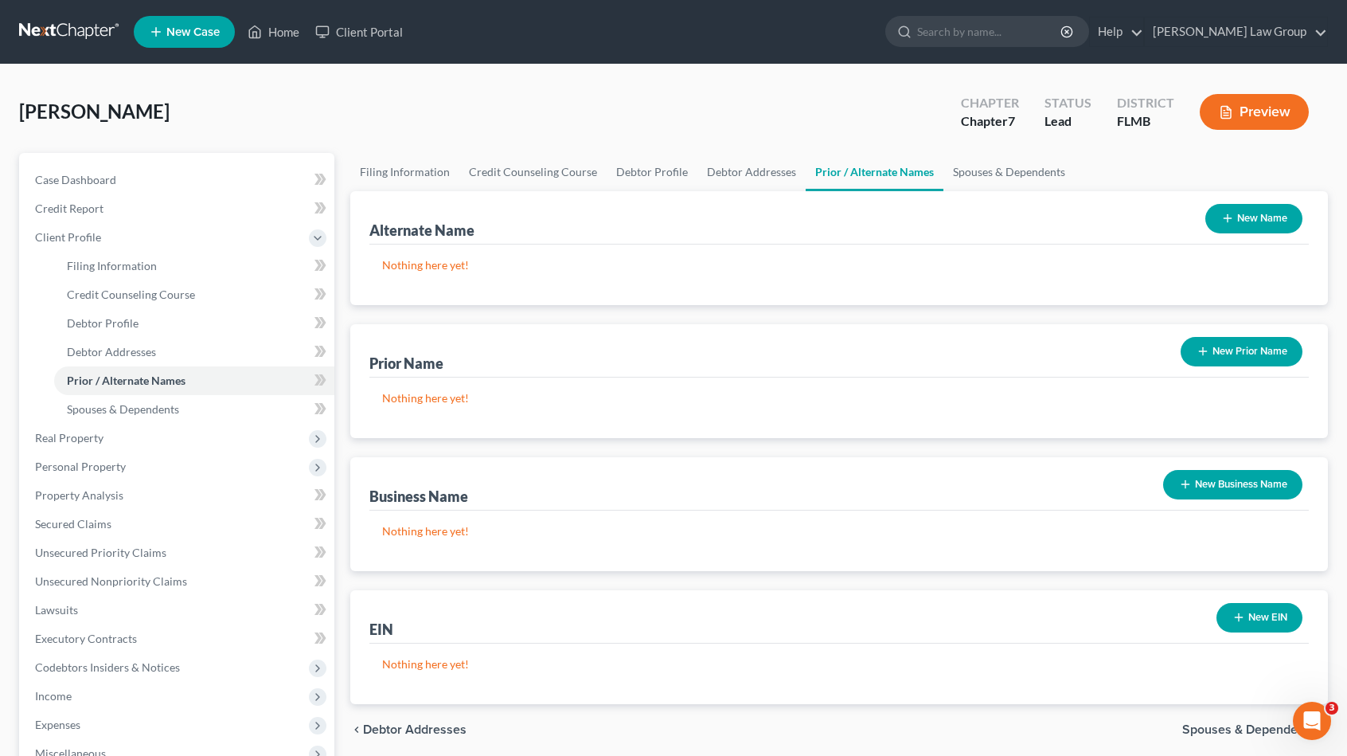
click at [1236, 211] on button "New Name" at bounding box center [1253, 218] width 97 height 29
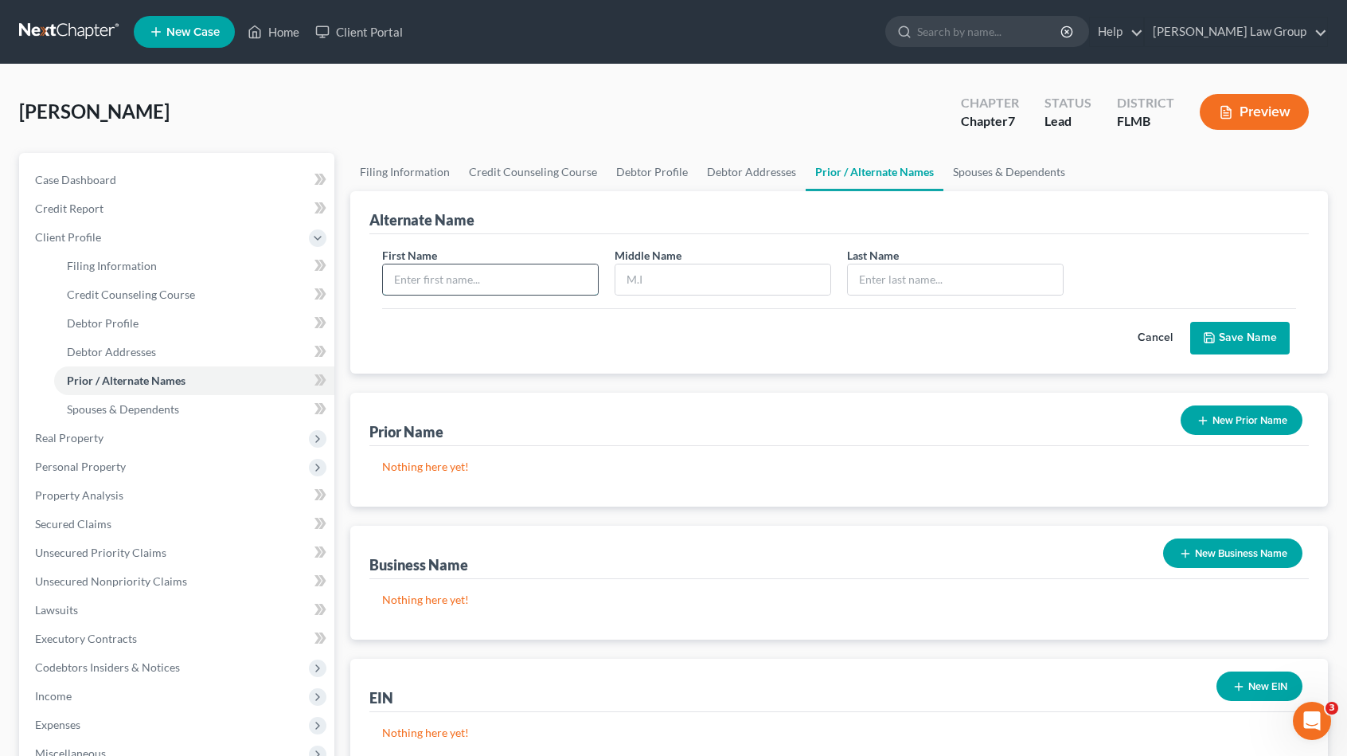
click at [502, 276] on input "text" at bounding box center [490, 279] width 215 height 30
type input "[PERSON_NAME]"
type input "Fox"
click at [1261, 313] on div "Cancel Save Name" at bounding box center [839, 331] width 914 height 47
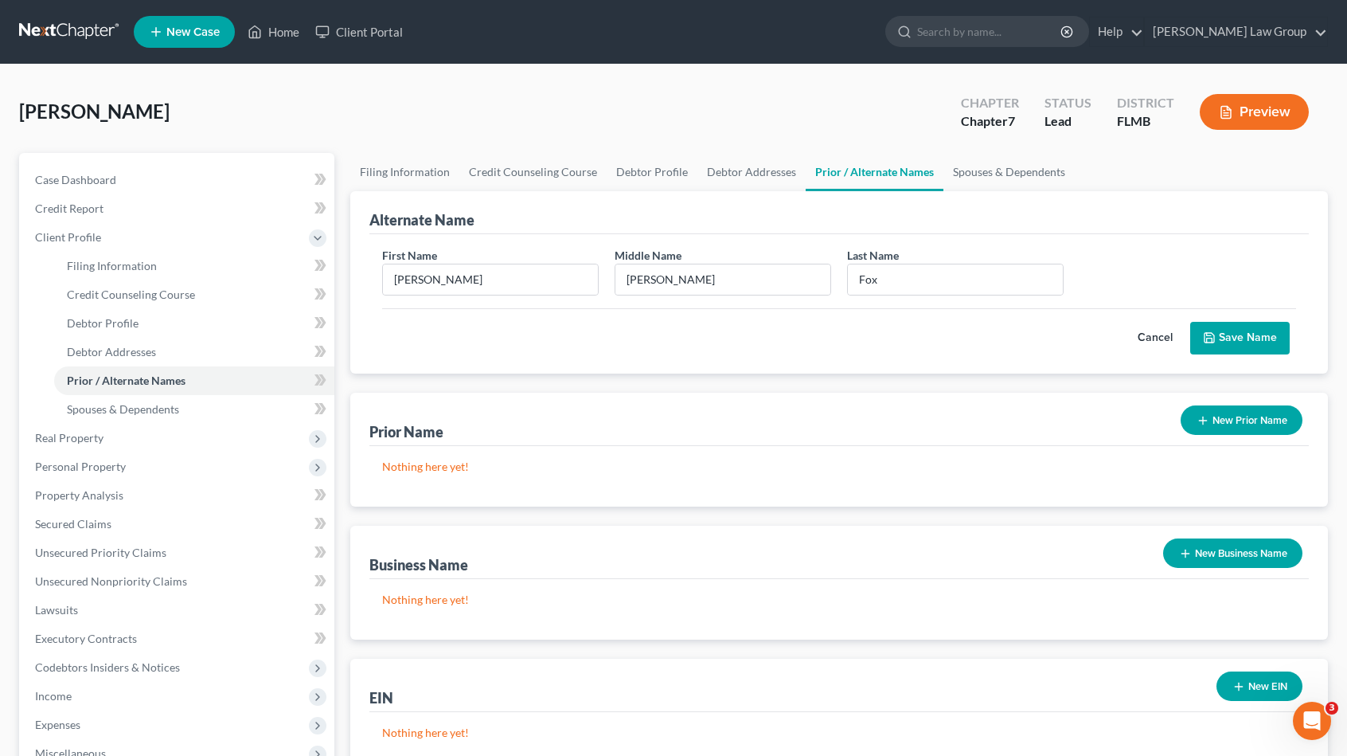
click at [1263, 329] on button "Save Name" at bounding box center [1240, 338] width 100 height 33
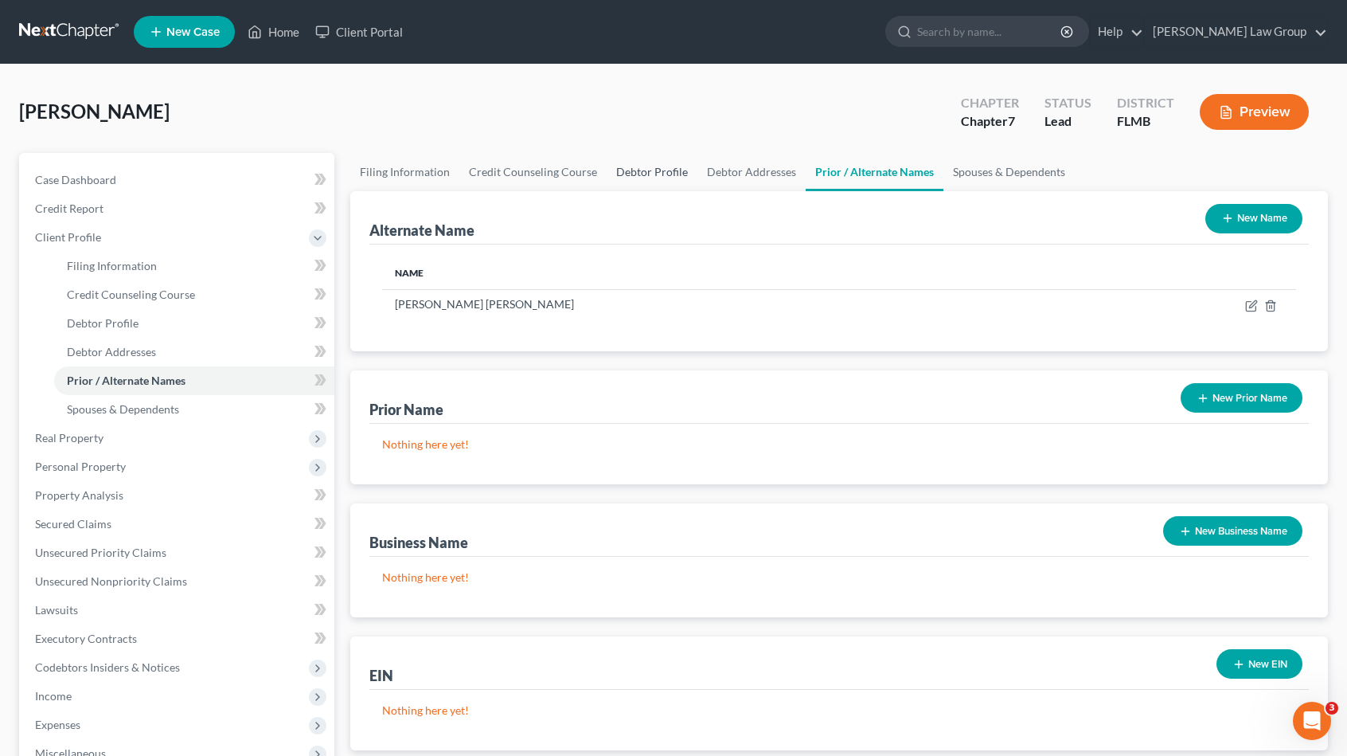
click at [662, 185] on link "Debtor Profile" at bounding box center [652, 172] width 91 height 38
select select "0"
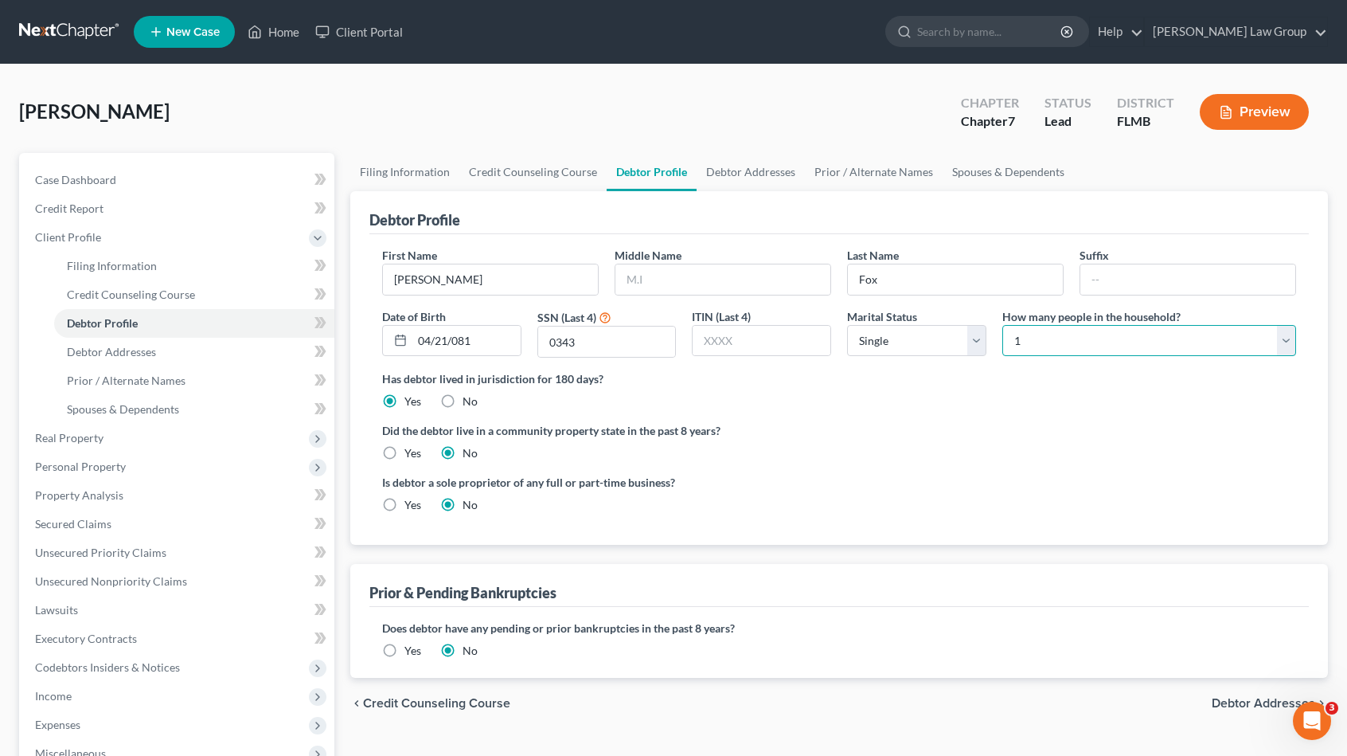
click at [1052, 342] on select "Select 1 2 3 4 5 6 7 8 9 10 11 12 13 14 15 16 17 18 19 20" at bounding box center [1149, 341] width 294 height 32
select select "1"
click at [1002, 325] on select "Select 1 2 3 4 5 6 7 8 9 10 11 12 13 14 15 16 17 18 19 20" at bounding box center [1149, 341] width 294 height 32
click at [943, 334] on select "Select Single Married Separated Divorced Widowed" at bounding box center [916, 341] width 139 height 32
select select "1"
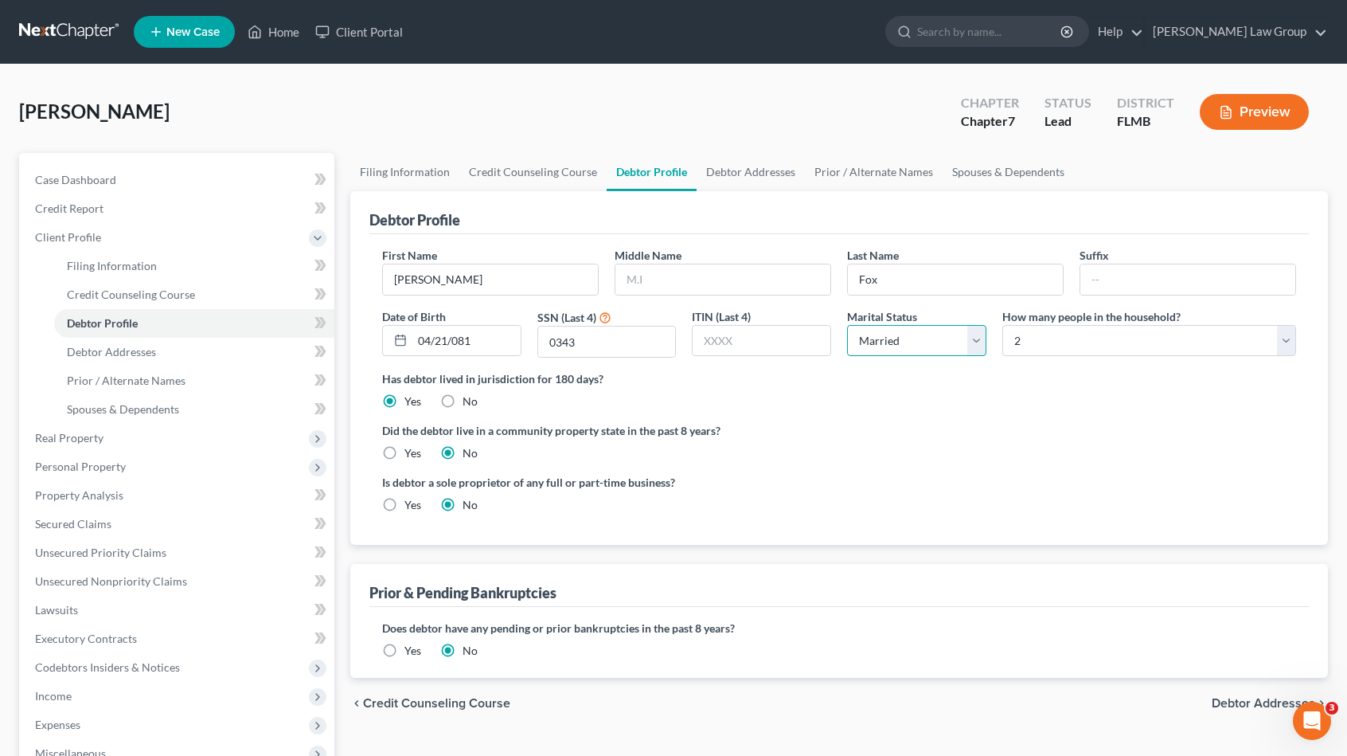
click at [847, 325] on select "Select Single Married Separated Divorced Widowed" at bounding box center [916, 341] width 139 height 32
click at [715, 164] on link "Debtor Addresses" at bounding box center [751, 172] width 108 height 38
select select "0"
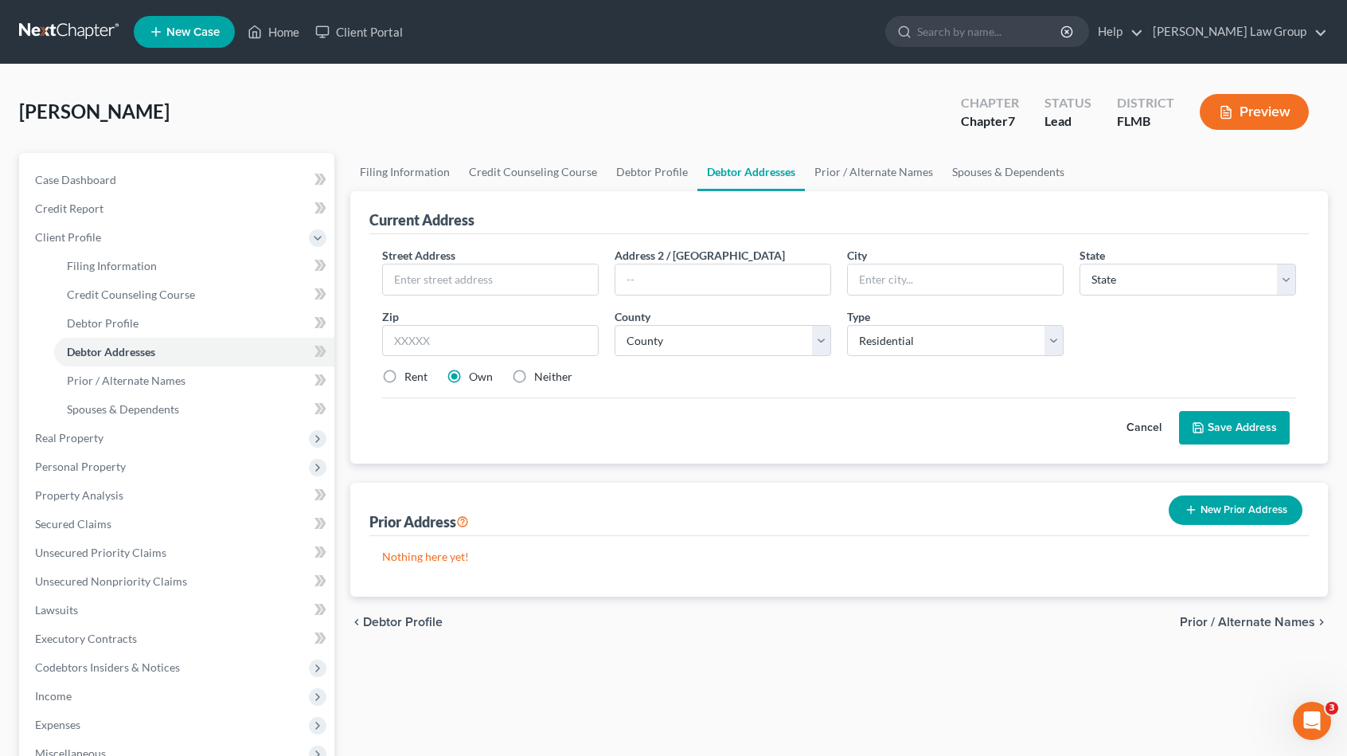
click at [477, 252] on div "Street Address *" at bounding box center [490, 271] width 232 height 49
click at [475, 279] on input "text" at bounding box center [490, 279] width 215 height 30
type input "[STREET_ADDRESS]"
type input "33990"
type input "[GEOGRAPHIC_DATA]"
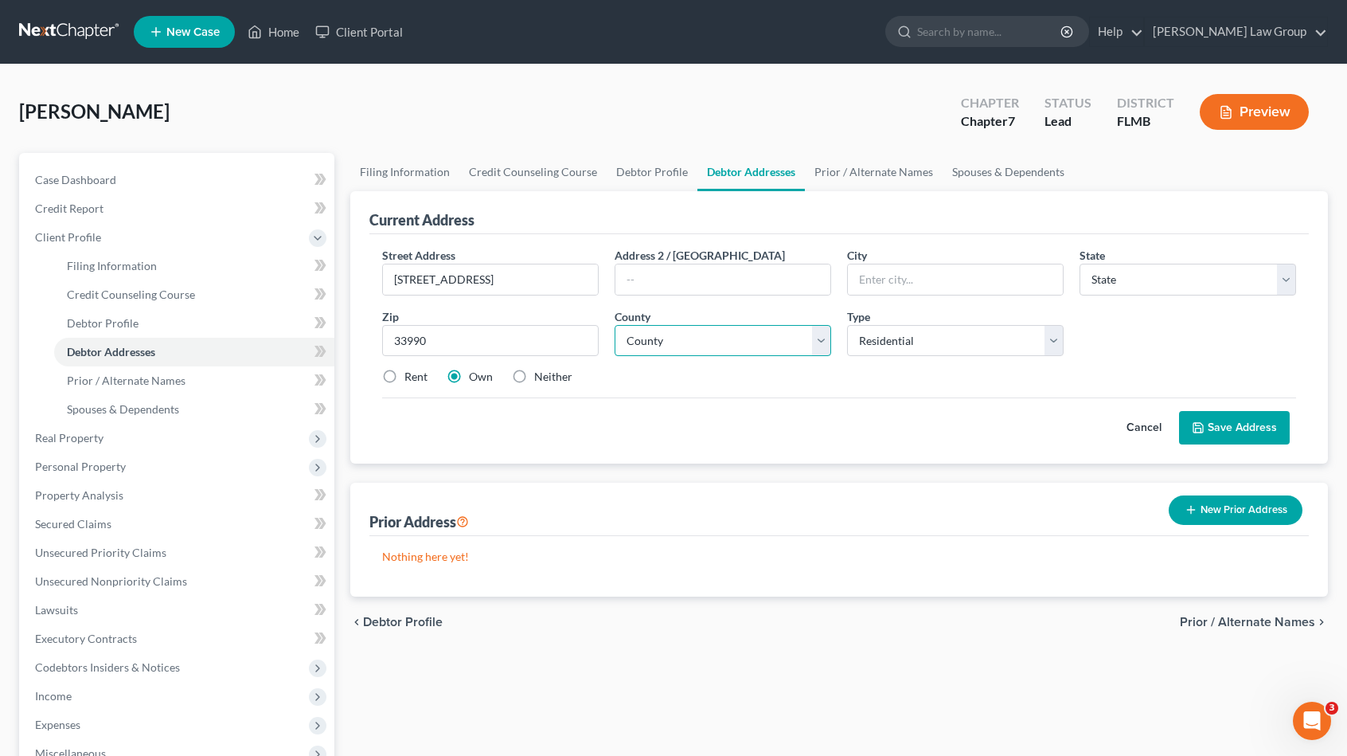
select select "9"
click at [684, 348] on select "County [GEOGRAPHIC_DATA] [GEOGRAPHIC_DATA] [GEOGRAPHIC_DATA] [GEOGRAPHIC_DATA] …" at bounding box center [723, 341] width 217 height 32
select select "34"
click at [615, 325] on select "County [GEOGRAPHIC_DATA] [GEOGRAPHIC_DATA] [GEOGRAPHIC_DATA] [GEOGRAPHIC_DATA] …" at bounding box center [723, 341] width 217 height 32
click at [545, 377] on label "Neither" at bounding box center [553, 377] width 38 height 16
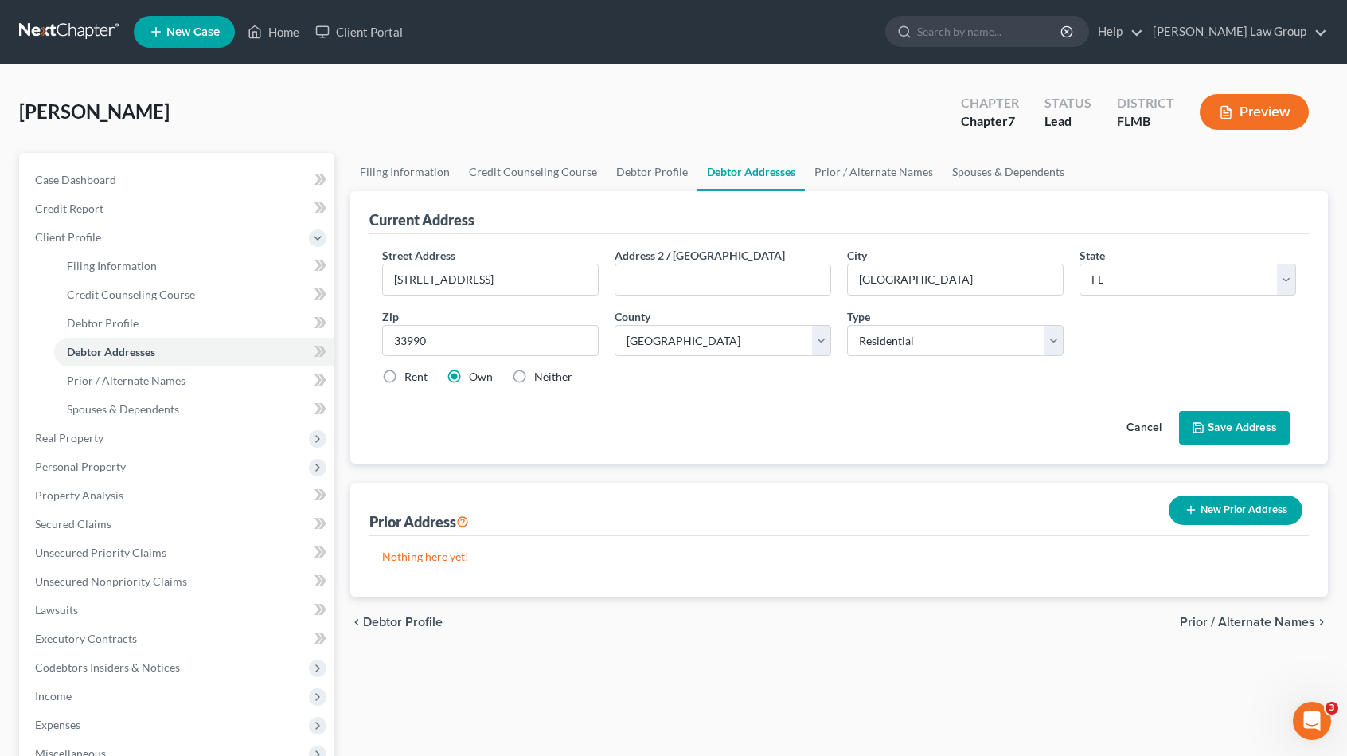
click at [545, 377] on input "Neither" at bounding box center [546, 374] width 10 height 10
radio input "true"
click at [1219, 423] on button "Save Address" at bounding box center [1234, 427] width 111 height 33
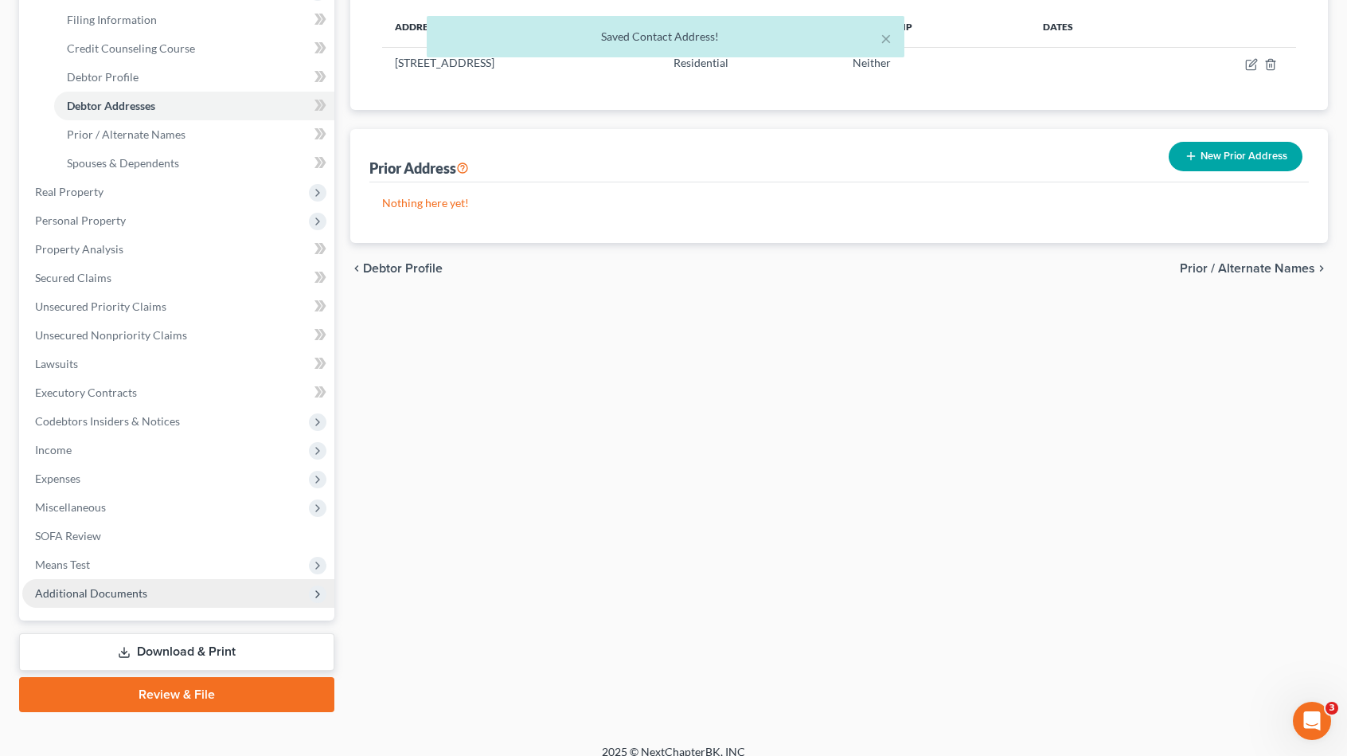
scroll to position [260, 0]
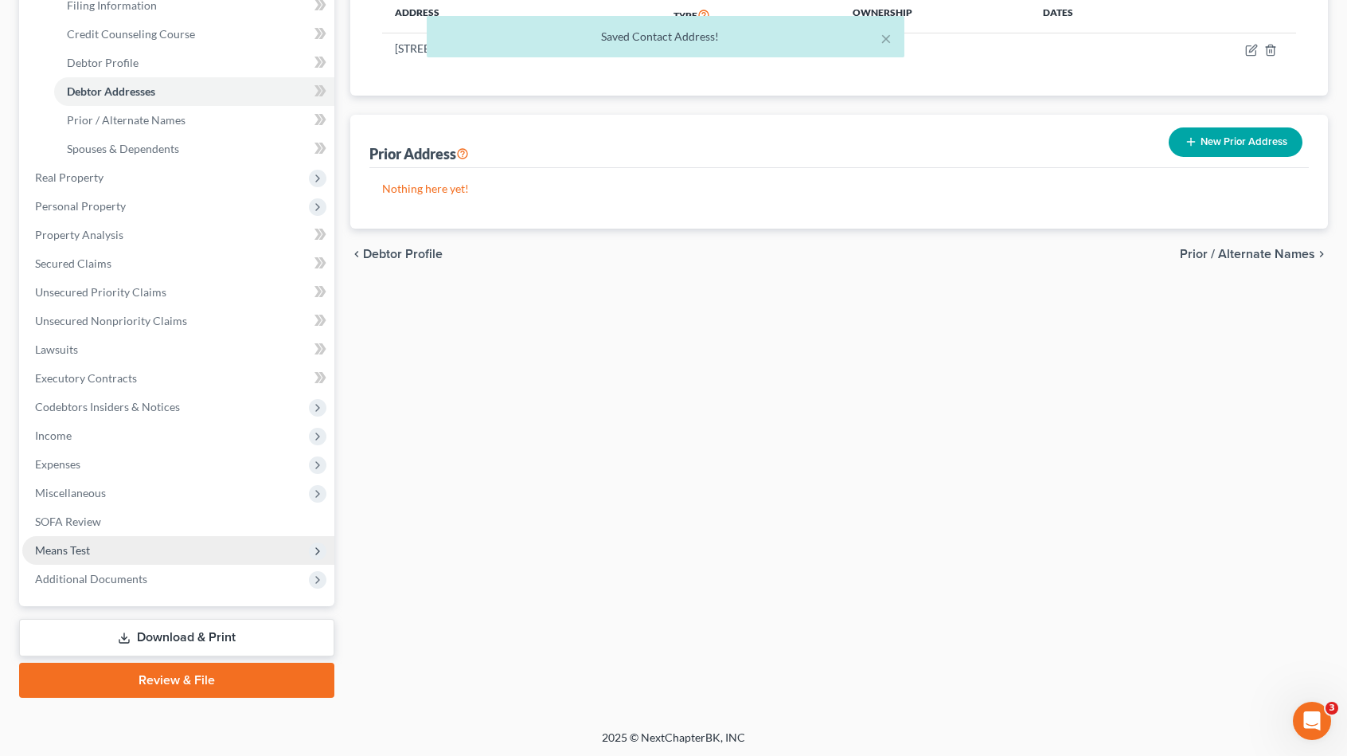
click at [100, 550] on span "Means Test" at bounding box center [178, 550] width 312 height 29
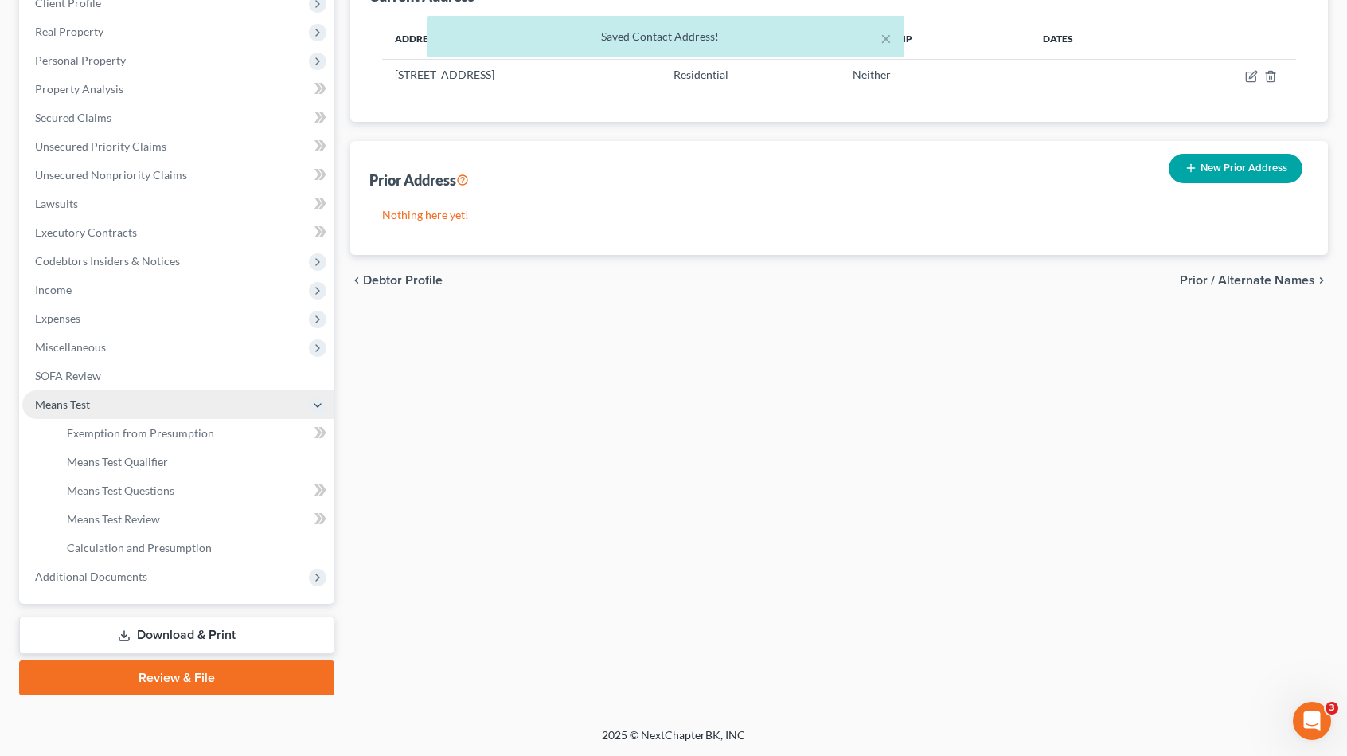
scroll to position [232, 0]
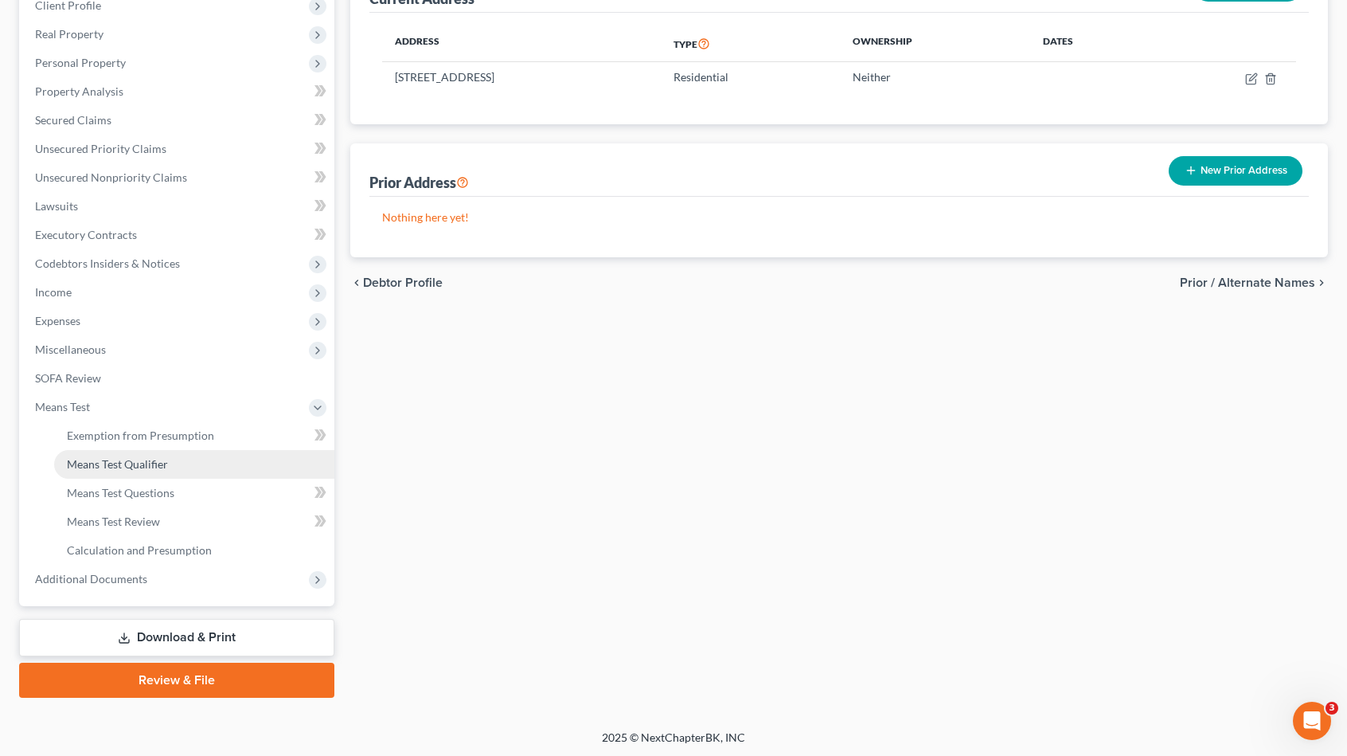
click at [186, 462] on link "Means Test Qualifier" at bounding box center [194, 464] width 280 height 29
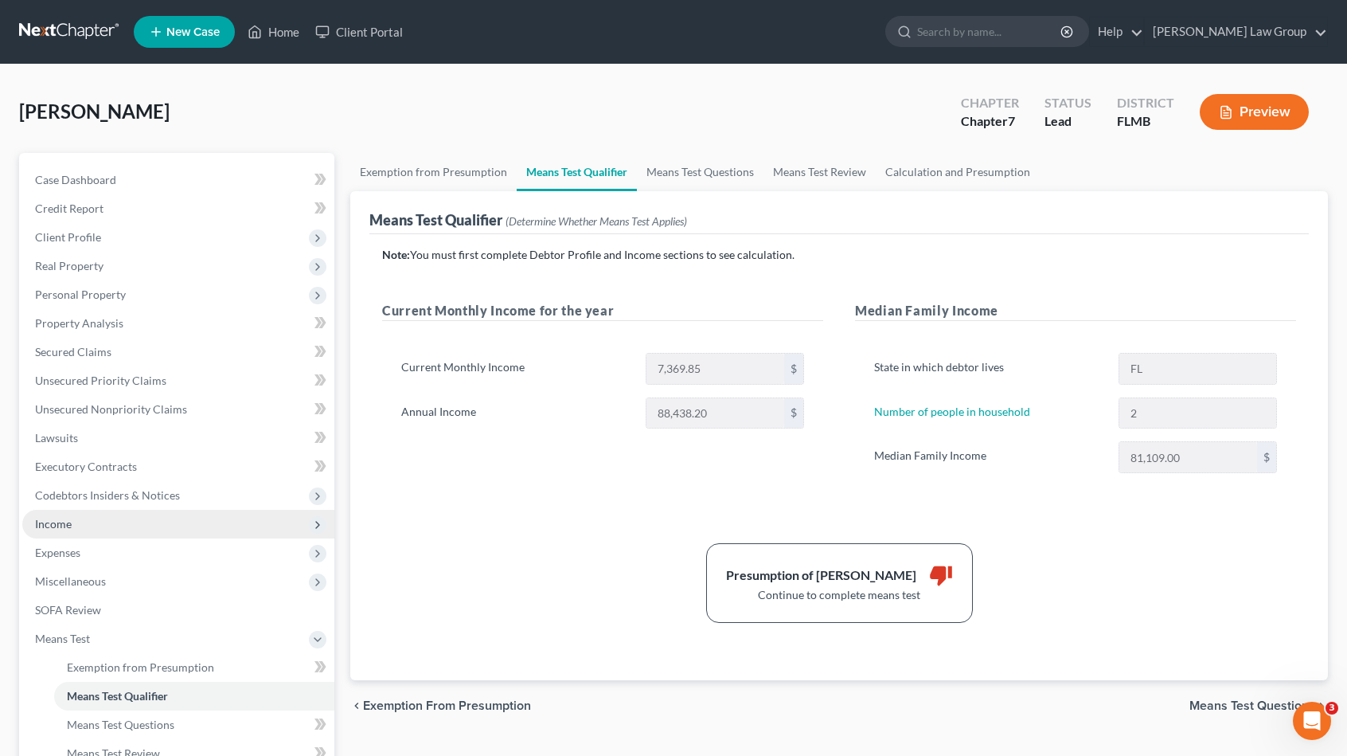
click at [103, 528] on span "Income" at bounding box center [178, 524] width 312 height 29
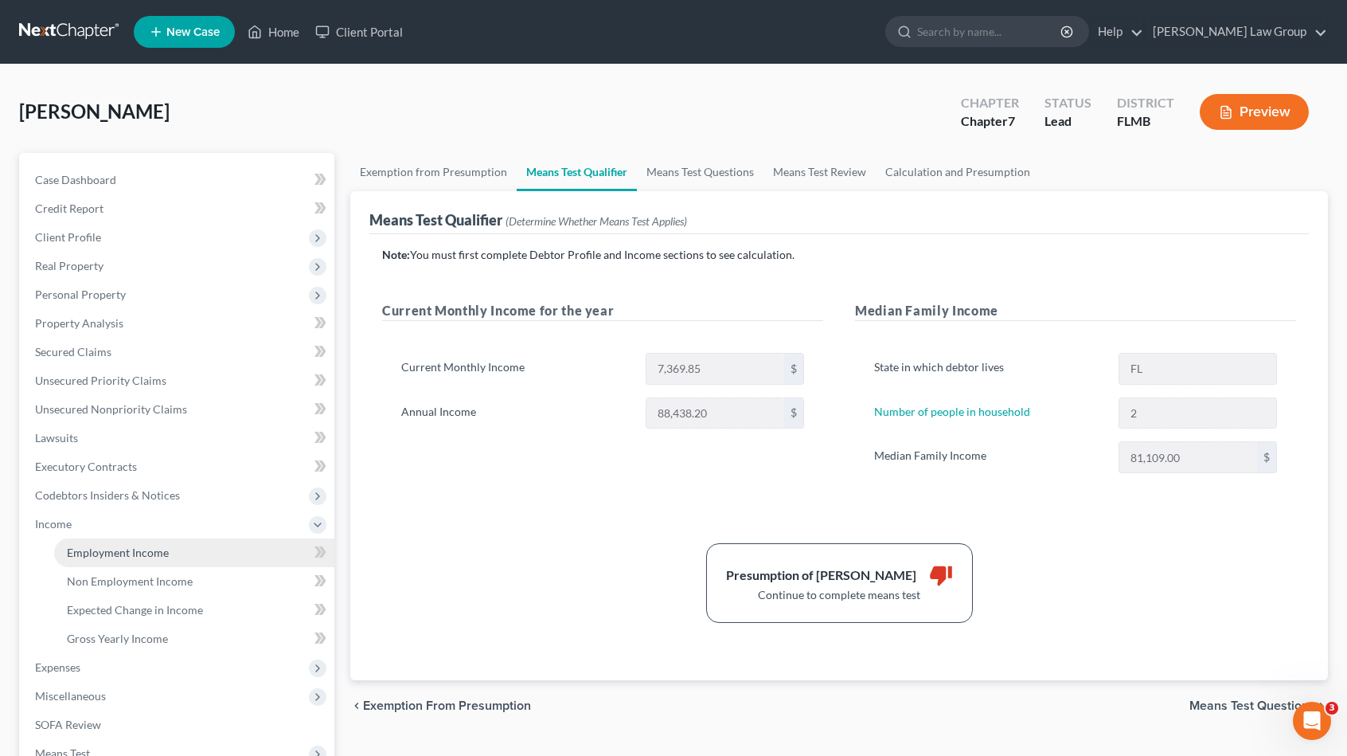
click at [113, 549] on span "Employment Income" at bounding box center [118, 552] width 102 height 14
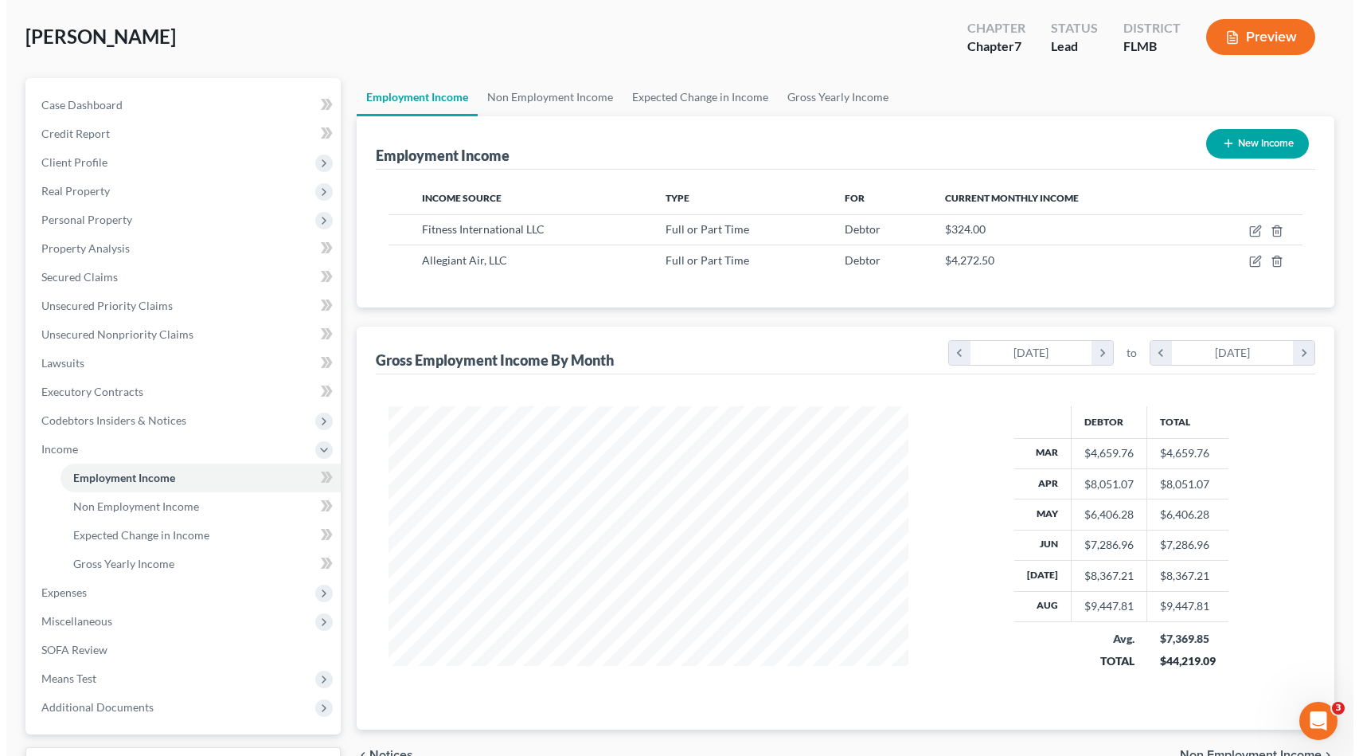
scroll to position [80, 0]
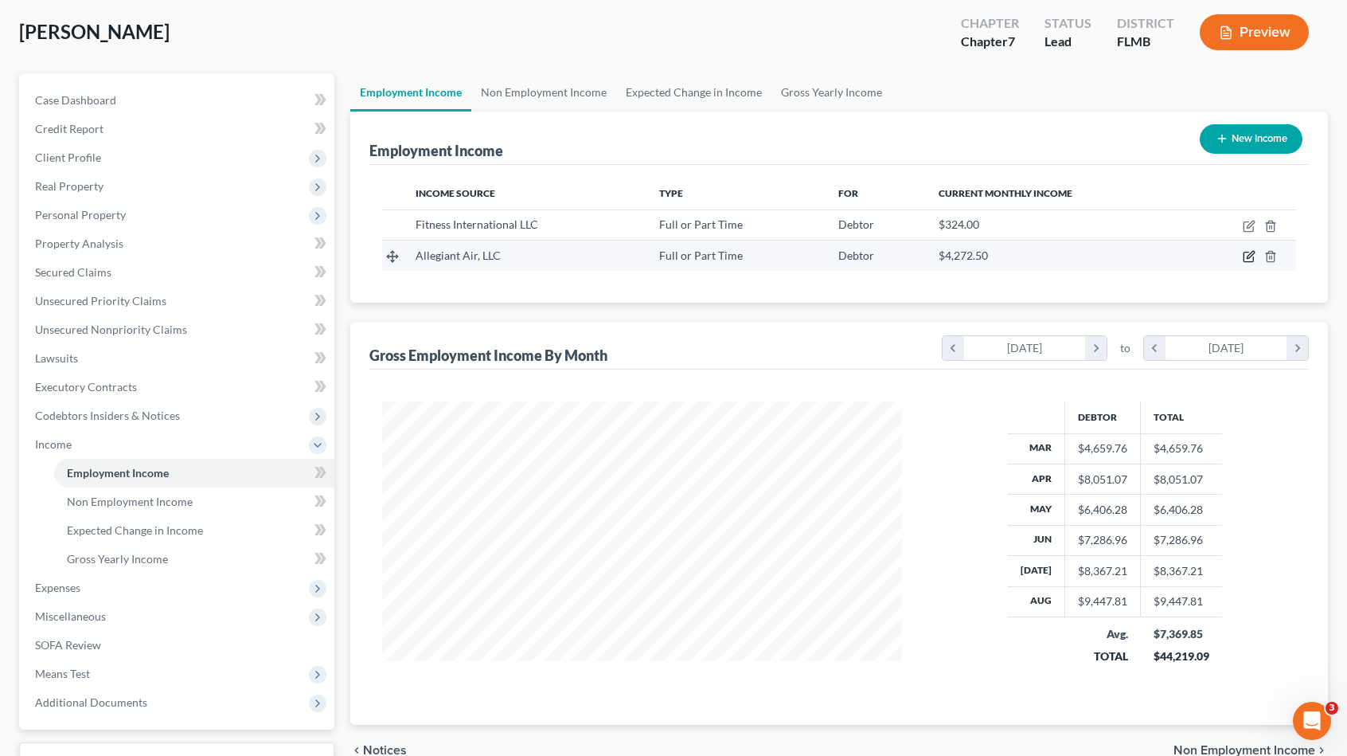
click at [1250, 256] on icon "button" at bounding box center [1250, 255] width 7 height 7
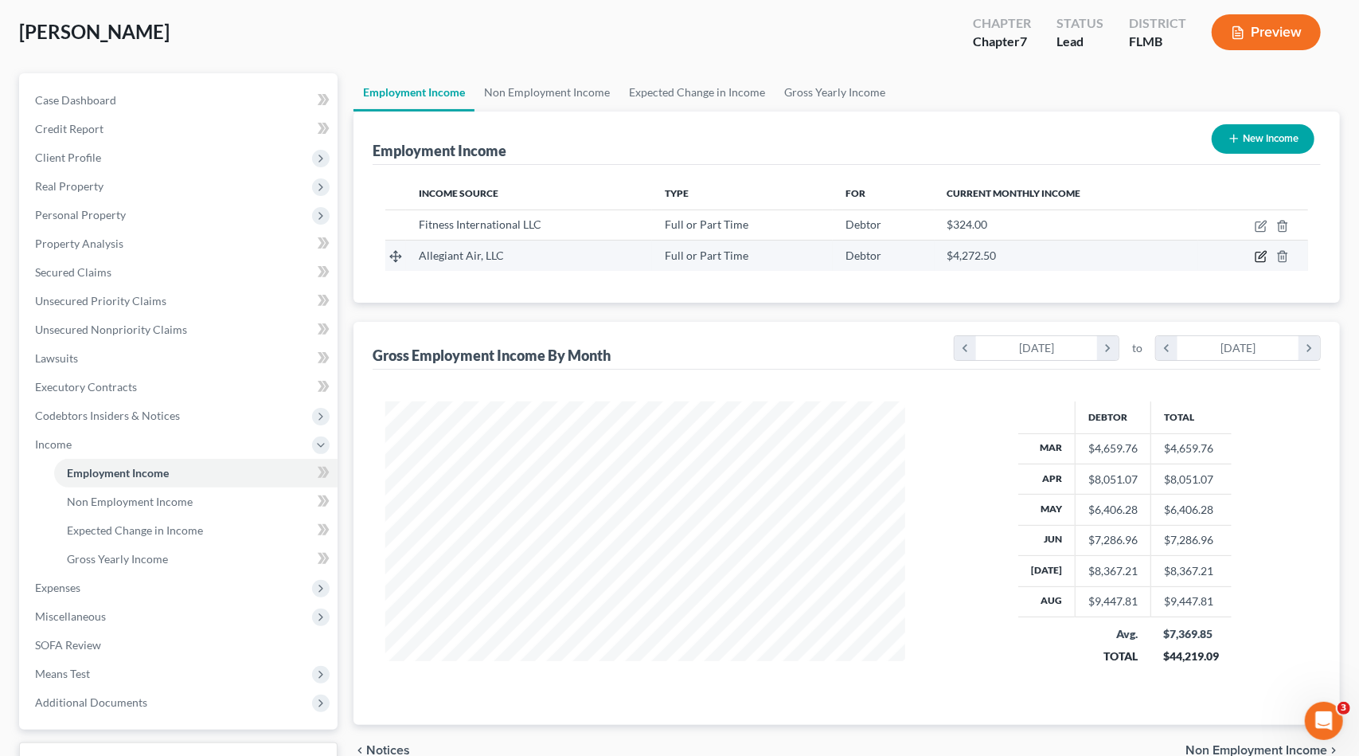
select select "0"
select select "31"
select select "1"
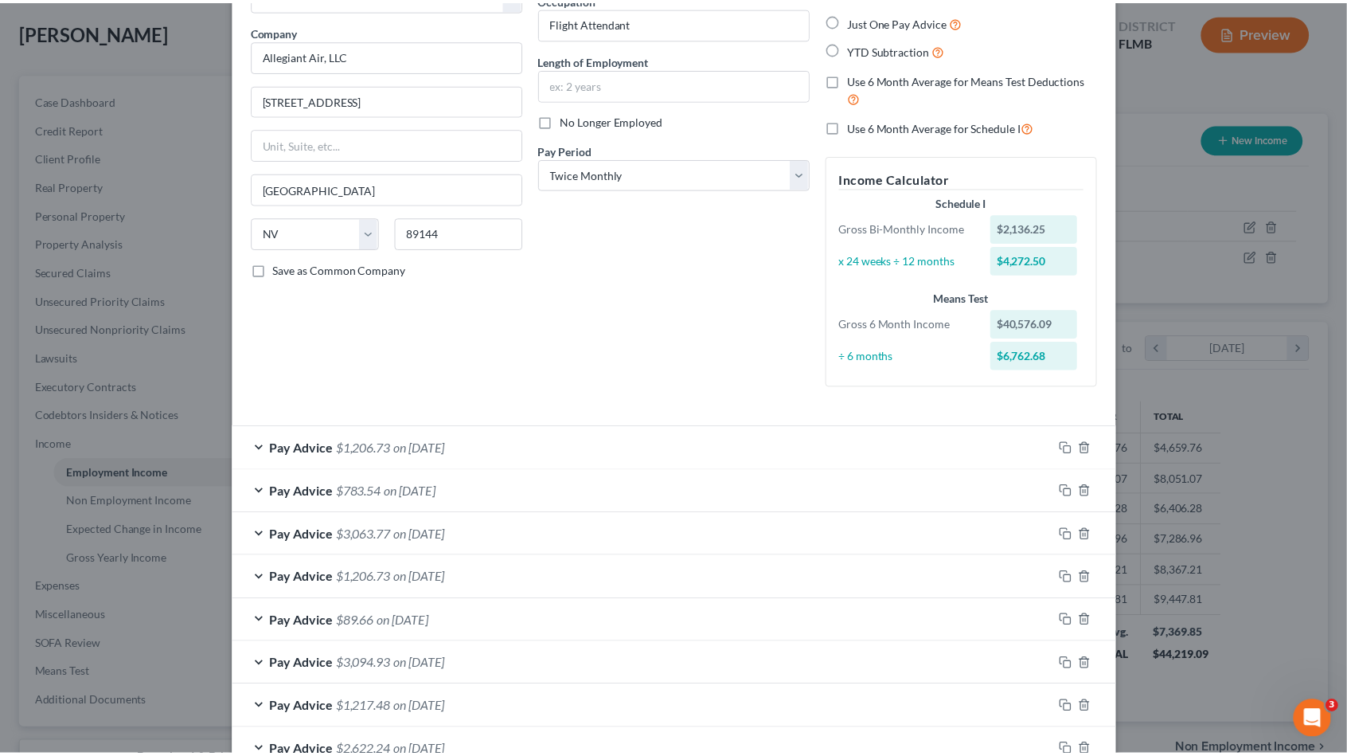
scroll to position [471, 0]
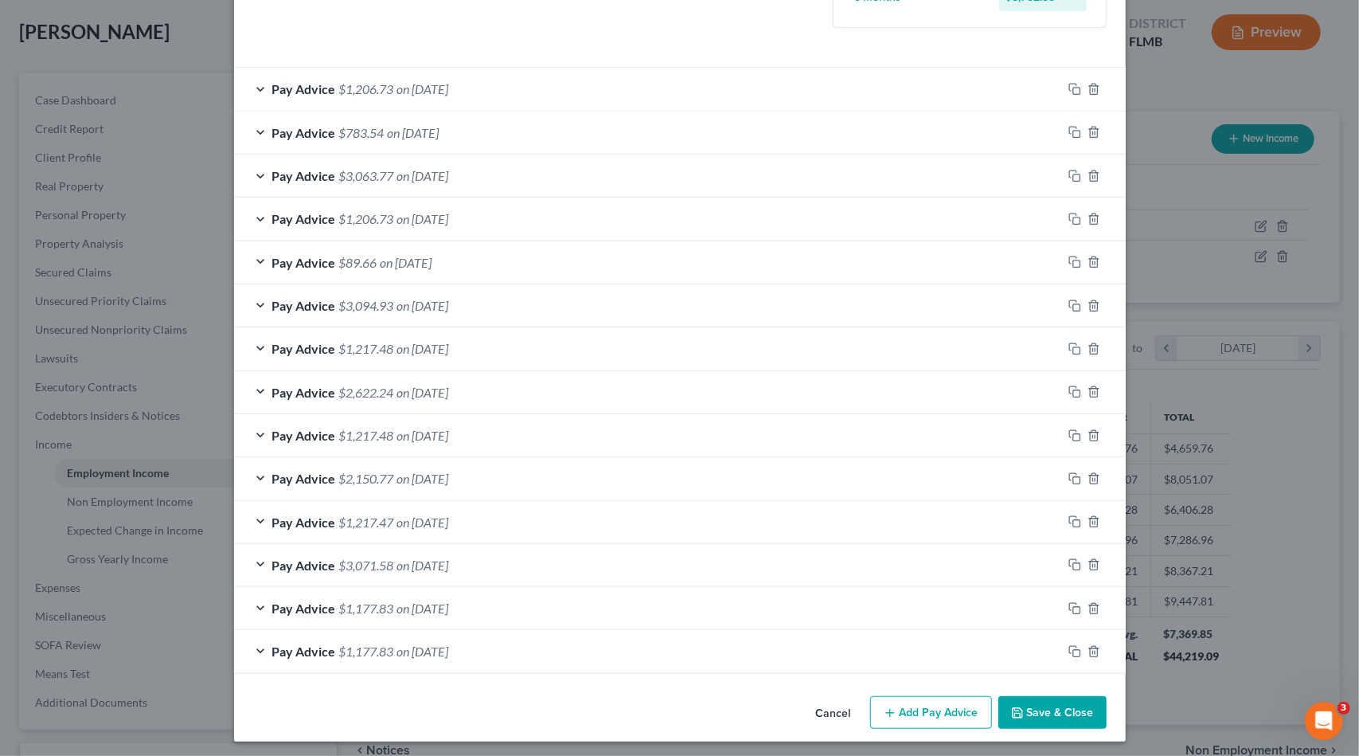
click at [1057, 715] on button "Save & Close" at bounding box center [1052, 712] width 108 height 33
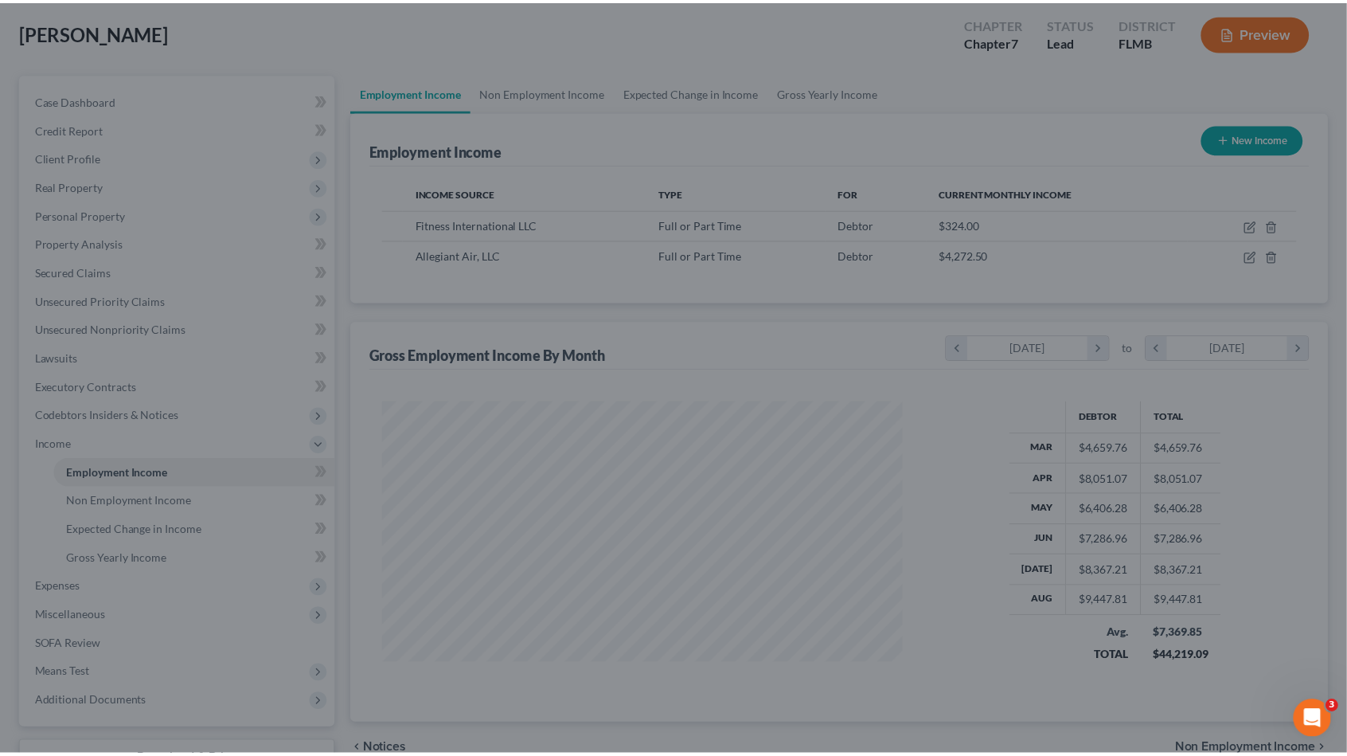
scroll to position [795858, 795589]
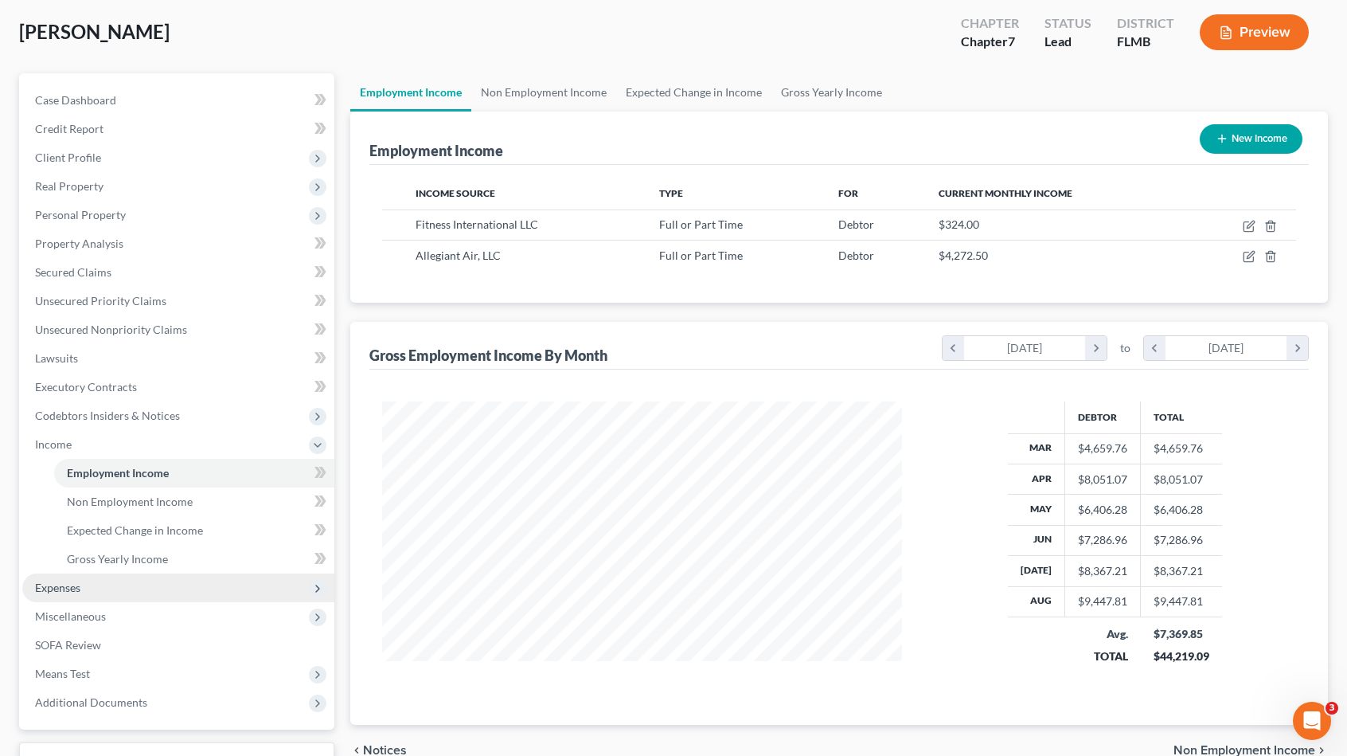
click at [120, 585] on span "Expenses" at bounding box center [178, 587] width 312 height 29
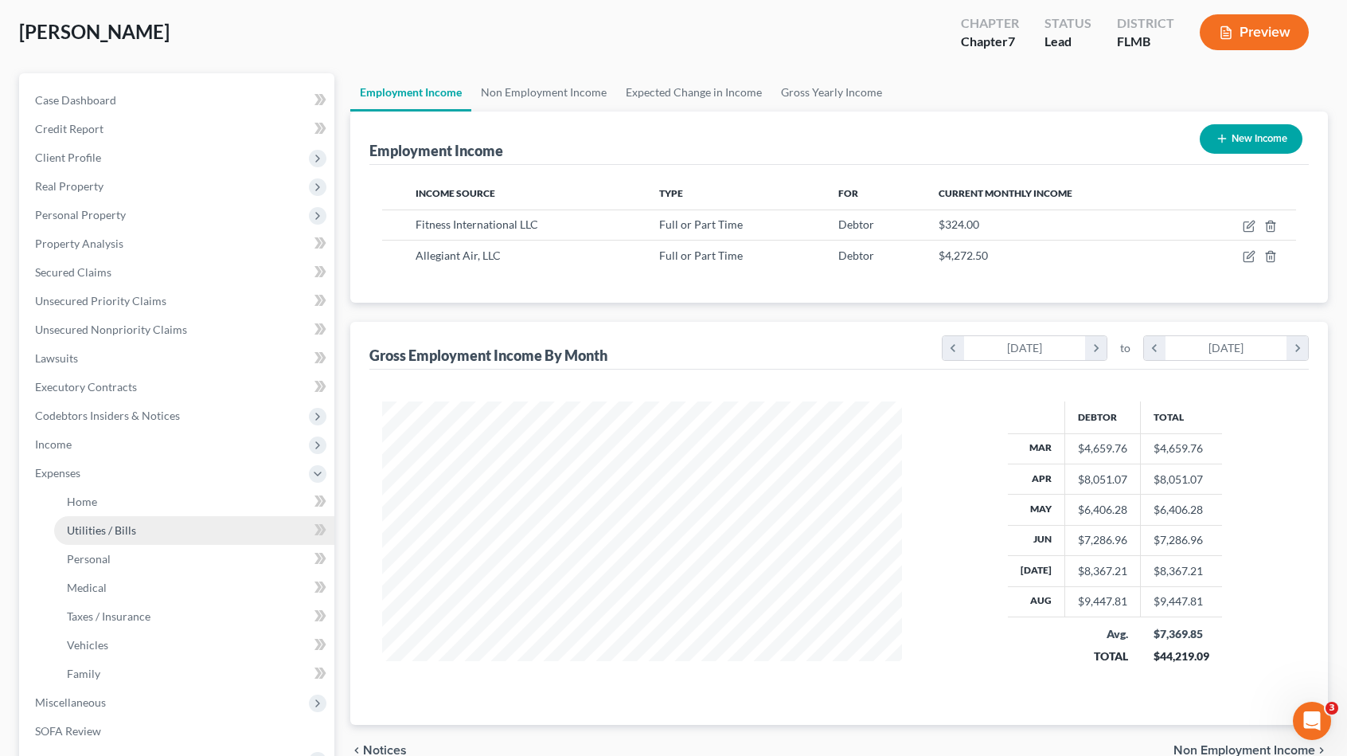
click at [125, 517] on link "Utilities / Bills" at bounding box center [194, 530] width 280 height 29
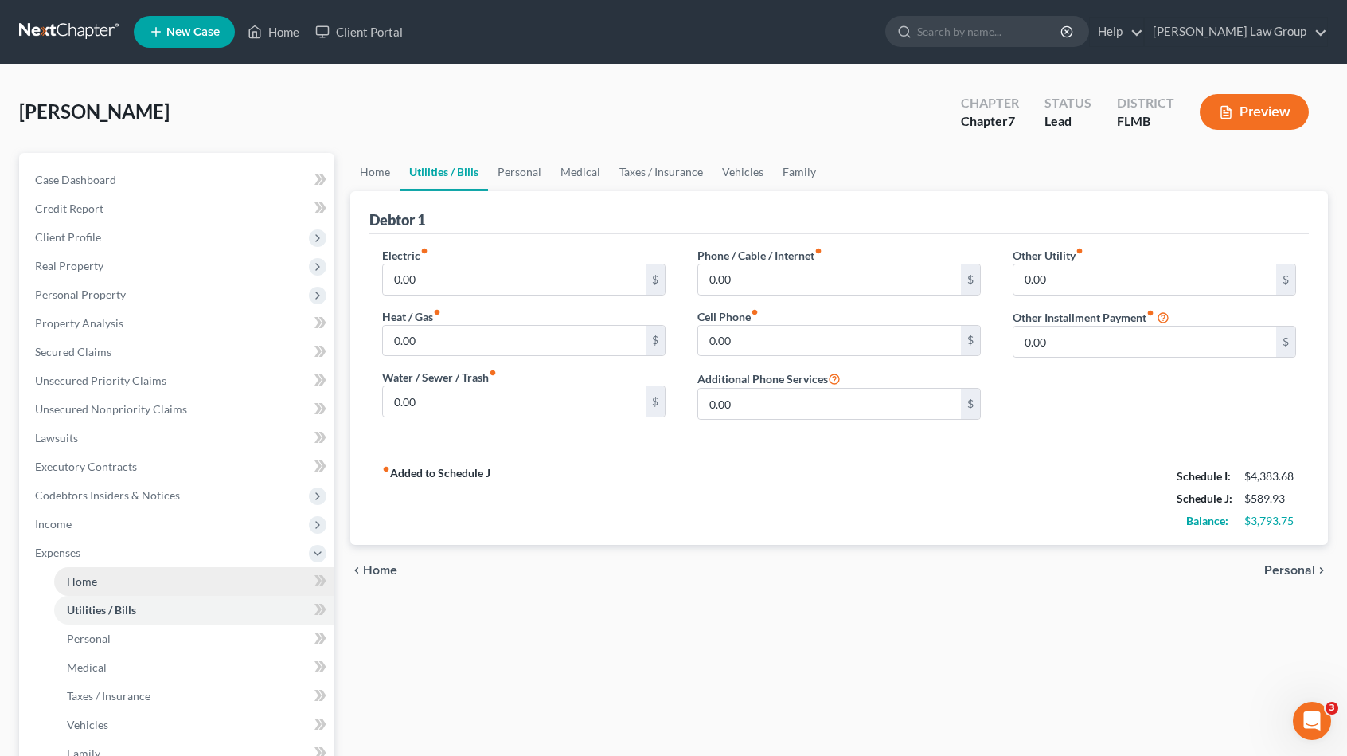
click at [134, 582] on link "Home" at bounding box center [194, 581] width 280 height 29
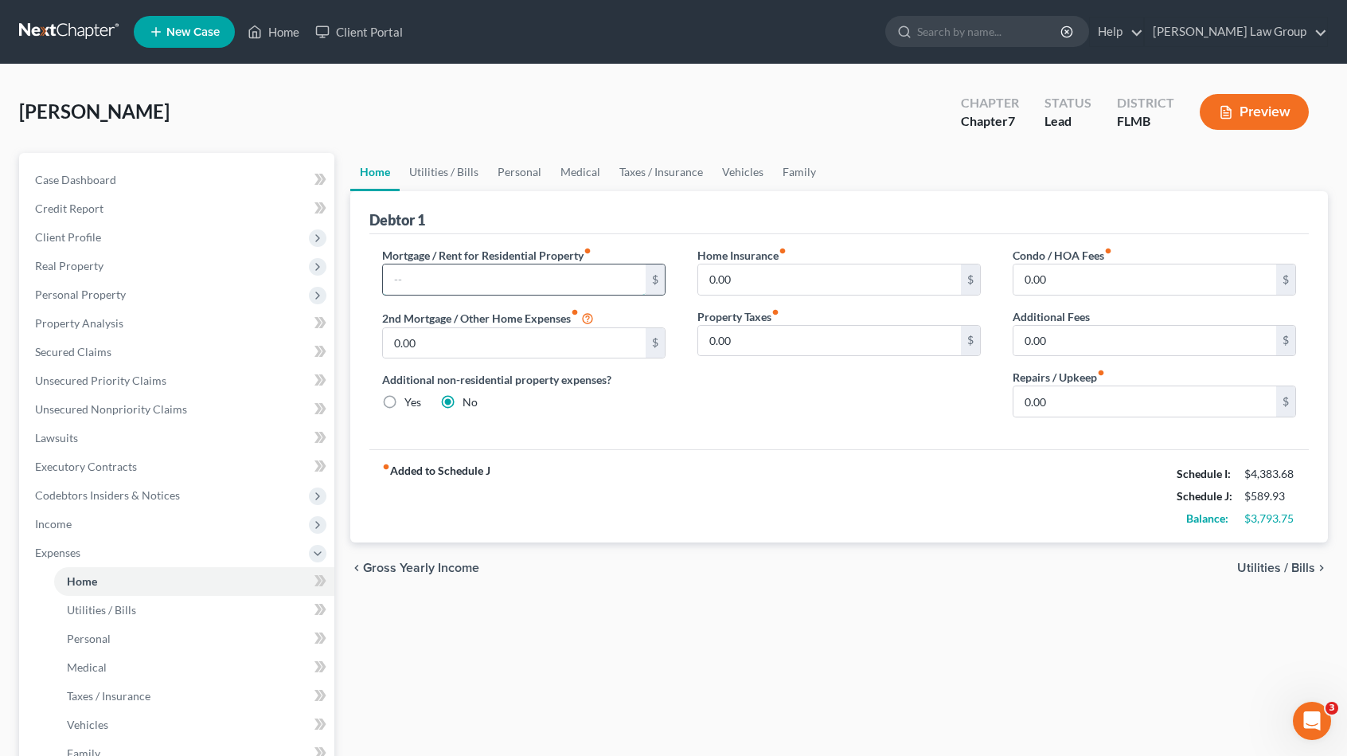
click at [467, 271] on input "text" at bounding box center [514, 279] width 263 height 30
click at [706, 211] on div "Debtor 1" at bounding box center [838, 212] width 939 height 43
click at [575, 275] on input "text" at bounding box center [514, 279] width 263 height 30
type input "1,500"
click at [1123, 399] on input "0.00" at bounding box center [1144, 401] width 263 height 30
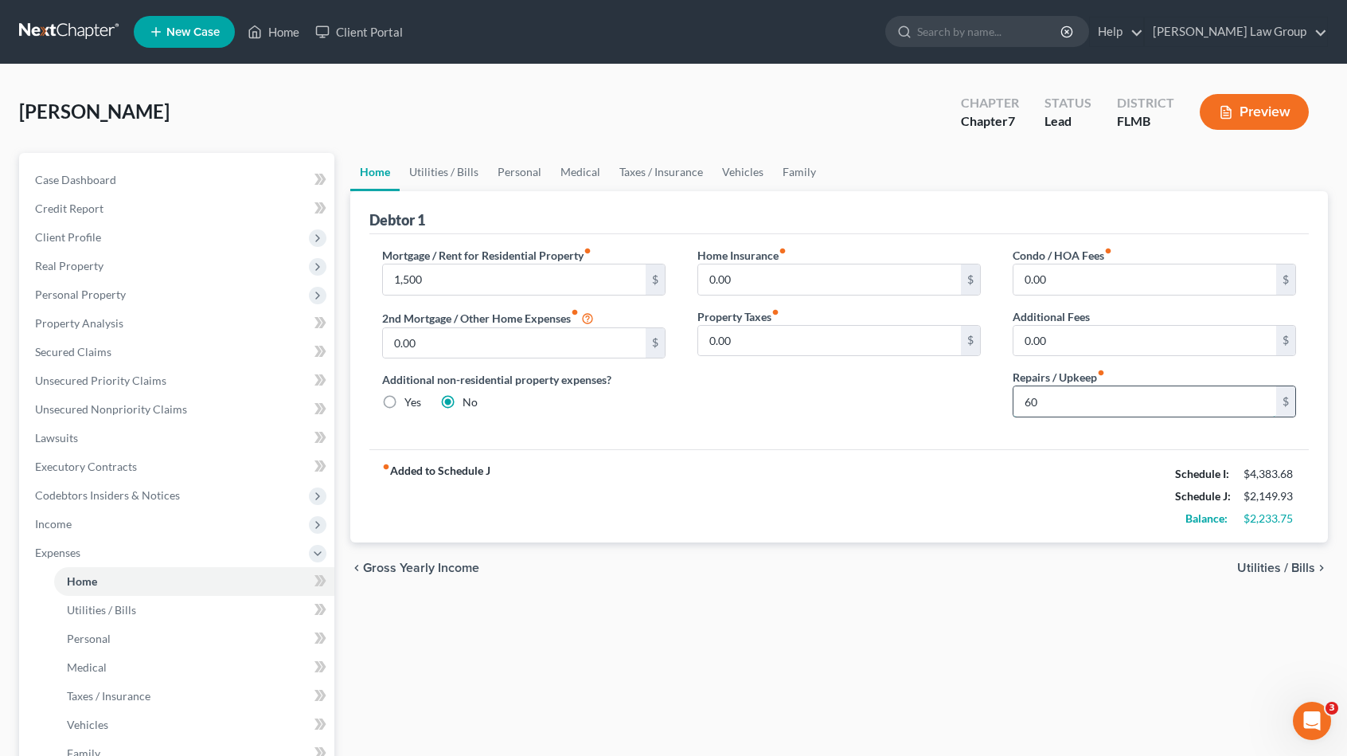
type input "60"
click at [444, 173] on link "Utilities / Bills" at bounding box center [444, 172] width 88 height 38
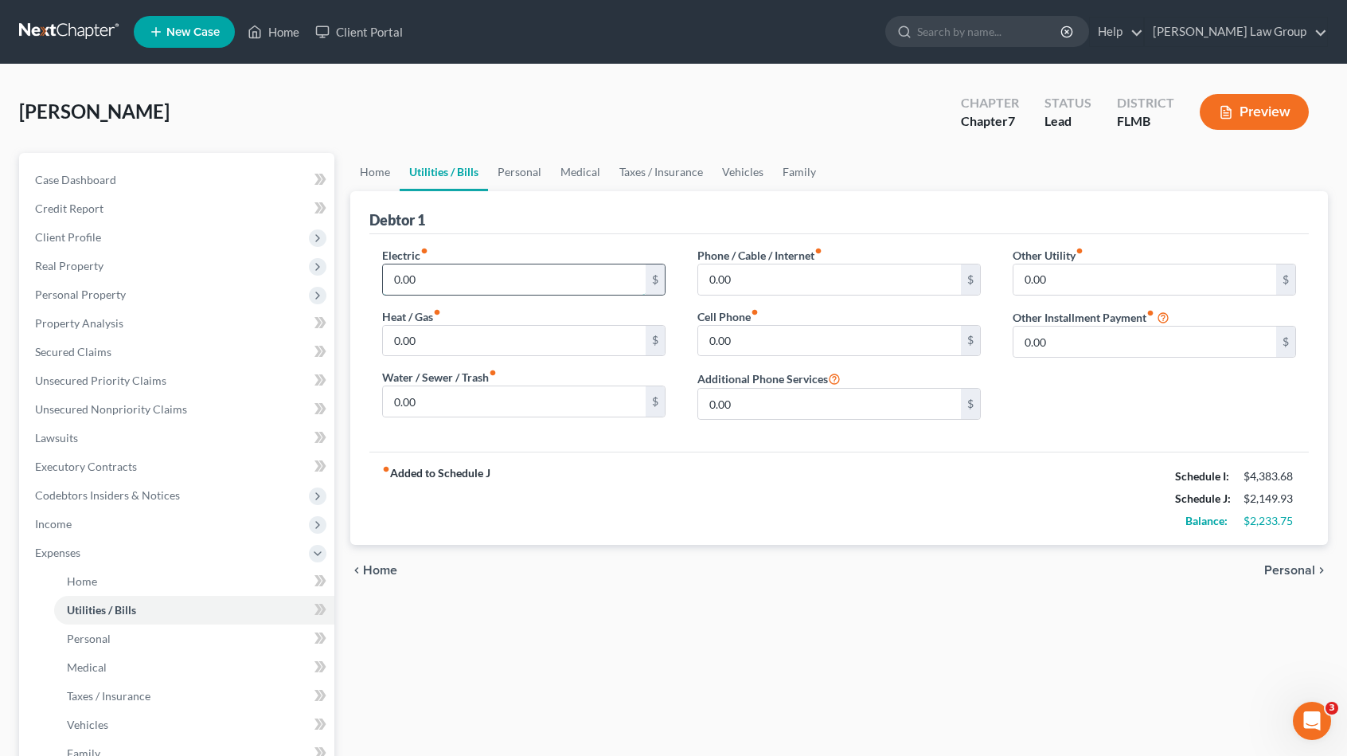
click at [443, 273] on input "0.00" at bounding box center [514, 279] width 263 height 30
type input "150"
type input "110"
click at [525, 174] on link "Personal" at bounding box center [519, 172] width 63 height 38
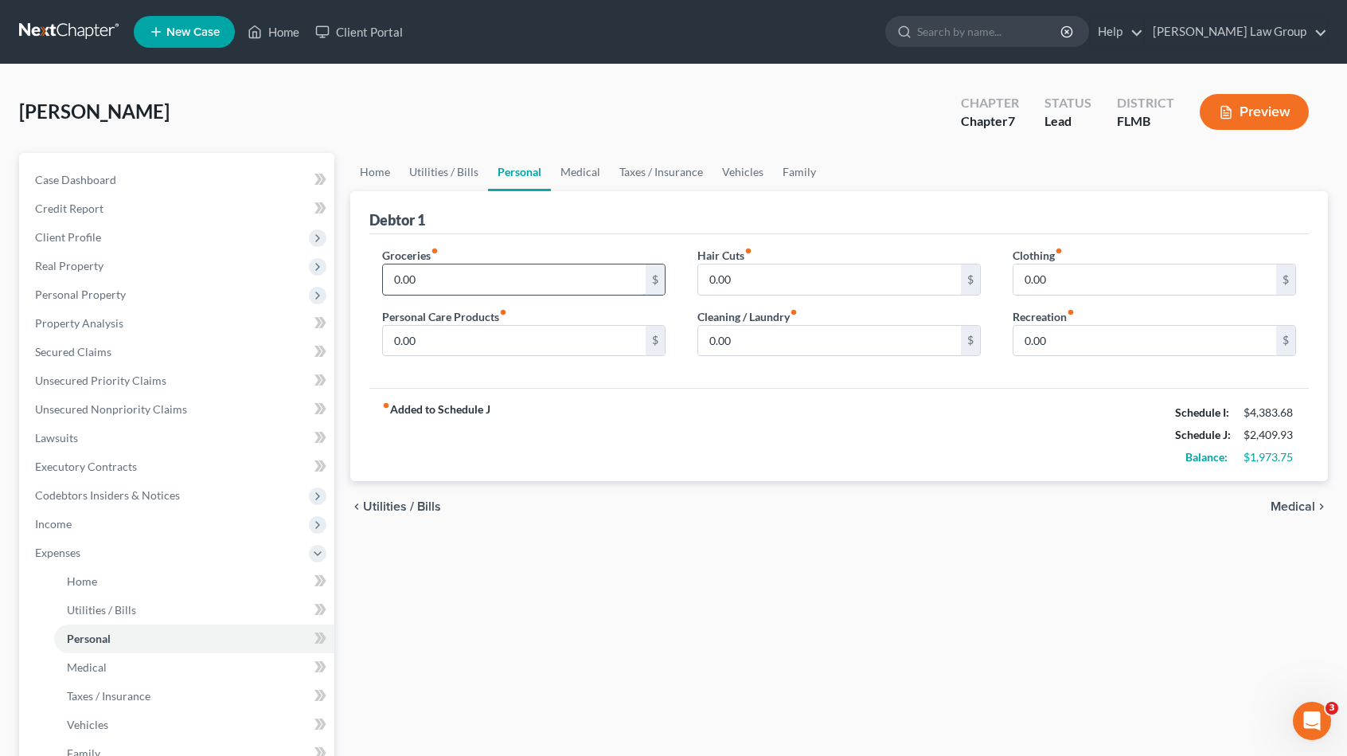
click at [517, 275] on input "0.00" at bounding box center [514, 279] width 263 height 30
type input "863"
click at [487, 334] on input "0.00" at bounding box center [514, 341] width 263 height 30
type input "91"
click at [1065, 271] on input "0.00" at bounding box center [1144, 279] width 263 height 30
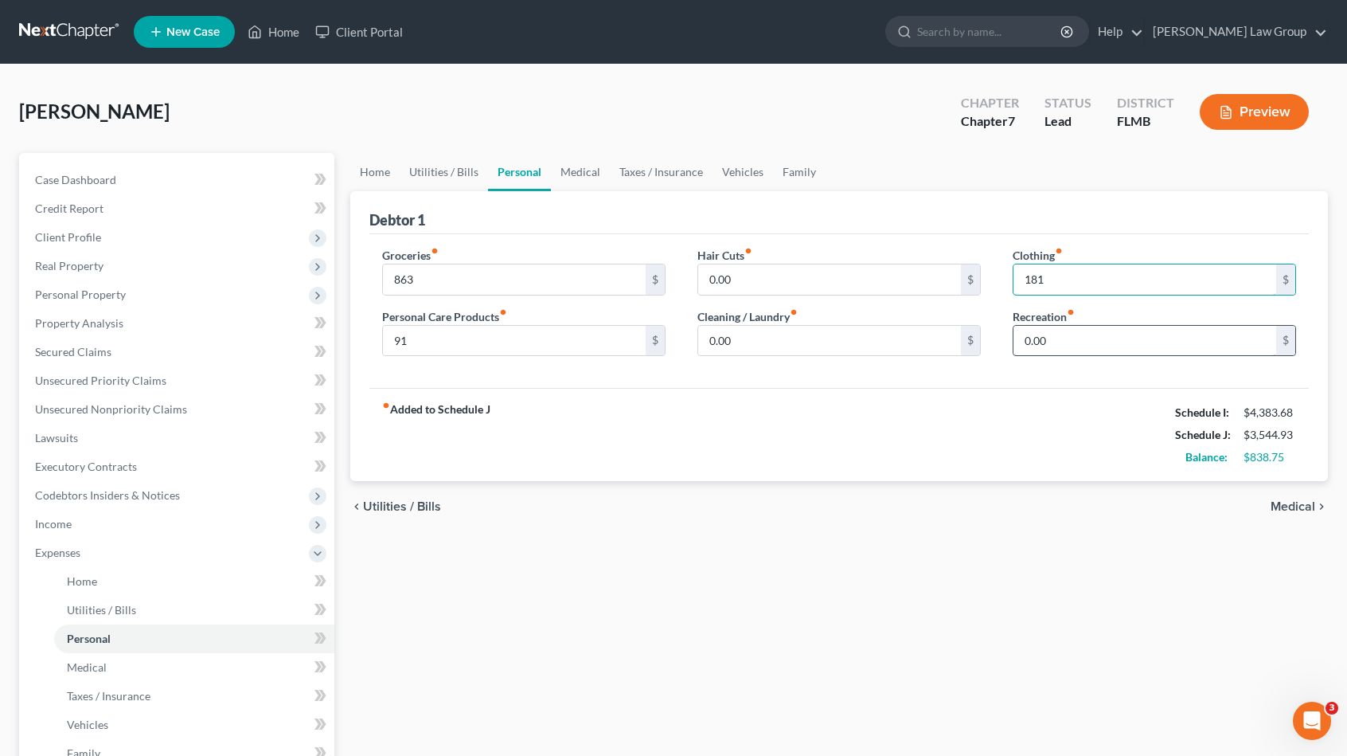
type input "181"
click at [1060, 343] on input "0.00" at bounding box center [1144, 341] width 263 height 30
type input "90"
click at [764, 346] on input "0.00" at bounding box center [829, 341] width 263 height 30
type input "50"
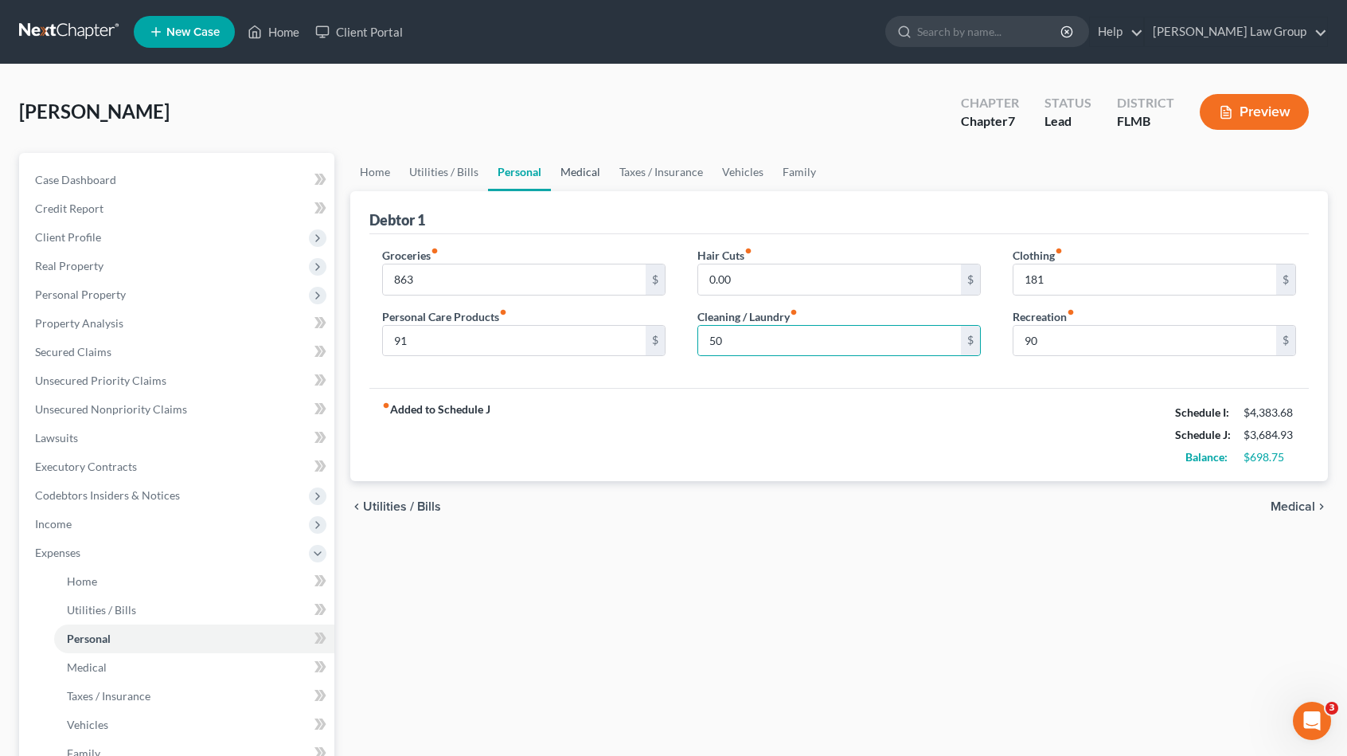
click at [551, 165] on link "Medical" at bounding box center [580, 172] width 59 height 38
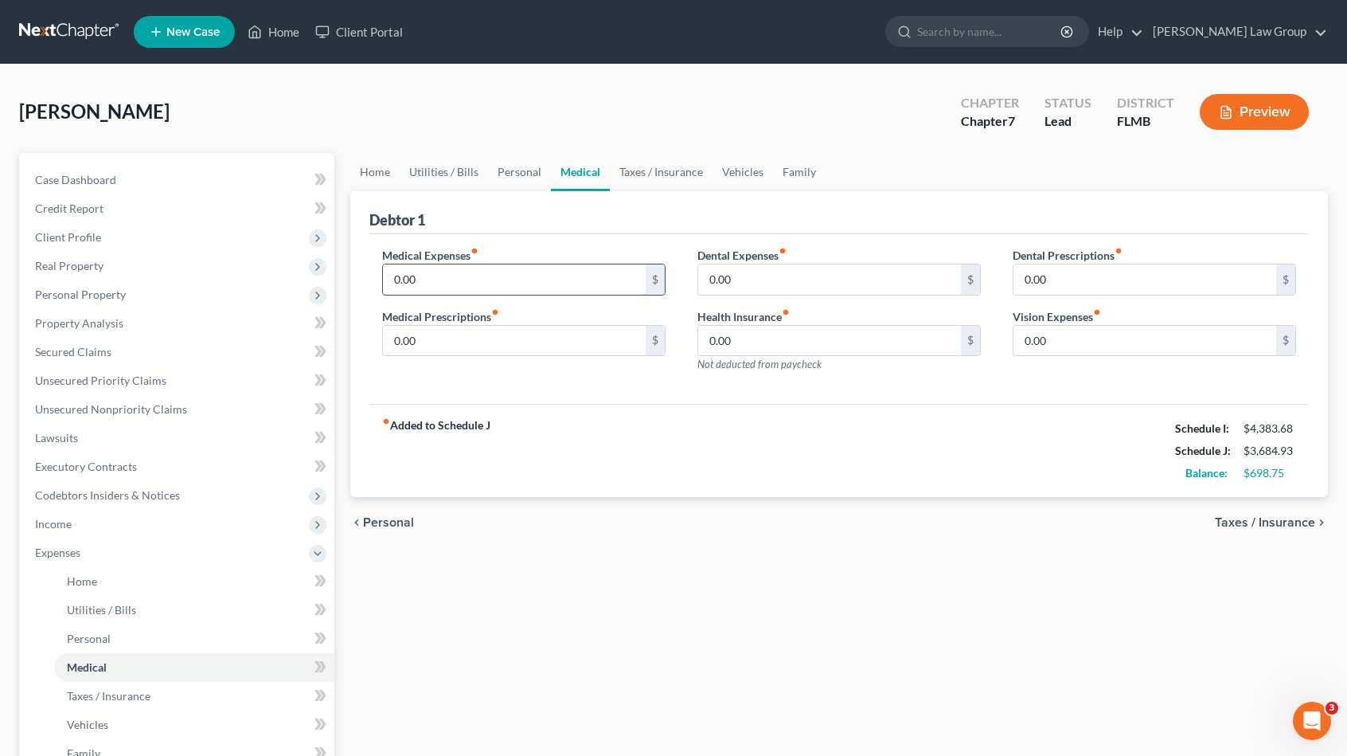
click at [499, 287] on input "0.00" at bounding box center [514, 279] width 263 height 30
type input "200"
click at [787, 261] on label "Dental Expenses fiber_manual_record" at bounding box center [741, 255] width 89 height 17
click at [666, 182] on link "Taxes / Insurance" at bounding box center [661, 172] width 103 height 38
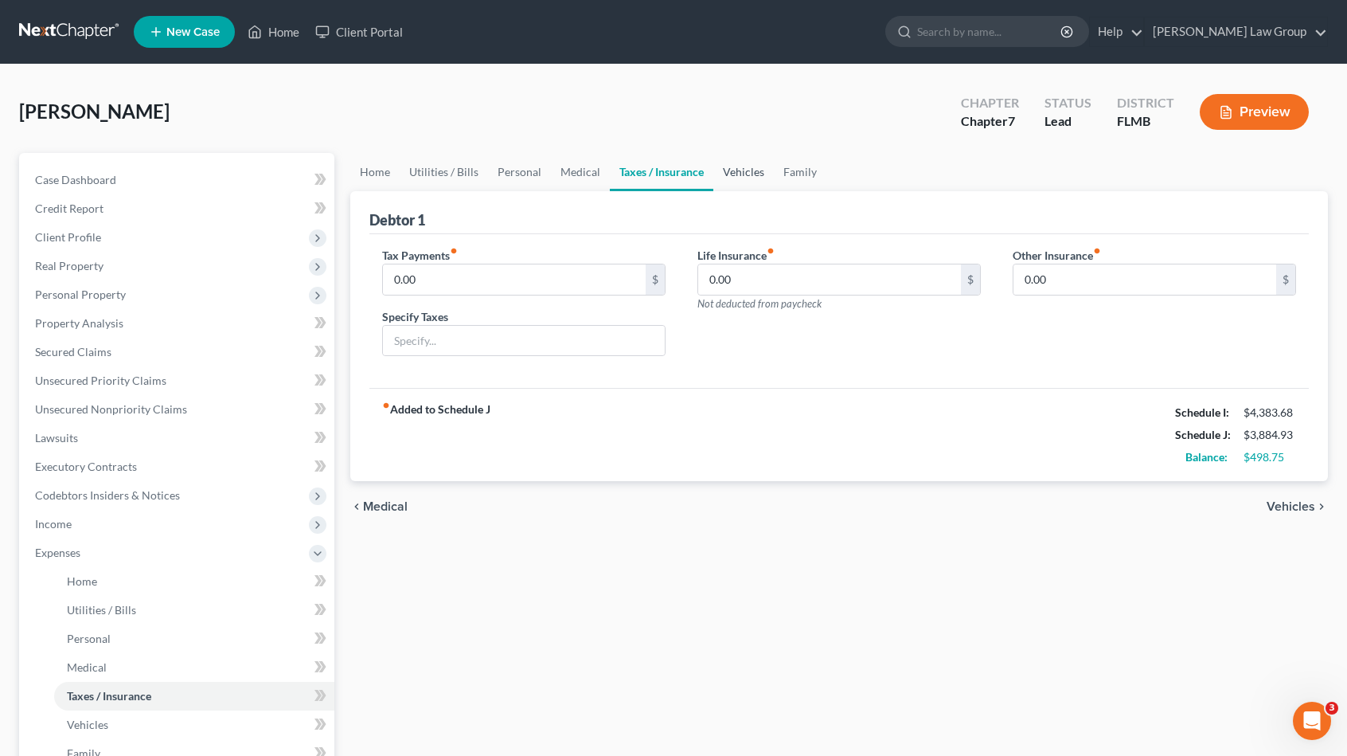
click at [747, 178] on link "Vehicles" at bounding box center [743, 172] width 61 height 38
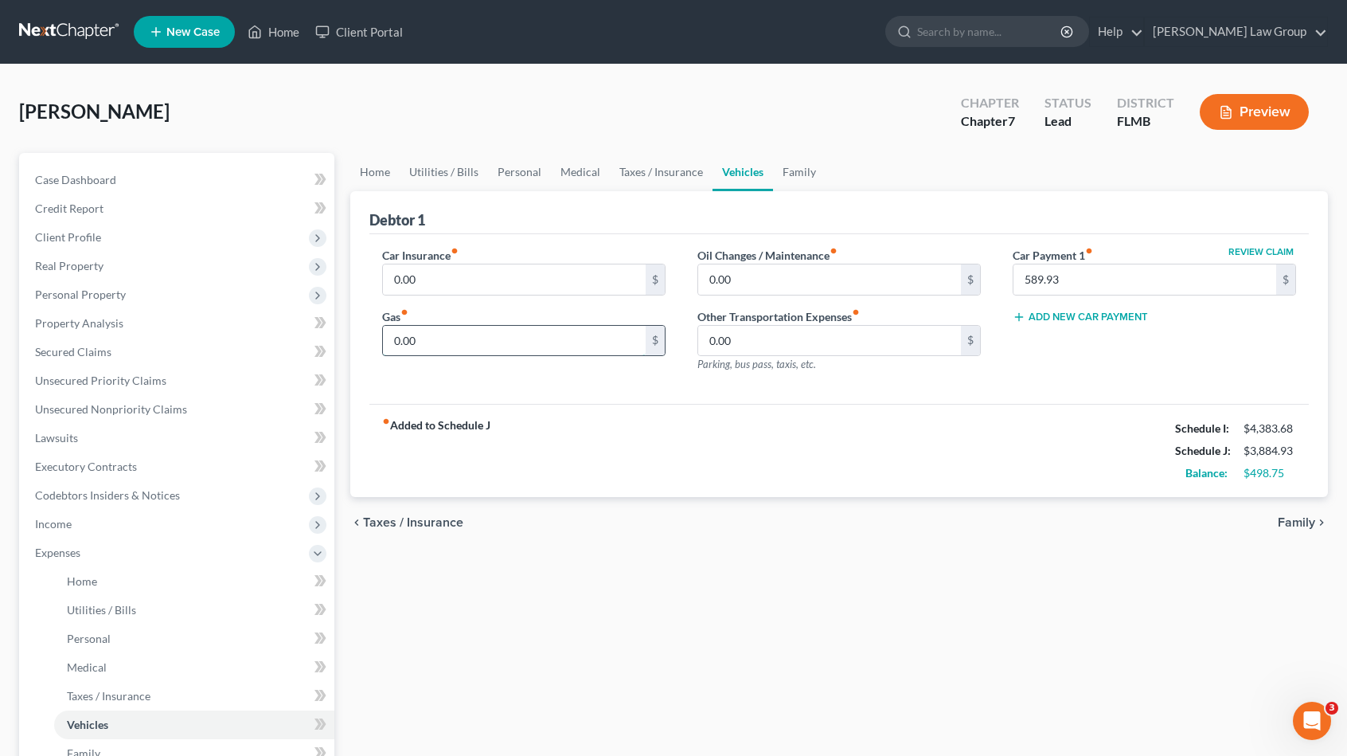
click at [504, 339] on input "0.00" at bounding box center [514, 341] width 263 height 30
type input "400"
click at [742, 281] on input "0.00" at bounding box center [829, 279] width 263 height 30
type input "50"
click at [782, 500] on div "chevron_left Taxes / Insurance Family chevron_right" at bounding box center [839, 522] width 978 height 51
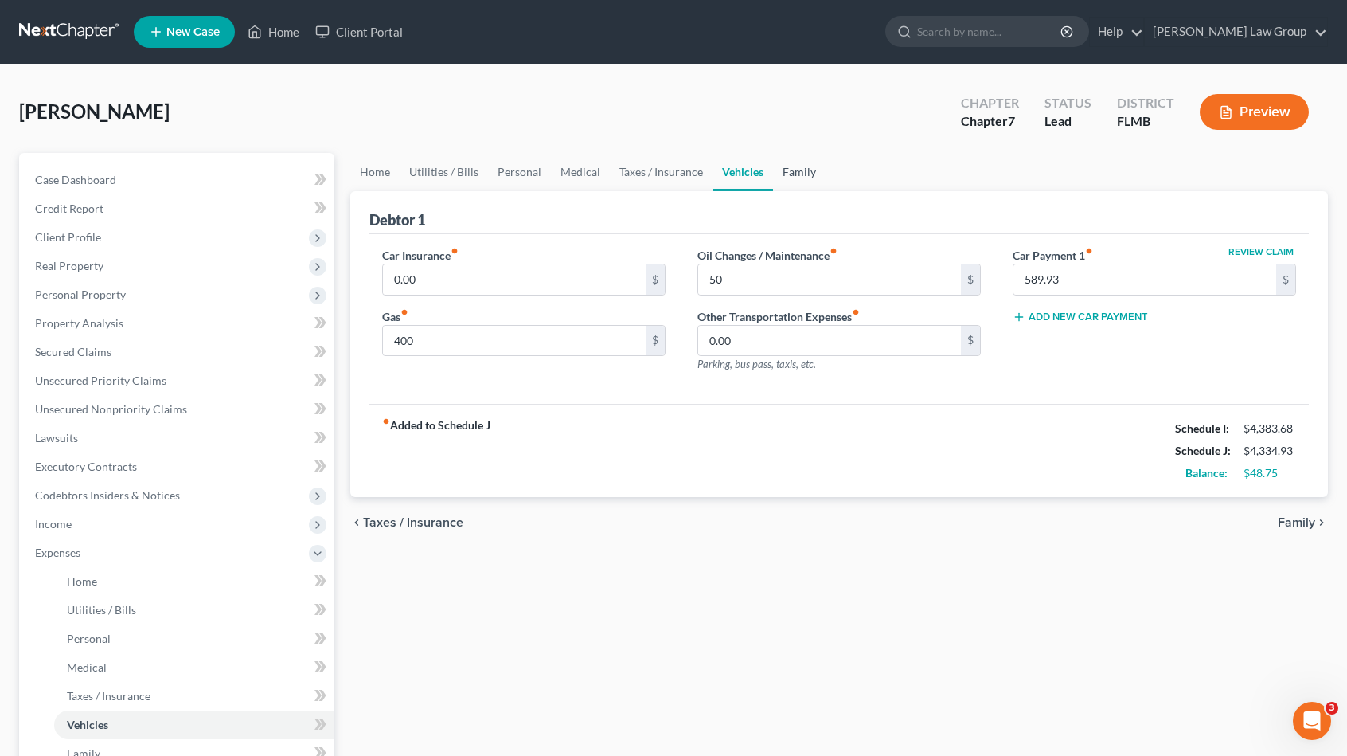
click at [809, 176] on link "Family" at bounding box center [799, 172] width 53 height 38
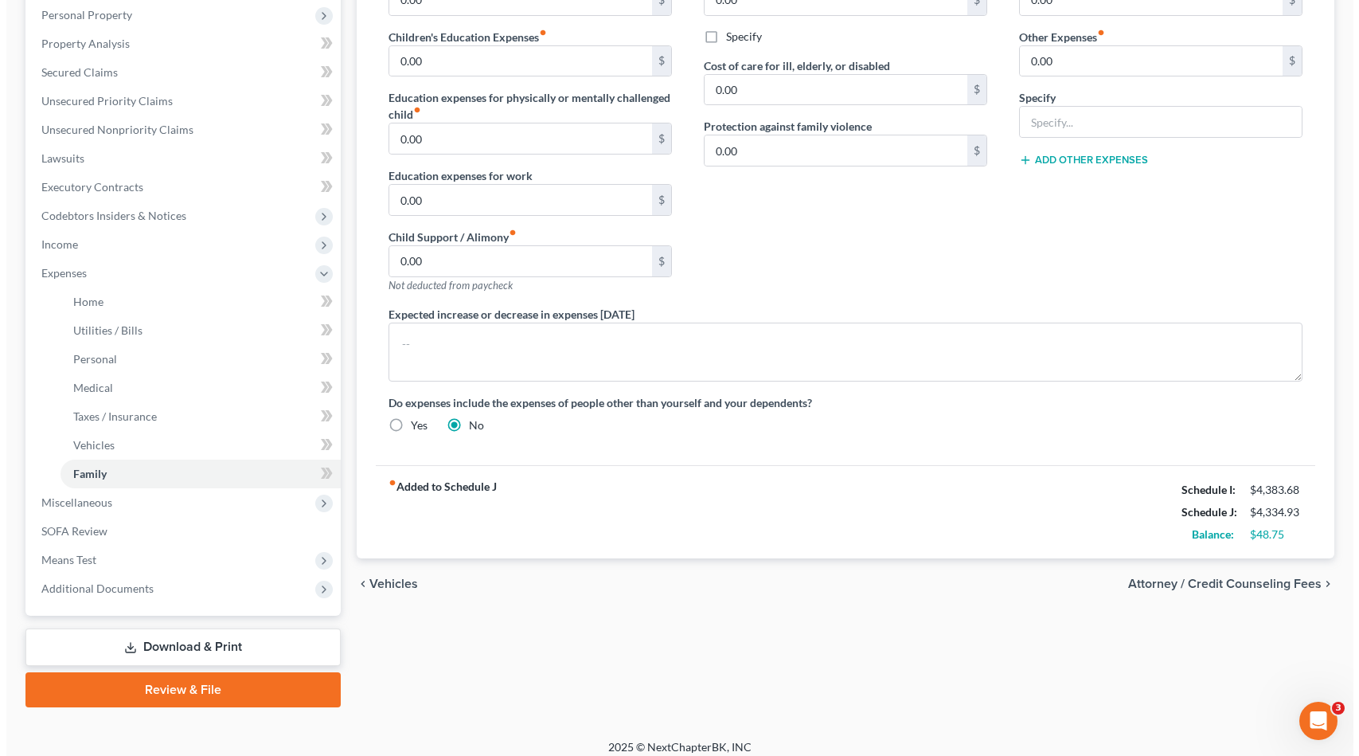
scroll to position [289, 0]
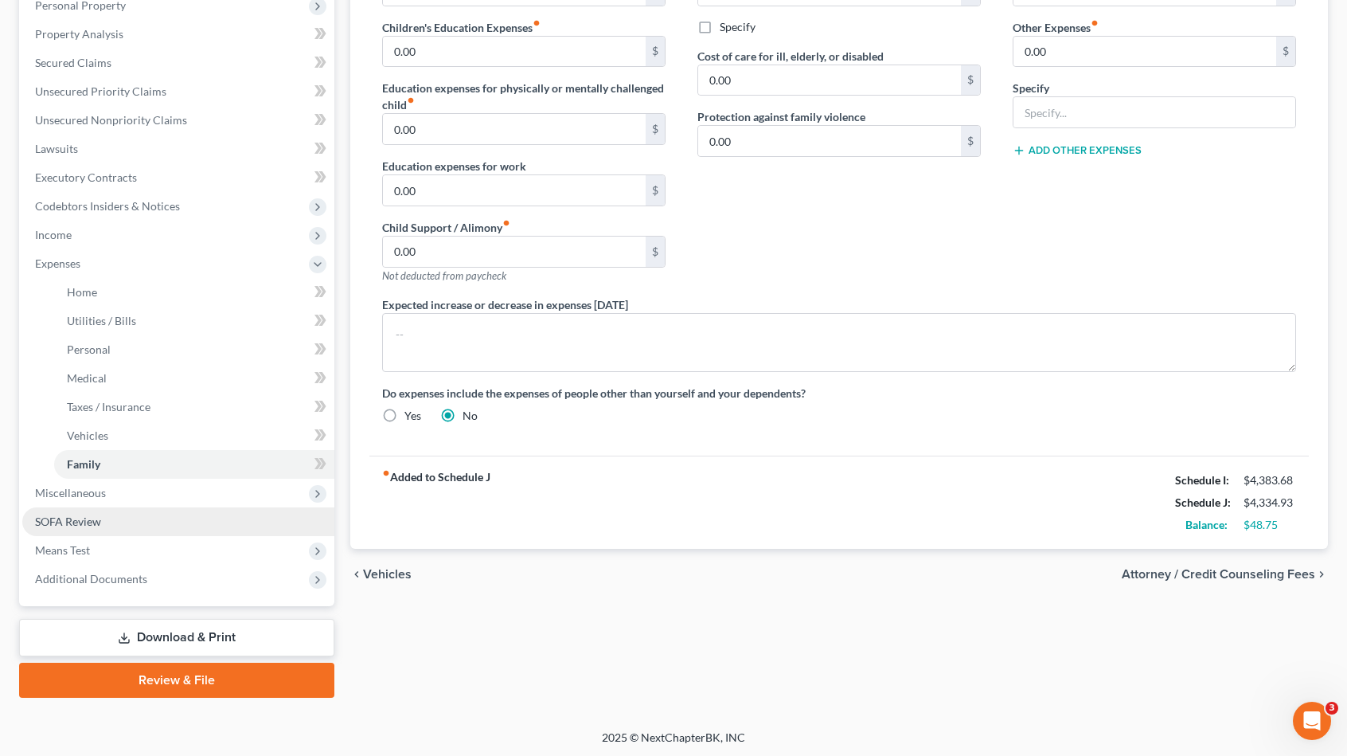
click at [111, 514] on link "SOFA Review" at bounding box center [178, 521] width 312 height 29
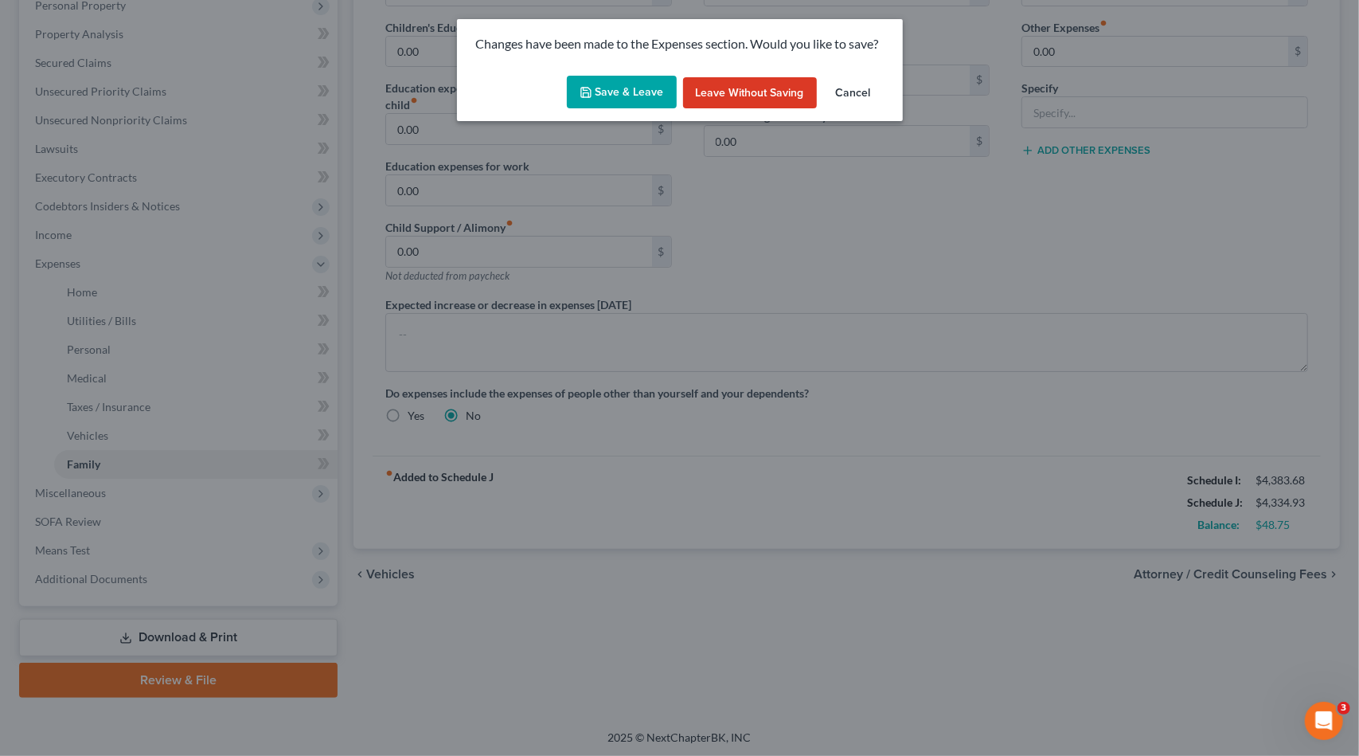
click at [604, 79] on button "Save & Leave" at bounding box center [622, 92] width 110 height 33
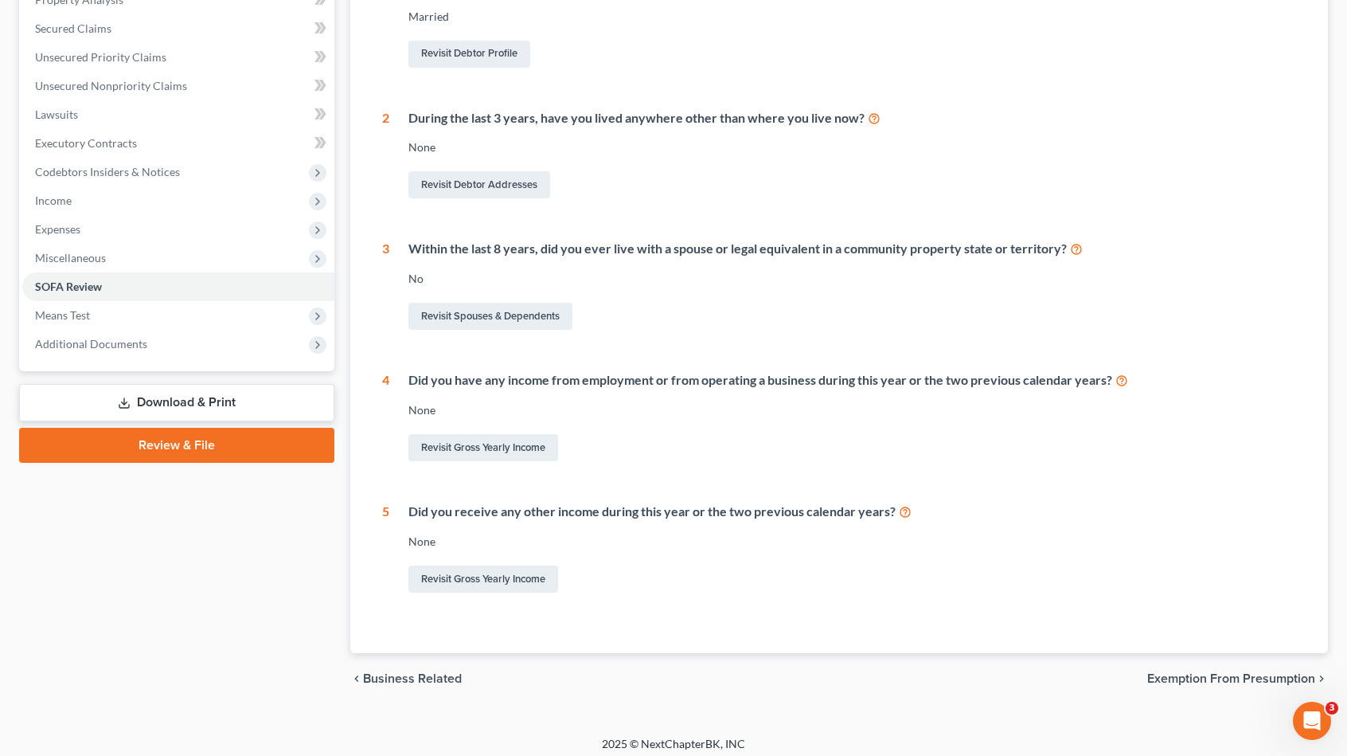
scroll to position [331, 0]
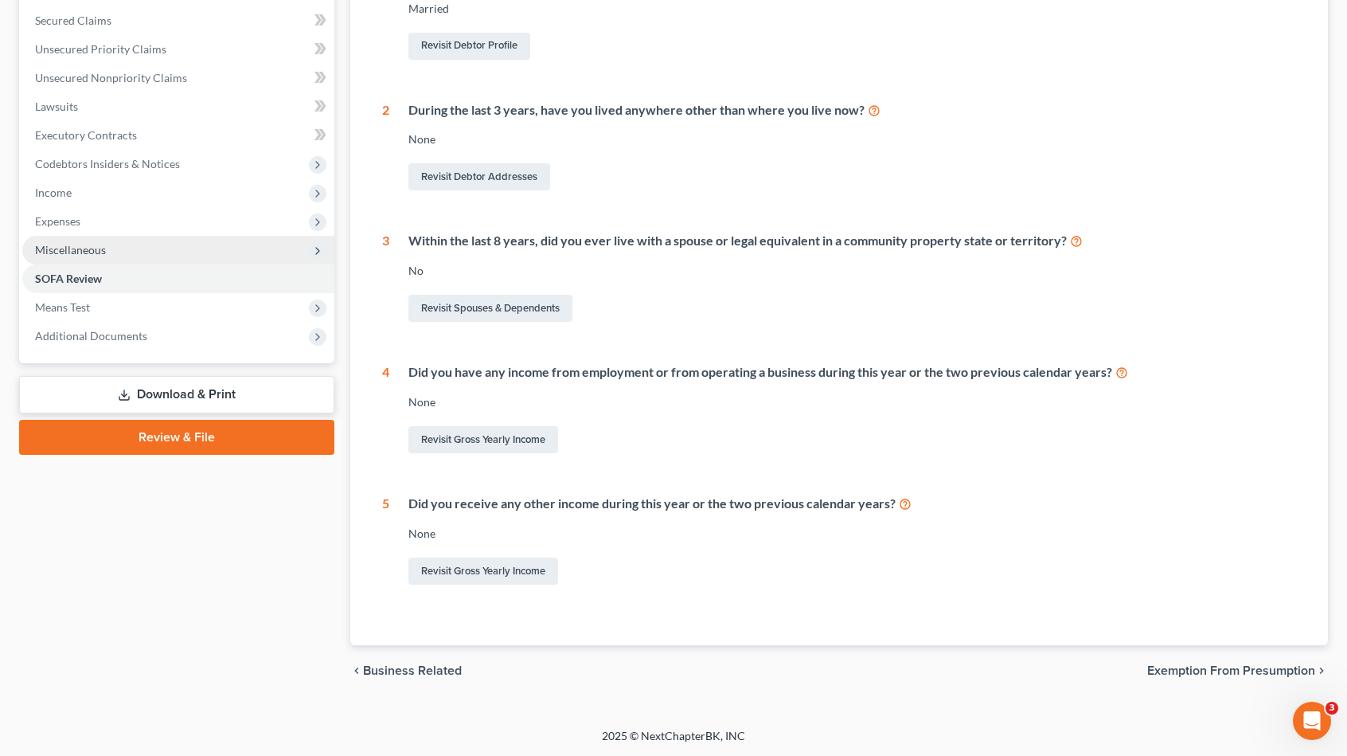
click at [115, 254] on span "Miscellaneous" at bounding box center [178, 250] width 312 height 29
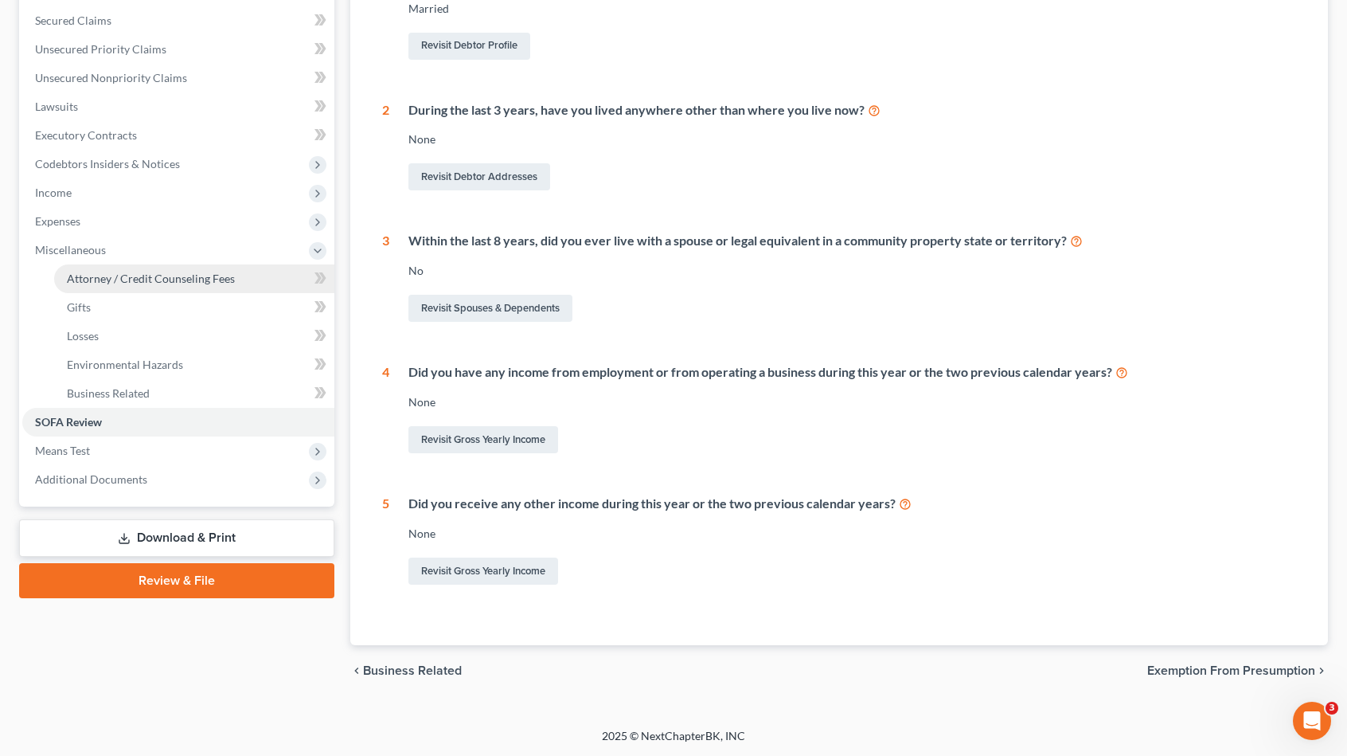
click at [132, 280] on span "Attorney / Credit Counseling Fees" at bounding box center [151, 278] width 168 height 14
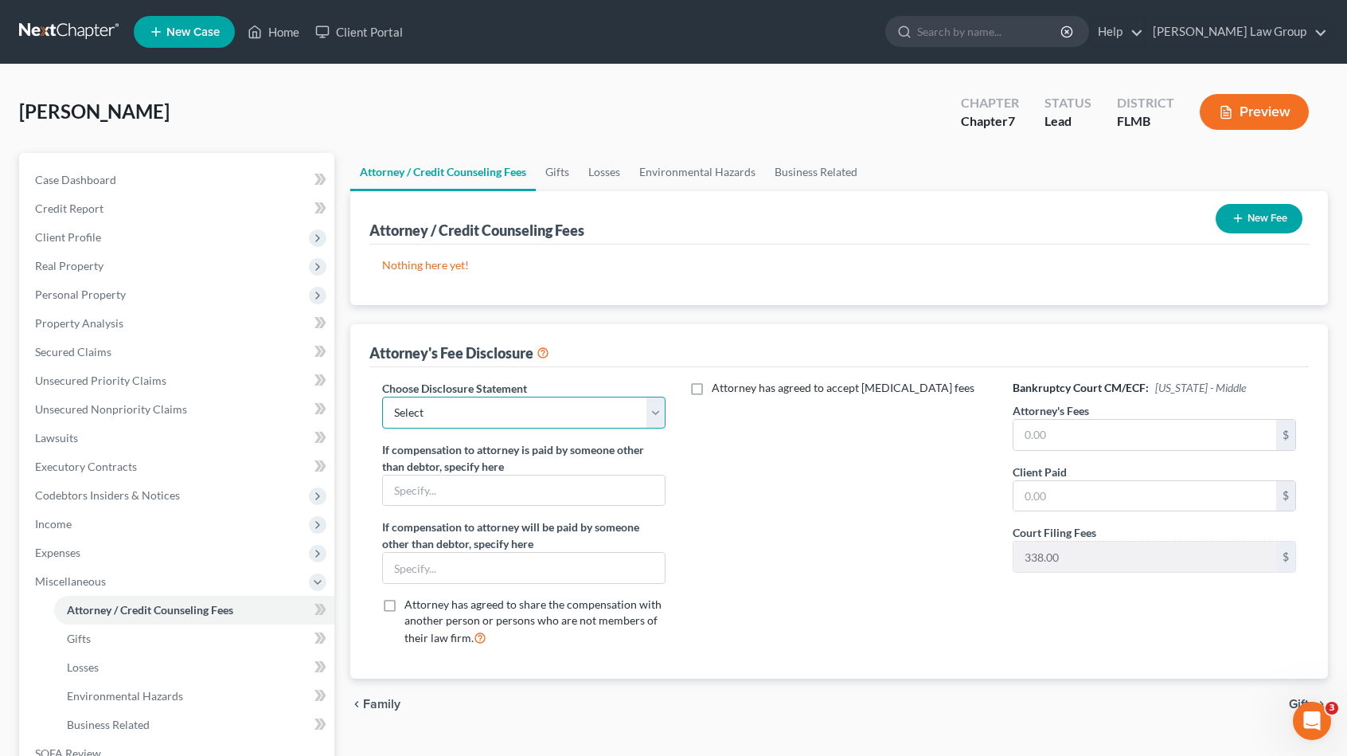
click at [486, 415] on select "Select Disclosure" at bounding box center [523, 412] width 283 height 32
select select "0"
click at [382, 396] on select "Select Disclosure" at bounding box center [523, 412] width 283 height 32
click at [1239, 219] on icon "button" at bounding box center [1238, 218] width 13 height 13
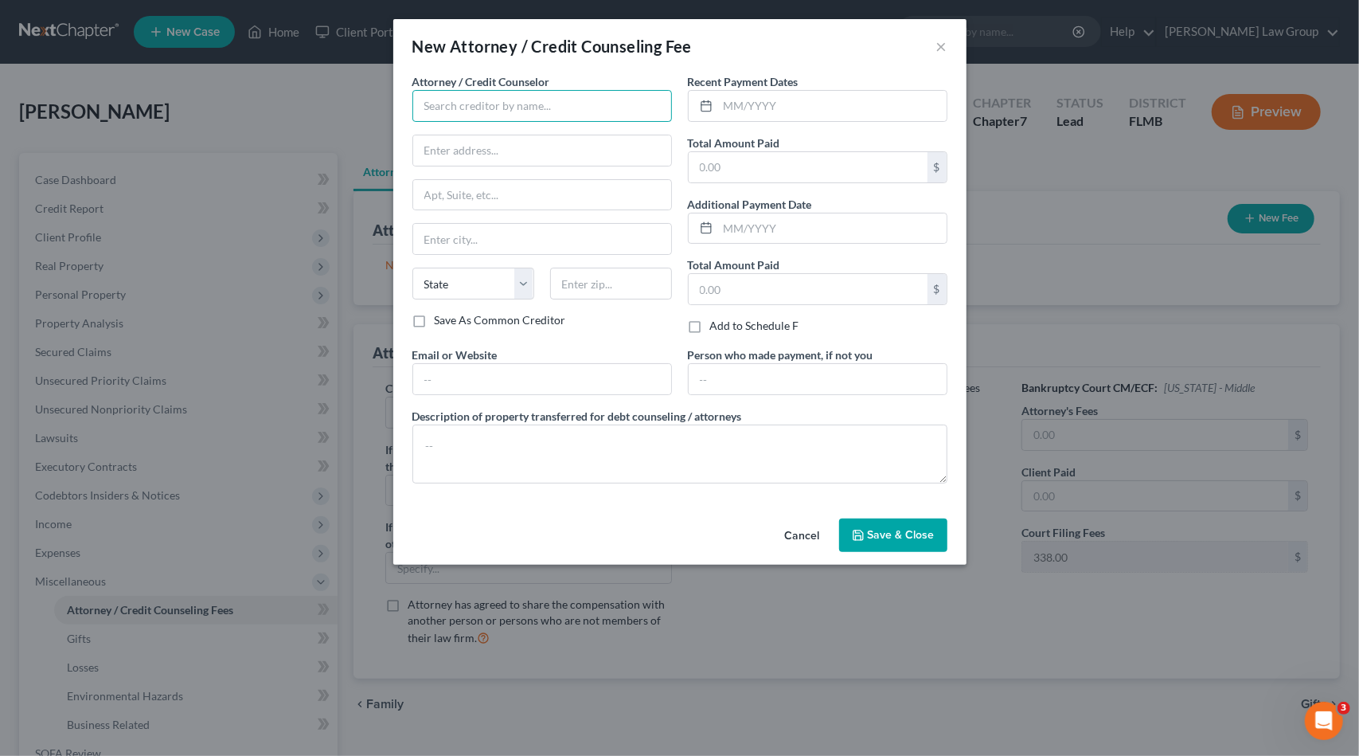
click at [573, 111] on input "text" at bounding box center [542, 106] width 260 height 32
click at [487, 128] on div "[PERSON_NAME] Law Group" at bounding box center [508, 134] width 166 height 16
type input "[PERSON_NAME] Law Group"
type input "P.O. Box 309"
type input "Estero"
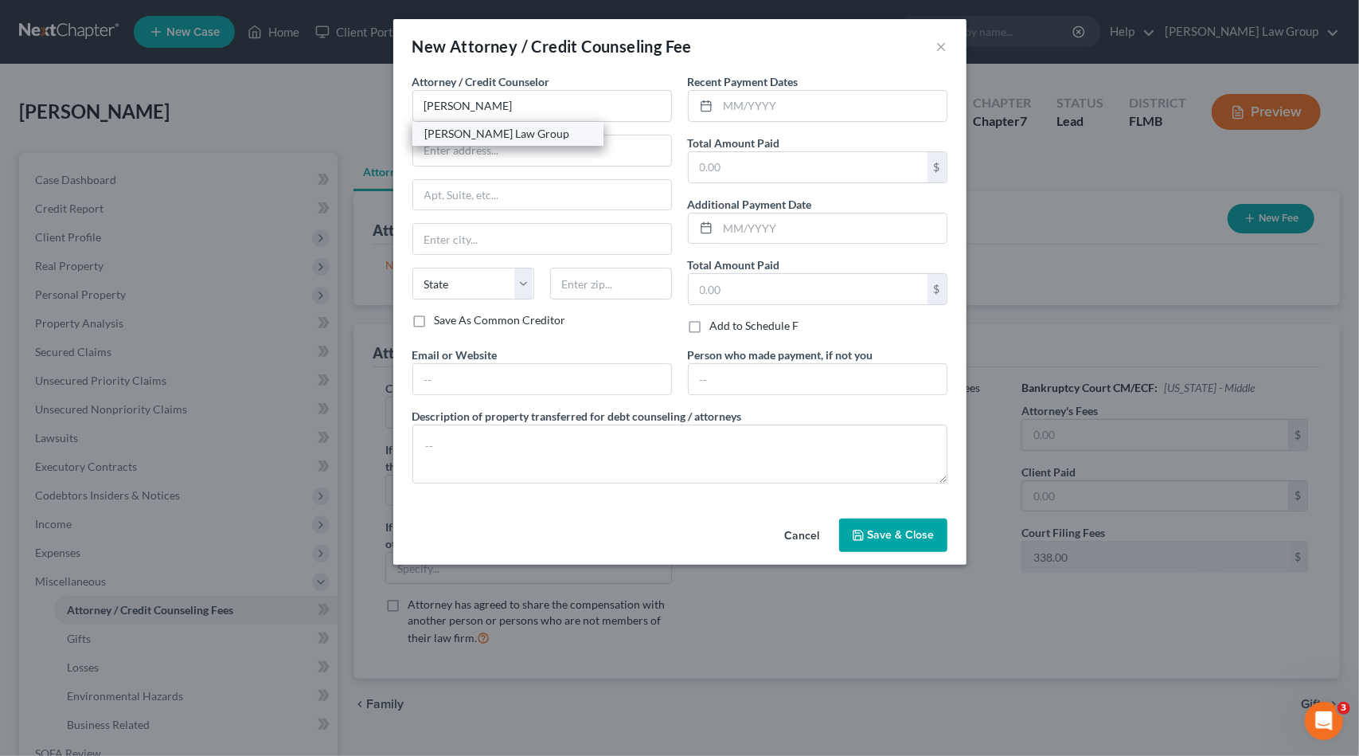
select select "9"
type input "33929-0000"
click at [740, 101] on input "text" at bounding box center [832, 106] width 228 height 30
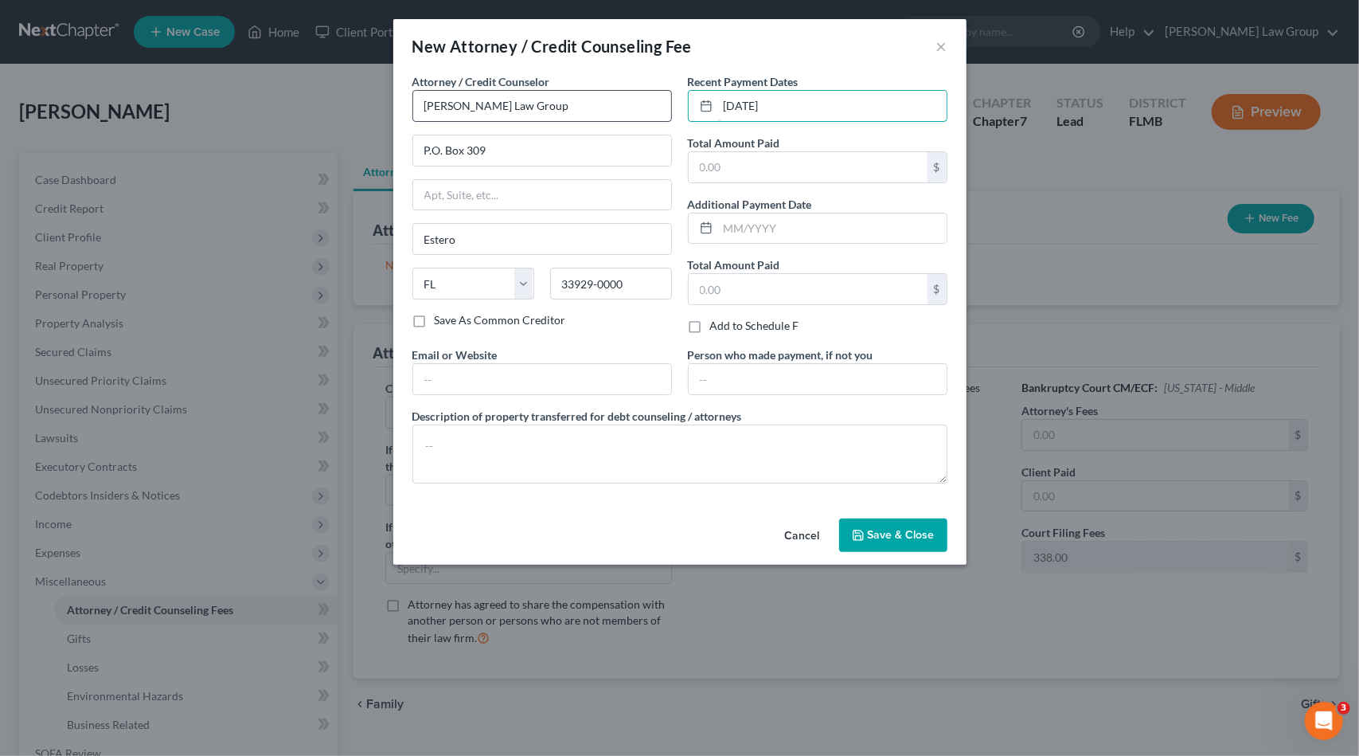
drag, startPoint x: 804, startPoint y: 107, endPoint x: 643, endPoint y: 111, distance: 160.9
click at [646, 106] on div "Attorney / Credit Counselor * [PERSON_NAME] Law Group P.O. [GEOGRAPHIC_DATA][US…" at bounding box center [679, 284] width 551 height 423
type input "[DATE]"
click at [779, 227] on input "text" at bounding box center [832, 228] width 228 height 30
paste input "[DATE]"
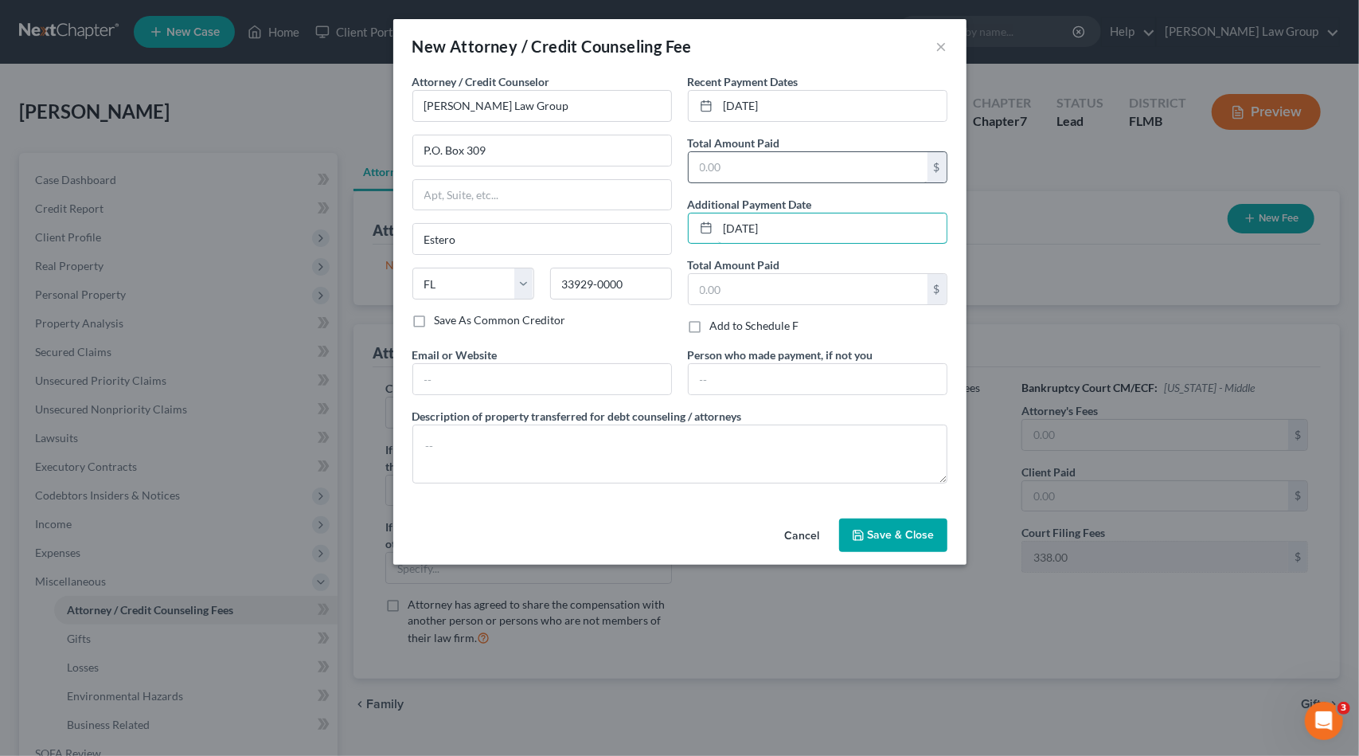
type input "[DATE]"
click at [763, 173] on input "text" at bounding box center [808, 167] width 239 height 30
type input "1,912"
click at [766, 291] on input "text" at bounding box center [808, 289] width 239 height 30
type input "338"
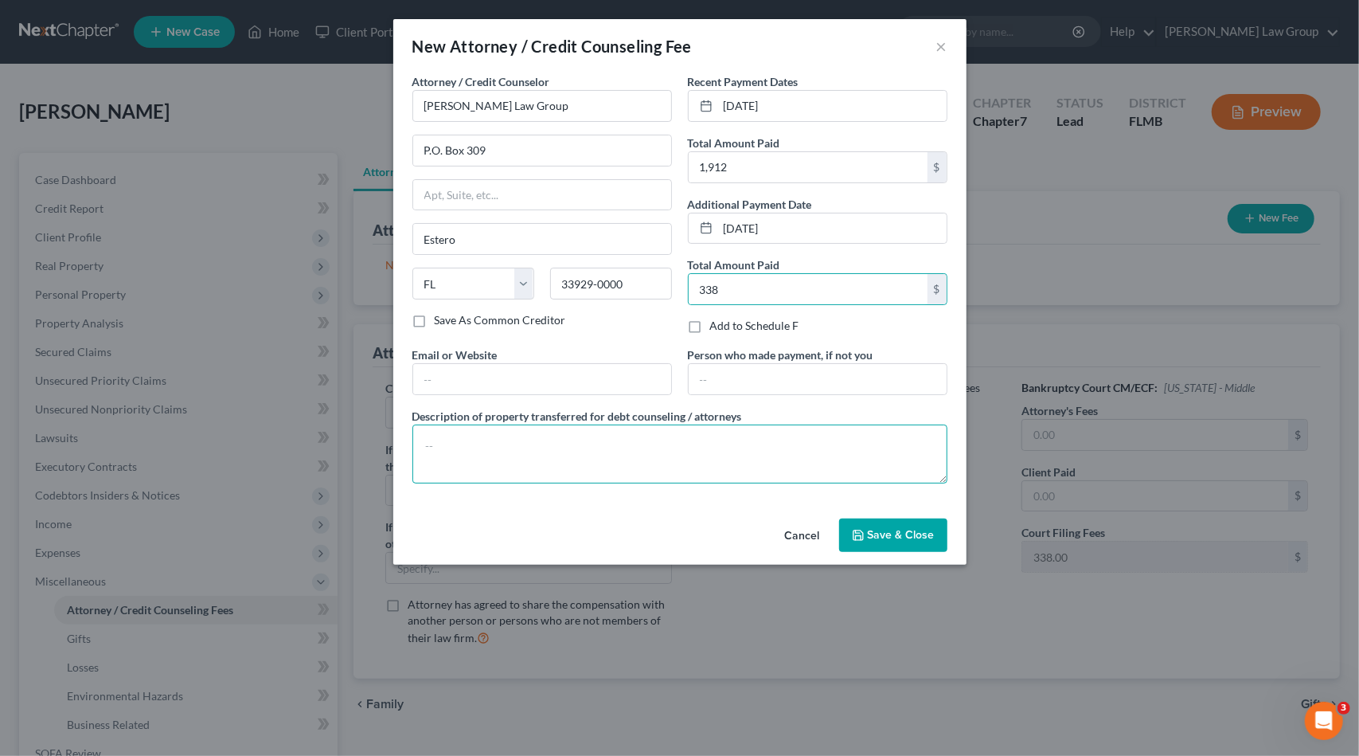
click at [488, 450] on textarea at bounding box center [679, 453] width 535 height 59
type textarea "$1912 + $338 filing fee"
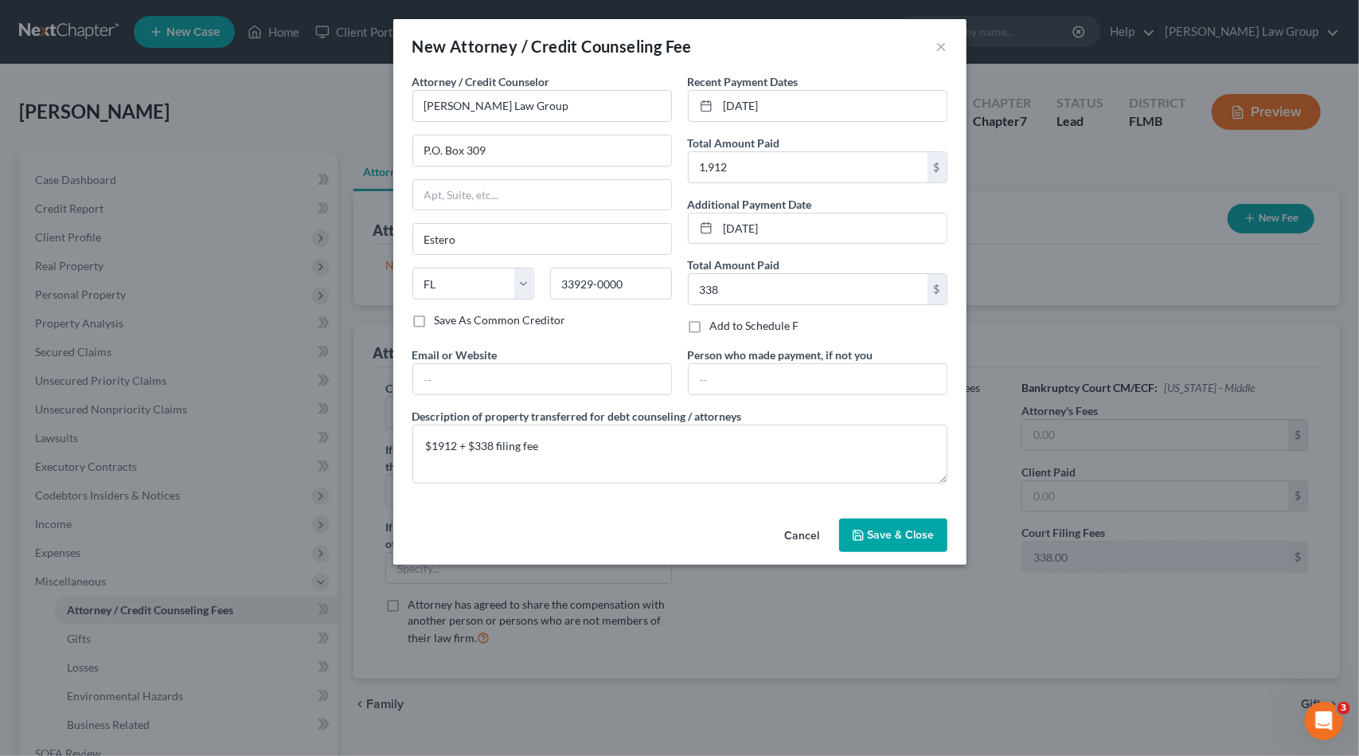
drag, startPoint x: 891, startPoint y: 529, endPoint x: 667, endPoint y: 400, distance: 258.2
click at [667, 400] on div "New Attorney / Credit Counseling Fee × Attorney / Credit Counselor * [PERSON_NA…" at bounding box center [679, 291] width 573 height 545
click at [585, 369] on input "text" at bounding box center [542, 379] width 258 height 30
type input "[DOMAIN_NAME]"
drag, startPoint x: 874, startPoint y: 529, endPoint x: 871, endPoint y: 495, distance: 33.6
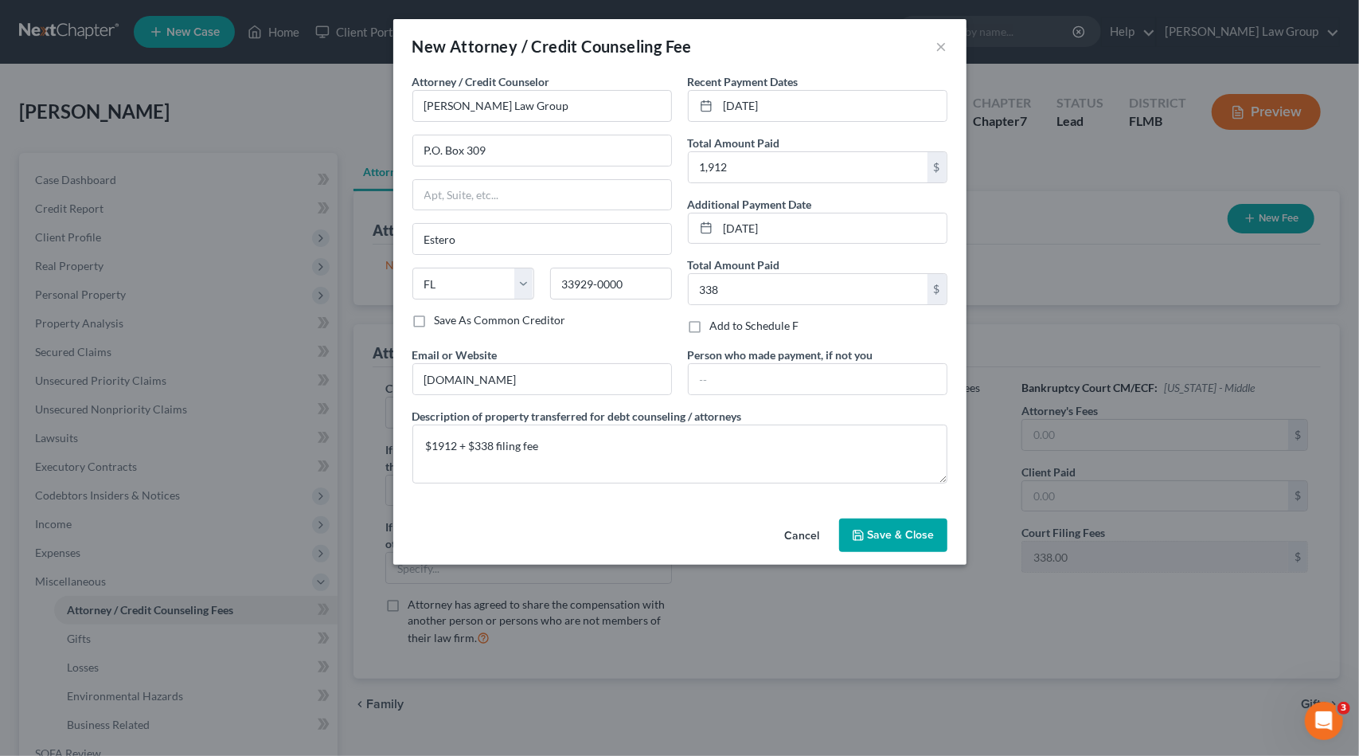
click at [874, 529] on span "Save & Close" at bounding box center [901, 535] width 67 height 14
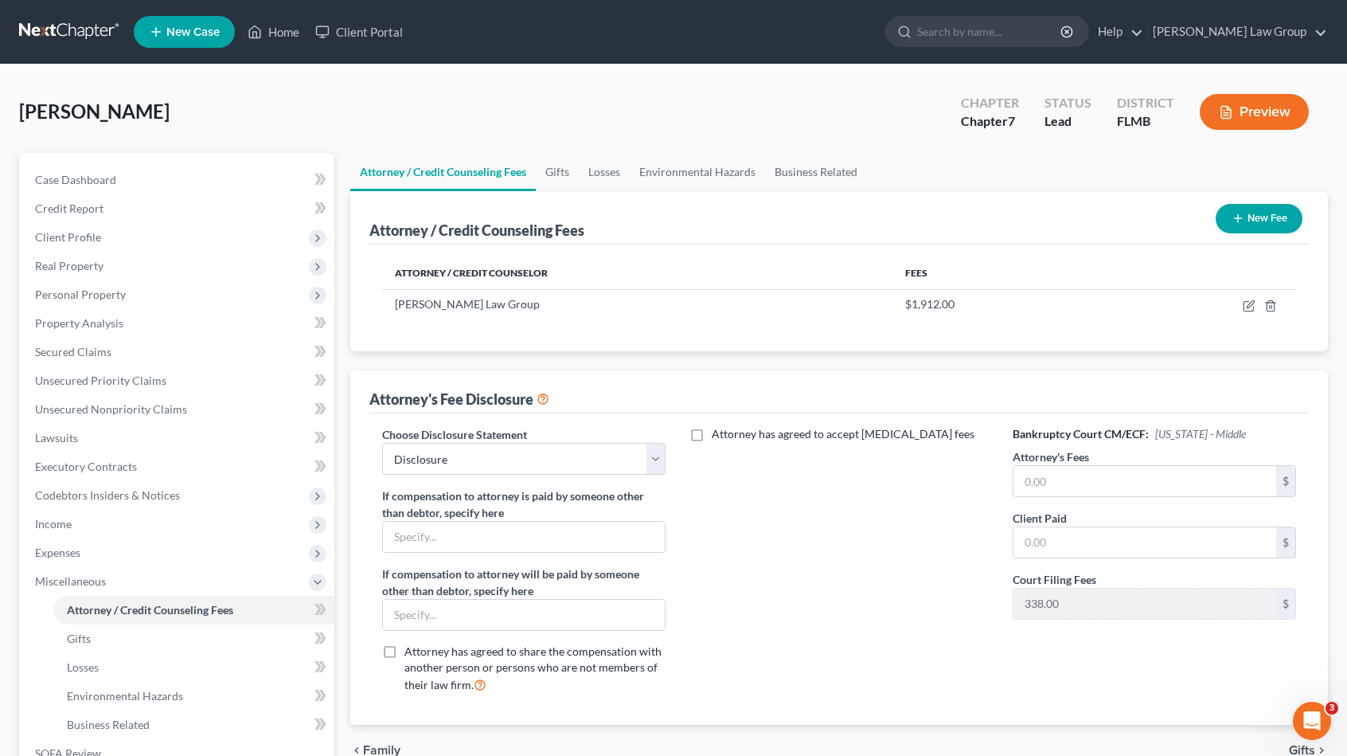
click at [1253, 225] on button "New Fee" at bounding box center [1259, 218] width 87 height 29
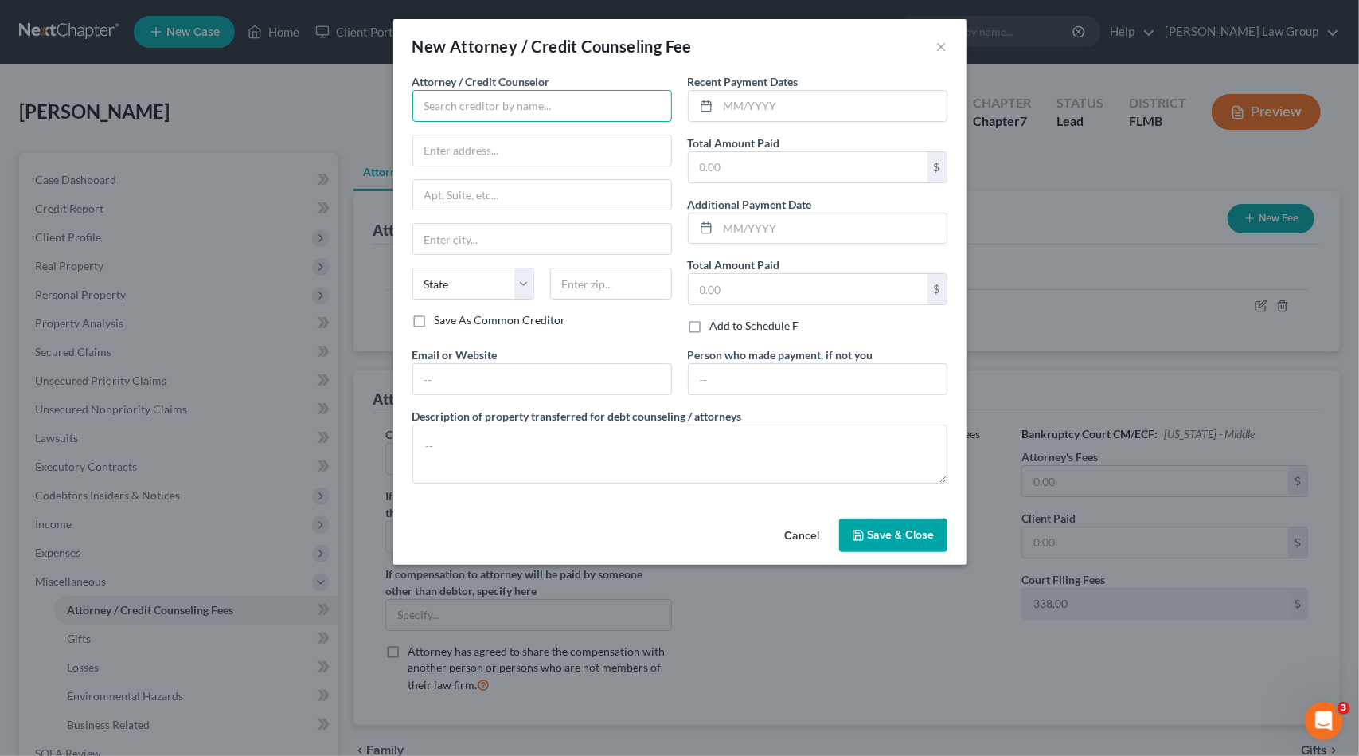
click at [521, 101] on input "text" at bounding box center [542, 106] width 260 height 32
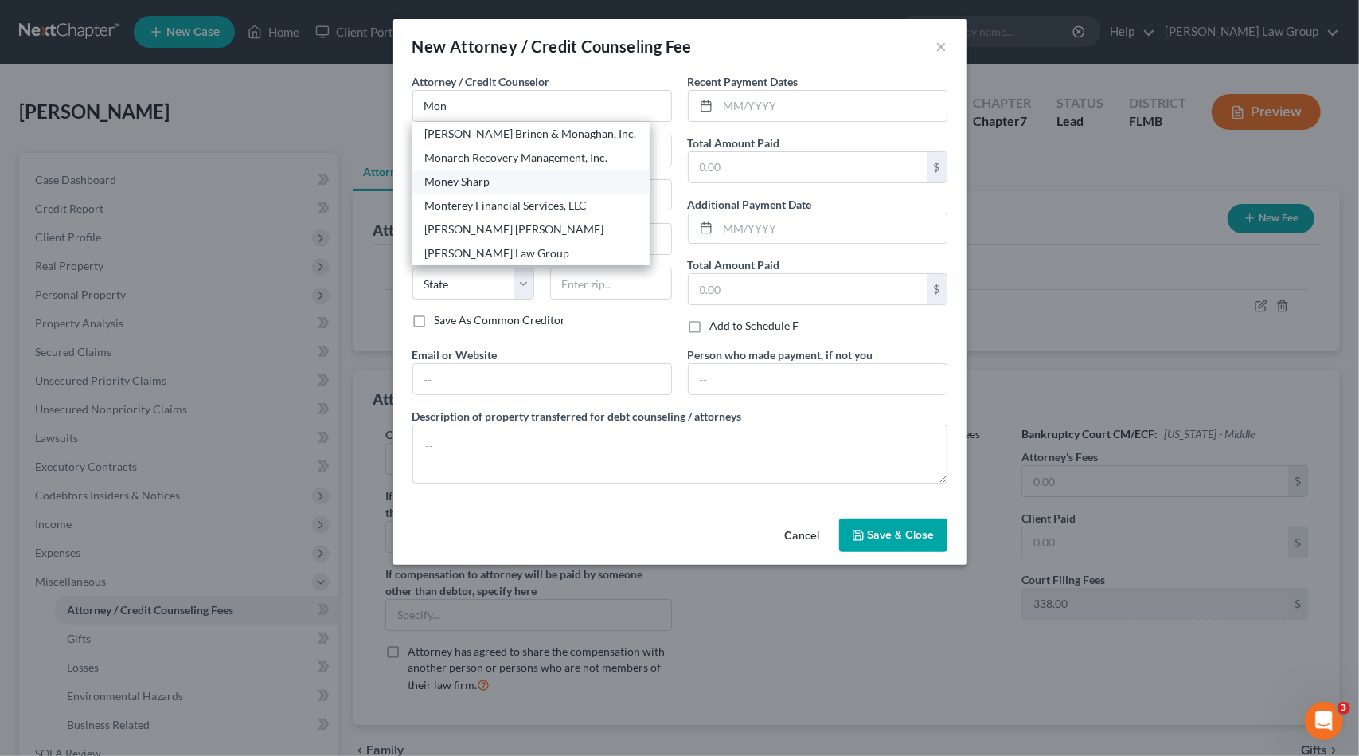
click at [523, 179] on div "Money Sharp" at bounding box center [531, 182] width 212 height 16
type input "Money Sharp"
type input "[STREET_ADDRESS][PERSON_NAME]"
type input "[GEOGRAPHIC_DATA]"
select select "14"
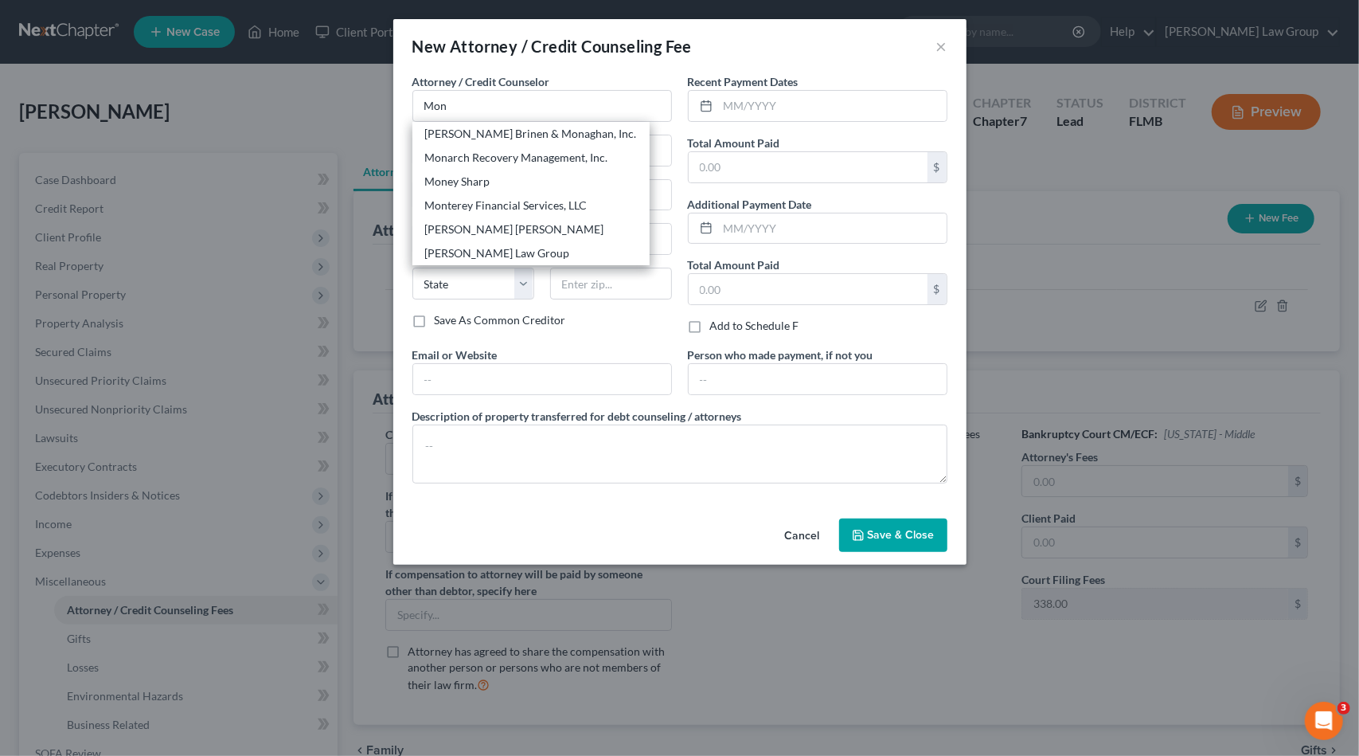
type input "60601"
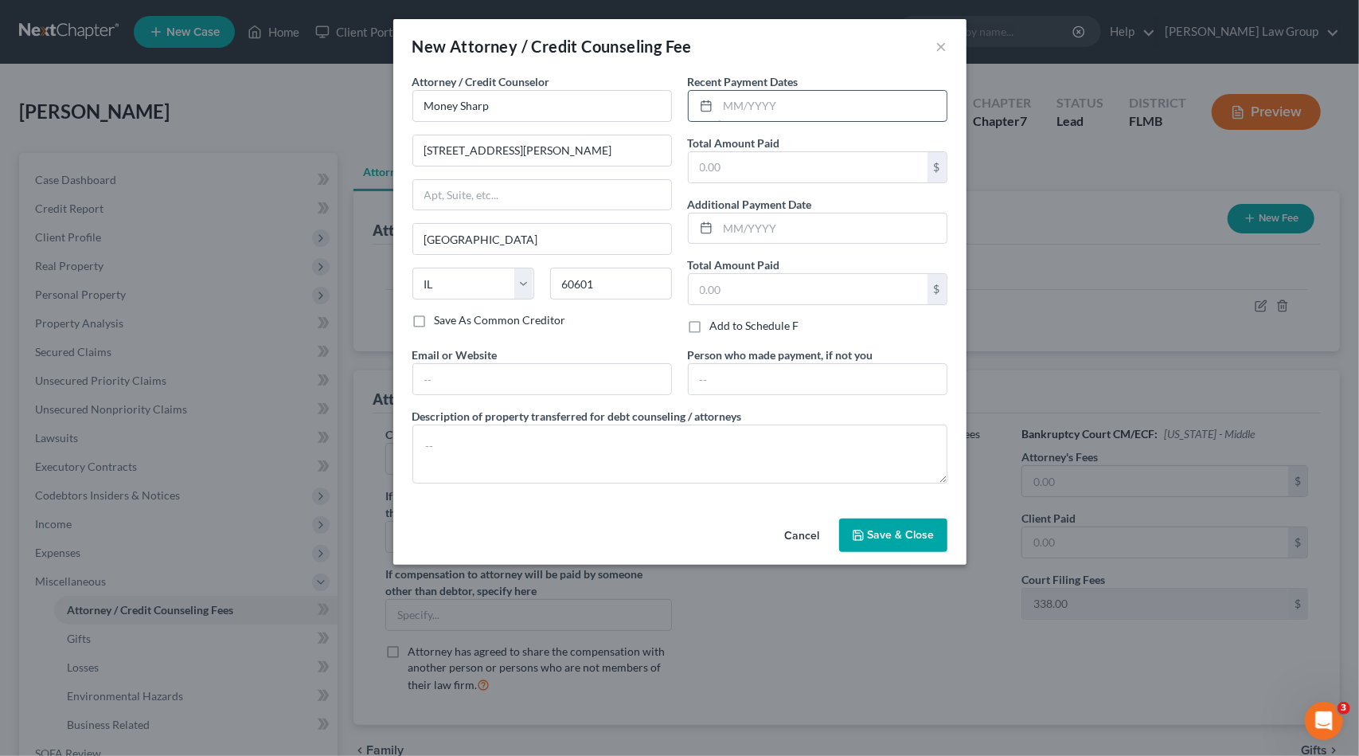
click at [763, 114] on input "text" at bounding box center [832, 106] width 228 height 30
paste input "[DATE]"
type input "[DATE]"
click at [799, 161] on input "text" at bounding box center [808, 167] width 239 height 30
type input "11.99"
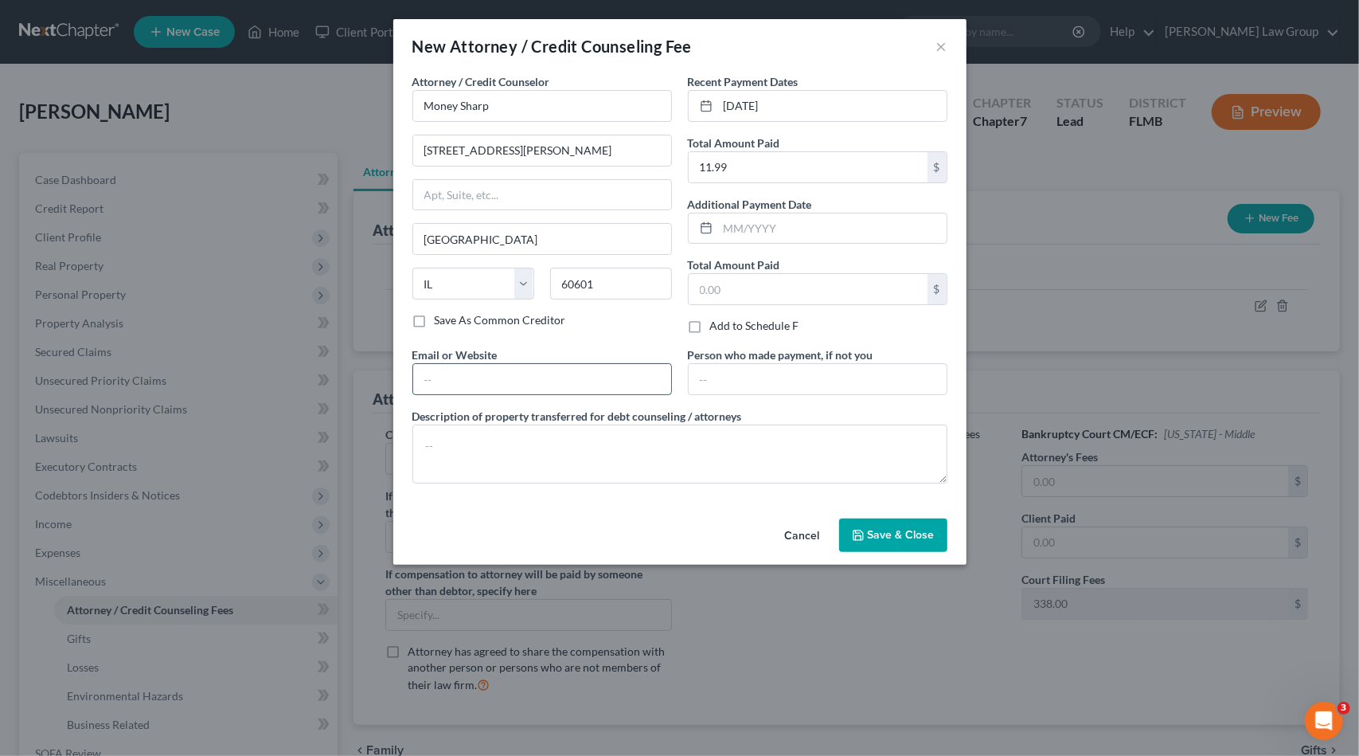
click at [521, 372] on input "text" at bounding box center [542, 379] width 258 height 30
type input "[DOMAIN_NAME]"
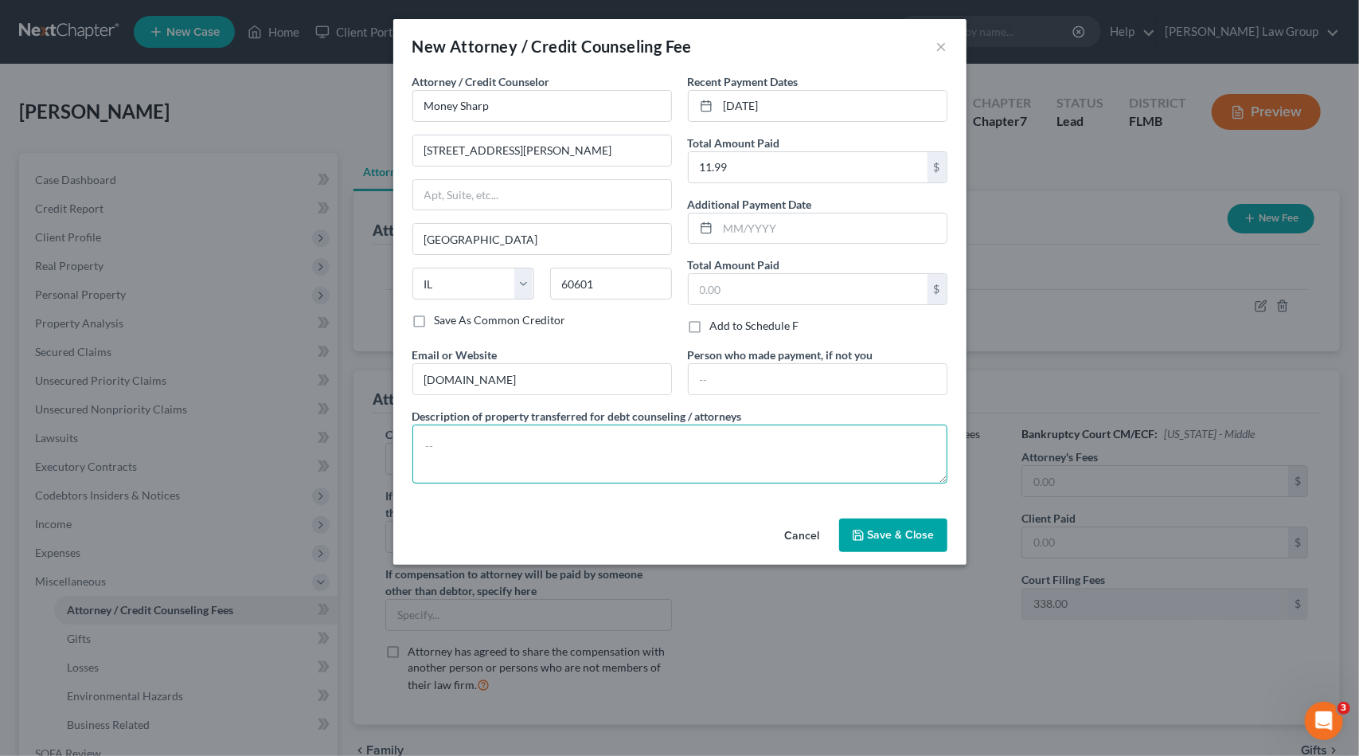
drag, startPoint x: 507, startPoint y: 439, endPoint x: 491, endPoint y: 420, distance: 24.3
click at [506, 439] on textarea at bounding box center [679, 453] width 535 height 59
type textarea "F"
type textarea "Credit counseling"
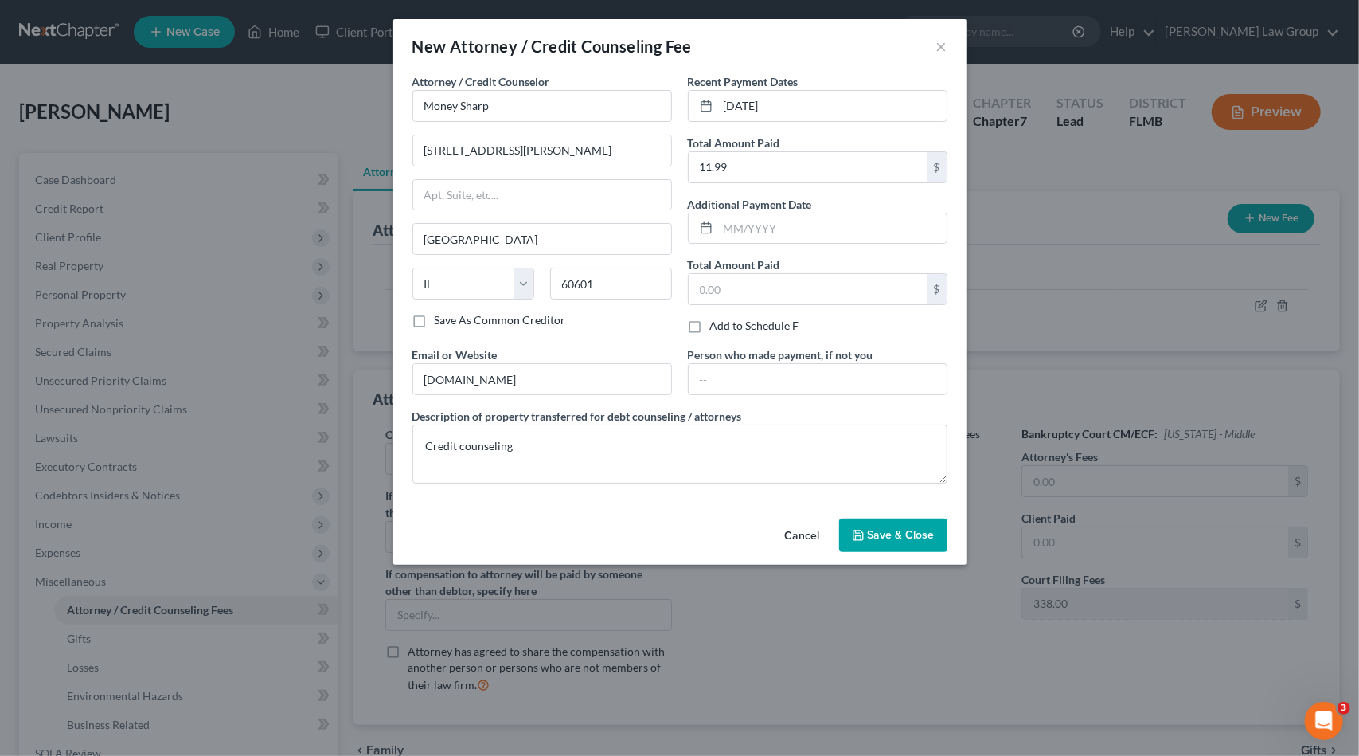
click at [916, 519] on button "Save & Close" at bounding box center [893, 534] width 108 height 33
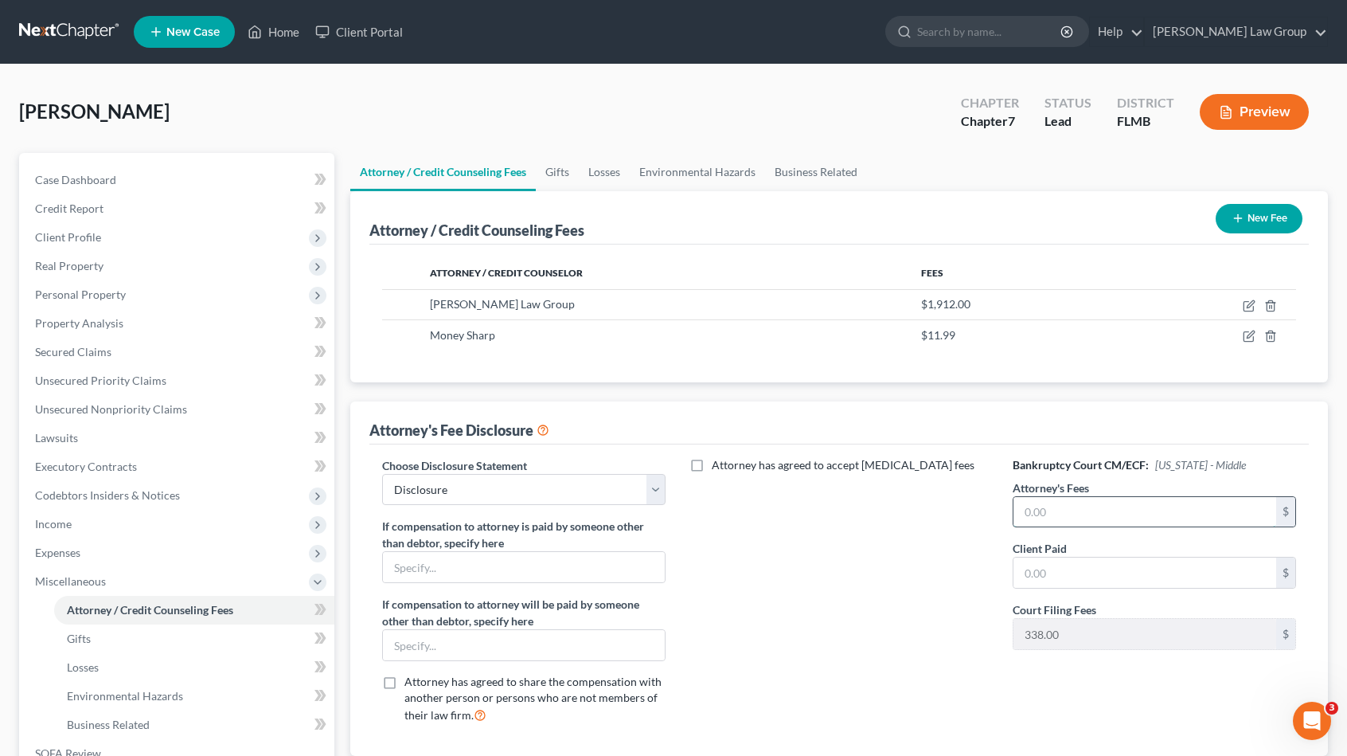
click at [1166, 509] on input "text" at bounding box center [1144, 512] width 263 height 30
type input "1,912"
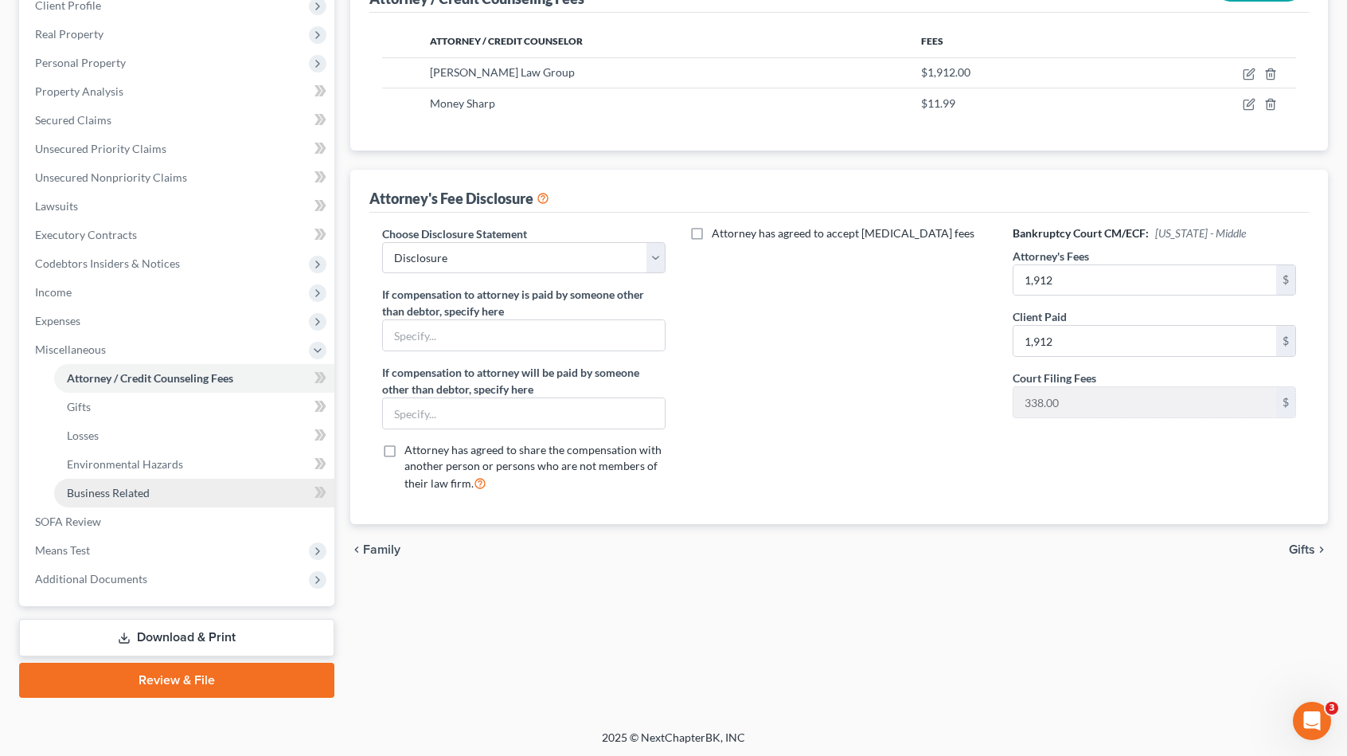
click at [135, 496] on span "Business Related" at bounding box center [108, 493] width 83 height 14
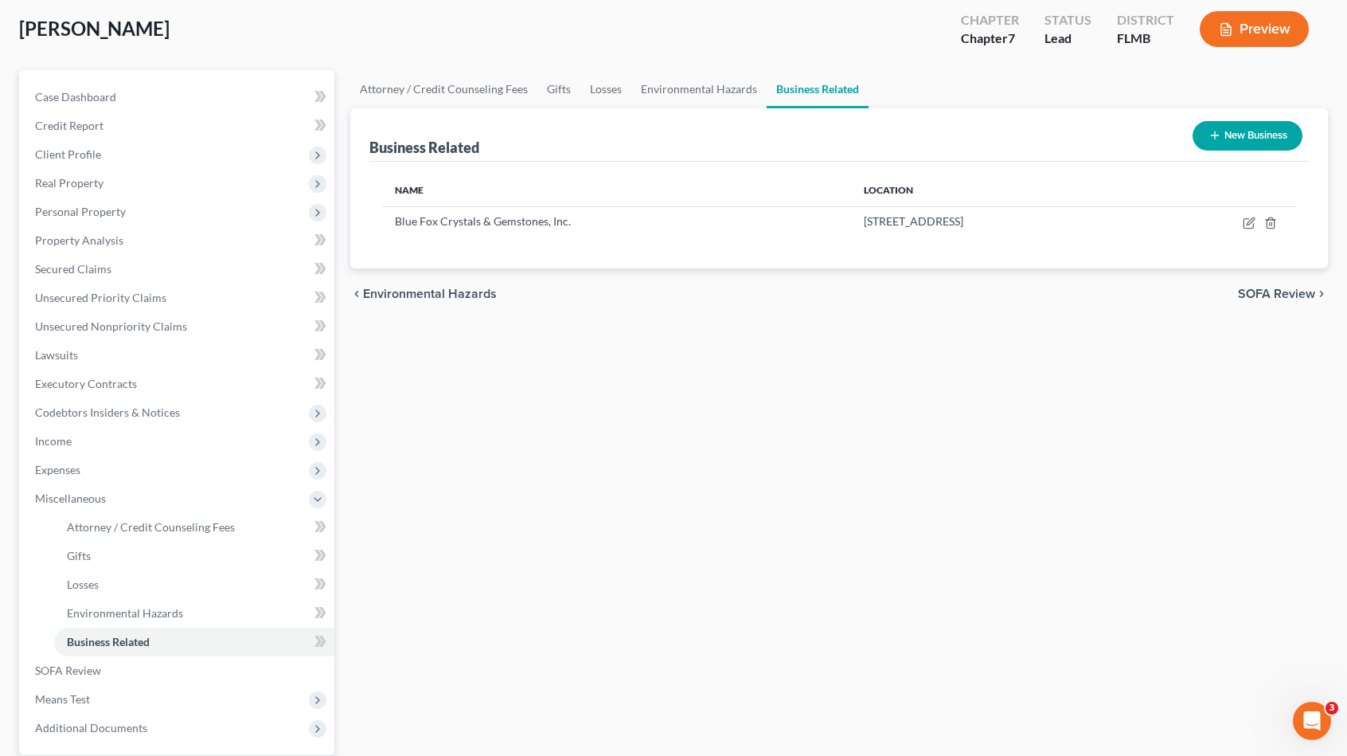
scroll to position [232, 0]
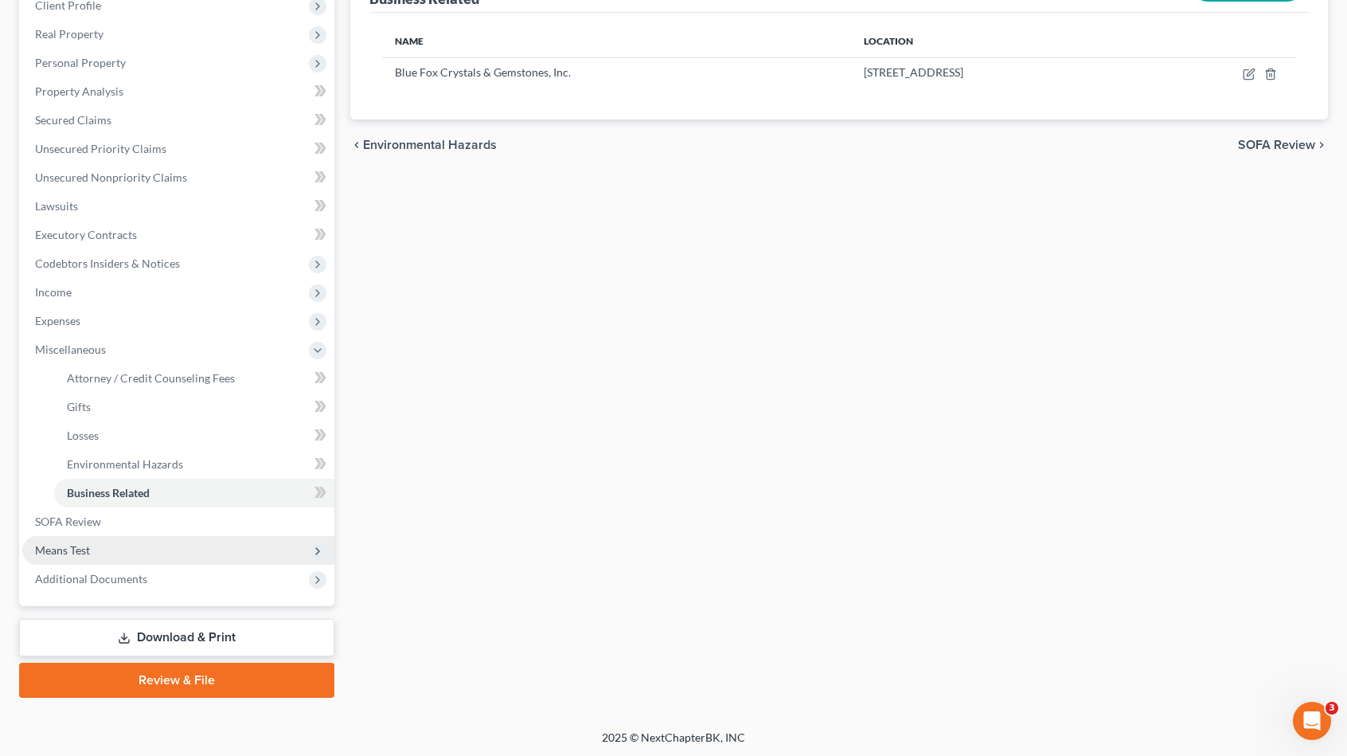
click at [131, 551] on span "Means Test" at bounding box center [178, 550] width 312 height 29
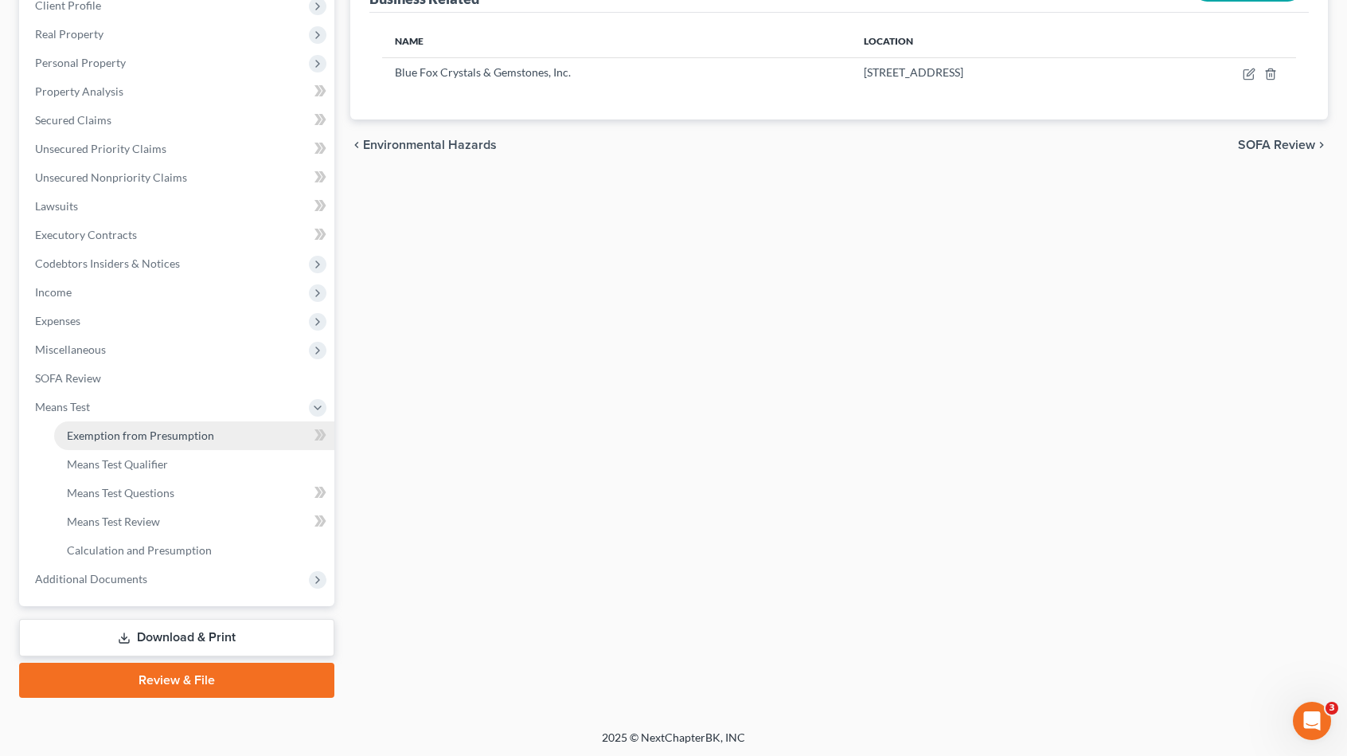
click at [169, 433] on span "Exemption from Presumption" at bounding box center [140, 435] width 147 height 14
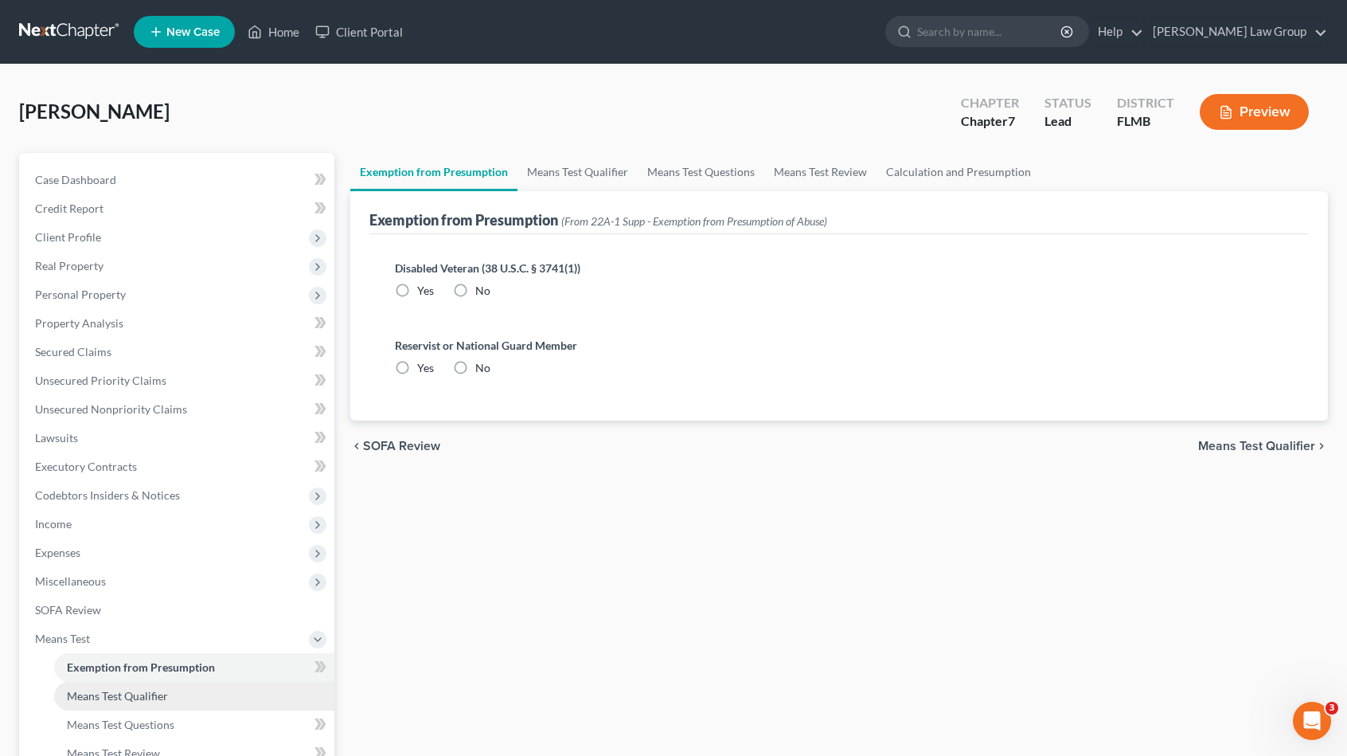
click at [152, 691] on span "Means Test Qualifier" at bounding box center [117, 696] width 101 height 14
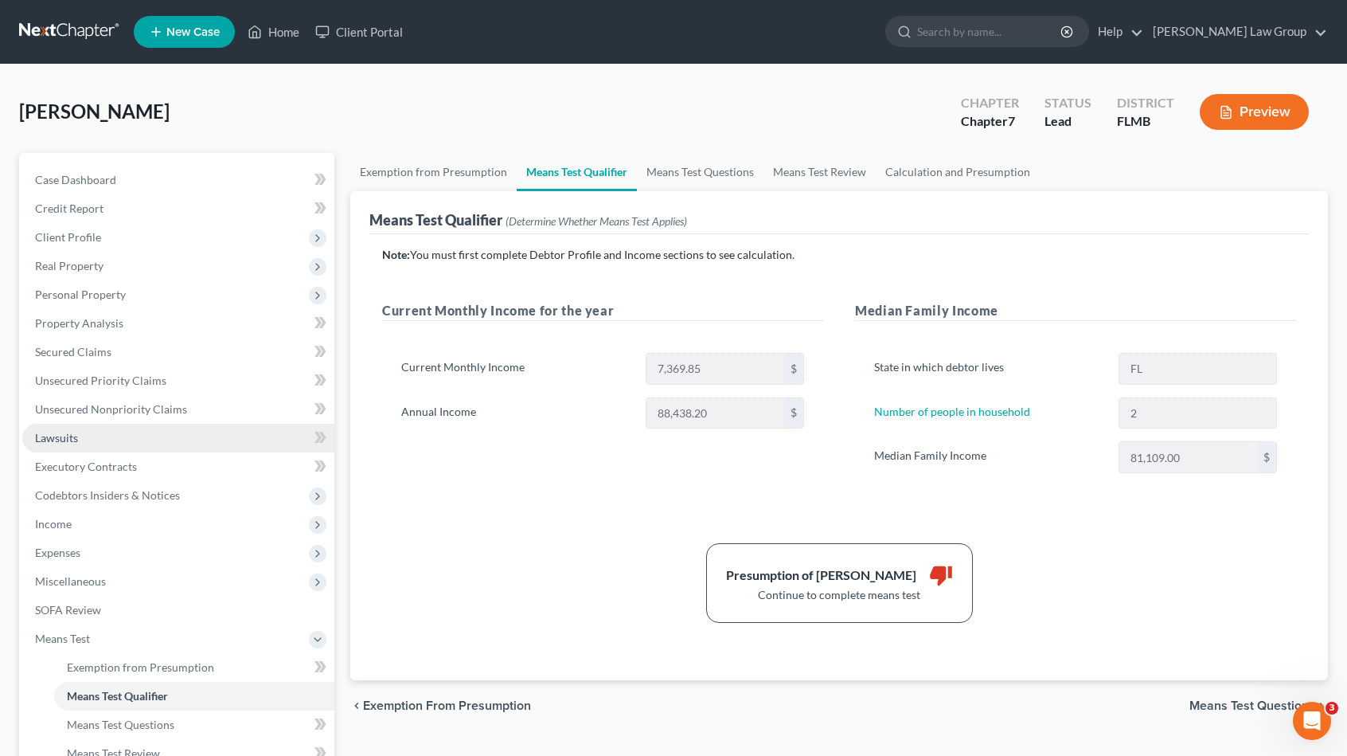
click at [170, 431] on link "Lawsuits" at bounding box center [178, 438] width 312 height 29
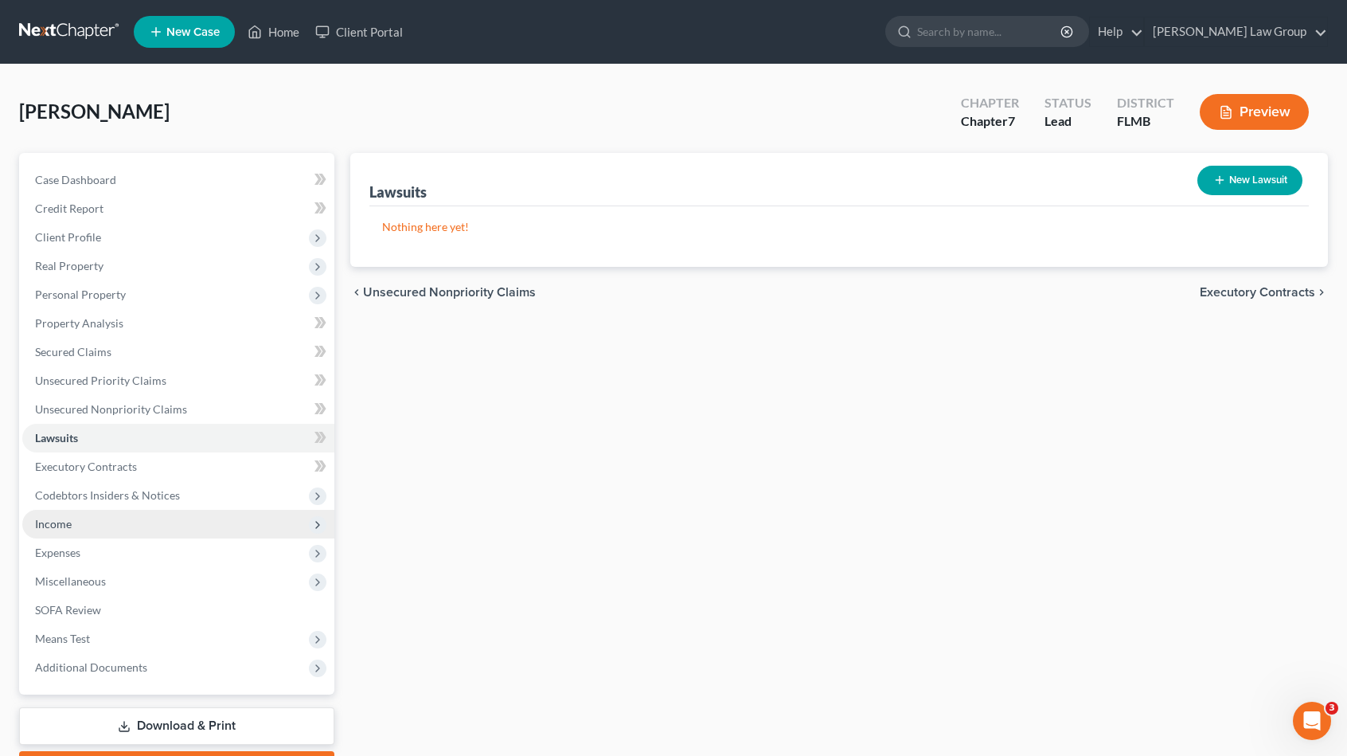
click at [143, 523] on span "Income" at bounding box center [178, 524] width 312 height 29
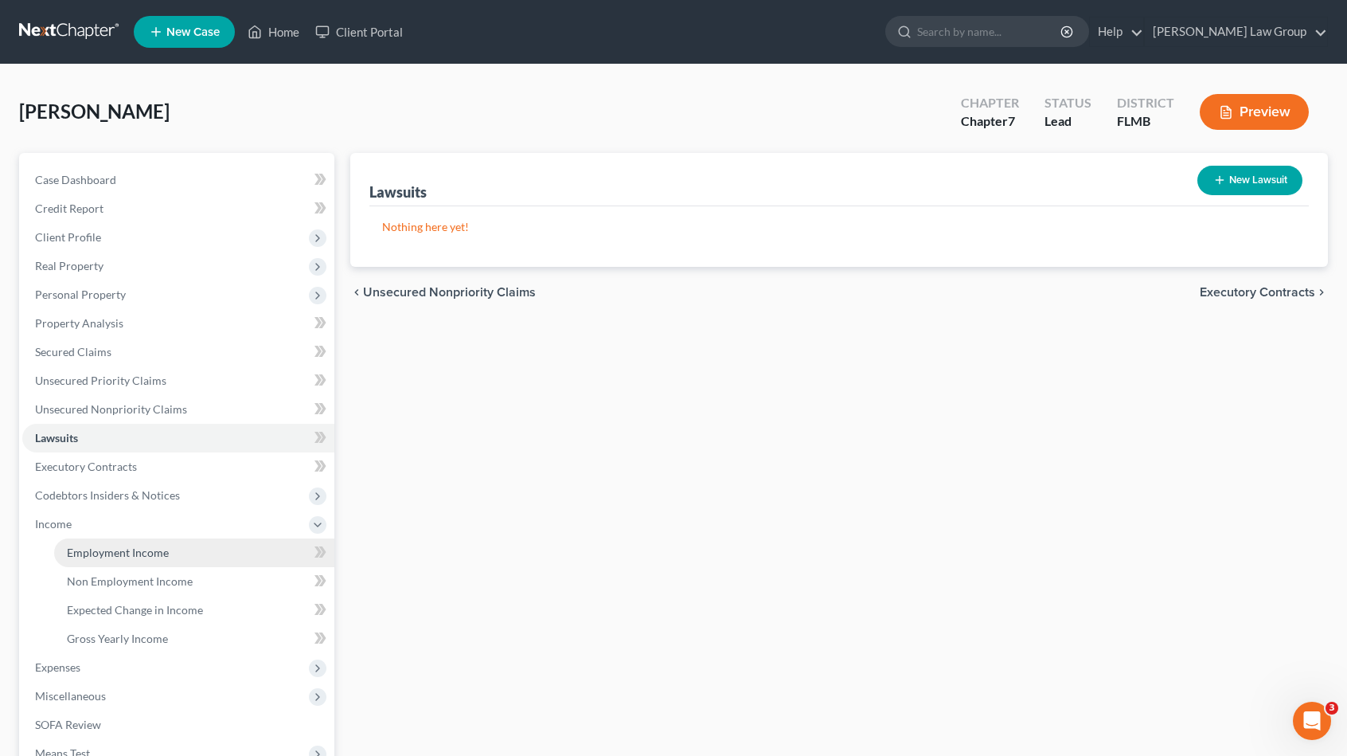
click at [223, 555] on link "Employment Income" at bounding box center [194, 552] width 280 height 29
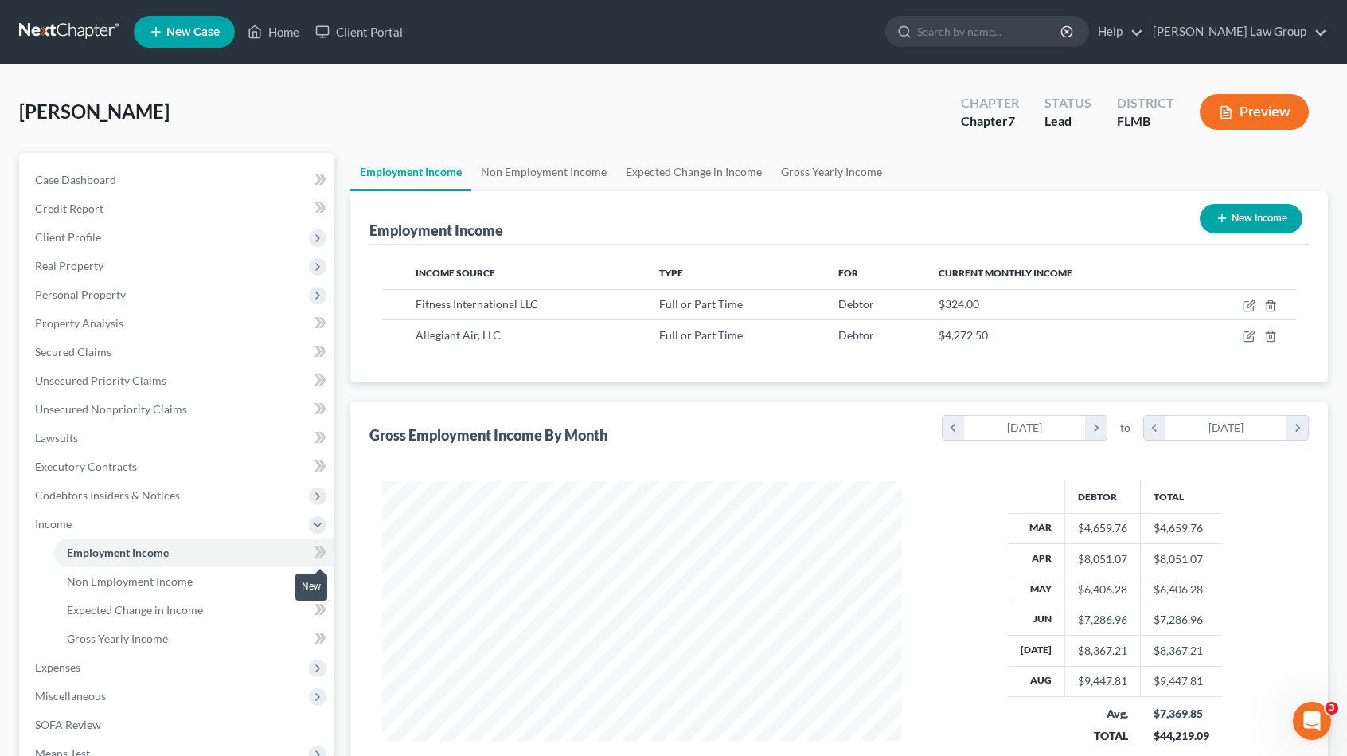
scroll to position [283, 551]
click at [567, 166] on link "Non Employment Income" at bounding box center [543, 172] width 145 height 38
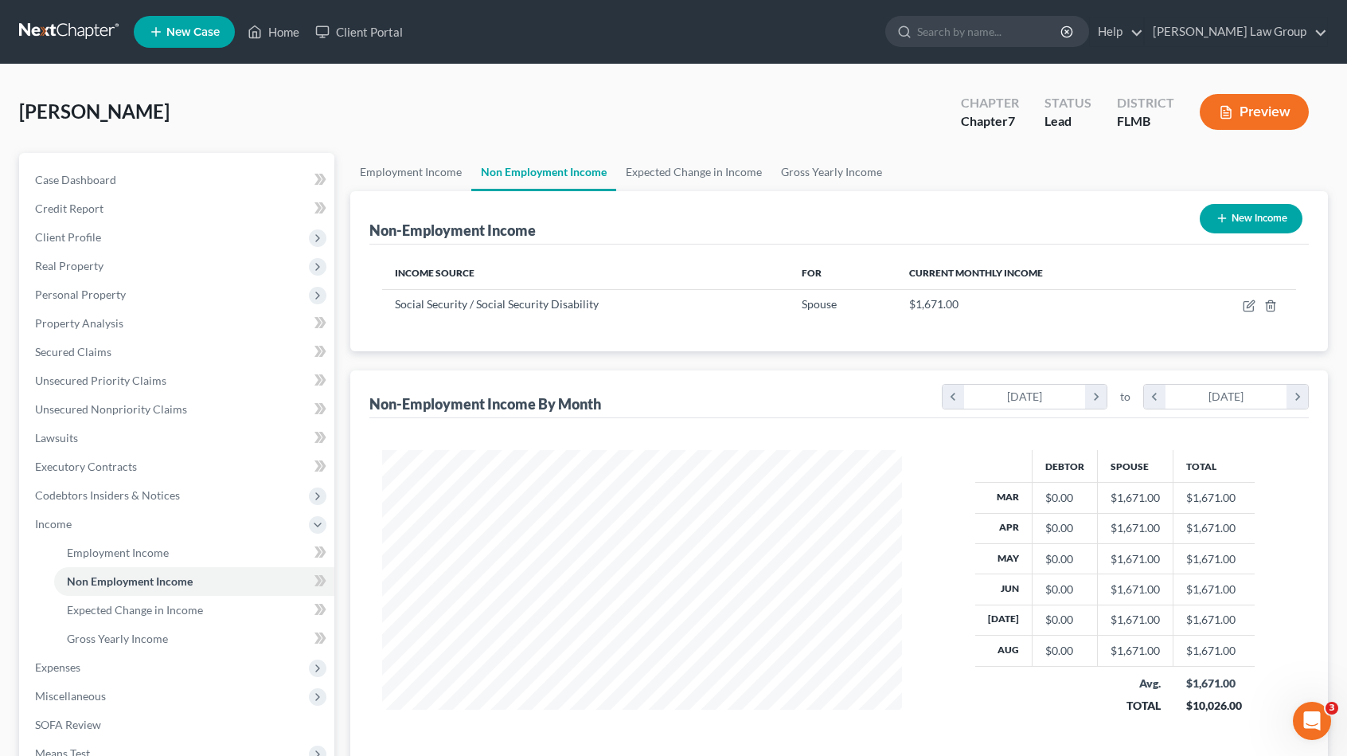
scroll to position [283, 551]
click at [408, 182] on link "Employment Income" at bounding box center [410, 172] width 121 height 38
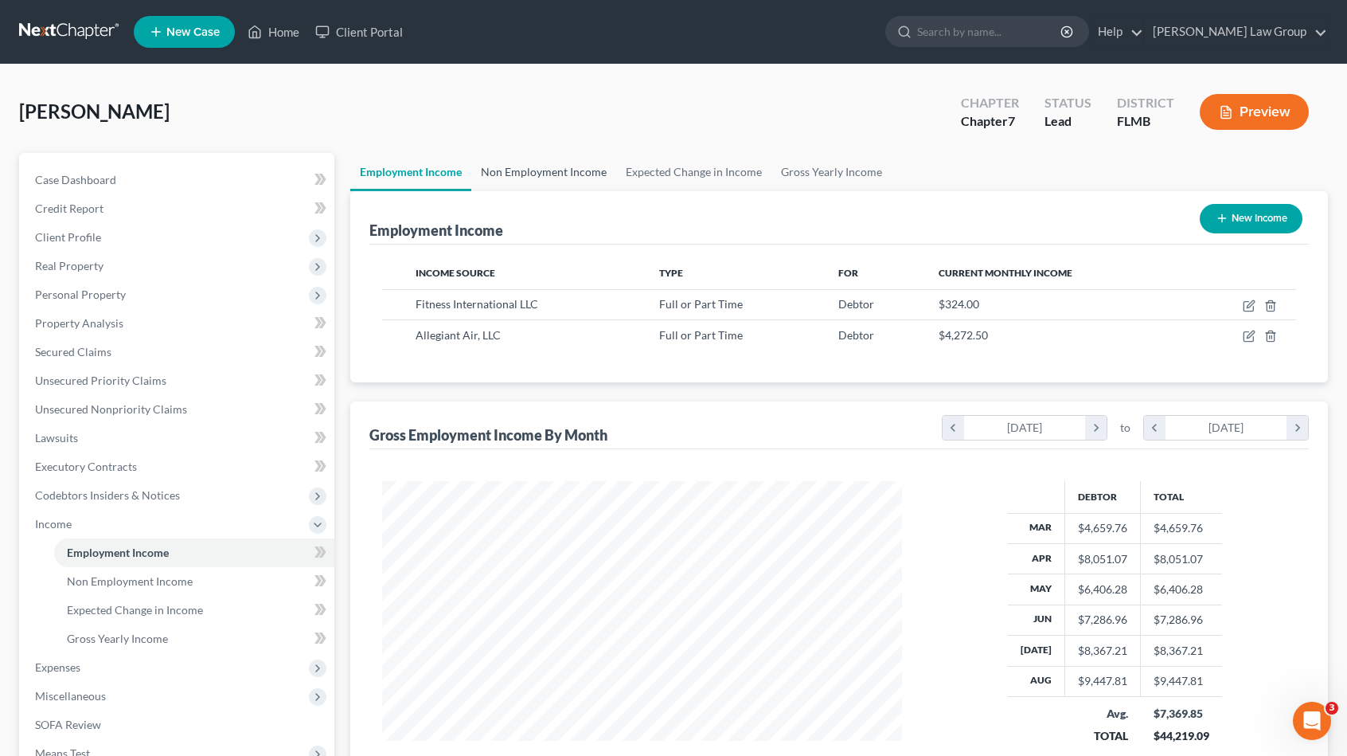
scroll to position [283, 551]
click at [524, 177] on link "Non Employment Income" at bounding box center [543, 172] width 145 height 38
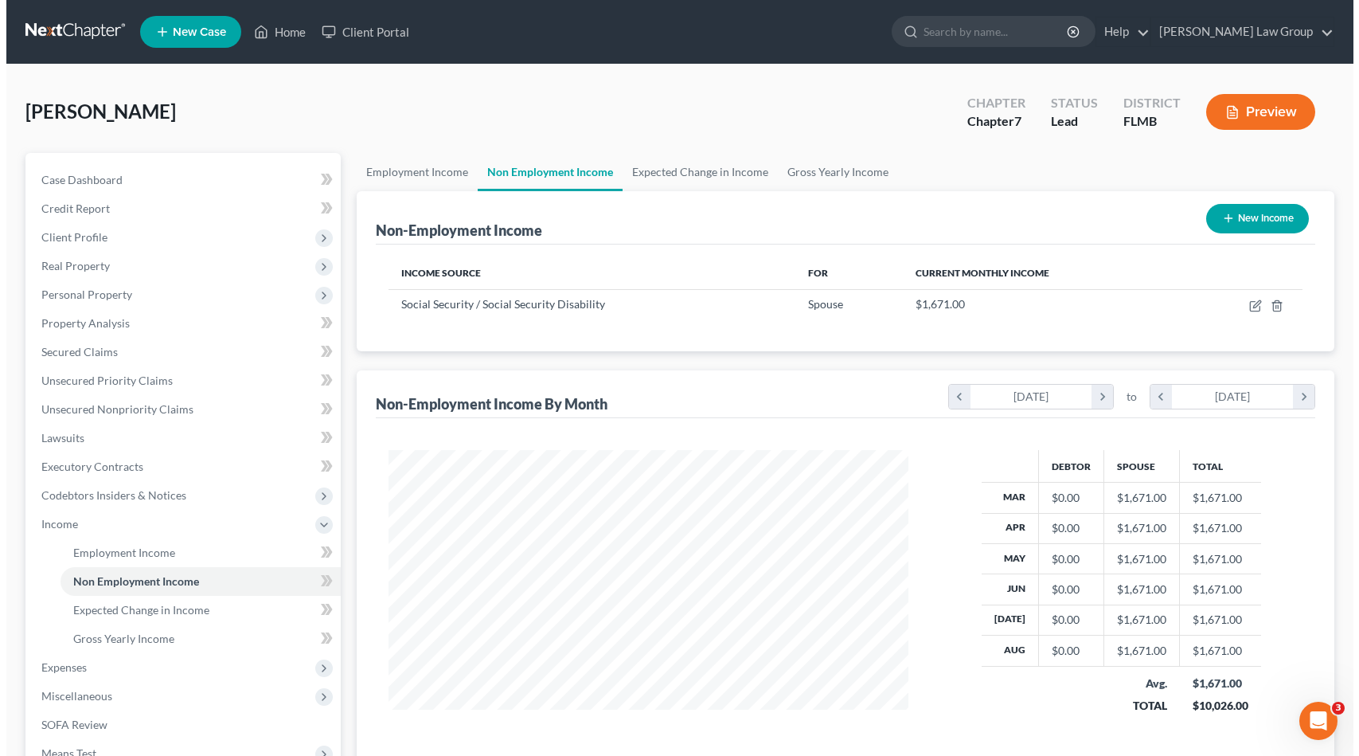
scroll to position [283, 551]
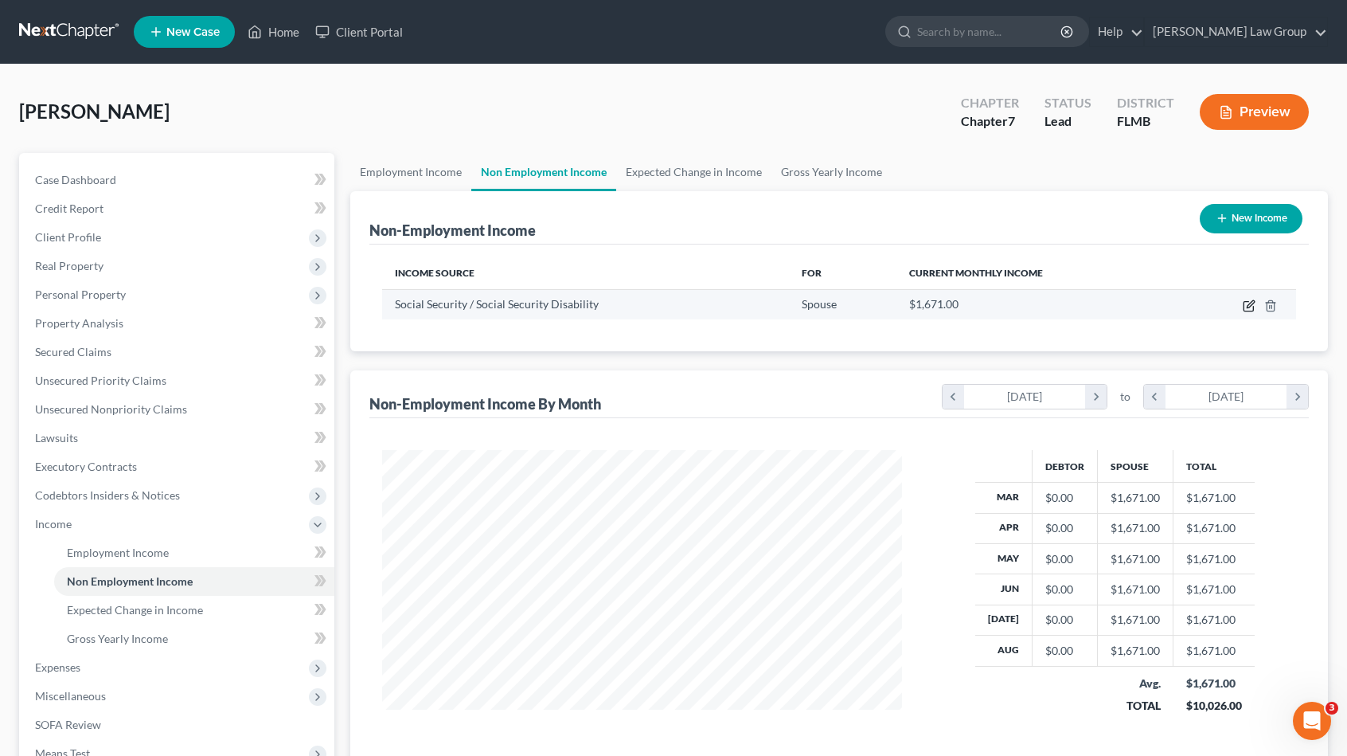
click at [1249, 307] on icon "button" at bounding box center [1249, 305] width 13 height 13
select select "4"
select select "0"
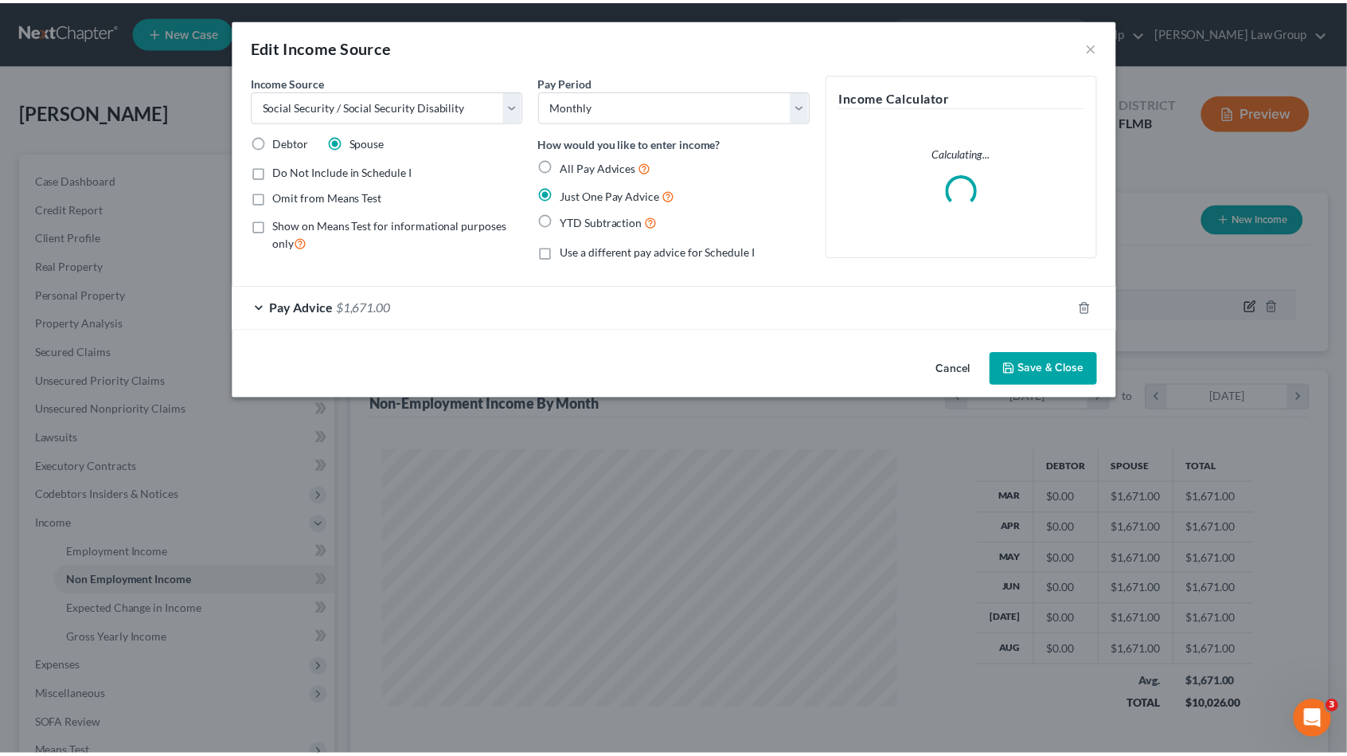
scroll to position [283, 557]
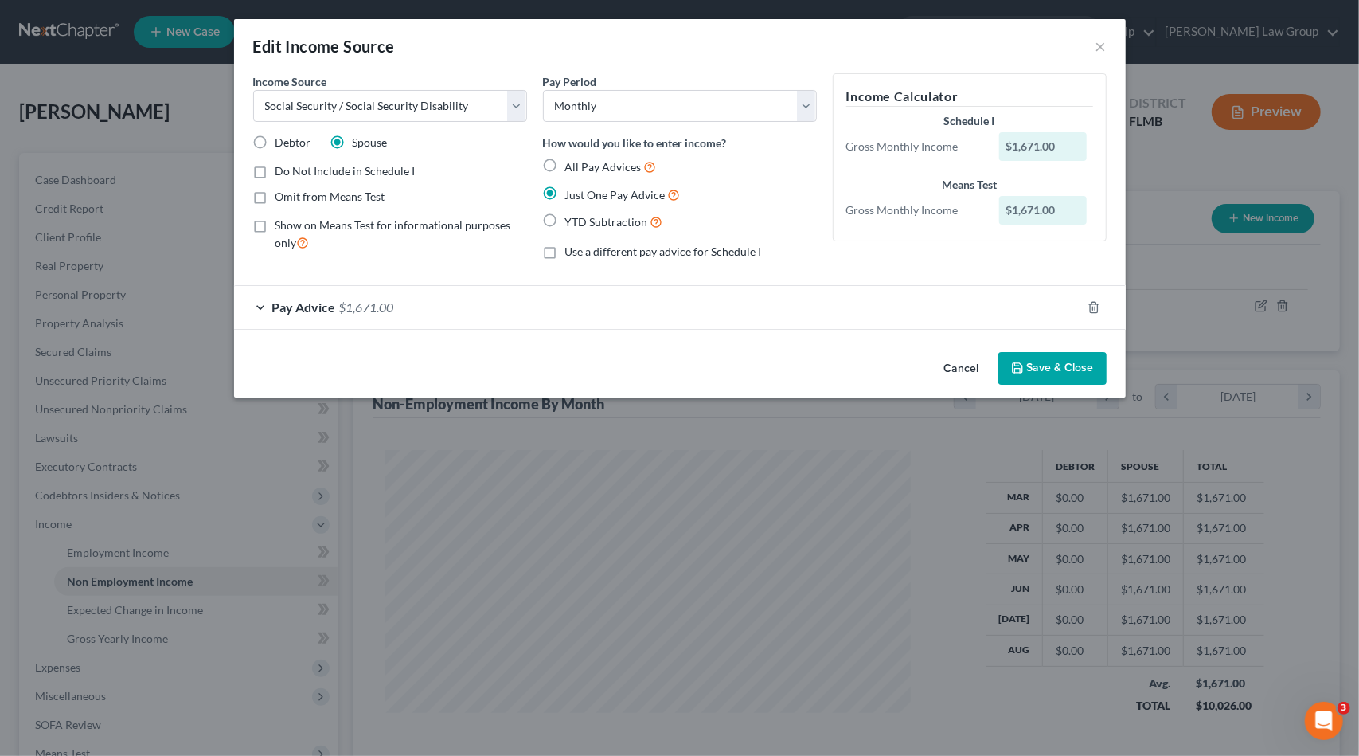
click at [357, 194] on span "Omit from Means Test" at bounding box center [330, 196] width 110 height 14
click at [292, 194] on input "Omit from Means Test" at bounding box center [287, 194] width 10 height 10
checkbox input "true"
click at [1081, 366] on button "Save & Close" at bounding box center [1052, 368] width 108 height 33
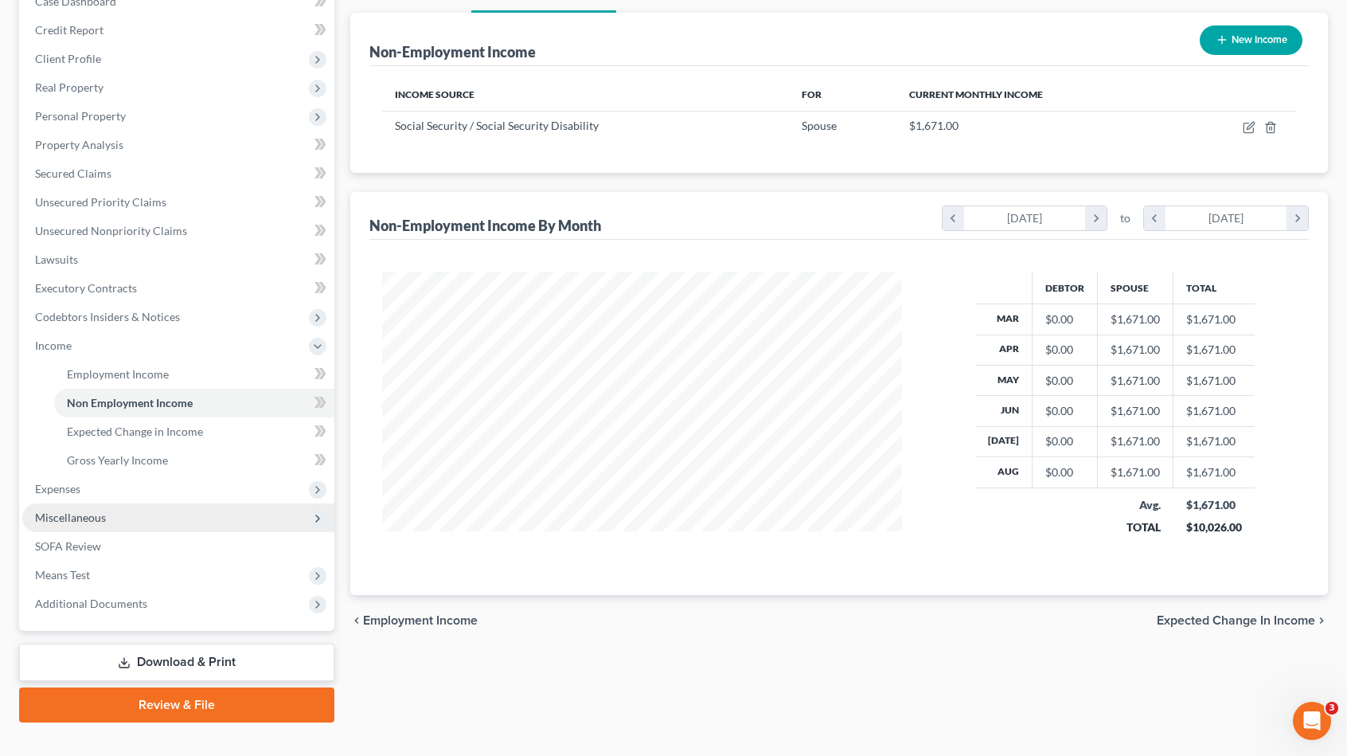
scroll to position [203, 0]
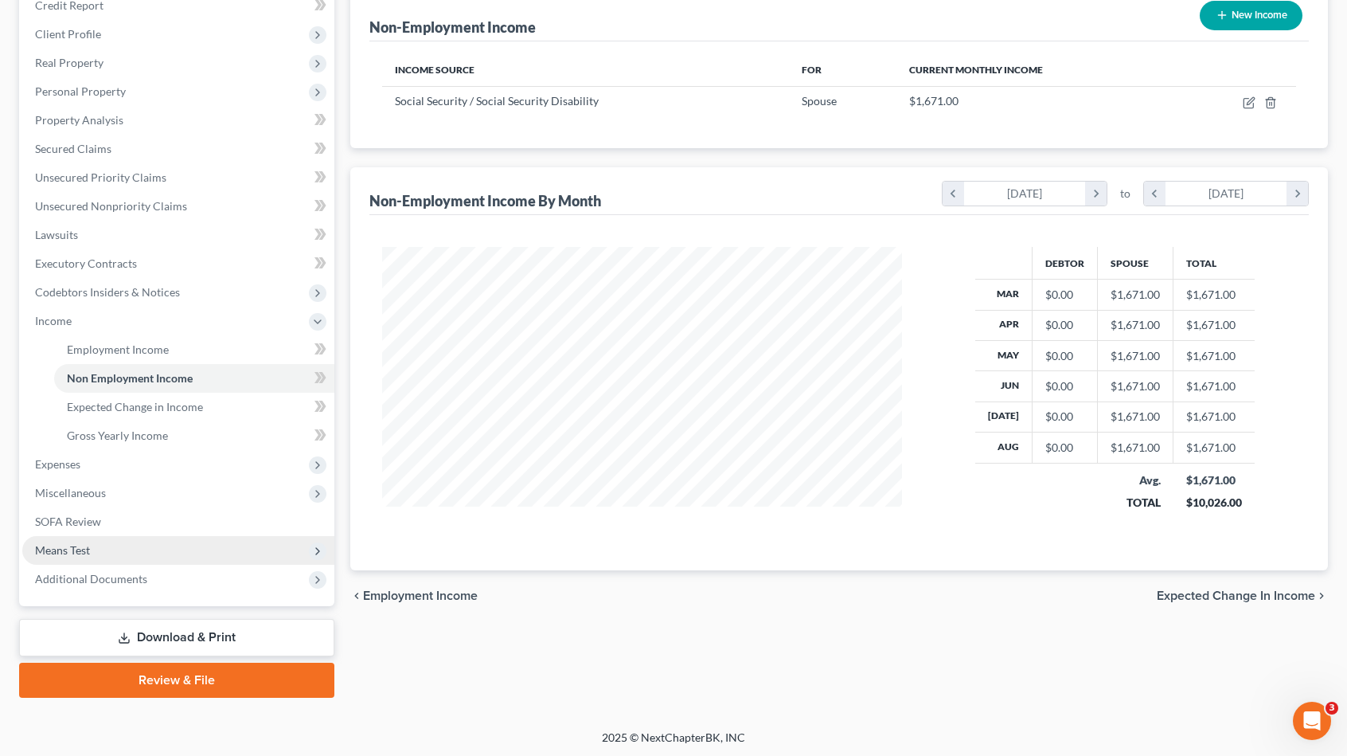
click at [109, 552] on span "Means Test" at bounding box center [178, 550] width 312 height 29
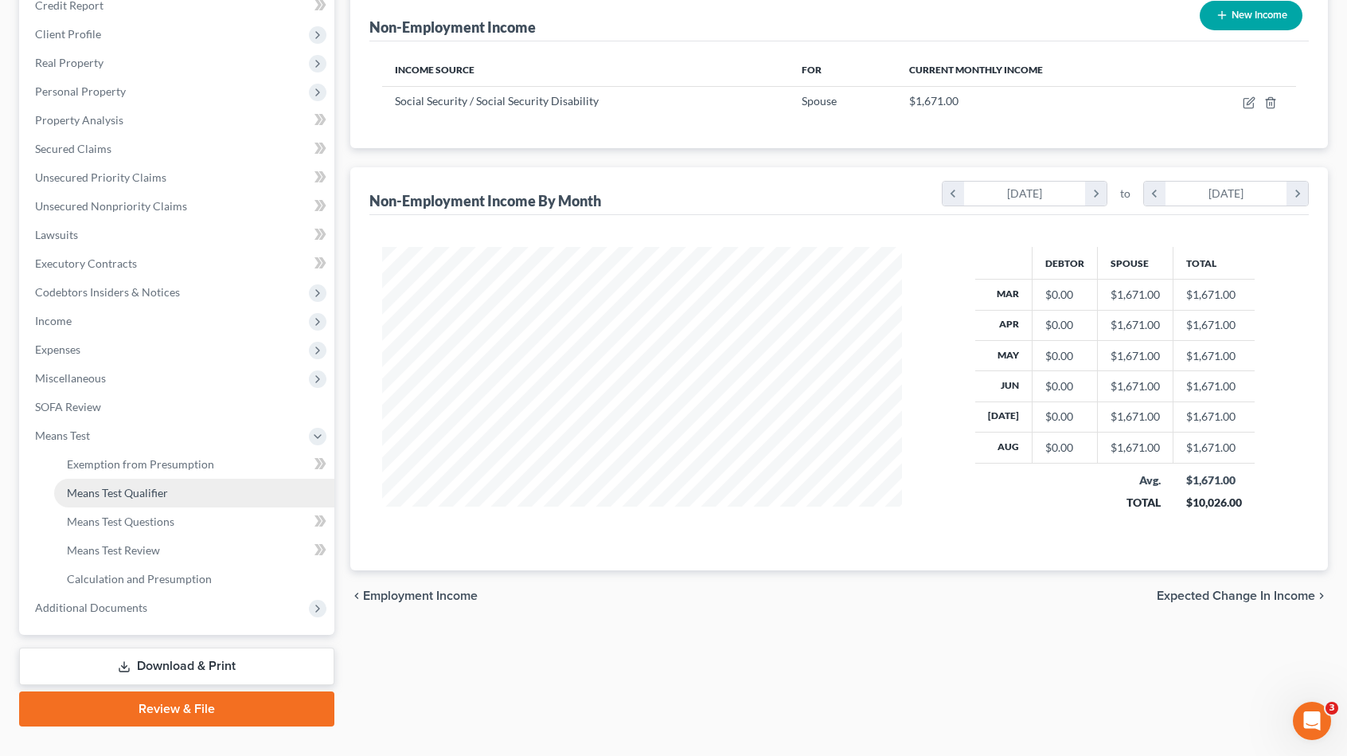
click at [146, 496] on span "Means Test Qualifier" at bounding box center [117, 493] width 101 height 14
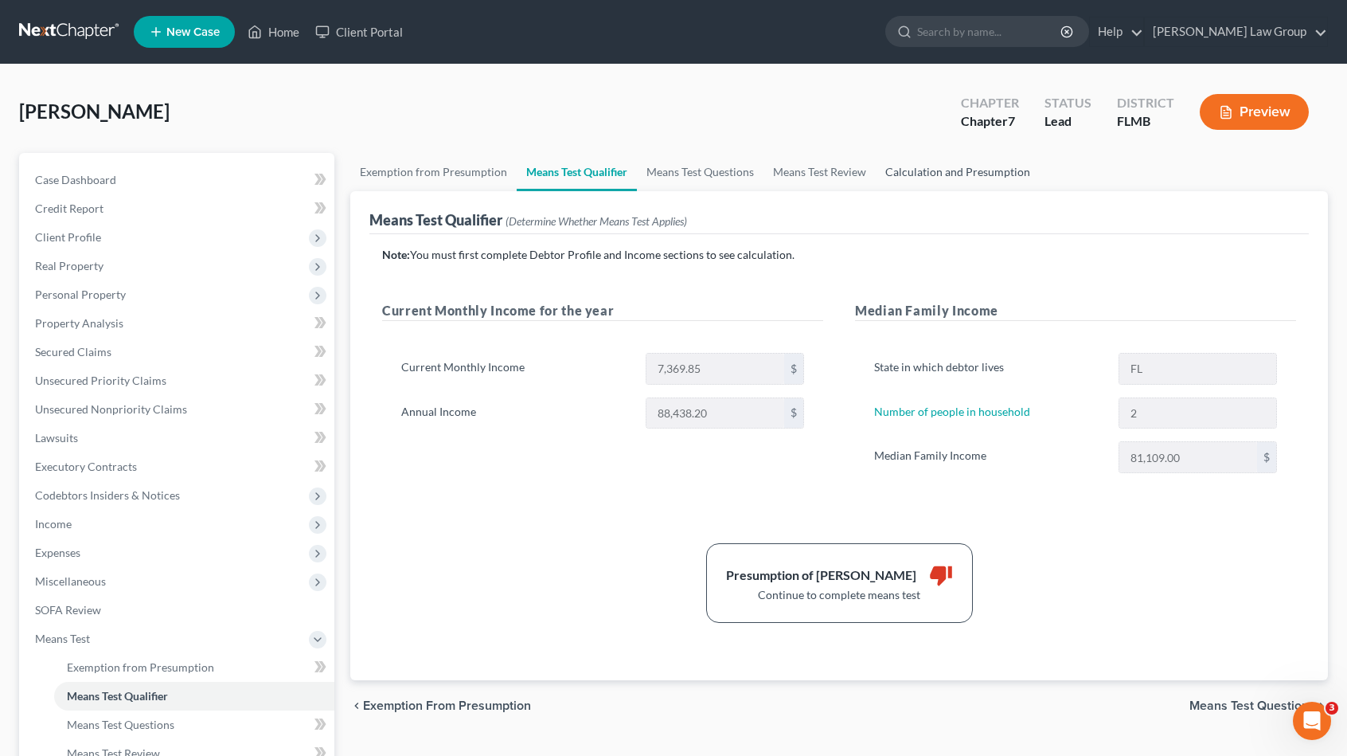
click at [887, 170] on link "Calculation and Presumption" at bounding box center [958, 172] width 164 height 38
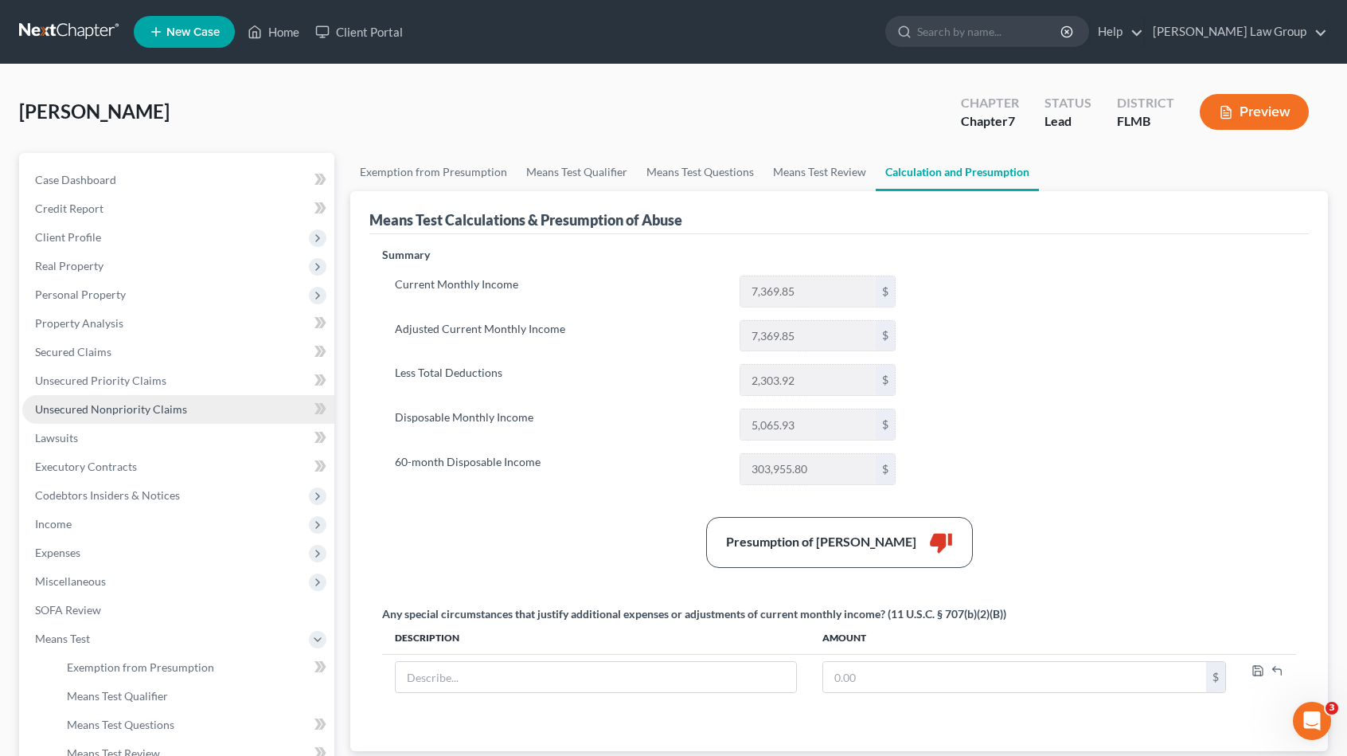
click at [212, 397] on link "Unsecured Nonpriority Claims" at bounding box center [178, 409] width 312 height 29
